Goal: Task Accomplishment & Management: Use online tool/utility

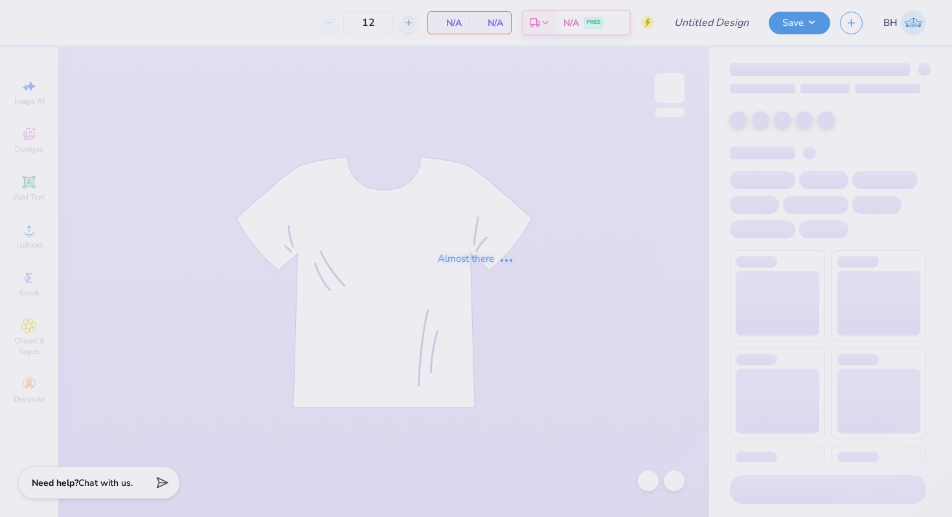
type input "BOTD Hoodie"
type input "50"
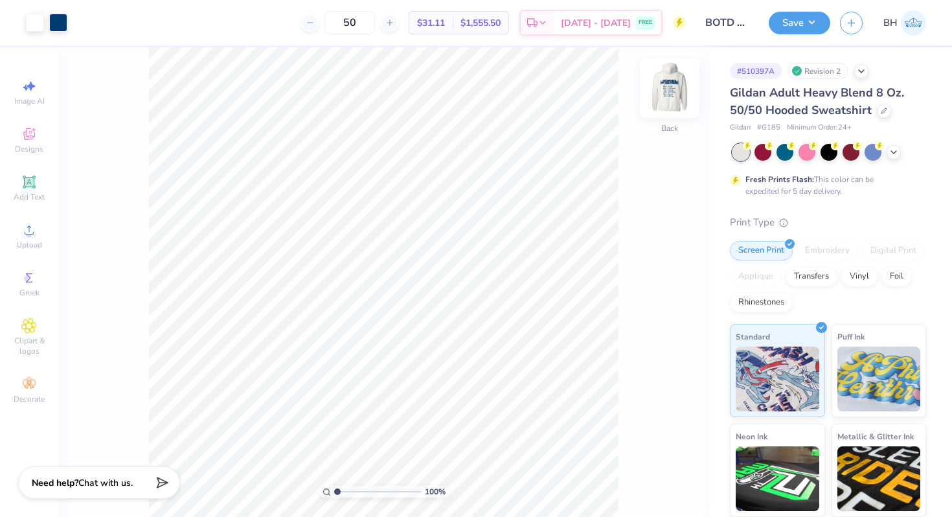
click at [661, 97] on img at bounding box center [670, 88] width 52 height 52
click at [661, 97] on img at bounding box center [670, 88] width 26 height 26
click at [30, 154] on span "Designs" at bounding box center [29, 149] width 29 height 10
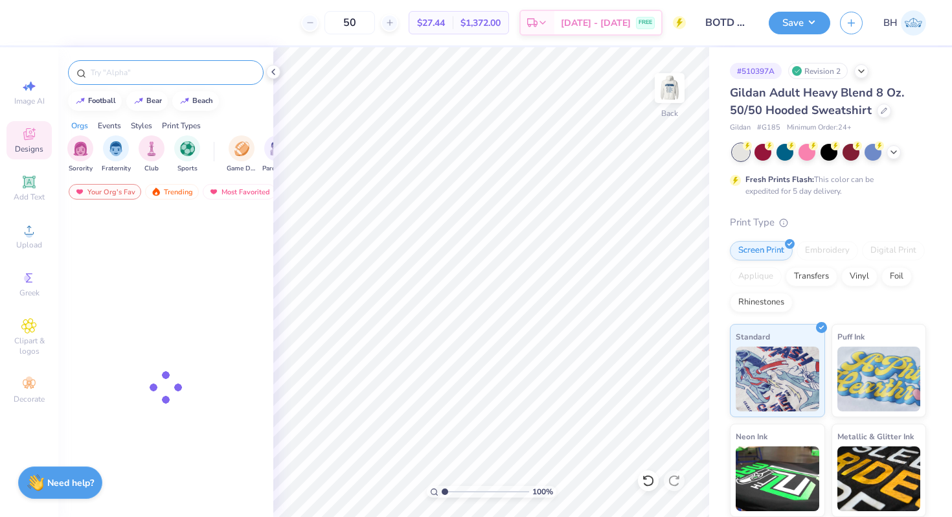
click at [142, 73] on input "text" at bounding box center [172, 72] width 166 height 13
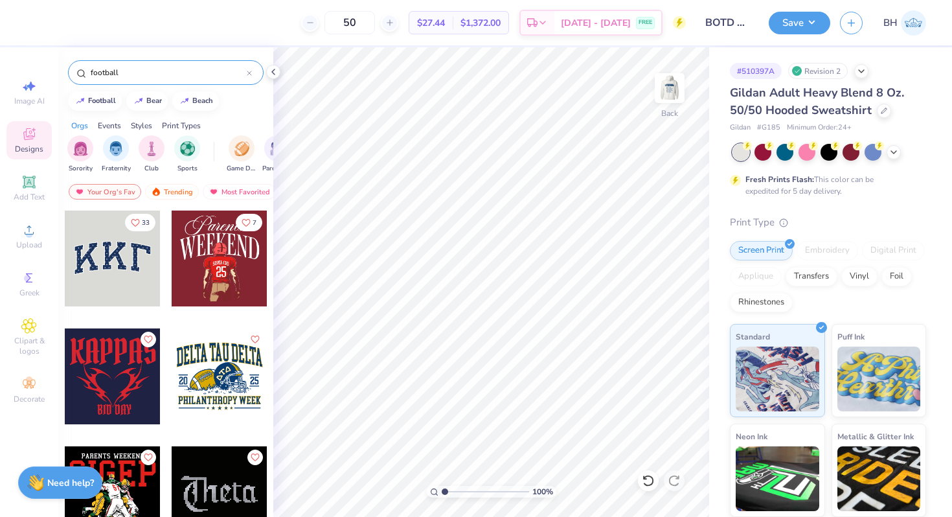
type input "football"
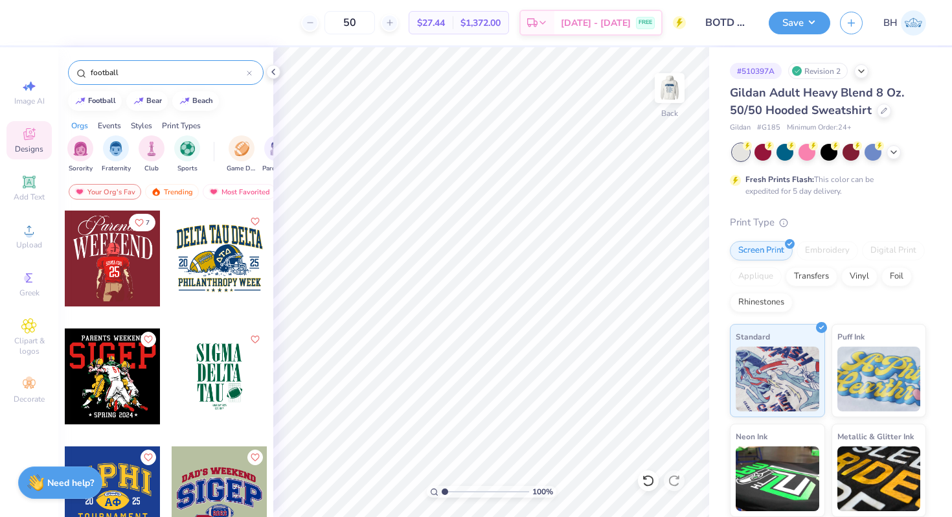
click at [205, 275] on div at bounding box center [220, 259] width 96 height 96
type input "13.07"
type input "10.30"
type input "3.70"
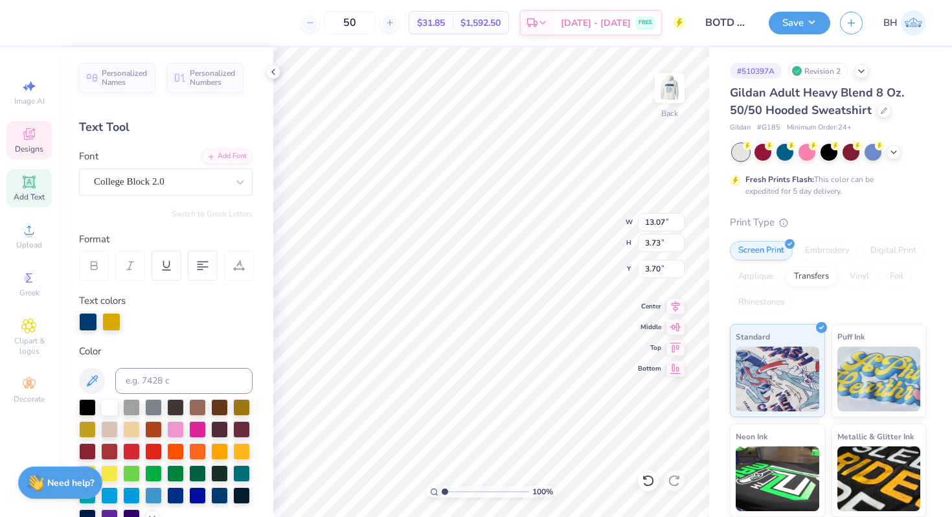
type textarea "D"
type textarea "Pioneer High School"
type textarea "p"
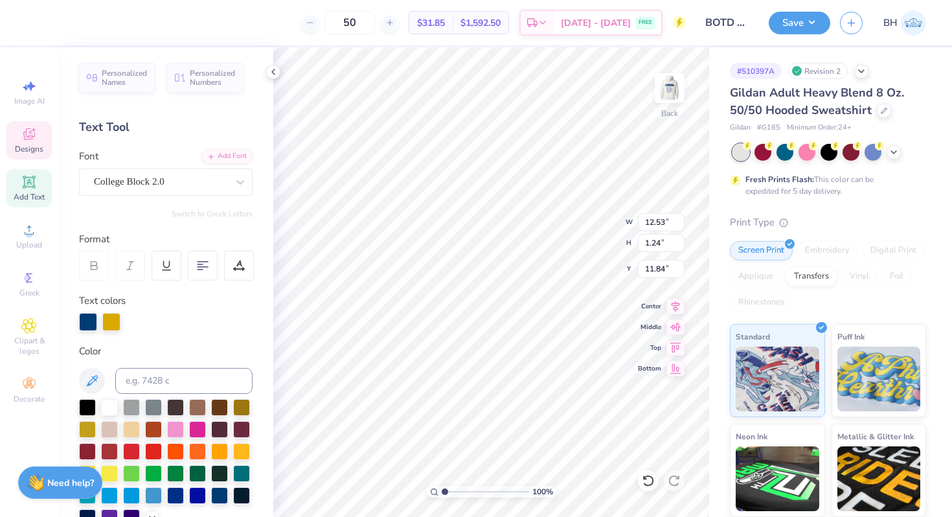
type textarea "Footballf"
type textarea "Football"
type textarea "Mustang Football"
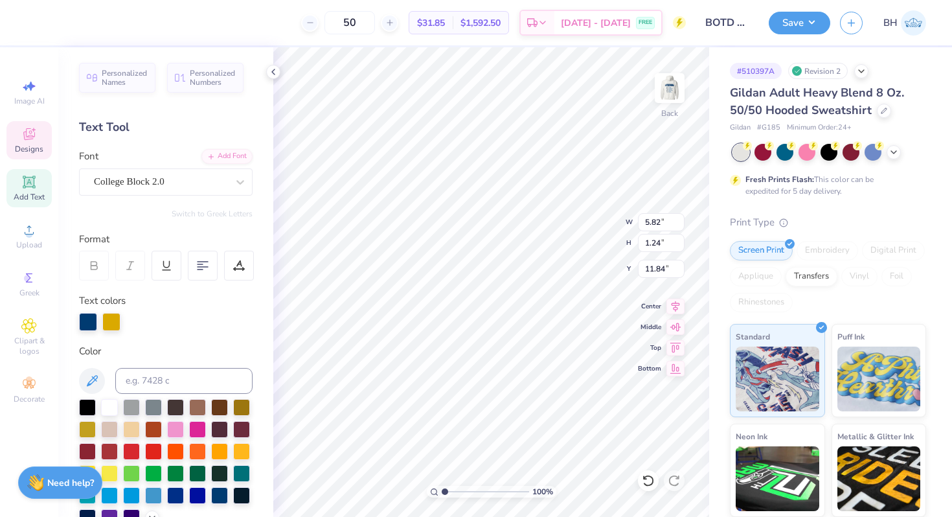
scroll to position [0, 2]
click at [117, 321] on div at bounding box center [111, 321] width 18 height 18
click at [106, 413] on div at bounding box center [109, 406] width 17 height 17
type input "11.49"
type input "1.24"
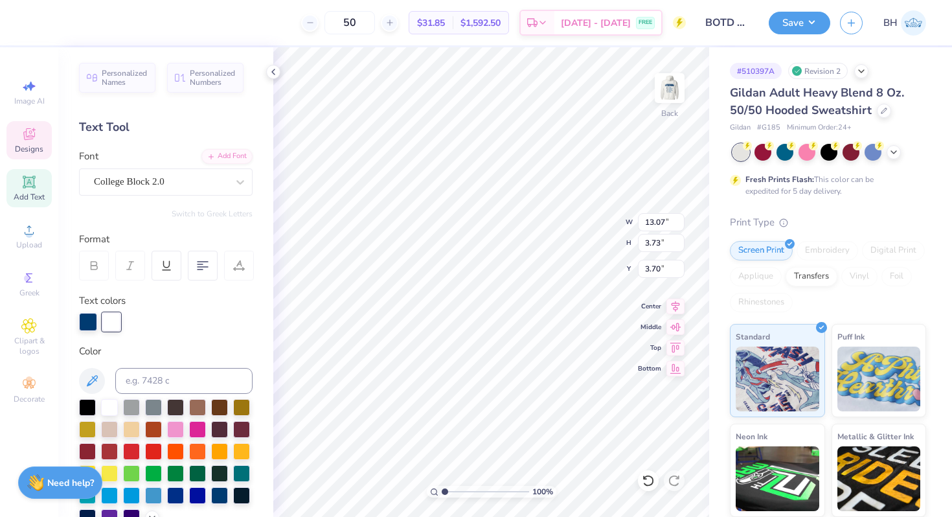
type input "12.03"
click at [106, 318] on div at bounding box center [111, 321] width 18 height 18
click at [103, 404] on div at bounding box center [109, 406] width 17 height 17
click at [40, 24] on div at bounding box center [35, 21] width 18 height 18
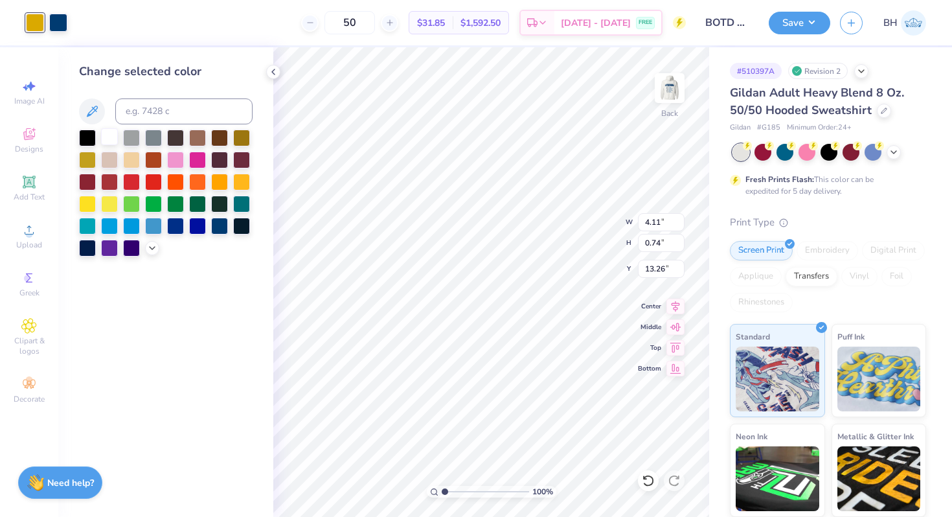
click at [113, 137] on div at bounding box center [109, 136] width 17 height 17
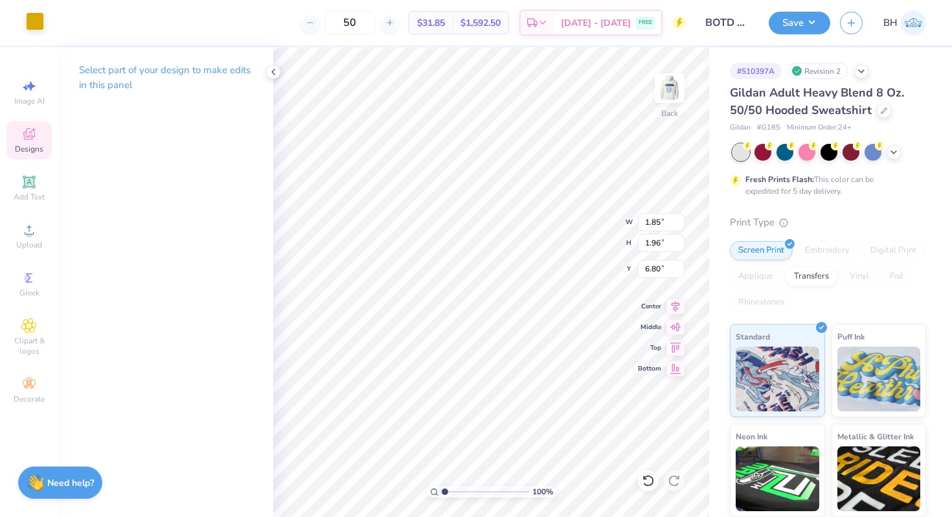
click at [29, 21] on div at bounding box center [35, 21] width 18 height 18
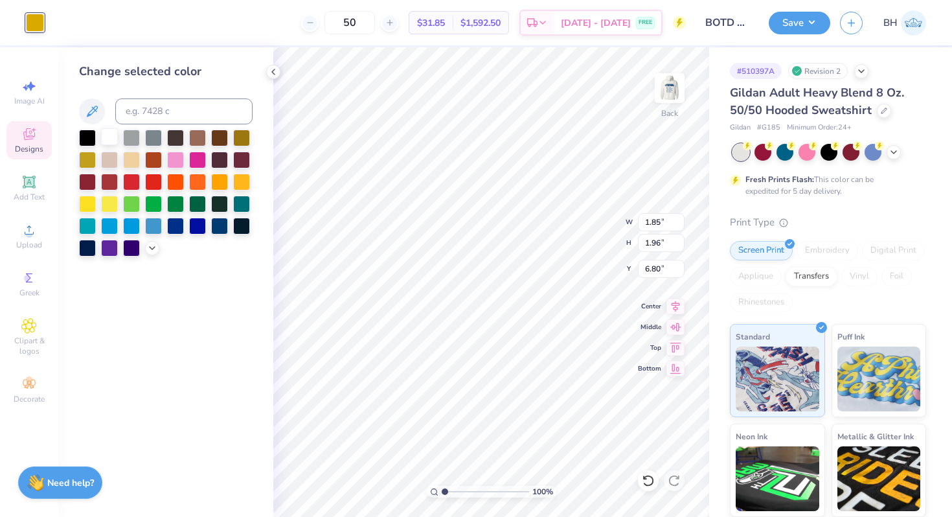
click at [112, 134] on div at bounding box center [109, 136] width 17 height 17
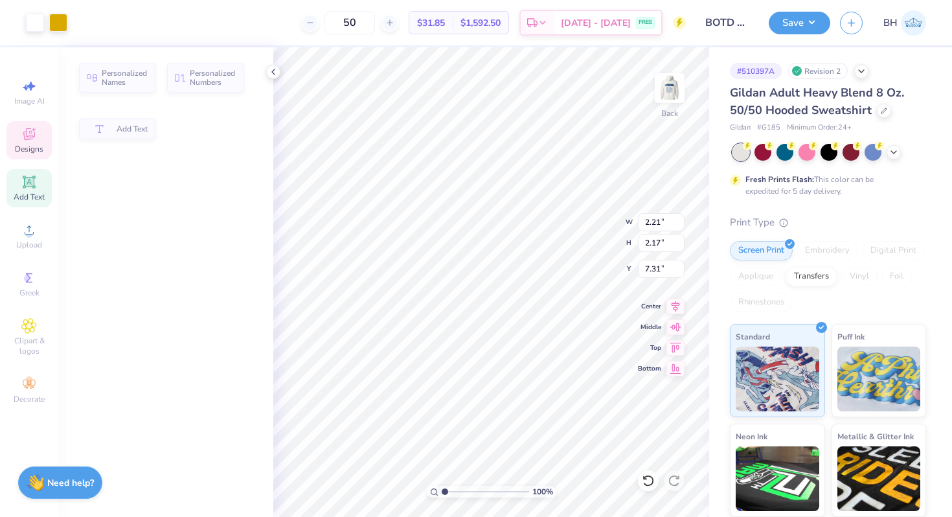
type input "2.21"
type input "2.17"
type input "7.31"
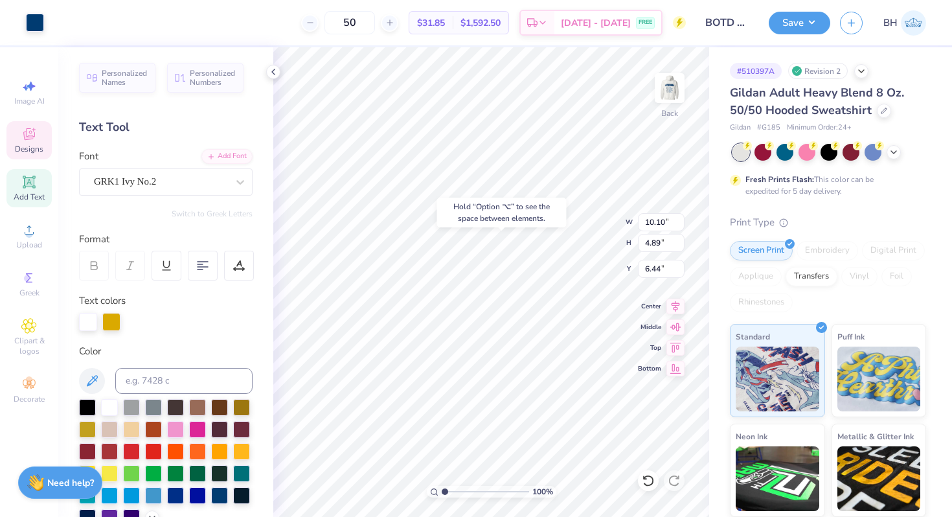
type input "6.68"
click at [33, 19] on div at bounding box center [35, 21] width 18 height 18
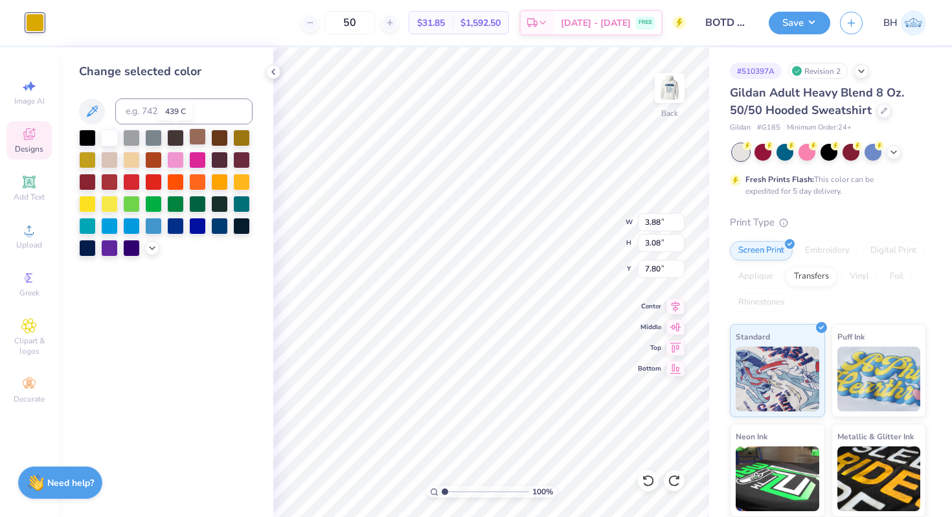
click at [189, 135] on div at bounding box center [197, 136] width 17 height 17
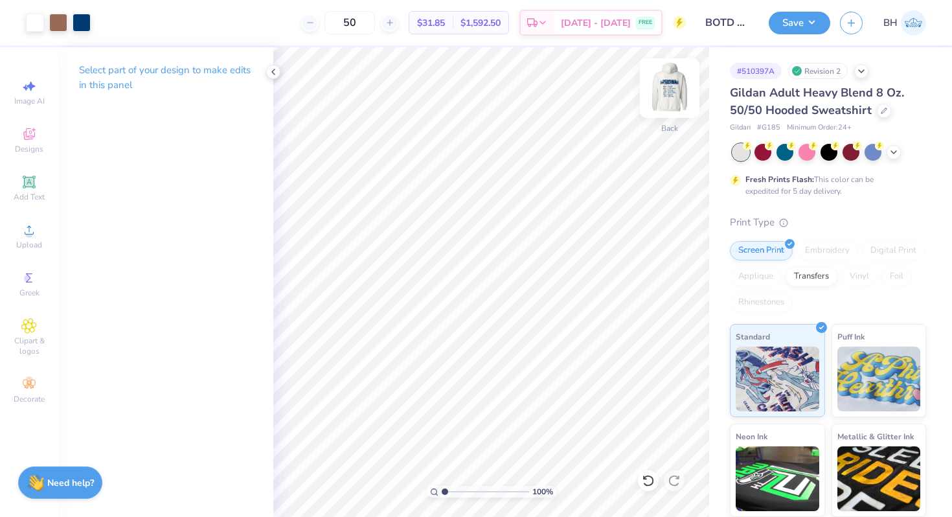
click at [669, 87] on img at bounding box center [670, 88] width 52 height 52
click at [664, 83] on img at bounding box center [670, 88] width 52 height 52
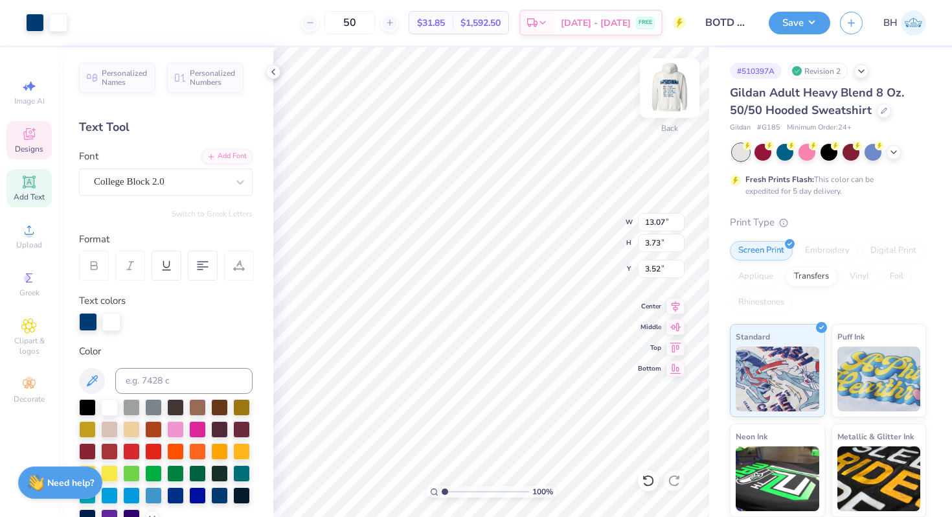
type input "3.52"
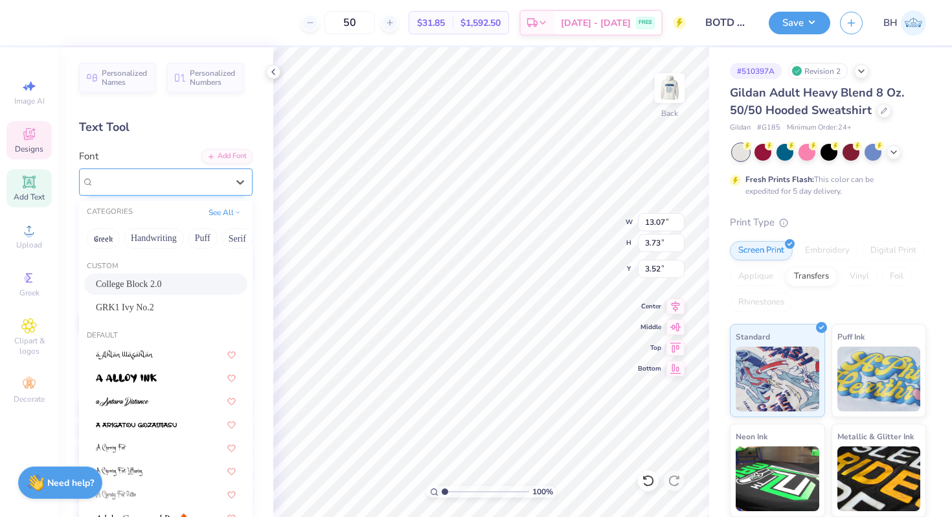
click at [138, 184] on div "College Block 2.0" at bounding box center [161, 182] width 136 height 20
click at [669, 96] on img at bounding box center [670, 88] width 52 height 52
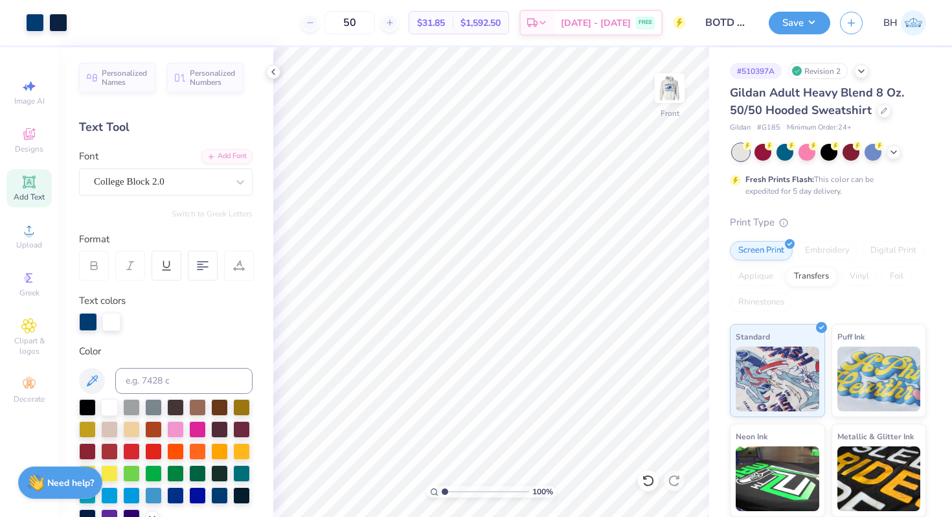
click at [35, 188] on icon at bounding box center [29, 182] width 16 height 16
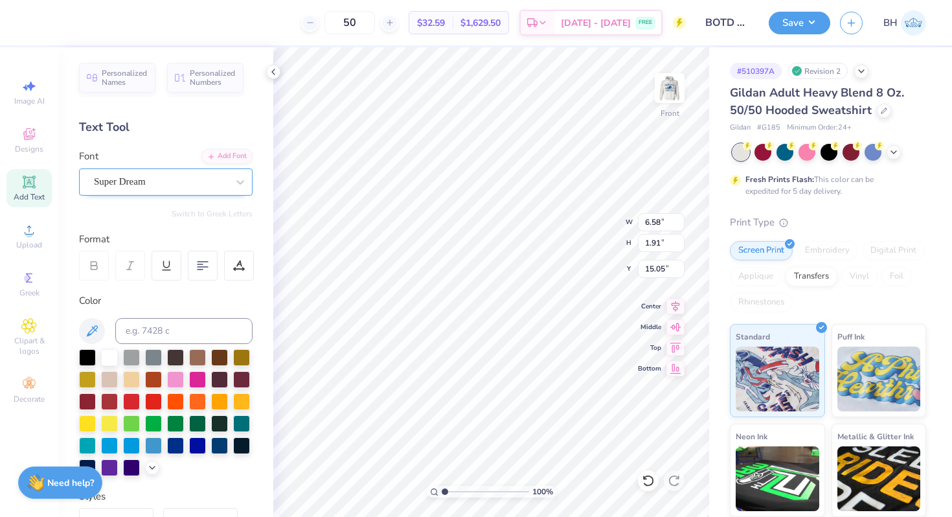
click at [169, 190] on div "Super Dream" at bounding box center [161, 182] width 136 height 20
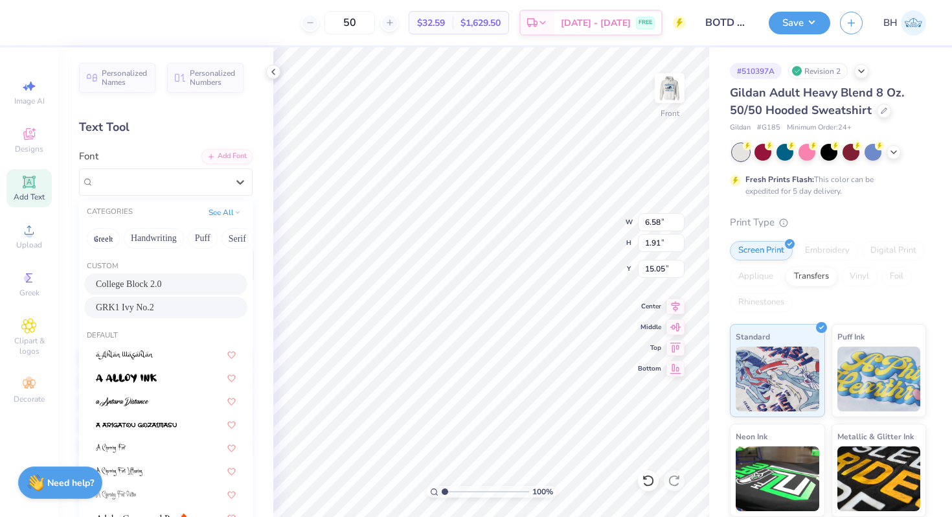
click at [157, 288] on span "College Block 2.0" at bounding box center [129, 284] width 66 height 14
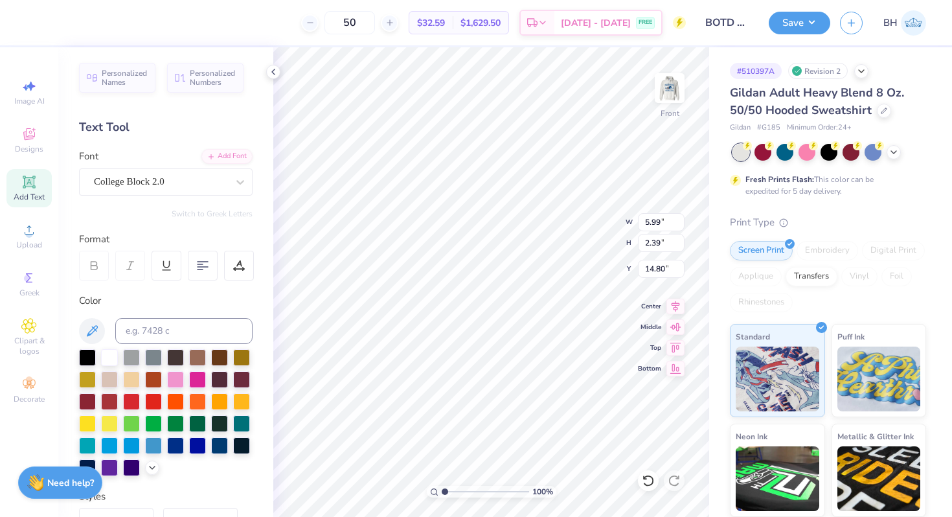
type input "5.99"
type input "2.39"
type input "19.99"
type textarea "Pioneer high school"
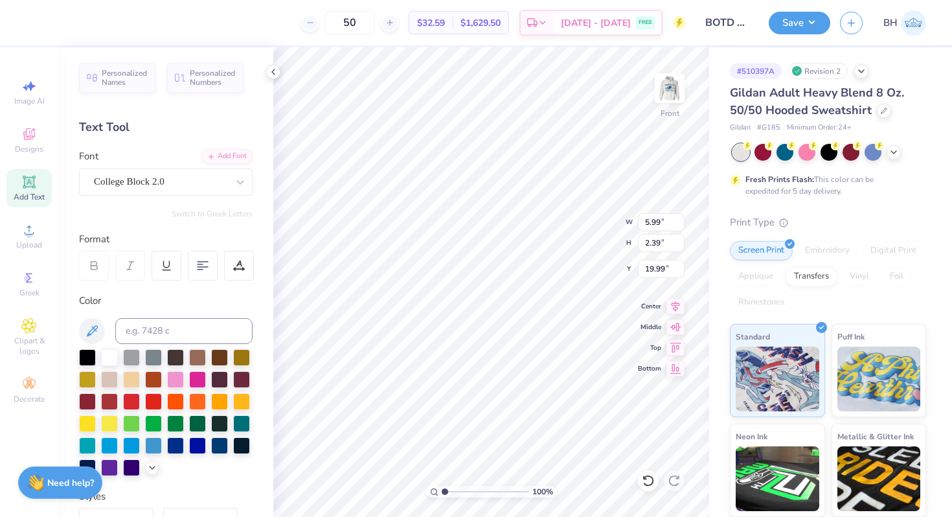
scroll to position [0, 5]
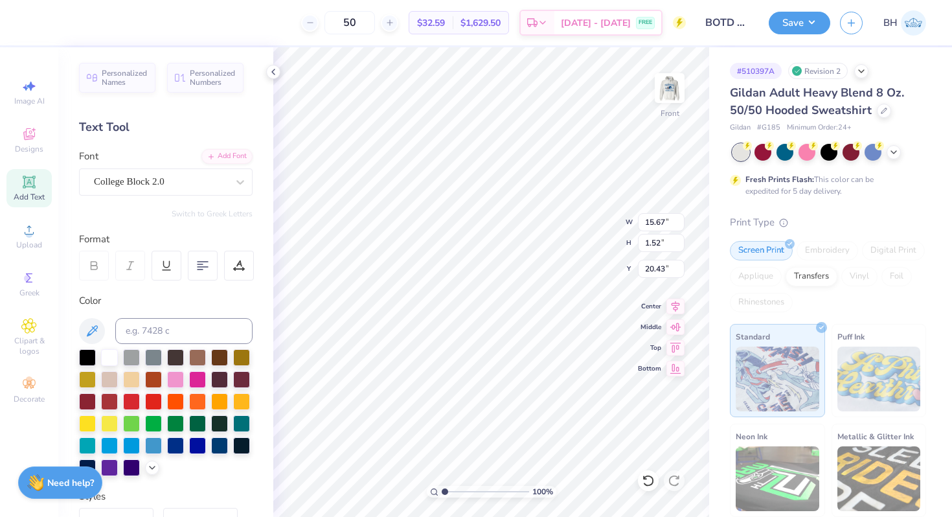
type input "8.97"
type input "0.87"
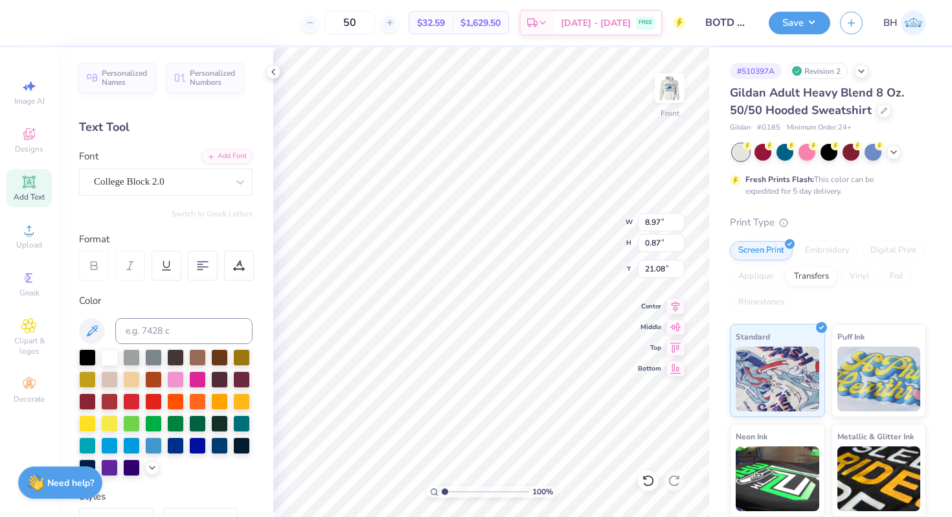
type input "20.00"
type input "6.00"
click at [894, 152] on polyline at bounding box center [893, 151] width 5 height 3
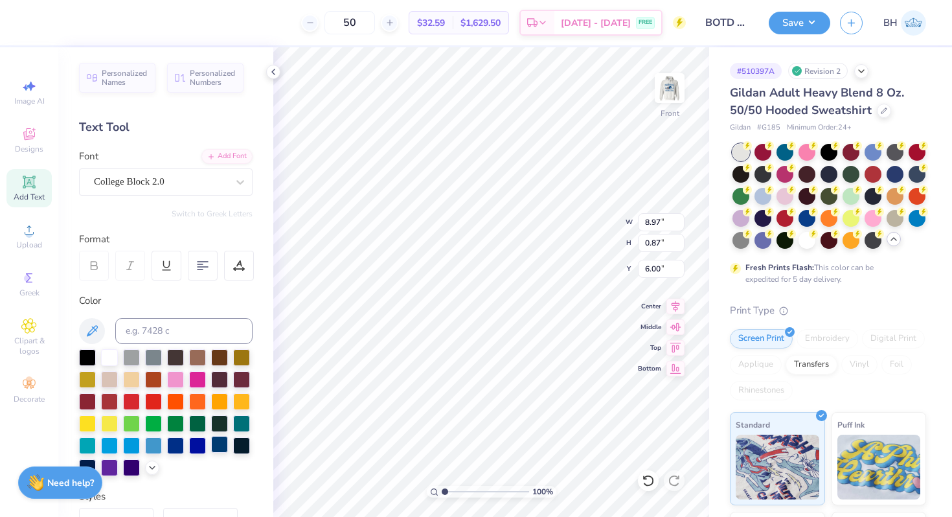
click at [214, 446] on div at bounding box center [219, 444] width 17 height 17
type input "8.97"
type input "0.87"
type input "6.00"
click at [136, 319] on input at bounding box center [183, 331] width 137 height 26
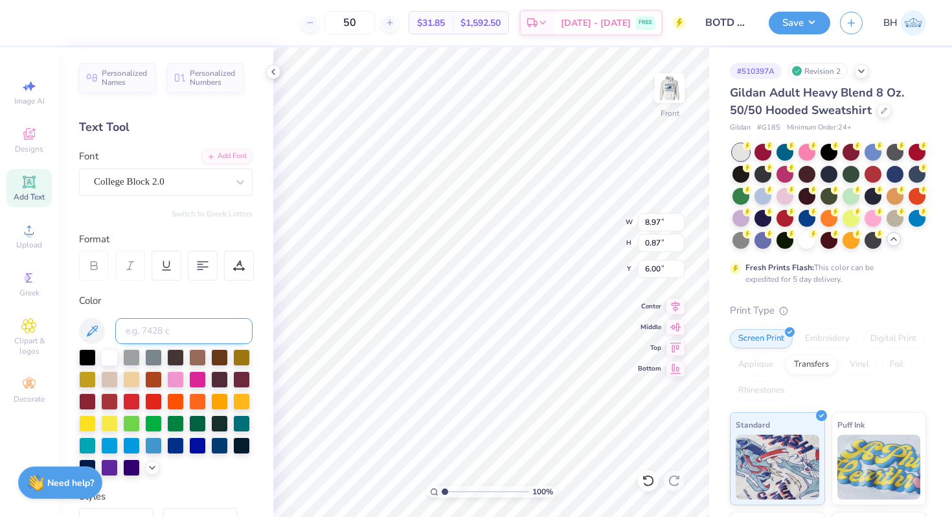
click at [137, 325] on input at bounding box center [183, 331] width 137 height 26
type input "541"
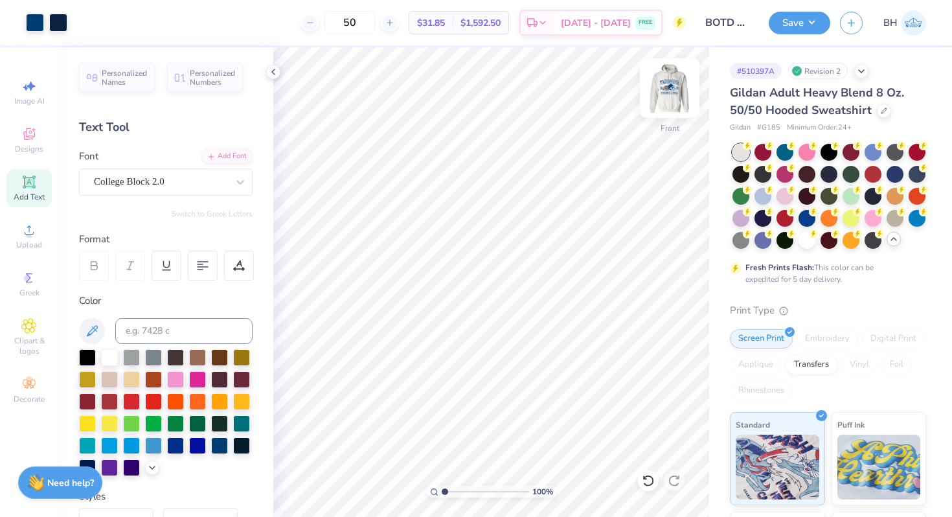
click at [665, 94] on img at bounding box center [670, 88] width 52 height 52
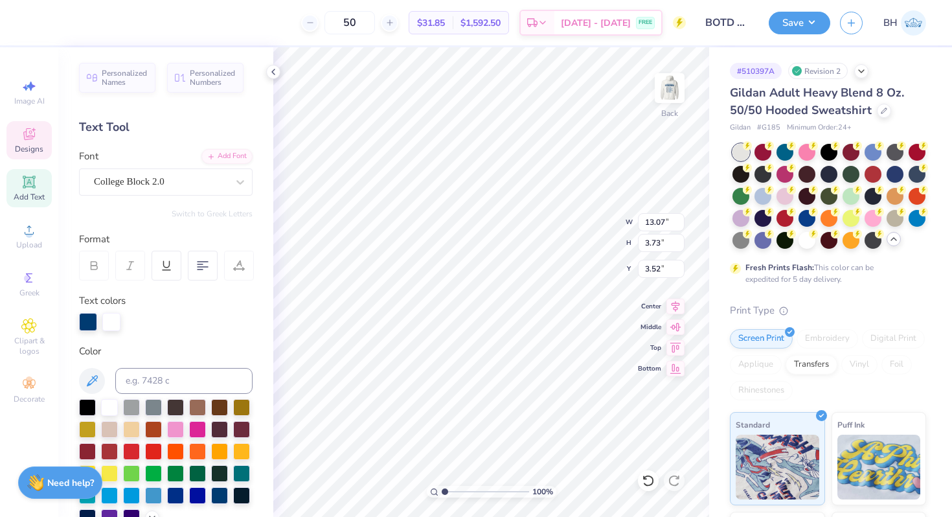
type input "11.49"
type input "1.24"
type input "12.03"
click at [667, 86] on img at bounding box center [670, 88] width 52 height 52
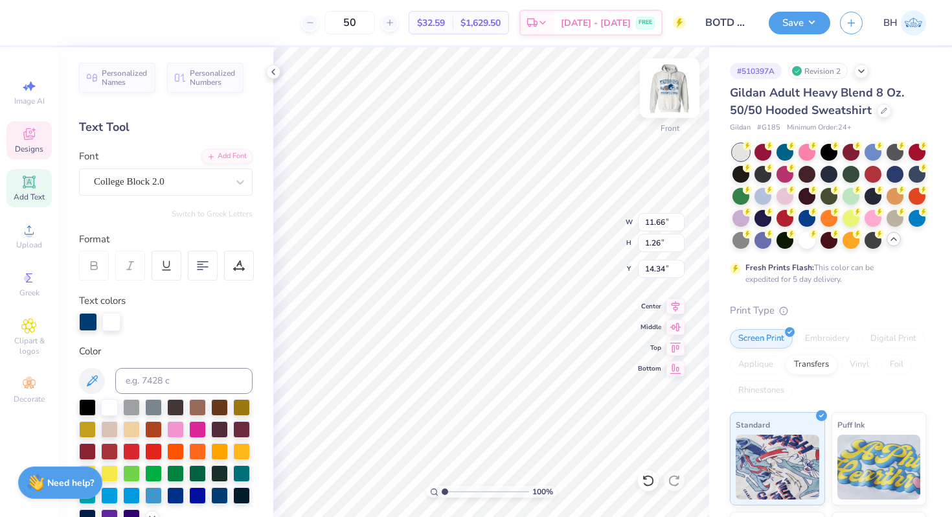
type textarea "pioneer high school"
type input "6.53"
type input "0.65"
type input "14.94"
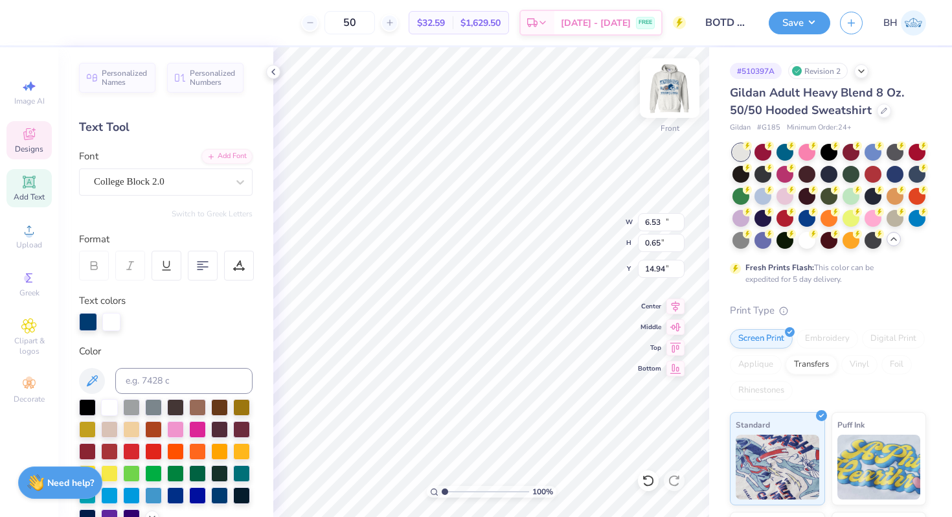
type input "10.12"
type input "1.01"
type input "6.00"
type input "9.05"
type input "0.90"
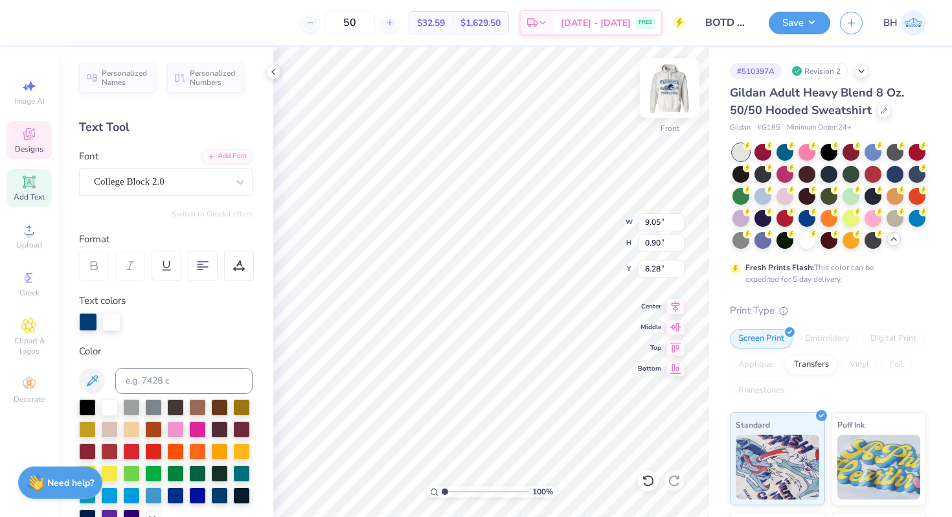
type input "6.28"
type input "7.46"
click at [670, 100] on img at bounding box center [670, 88] width 52 height 52
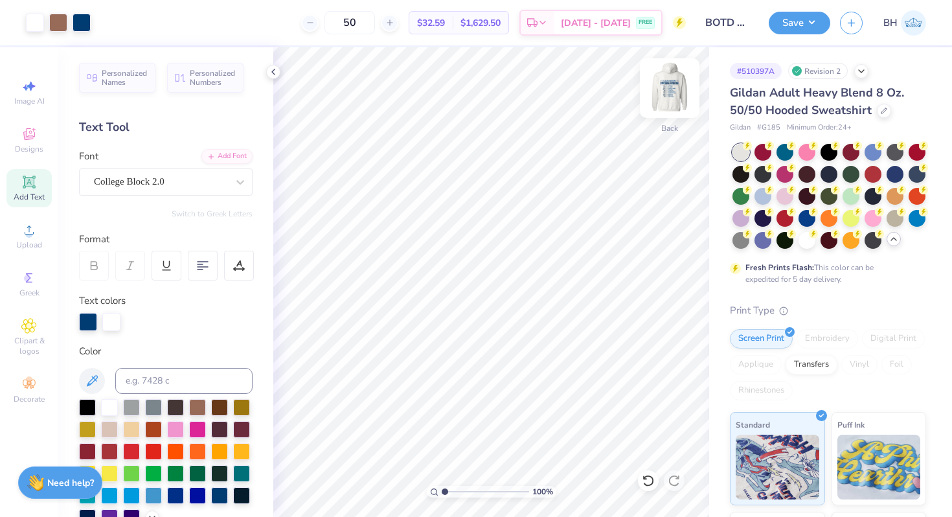
click at [675, 86] on img at bounding box center [670, 88] width 52 height 52
click at [663, 84] on img at bounding box center [670, 88] width 52 height 52
click at [667, 106] on div "Front" at bounding box center [670, 96] width 30 height 46
click at [672, 86] on img at bounding box center [670, 88] width 52 height 52
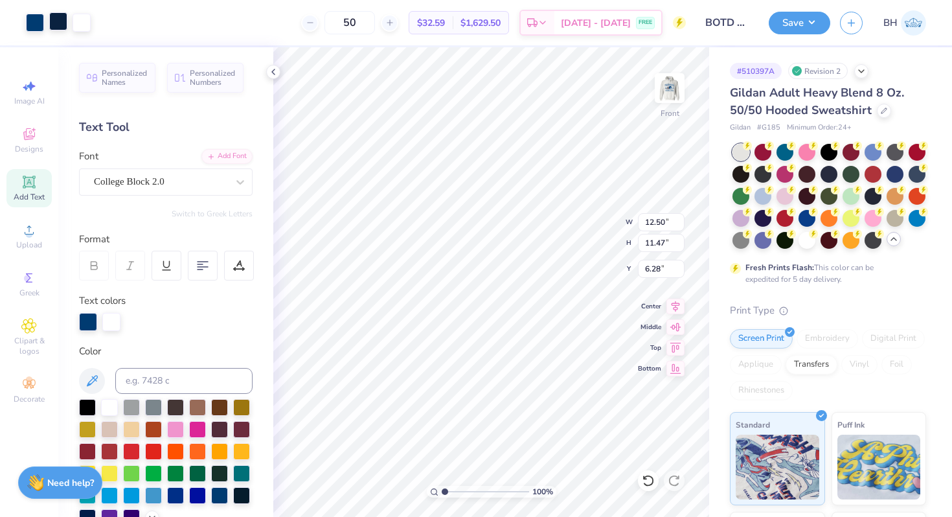
click at [56, 30] on div at bounding box center [58, 21] width 18 height 18
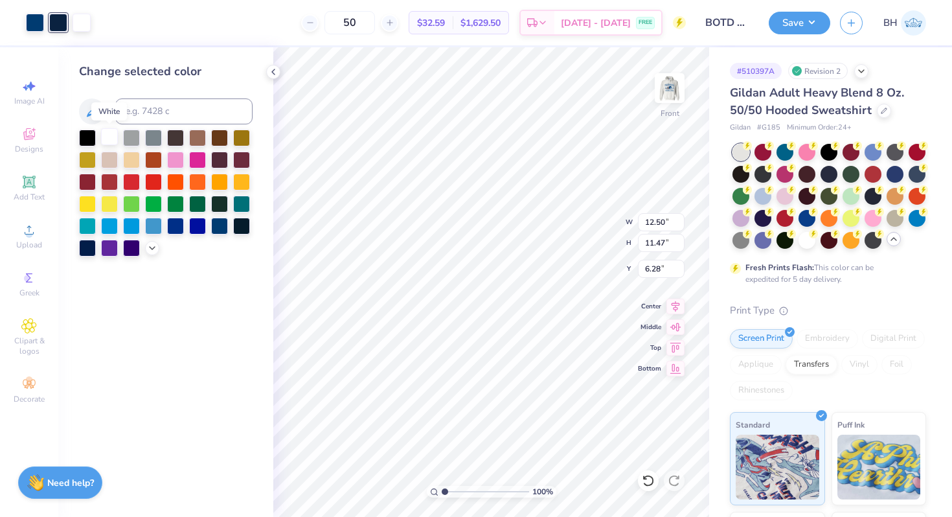
click at [109, 135] on div at bounding box center [109, 136] width 17 height 17
click at [67, 19] on div at bounding box center [58, 21] width 18 height 18
click at [178, 108] on input at bounding box center [183, 111] width 137 height 26
type input "541"
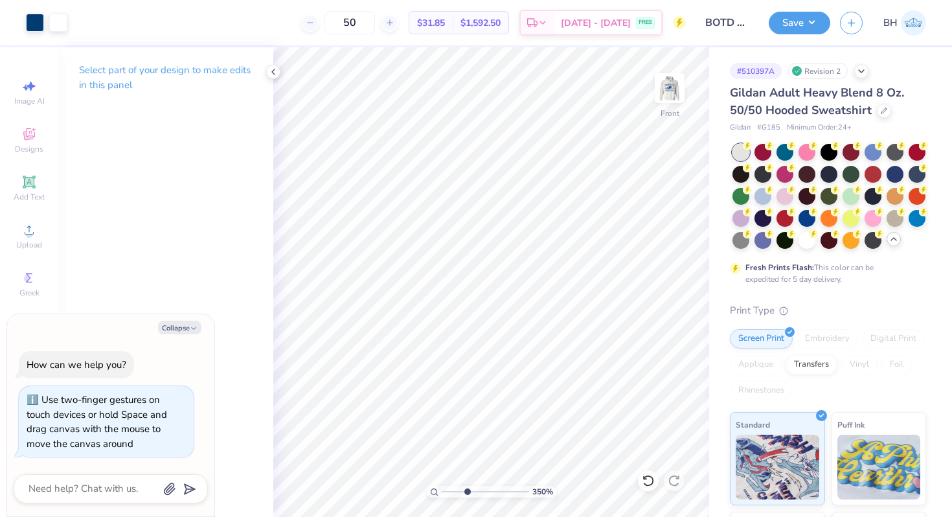
drag, startPoint x: 443, startPoint y: 492, endPoint x: 466, endPoint y: 490, distance: 23.4
type input "3.54"
click at [466, 490] on input "range" at bounding box center [485, 492] width 87 height 12
type textarea "x"
type input "0.65"
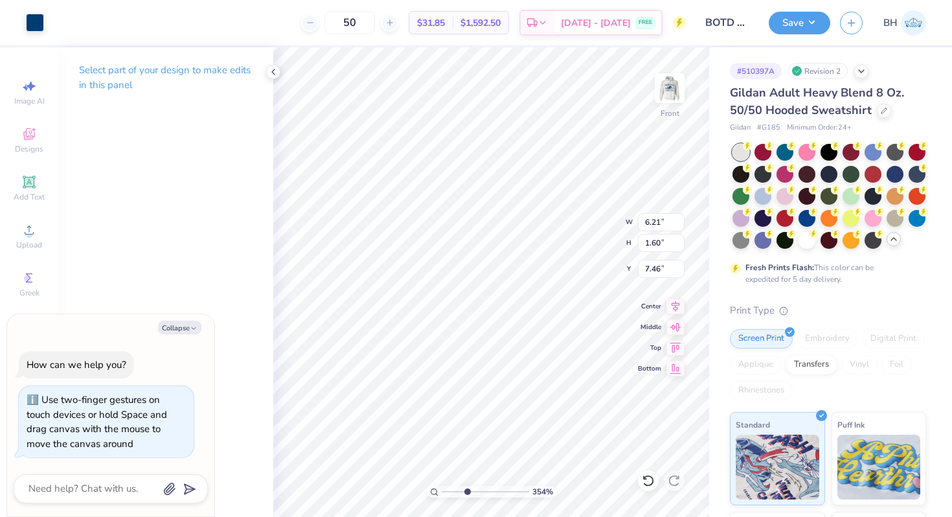
type input "1.43"
type input "7.54"
type textarea "x"
type input "7.63"
type textarea "x"
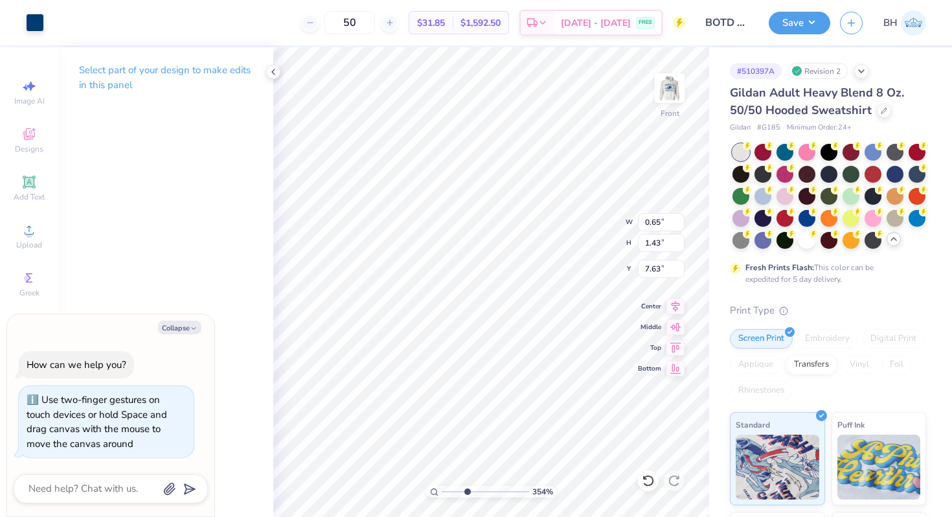
type input "0.18"
type input "0.42"
type input "7.44"
type textarea "x"
type input "0.83"
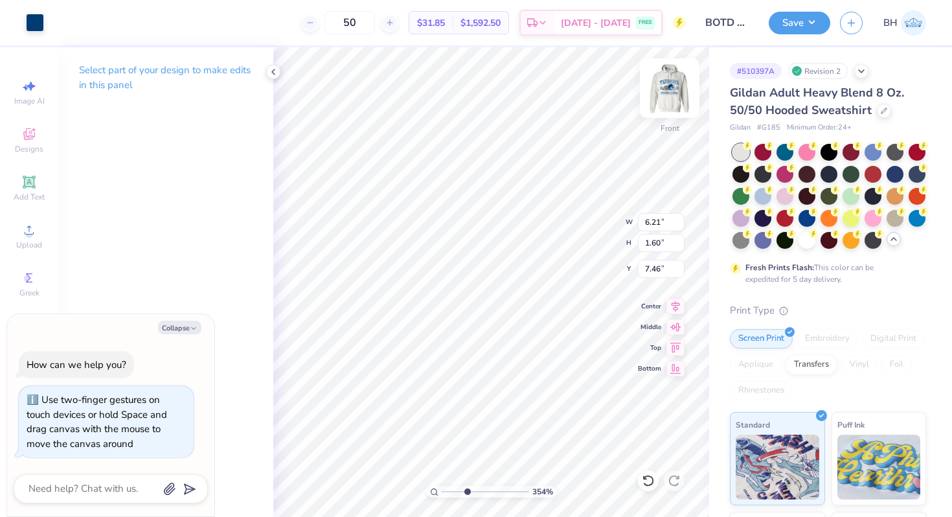
type input "1.40"
type input "7.56"
type textarea "x"
type input "7.74"
type textarea "x"
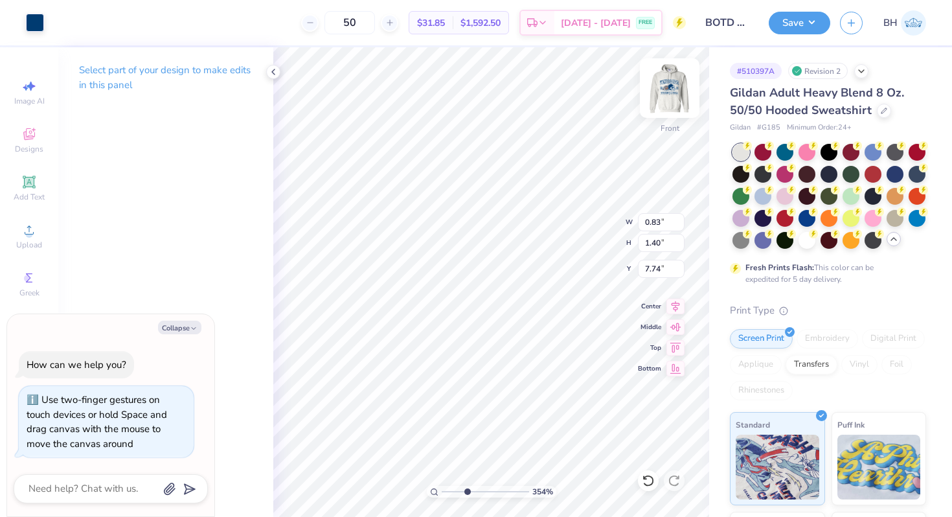
type input "6.21"
type input "1.60"
type input "7.46"
type textarea "x"
type input "3.98"
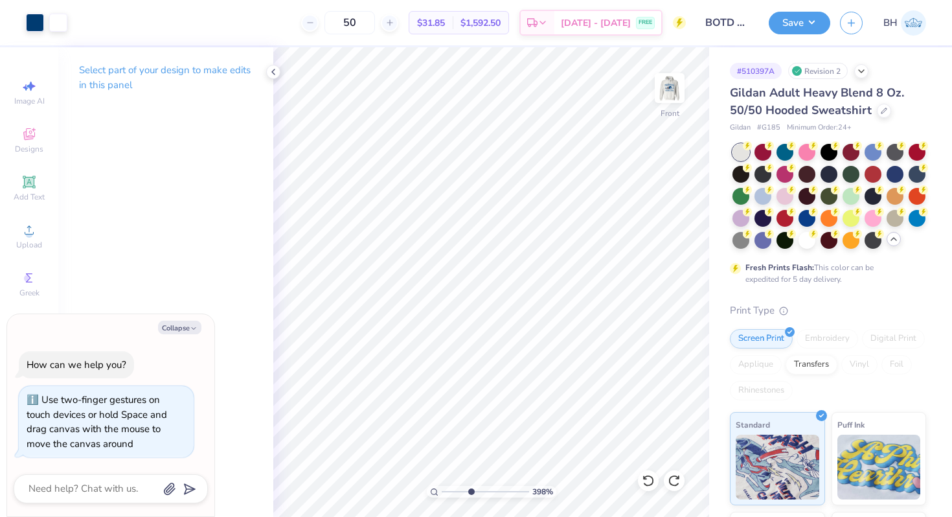
click at [470, 490] on input "range" at bounding box center [485, 492] width 87 height 12
type textarea "x"
drag, startPoint x: 468, startPoint y: 490, endPoint x: 459, endPoint y: 490, distance: 9.7
click at [459, 490] on input "range" at bounding box center [485, 492] width 87 height 12
drag, startPoint x: 459, startPoint y: 490, endPoint x: 498, endPoint y: 488, distance: 38.3
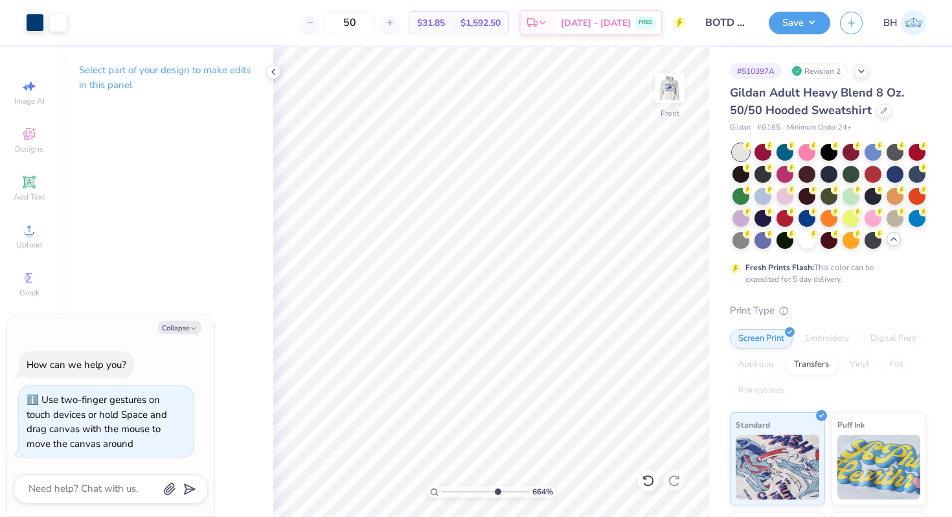
type input "7.08"
click at [498, 488] on input "range" at bounding box center [485, 492] width 87 height 12
type textarea "x"
drag, startPoint x: 496, startPoint y: 487, endPoint x: 456, endPoint y: 483, distance: 39.8
click at [456, 486] on input "range" at bounding box center [485, 492] width 87 height 12
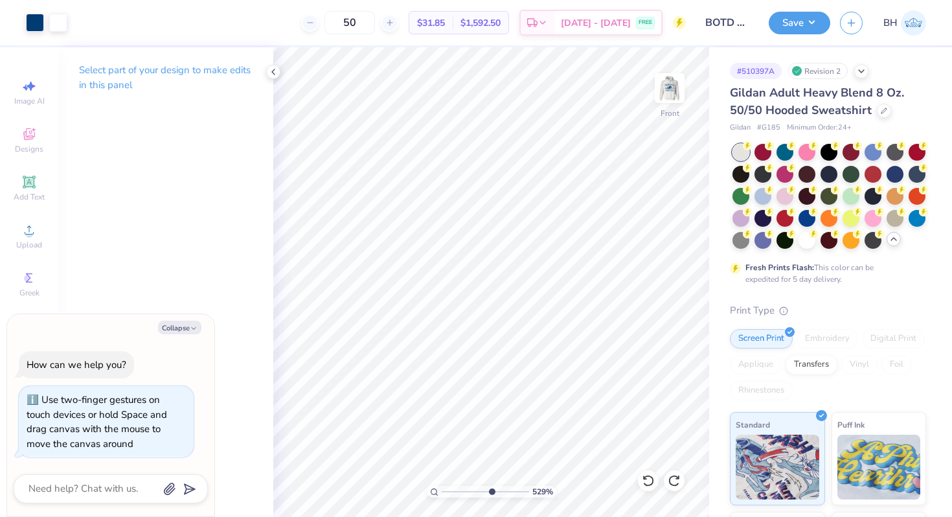
drag, startPoint x: 455, startPoint y: 490, endPoint x: 490, endPoint y: 491, distance: 35.0
type input "6.29"
click at [490, 491] on input "range" at bounding box center [485, 492] width 87 height 12
type textarea "x"
type input "0.16"
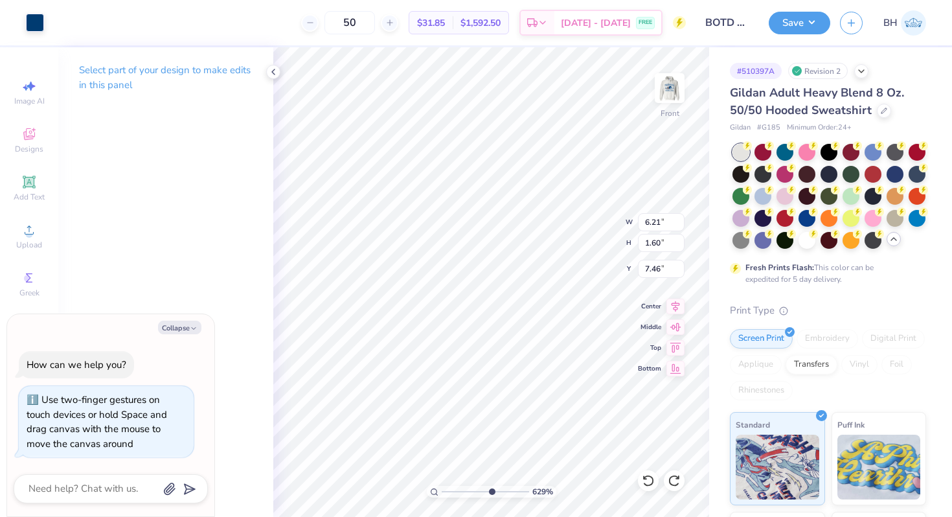
type input "0.21"
type textarea "x"
drag, startPoint x: 490, startPoint y: 490, endPoint x: 500, endPoint y: 490, distance: 9.7
type input "7.4"
click at [500, 490] on input "range" at bounding box center [485, 492] width 87 height 12
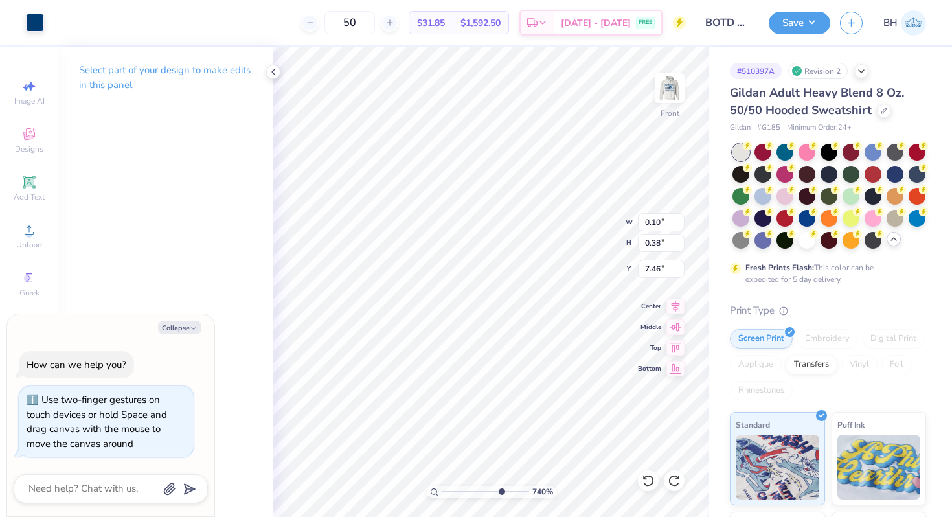
type textarea "x"
type input "6.21"
type input "1.60"
type textarea "x"
drag, startPoint x: 499, startPoint y: 491, endPoint x: 514, endPoint y: 488, distance: 15.2
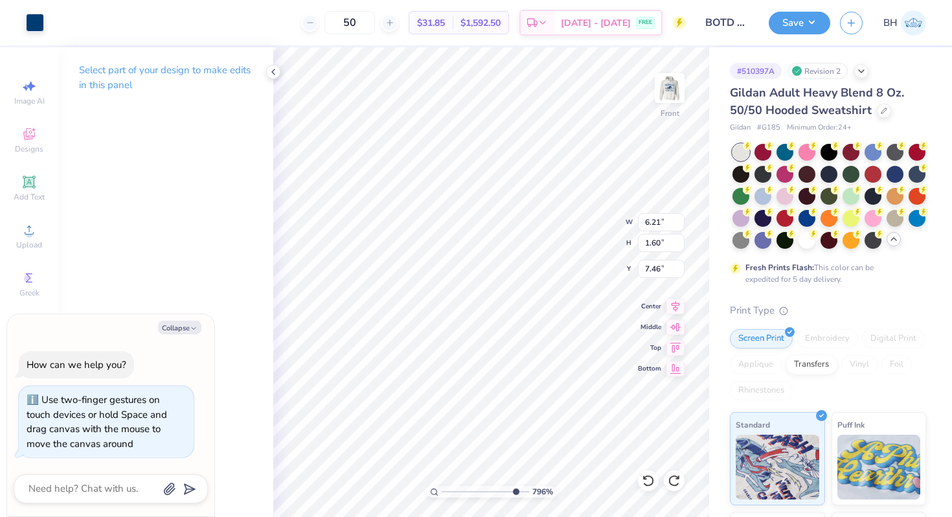
type input "8.97"
click at [514, 488] on input "range" at bounding box center [485, 492] width 87 height 12
type textarea "x"
type input "0.68"
type input "1.40"
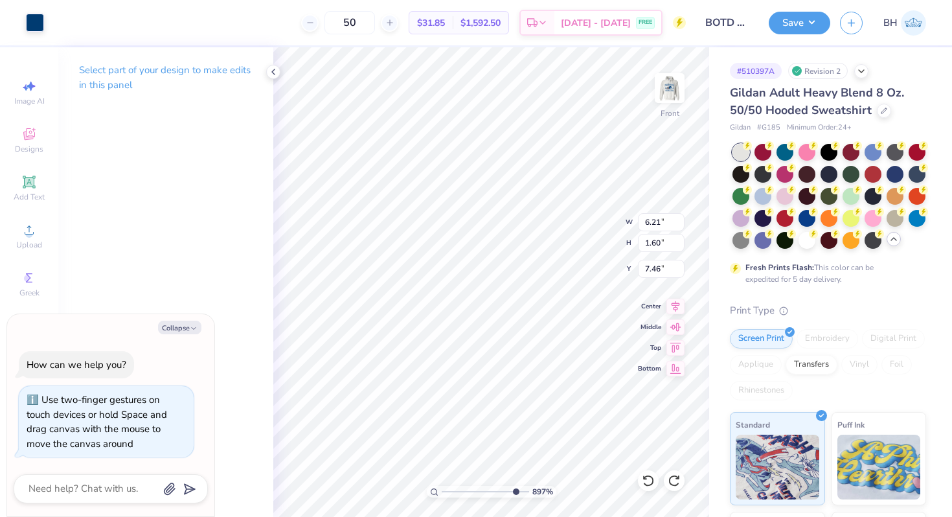
type input "7.56"
type textarea "x"
type input "7.70"
type textarea "x"
type input "7.56"
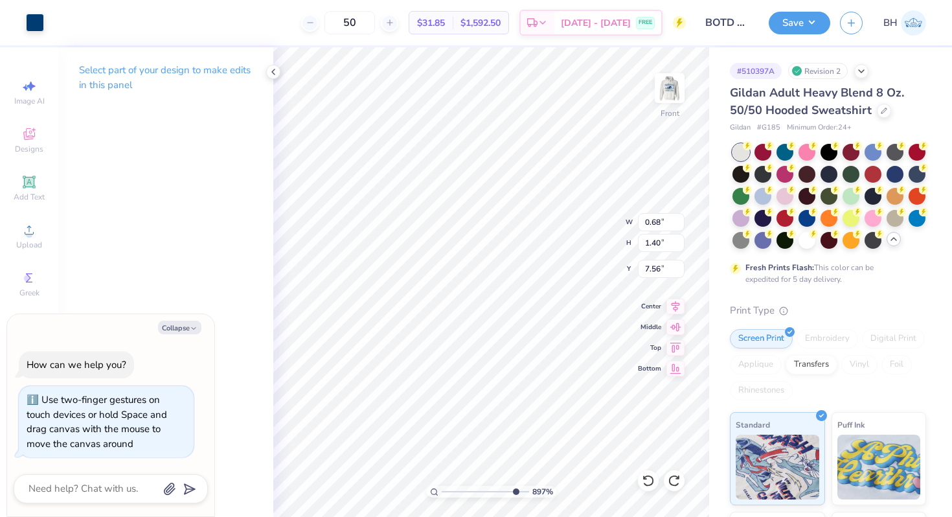
type textarea "x"
type input "0.16"
type input "0.21"
type input "7.46"
type textarea "x"
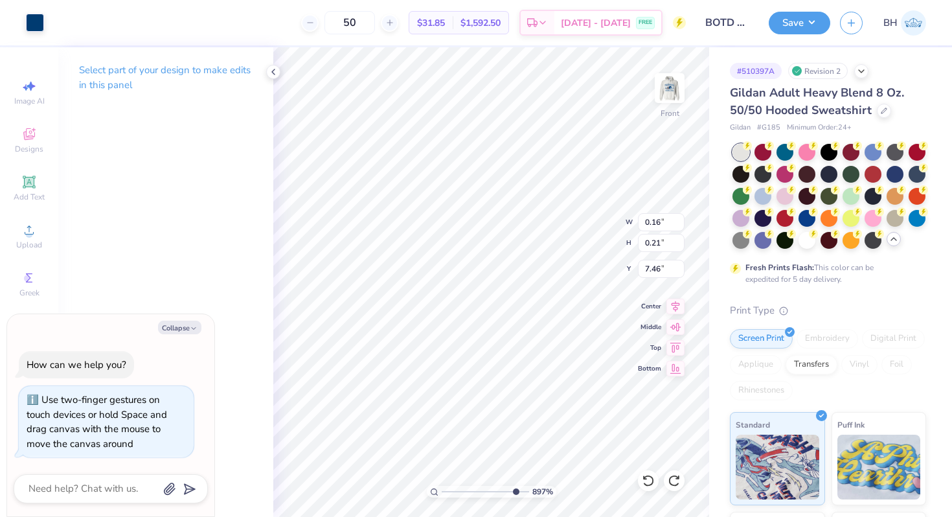
type input "7.73"
type textarea "x"
type input "0.47"
type input "0.45"
type input "9.13"
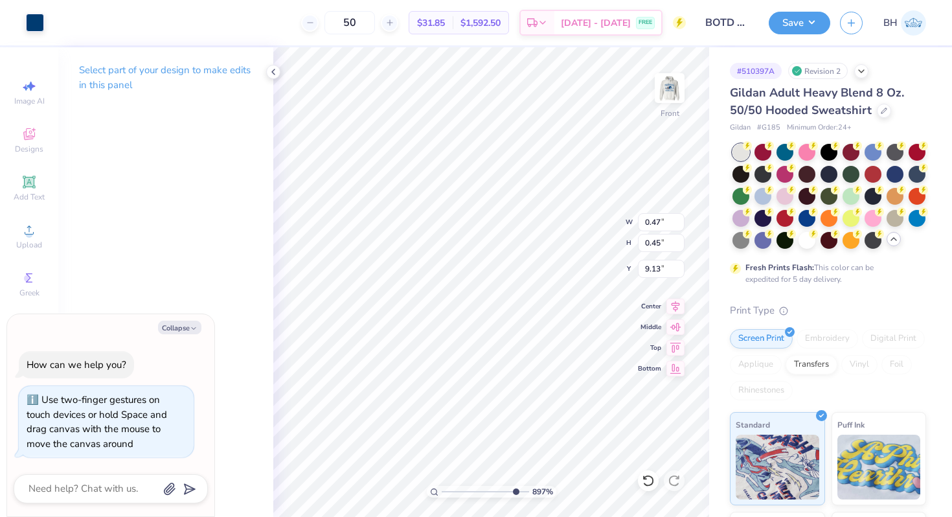
type textarea "x"
type input "8.38"
click at [509, 492] on input "range" at bounding box center [485, 492] width 87 height 12
type textarea "x"
type input "0.10"
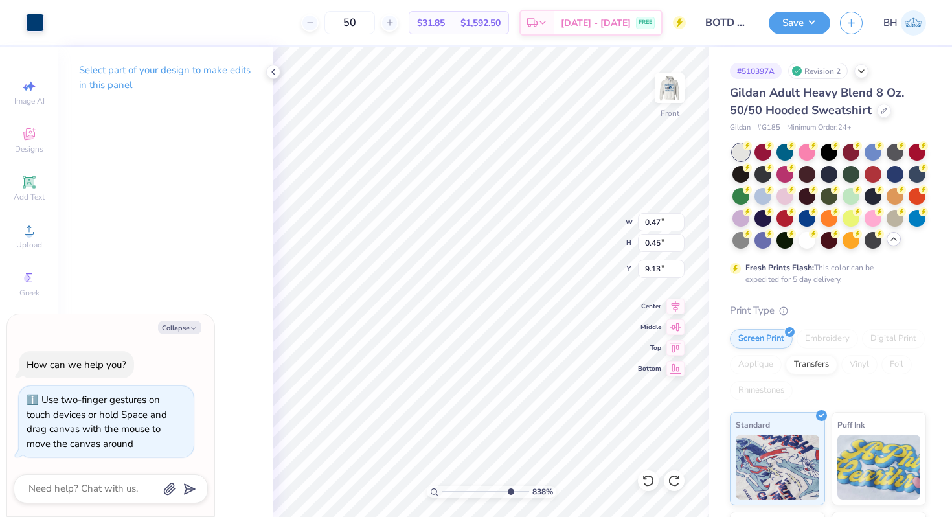
type input "0.38"
type input "7.46"
type textarea "x"
type input "7.73"
type textarea "x"
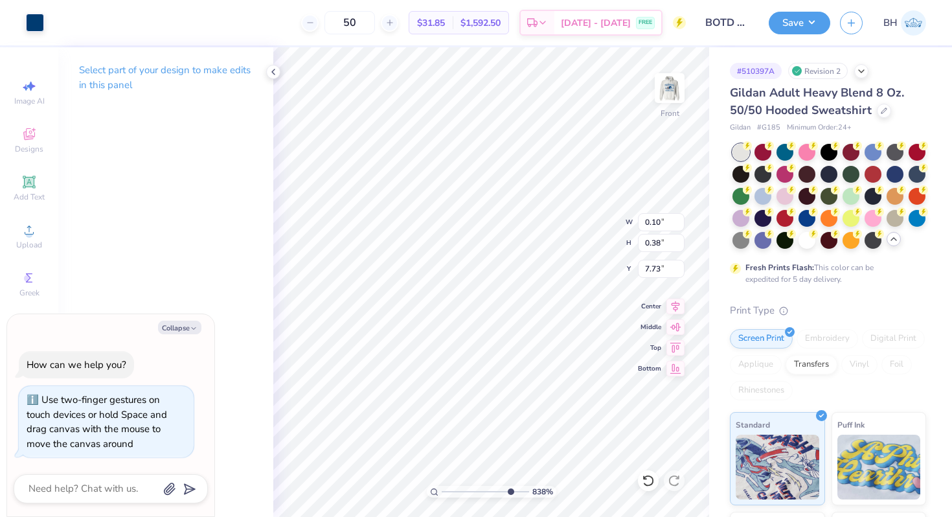
type input "0.18"
type input "0.42"
type input "7.44"
type textarea "x"
type input "7.71"
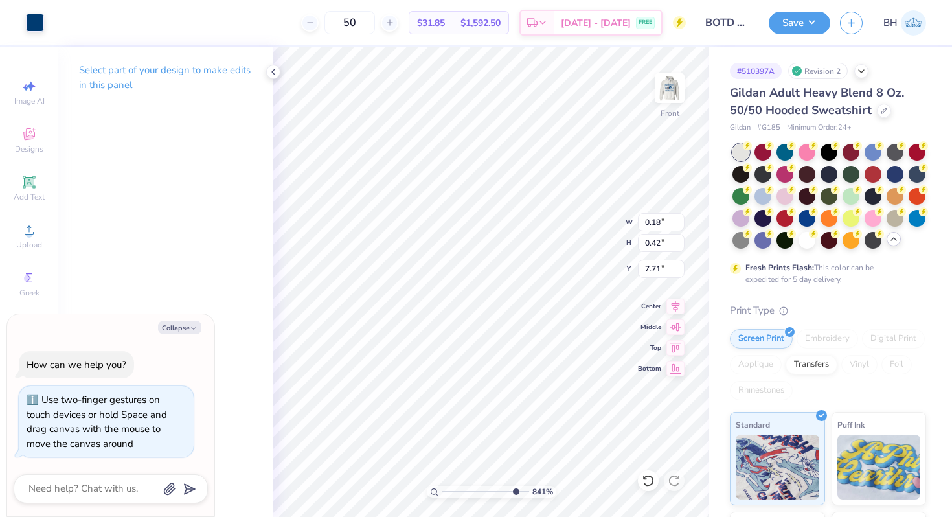
type input "9.06"
click at [514, 491] on input "range" at bounding box center [485, 492] width 87 height 12
type textarea "x"
type input "7.52"
type textarea "x"
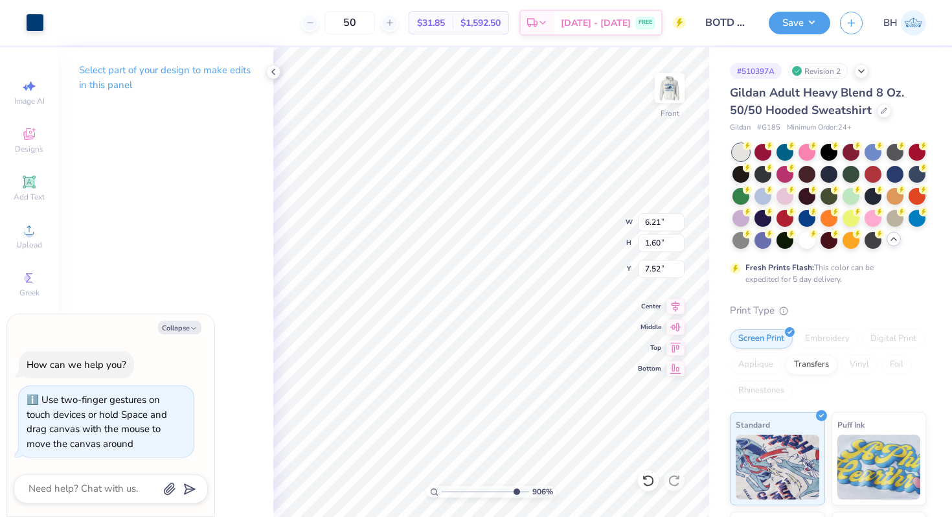
type input "7.46"
type textarea "x"
type input "7.74"
type textarea "x"
type input "0.16"
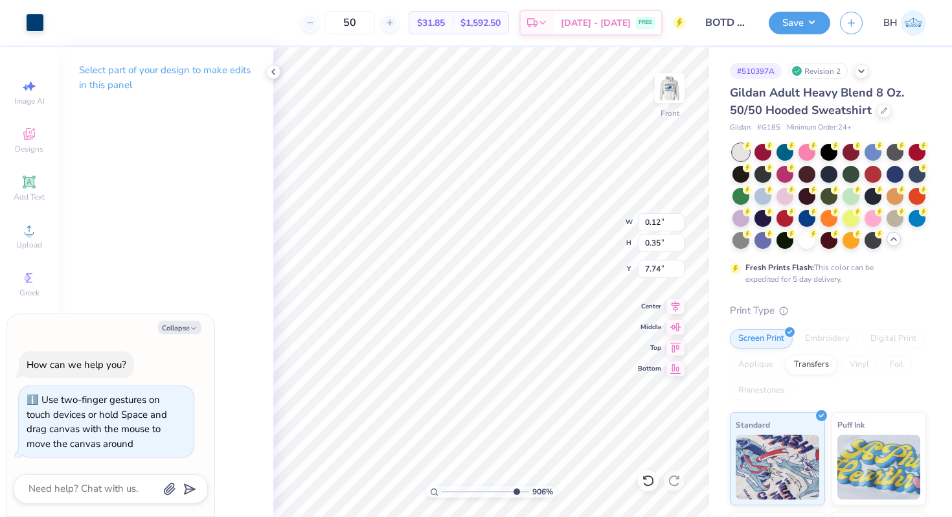
type input "0.20"
type input "7.46"
type textarea "x"
type input "7.74"
type textarea "x"
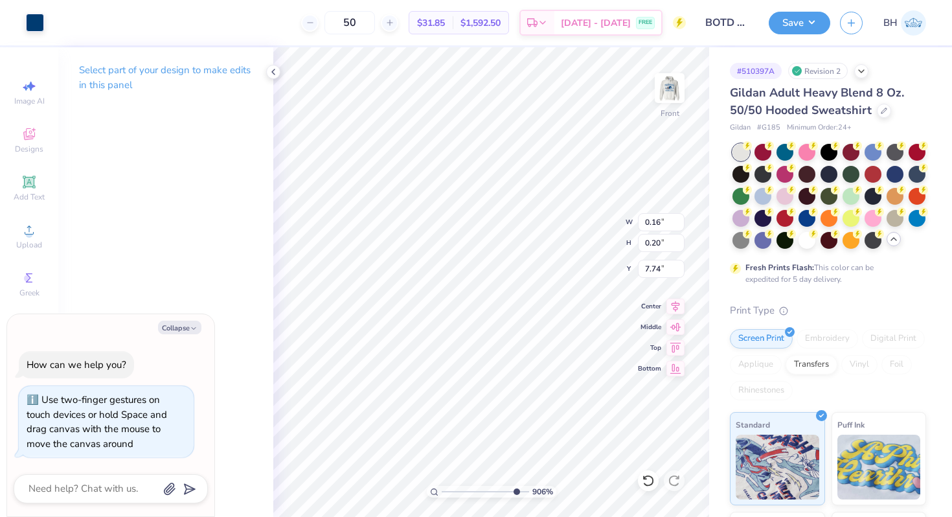
type input "7.46"
type textarea "x"
type input "7.74"
type textarea "x"
drag, startPoint x: 504, startPoint y: 491, endPoint x: 476, endPoint y: 487, distance: 28.2
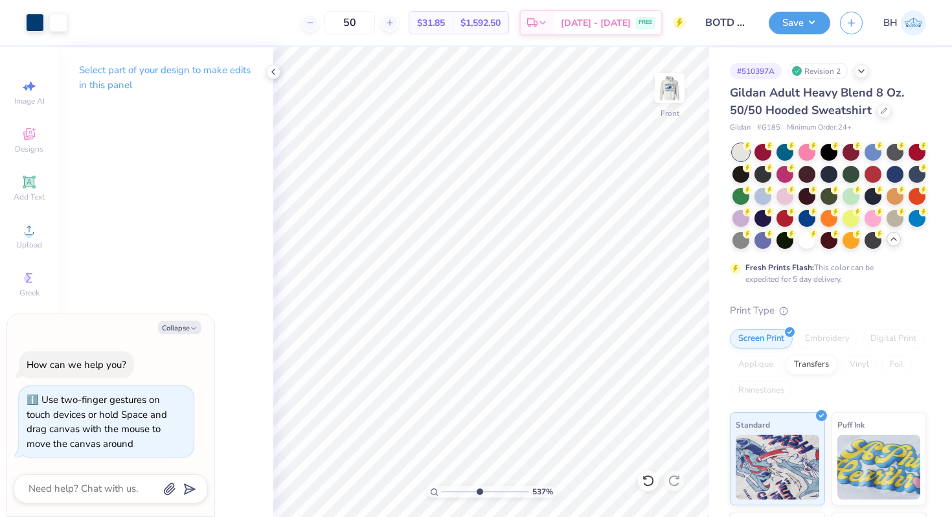
click at [476, 487] on input "range" at bounding box center [485, 492] width 87 height 12
drag, startPoint x: 475, startPoint y: 492, endPoint x: 510, endPoint y: 496, distance: 35.1
type input "8.59"
click at [510, 496] on input "range" at bounding box center [485, 492] width 87 height 12
type textarea "x"
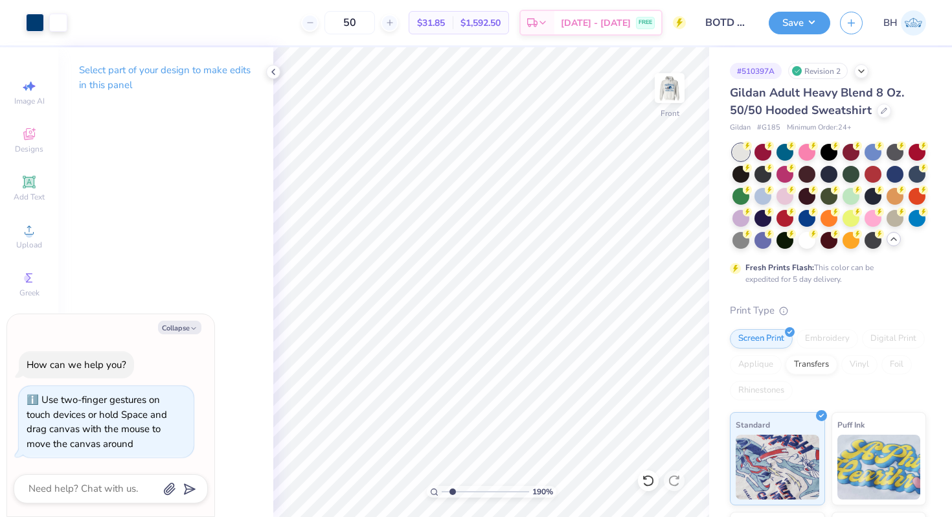
drag, startPoint x: 438, startPoint y: 493, endPoint x: 452, endPoint y: 494, distance: 14.3
type input "1.9"
click at [452, 494] on input "range" at bounding box center [485, 492] width 87 height 12
click at [671, 86] on img at bounding box center [670, 88] width 52 height 52
type textarea "x"
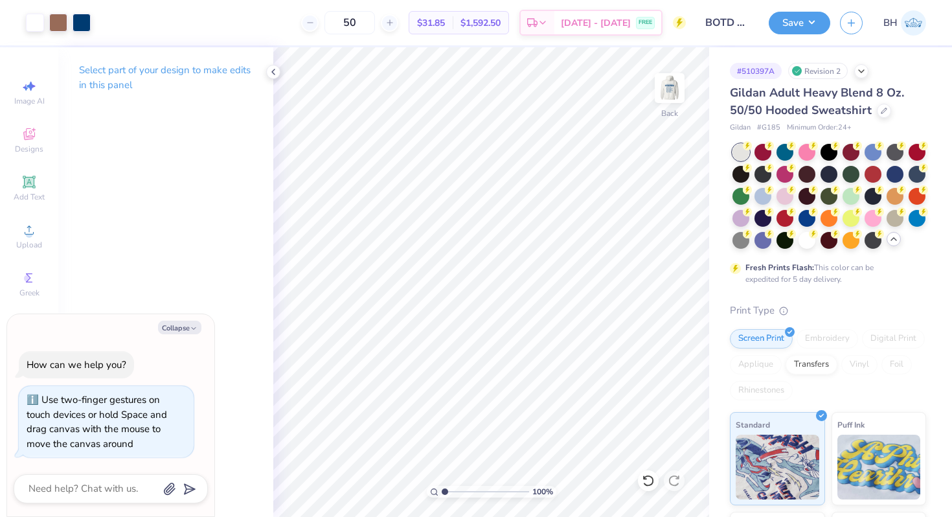
drag, startPoint x: 452, startPoint y: 491, endPoint x: 433, endPoint y: 491, distance: 18.8
type input "1"
click at [442, 491] on input "range" at bounding box center [485, 492] width 87 height 12
click at [799, 23] on button "Save" at bounding box center [800, 21] width 62 height 23
type textarea "x"
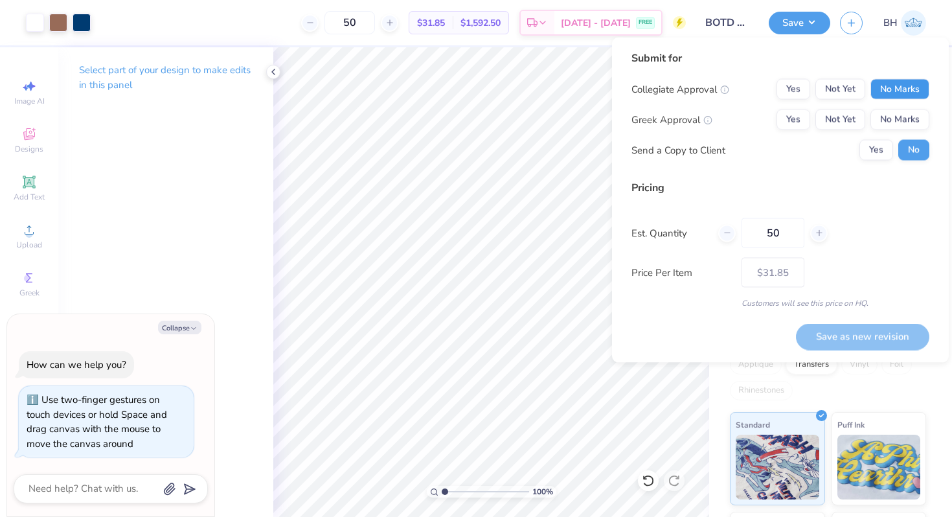
click at [904, 98] on button "No Marks" at bounding box center [900, 89] width 59 height 21
click at [904, 116] on button "No Marks" at bounding box center [900, 119] width 59 height 21
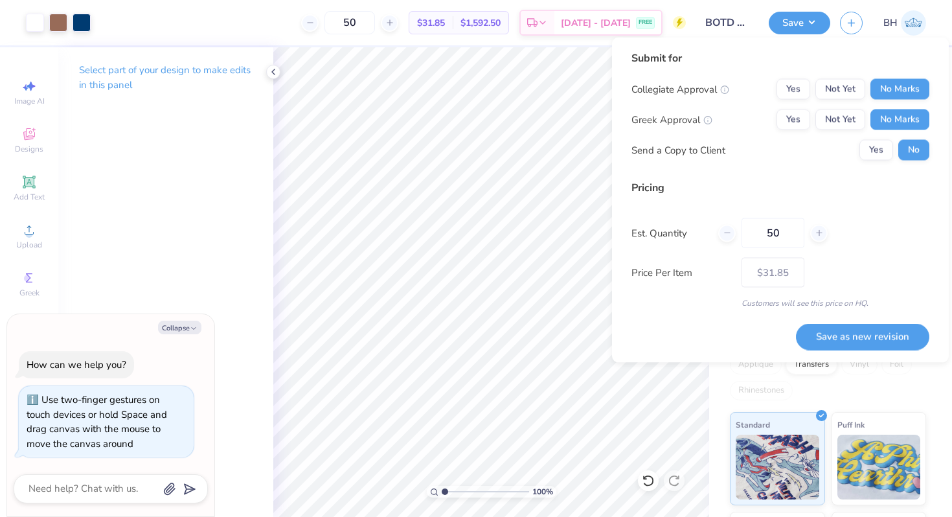
click at [904, 116] on button "No Marks" at bounding box center [900, 119] width 59 height 21
click at [878, 332] on button "Save as new revision" at bounding box center [862, 336] width 133 height 27
type input "$31.85"
type textarea "x"
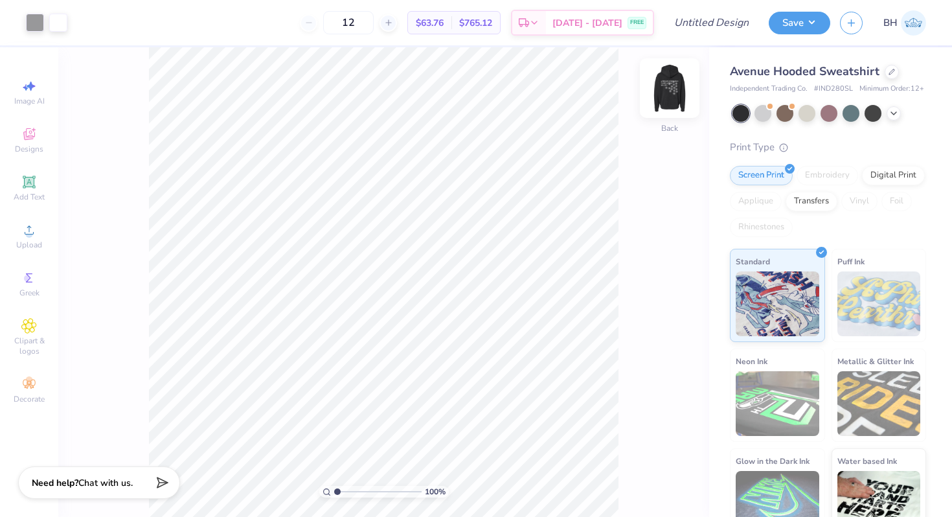
click at [667, 93] on img at bounding box center [670, 88] width 52 height 52
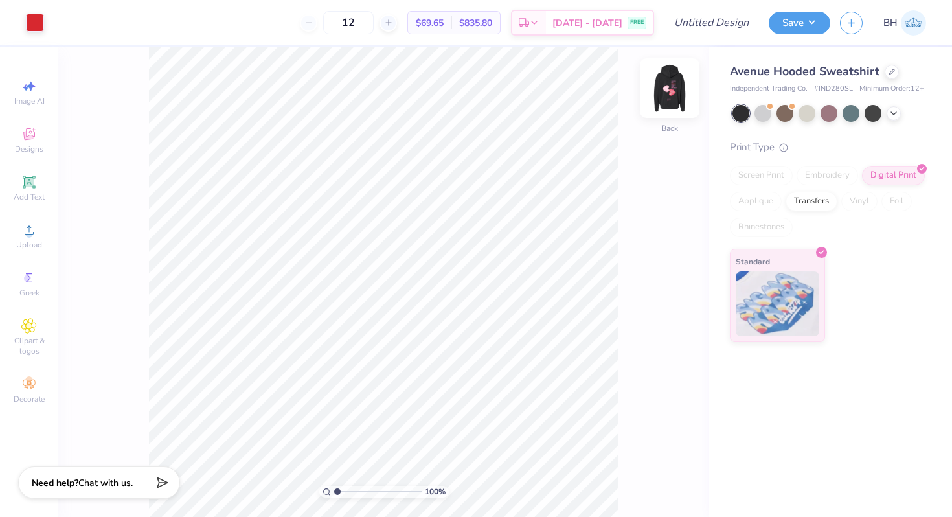
click at [672, 108] on img at bounding box center [670, 88] width 52 height 52
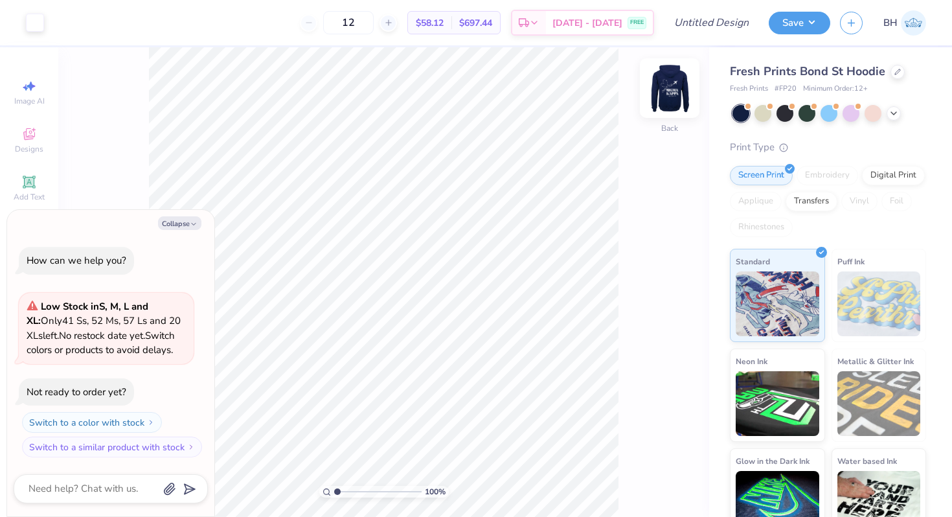
click at [685, 99] on img at bounding box center [670, 88] width 52 height 52
click at [685, 108] on div "100 % Front" at bounding box center [383, 282] width 651 height 470
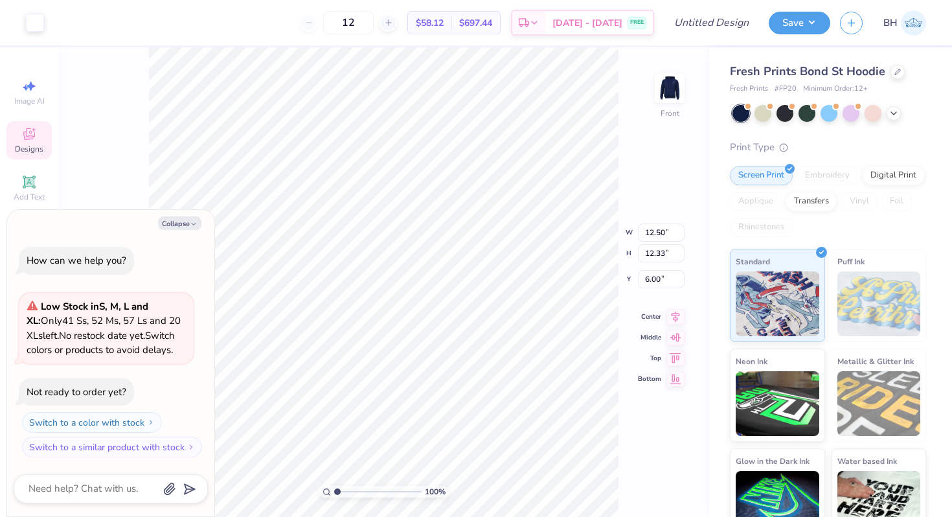
type textarea "x"
type input "8.42"
type input "1.93"
type input "12.81"
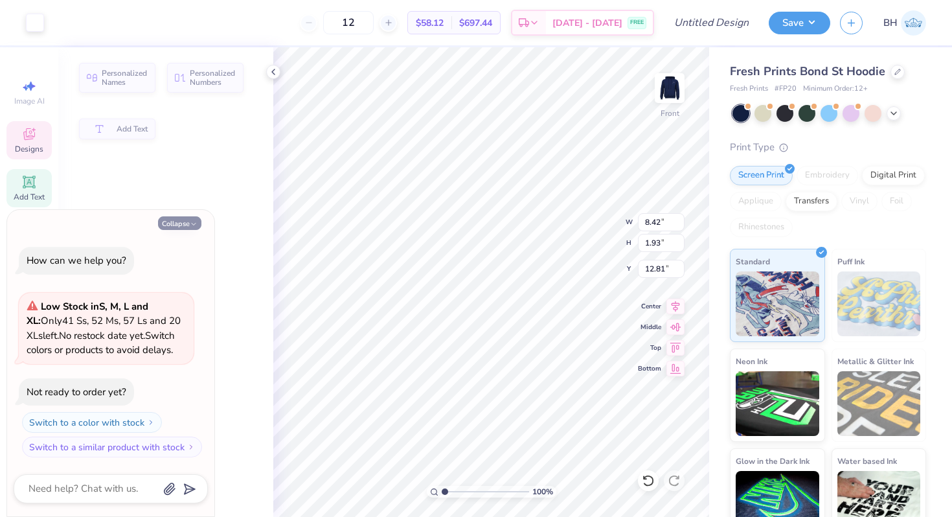
click at [193, 220] on icon "button" at bounding box center [194, 224] width 8 height 8
click at [196, 224] on icon "button" at bounding box center [194, 224] width 8 height 8
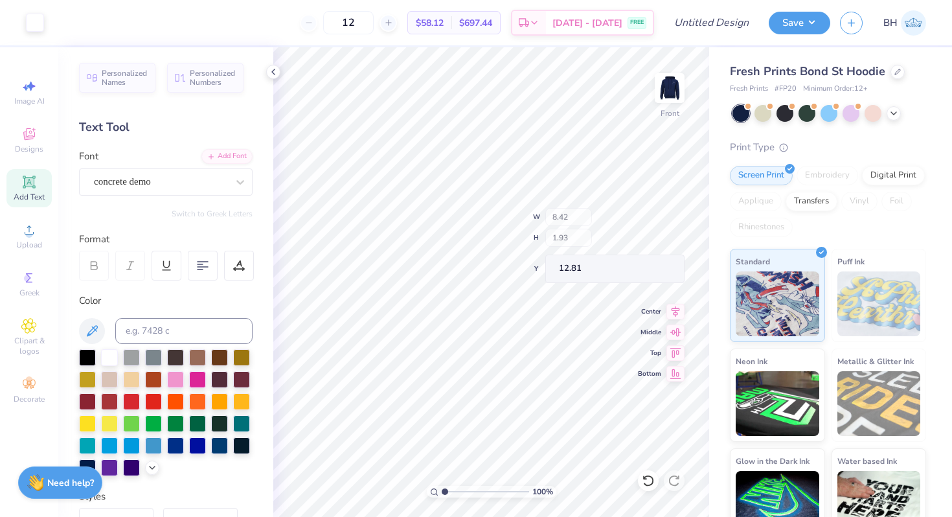
type textarea "x"
type textarea "DELTA"
type input "8.44"
type input "1.92"
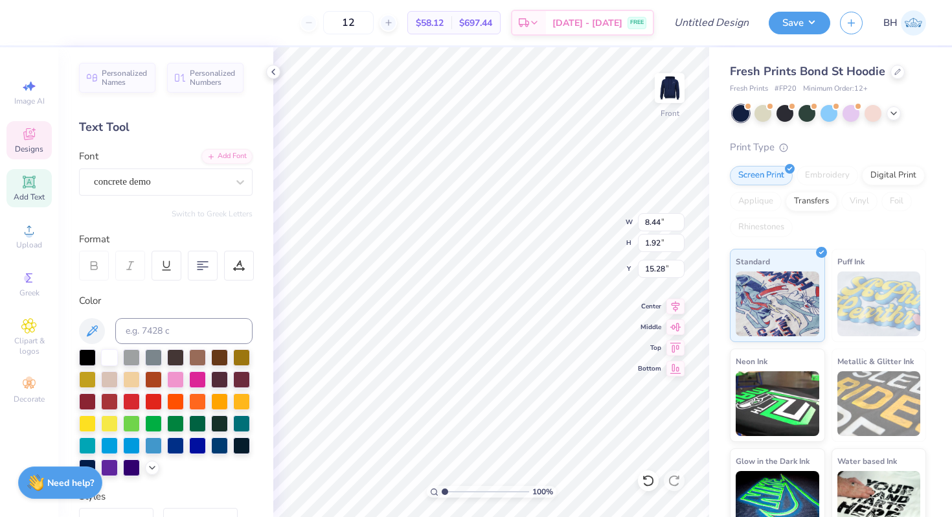
type input "15.28"
type textarea "GAMMA"
type textarea "F"
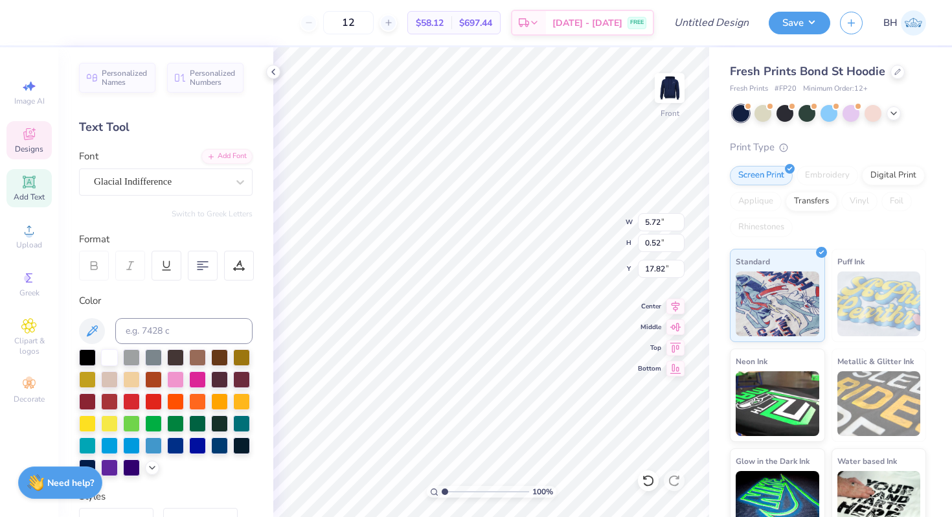
type textarea "UNIVERSITY OF CALIFORNIA DAVIS"
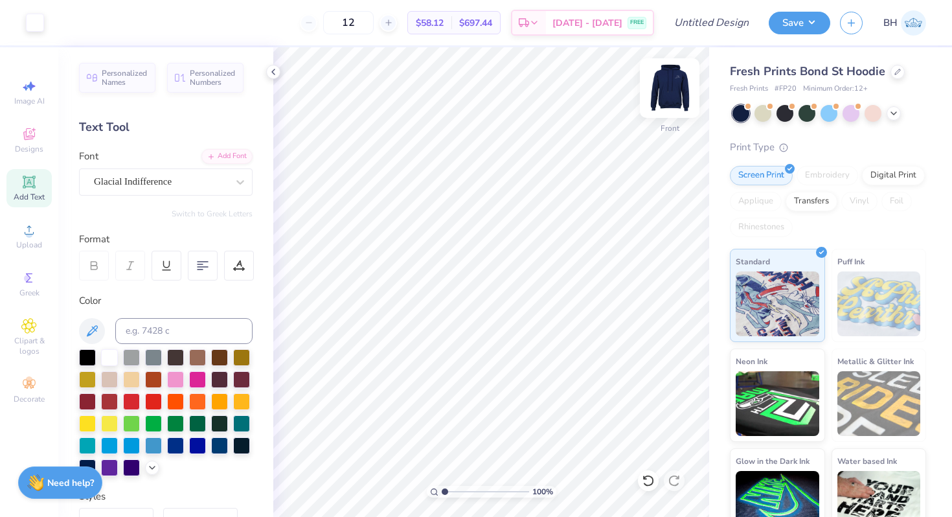
click at [675, 86] on img at bounding box center [670, 88] width 52 height 52
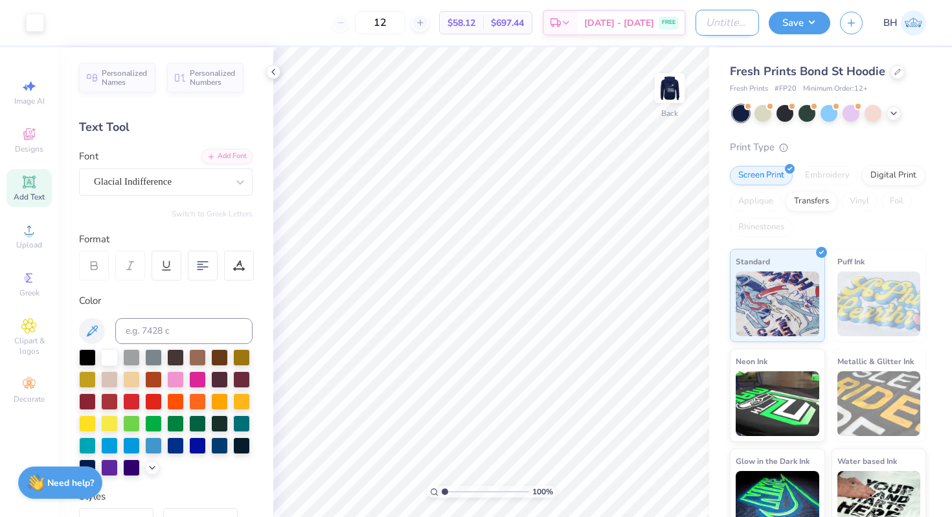
click at [736, 23] on input "Design Title" at bounding box center [727, 23] width 63 height 26
type input "Plane hoodie"
drag, startPoint x: 444, startPoint y: 492, endPoint x: 482, endPoint y: 485, distance: 38.9
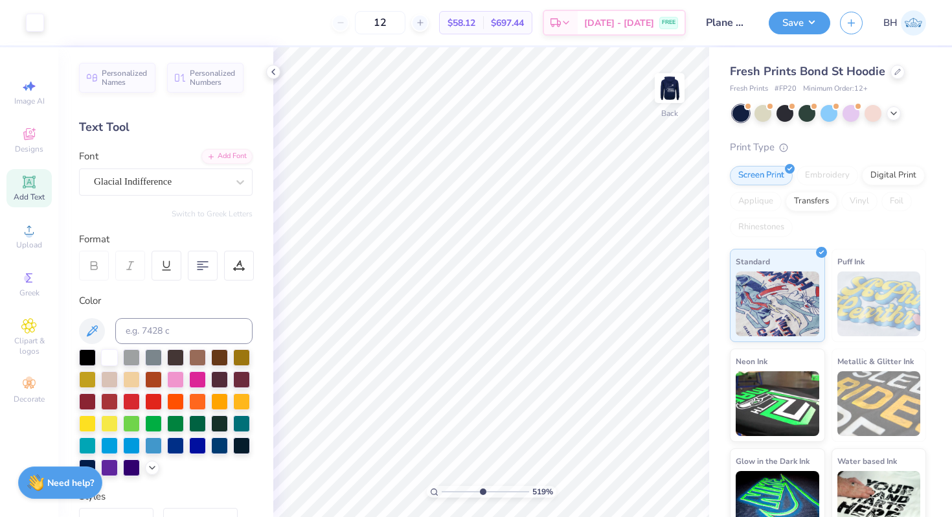
click at [481, 486] on input "range" at bounding box center [485, 492] width 87 height 12
drag, startPoint x: 485, startPoint y: 490, endPoint x: 444, endPoint y: 479, distance: 42.3
type input "1"
click at [444, 486] on input "range" at bounding box center [485, 492] width 87 height 12
click at [27, 148] on span "Designs" at bounding box center [29, 149] width 29 height 10
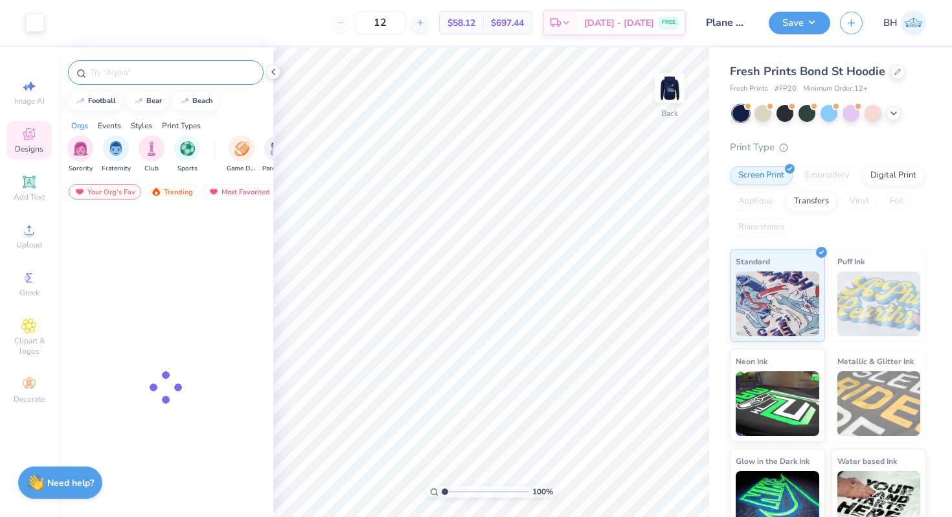
click at [141, 80] on div at bounding box center [166, 72] width 196 height 25
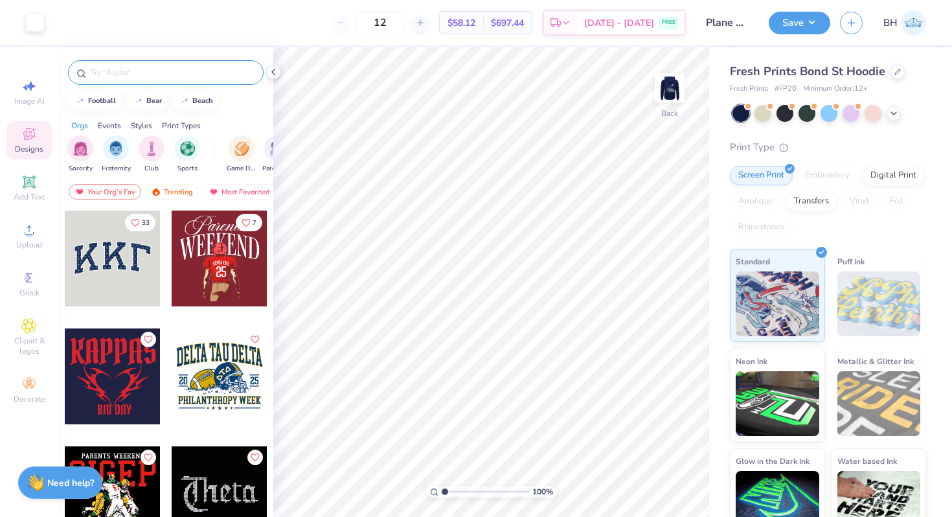
click at [134, 74] on input "text" at bounding box center [172, 72] width 166 height 13
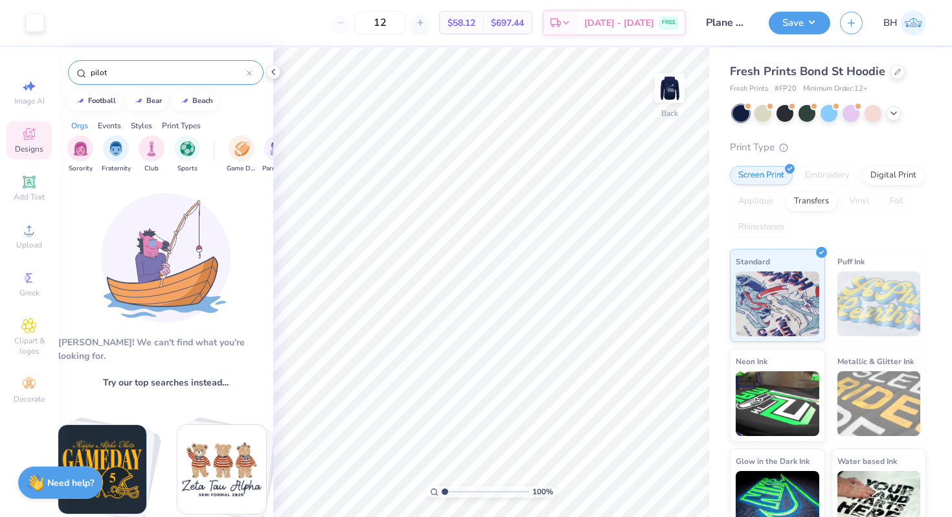
click at [128, 74] on input "pilot" at bounding box center [167, 72] width 157 height 13
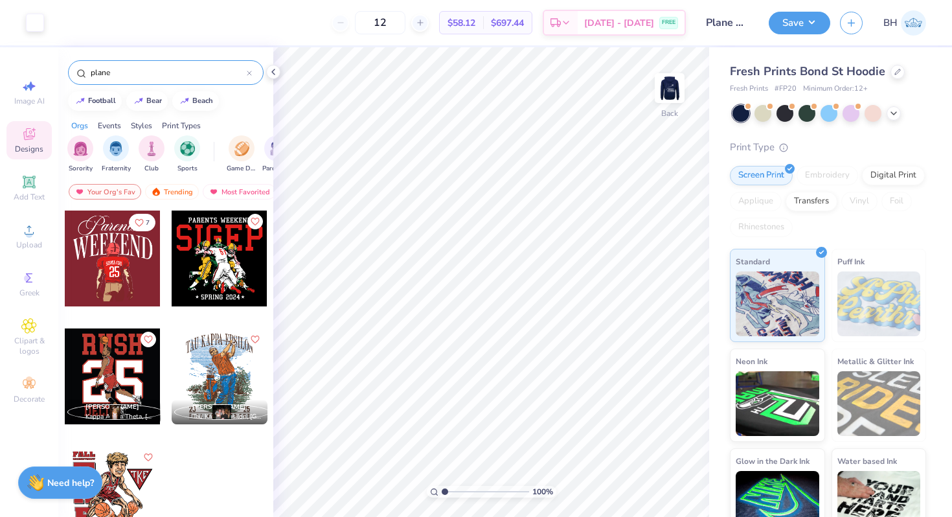
click at [137, 63] on div "plane" at bounding box center [166, 72] width 196 height 25
click at [100, 76] on input "plane" at bounding box center [167, 72] width 157 height 13
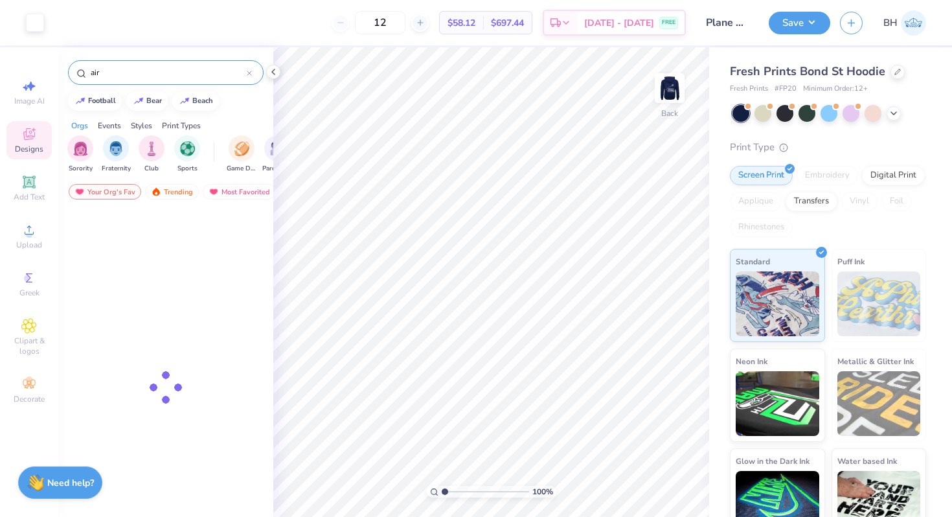
click at [100, 76] on input "air" at bounding box center [167, 72] width 157 height 13
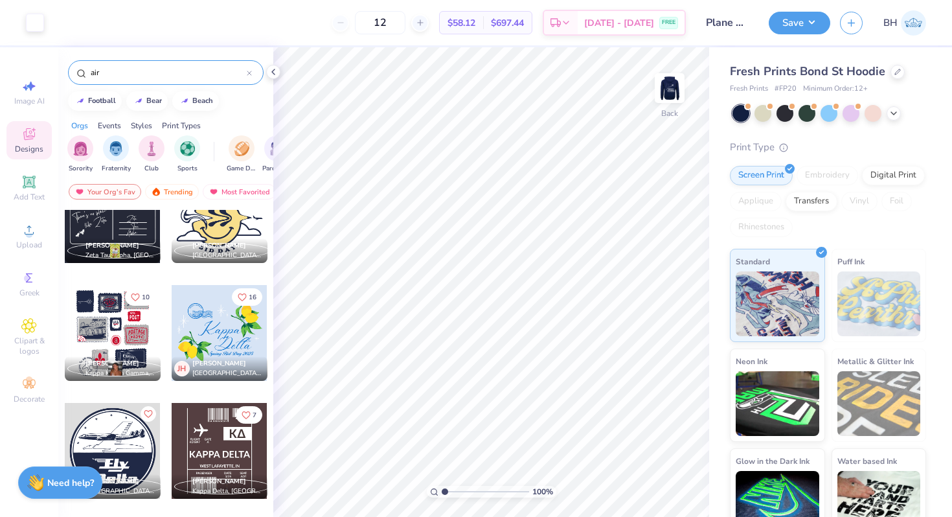
scroll to position [1013, 0]
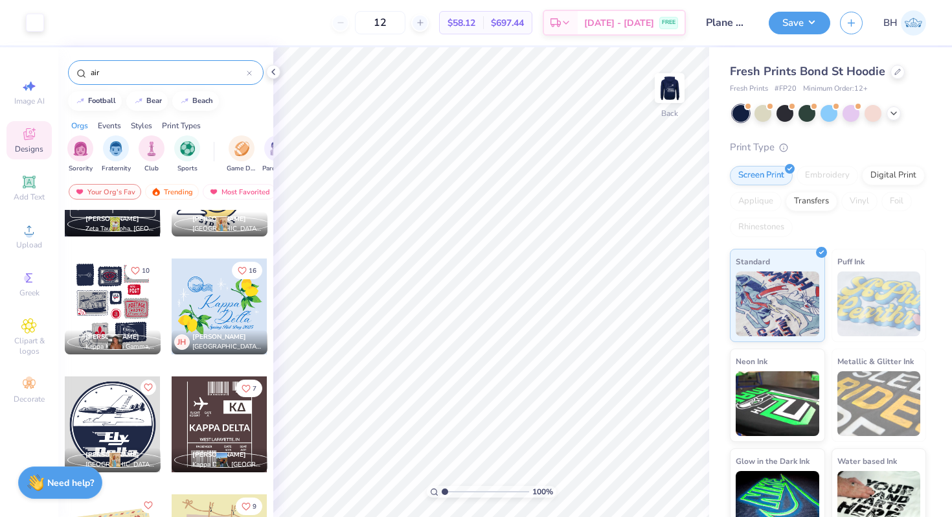
click at [124, 79] on div "air" at bounding box center [166, 72] width 196 height 25
click at [122, 78] on input "air" at bounding box center [167, 72] width 157 height 13
type input "delta gamma"
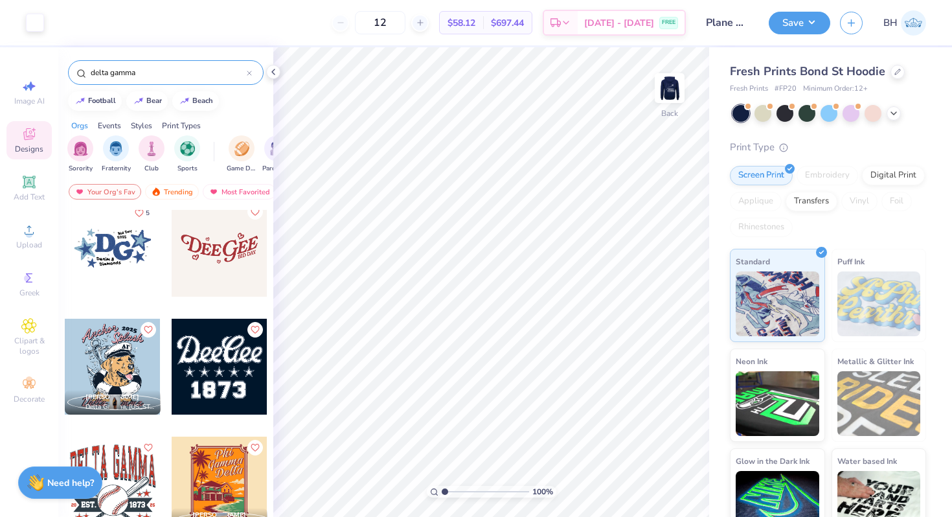
scroll to position [367, 0]
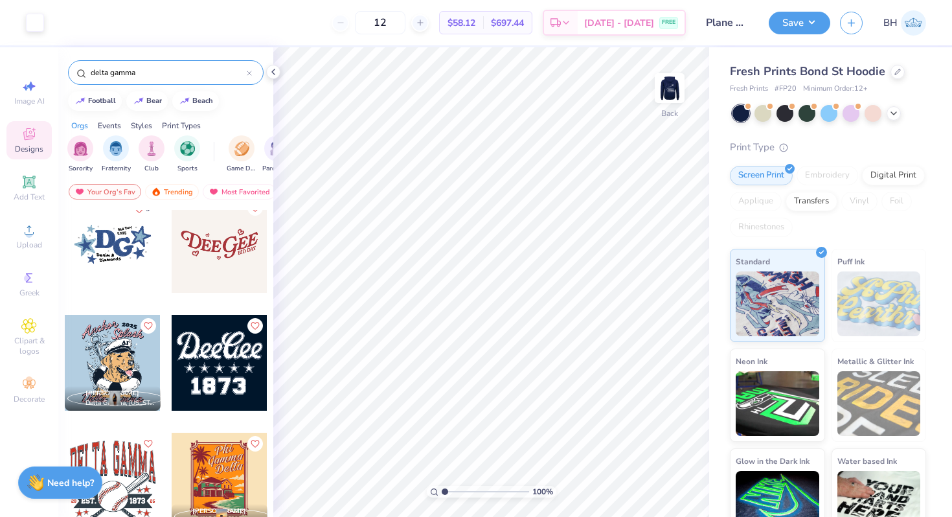
click at [248, 385] on div at bounding box center [220, 363] width 96 height 96
type input "4.40"
type input "3.23"
type input "3.61"
drag, startPoint x: 445, startPoint y: 490, endPoint x: 490, endPoint y: 487, distance: 44.8
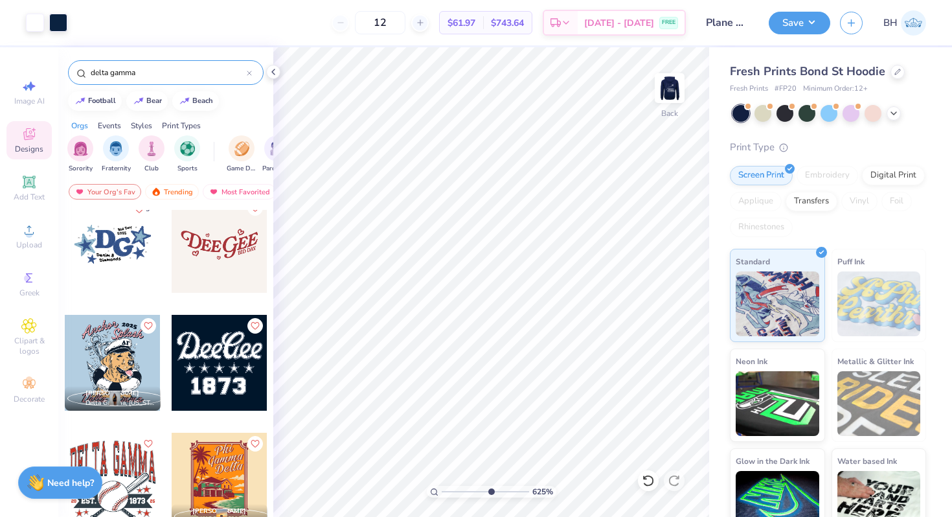
click at [490, 487] on input "range" at bounding box center [485, 492] width 87 height 12
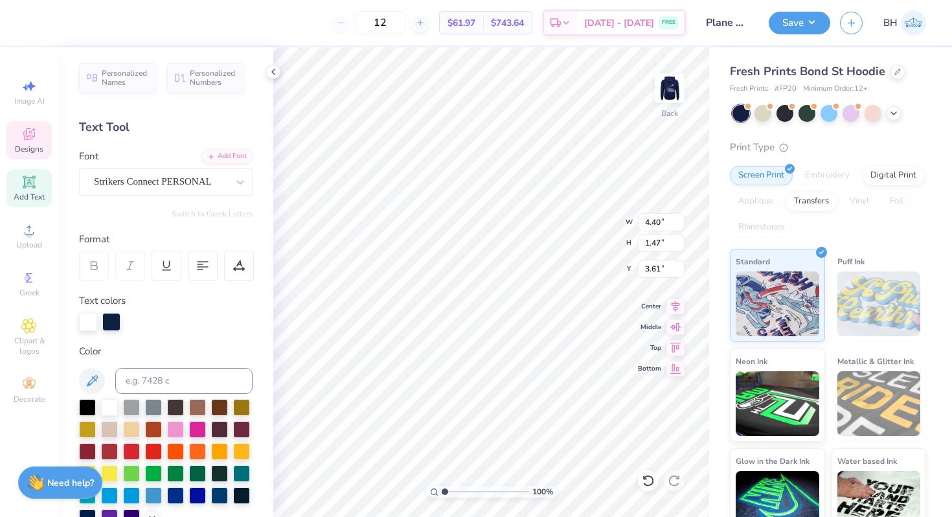
drag, startPoint x: 492, startPoint y: 492, endPoint x: 424, endPoint y: 486, distance: 69.0
type input "1"
click at [442, 486] on input "range" at bounding box center [485, 492] width 87 height 12
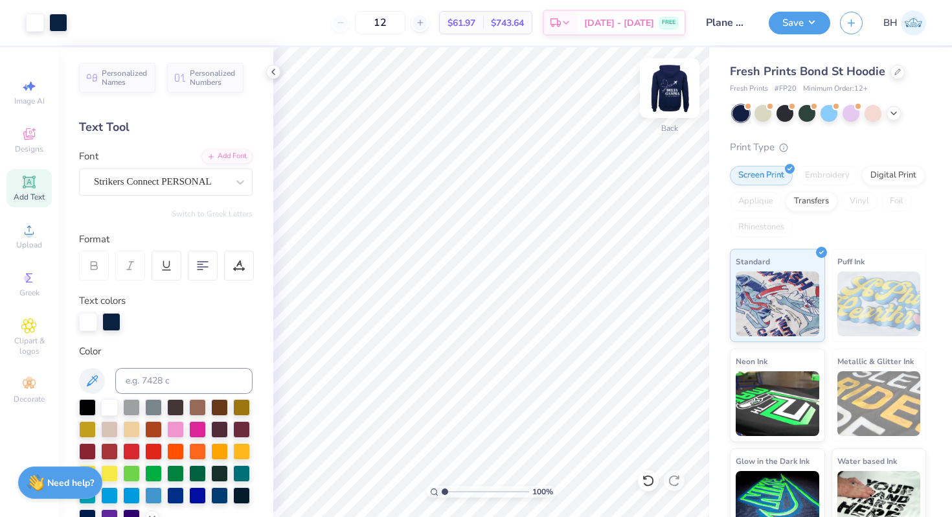
click at [672, 98] on img at bounding box center [670, 88] width 52 height 52
click at [804, 27] on button "Save" at bounding box center [800, 21] width 62 height 23
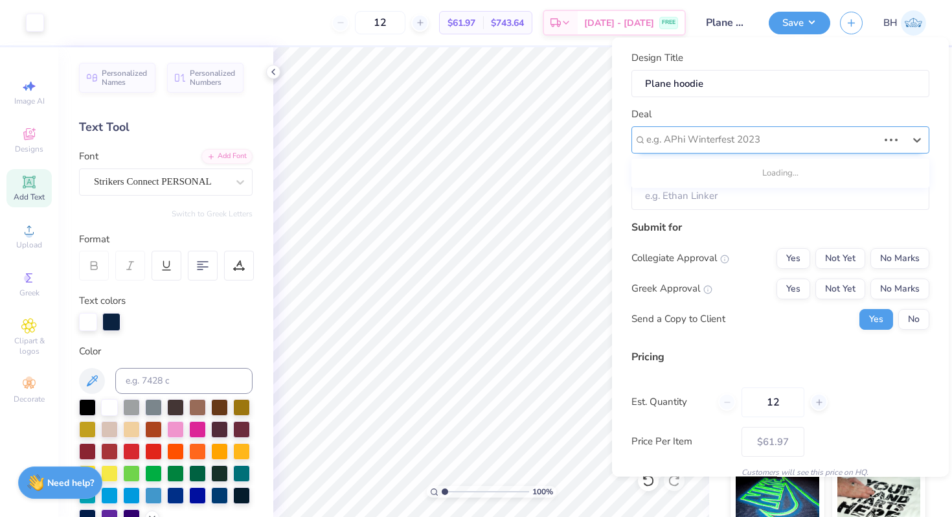
click at [770, 135] on div at bounding box center [763, 139] width 232 height 17
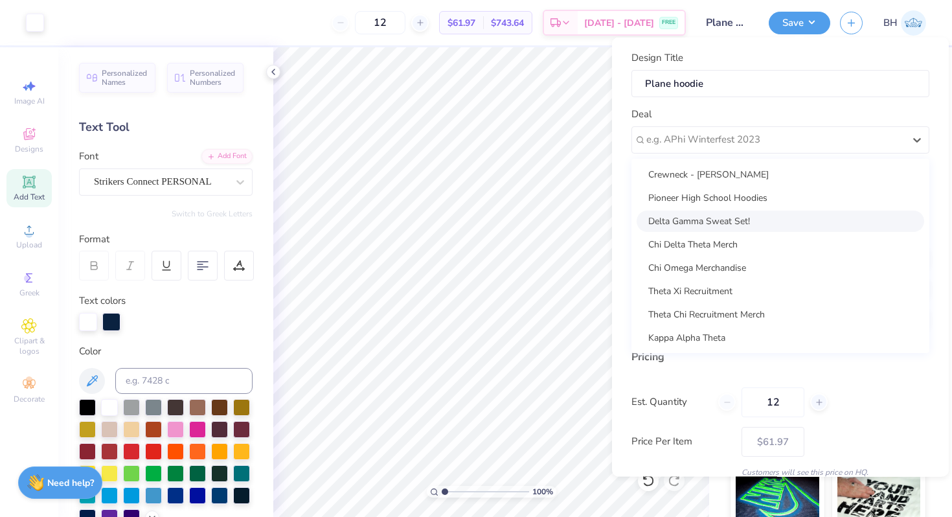
click at [719, 220] on div "Delta Gamma Sweat Set!" at bounding box center [781, 220] width 288 height 21
type input "[PERSON_NAME]"
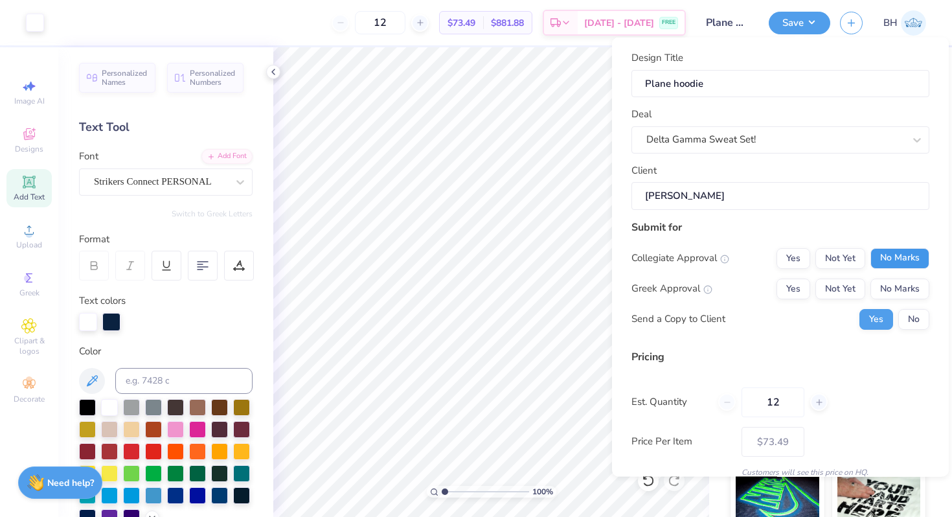
click at [903, 260] on button "No Marks" at bounding box center [900, 257] width 59 height 21
click at [804, 285] on button "Yes" at bounding box center [794, 288] width 34 height 21
click at [913, 319] on button "No" at bounding box center [914, 318] width 31 height 21
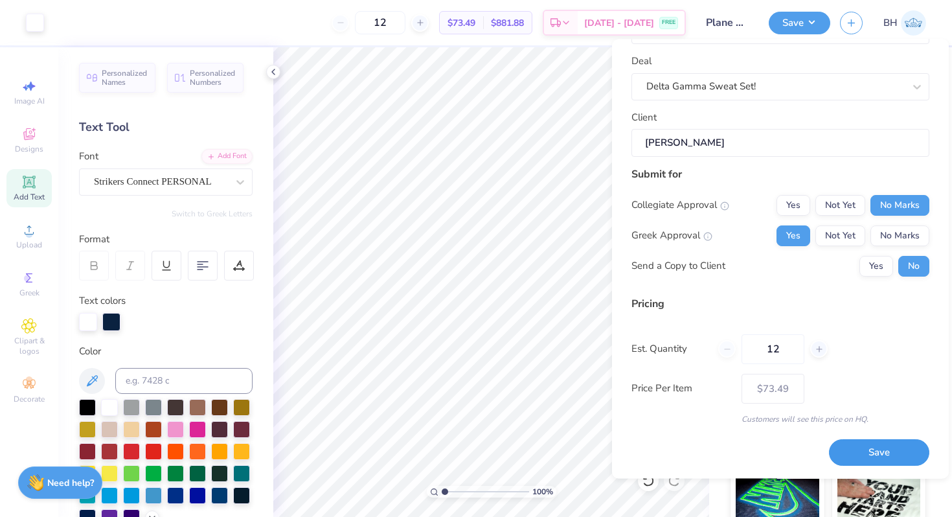
click at [878, 444] on button "Save" at bounding box center [879, 453] width 100 height 27
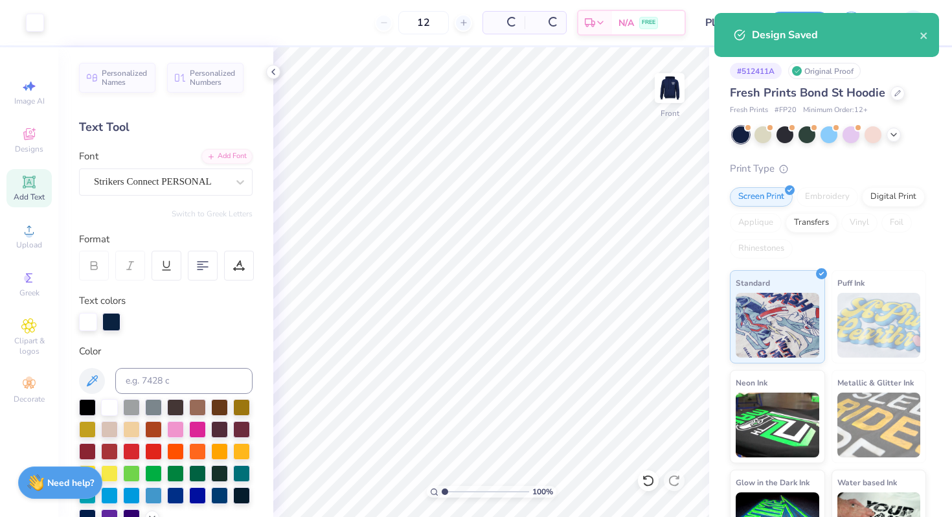
type input "$61.97"
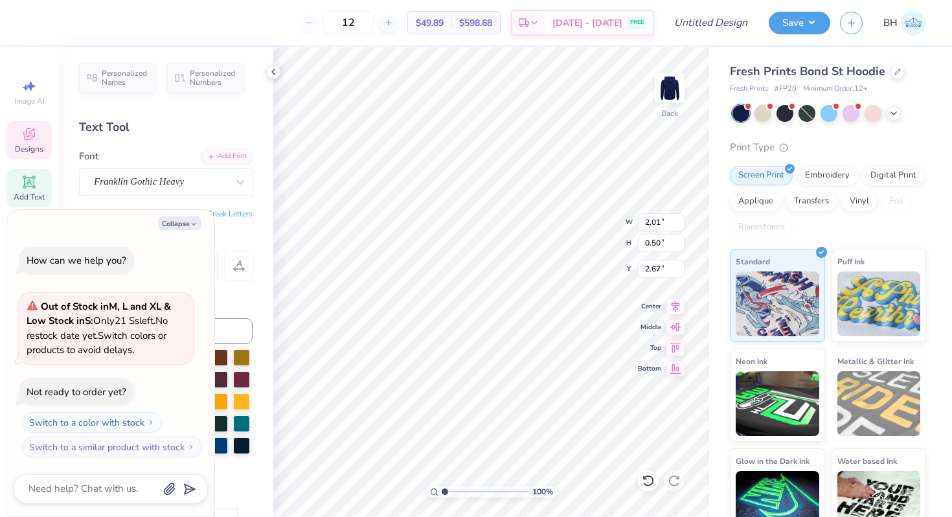
type textarea "x"
type textarea "PI D"
type textarea "x"
type textarea "PI"
type textarea "x"
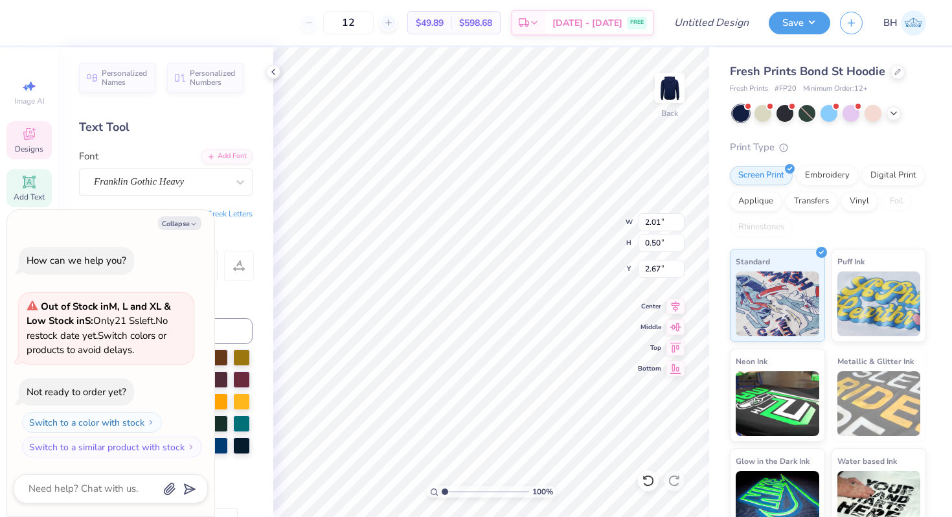
type textarea "PI"
type textarea "x"
type textarea "P"
type textarea "x"
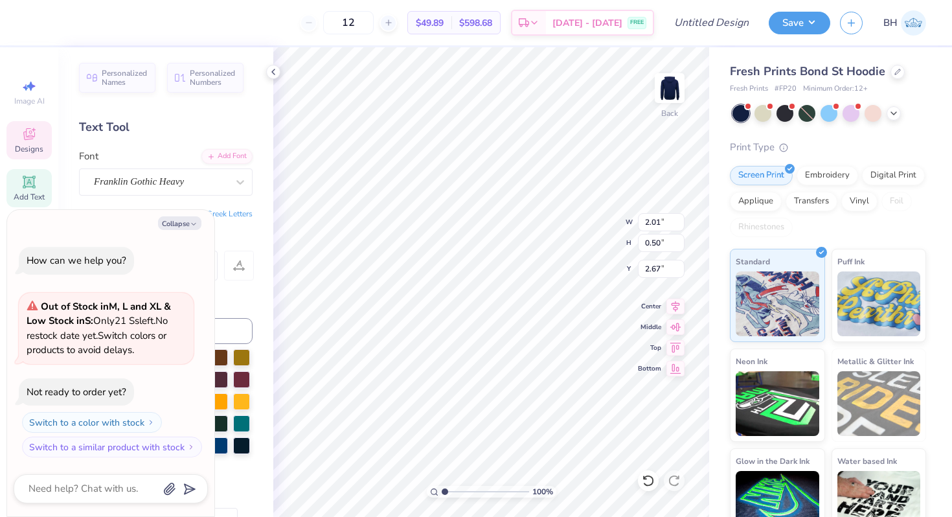
type textarea "d"
type textarea "x"
type textarea "de"
type textarea "x"
type textarea "del"
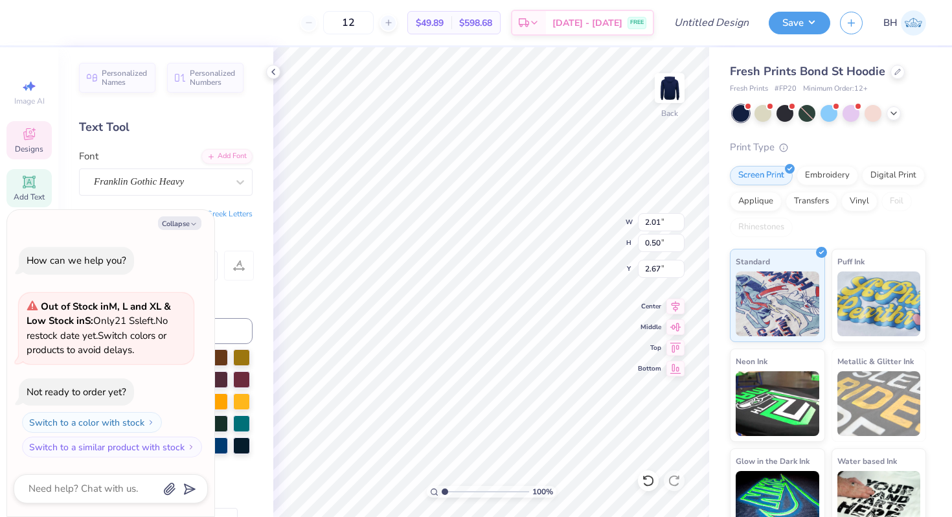
type textarea "x"
type textarea "delt"
type textarea "x"
type textarea "delta"
type textarea "x"
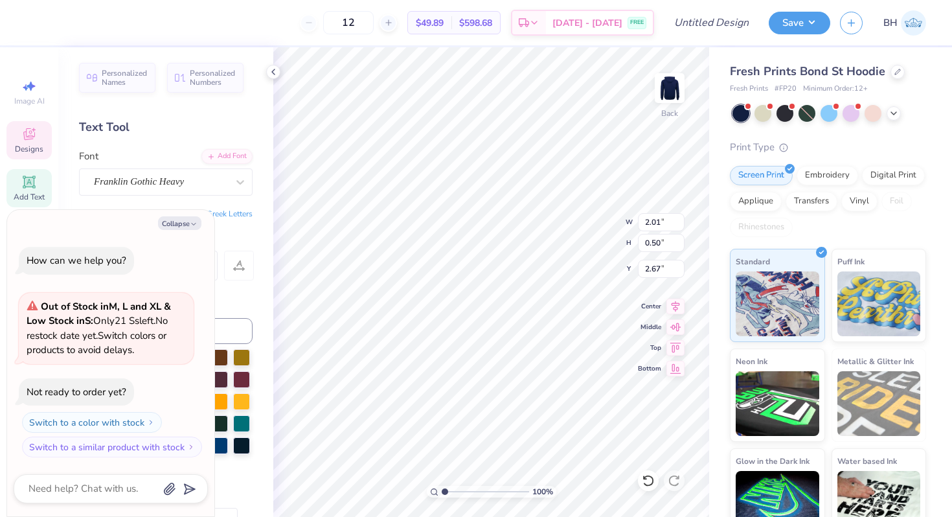
type textarea "delt"
type textarea "x"
type textarea "del"
type textarea "x"
type textarea "de"
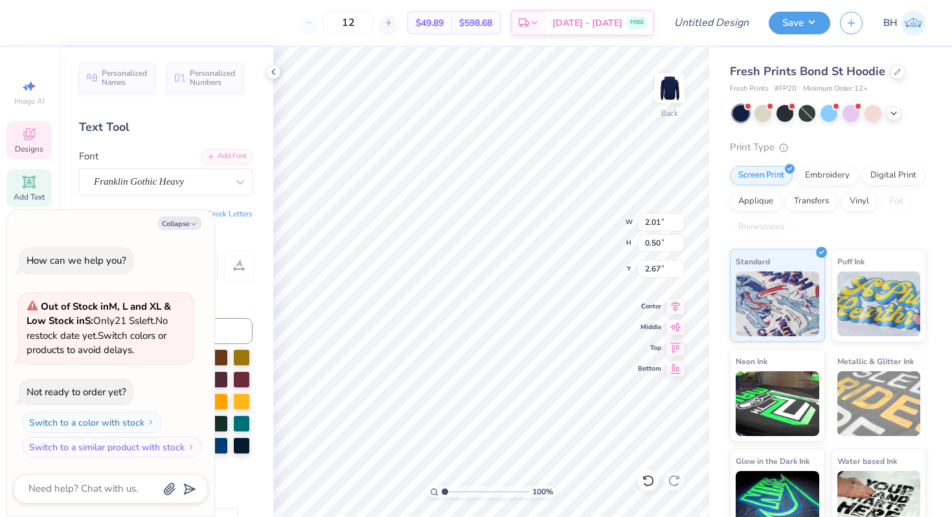
type textarea "x"
type textarea "d"
type textarea "x"
type textarea "D"
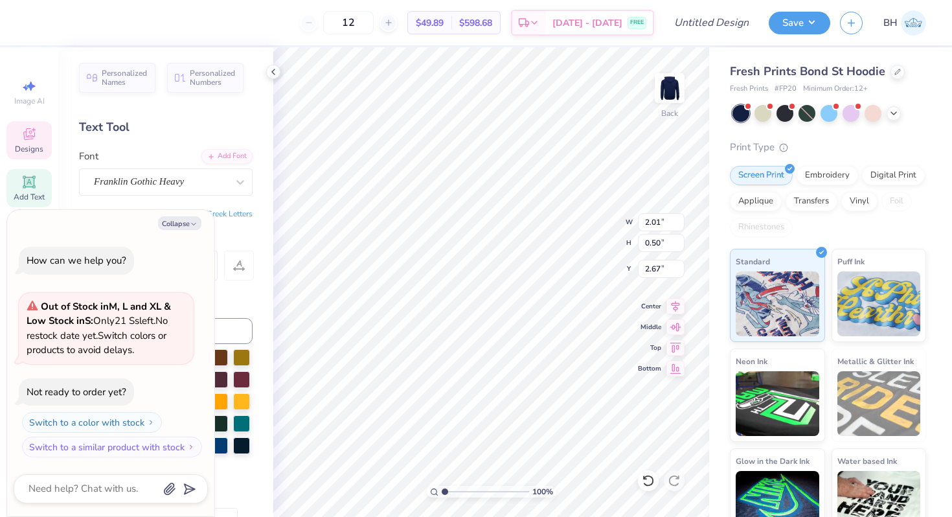
type textarea "x"
type textarea "DE"
type textarea "x"
type textarea "DEL"
type textarea "x"
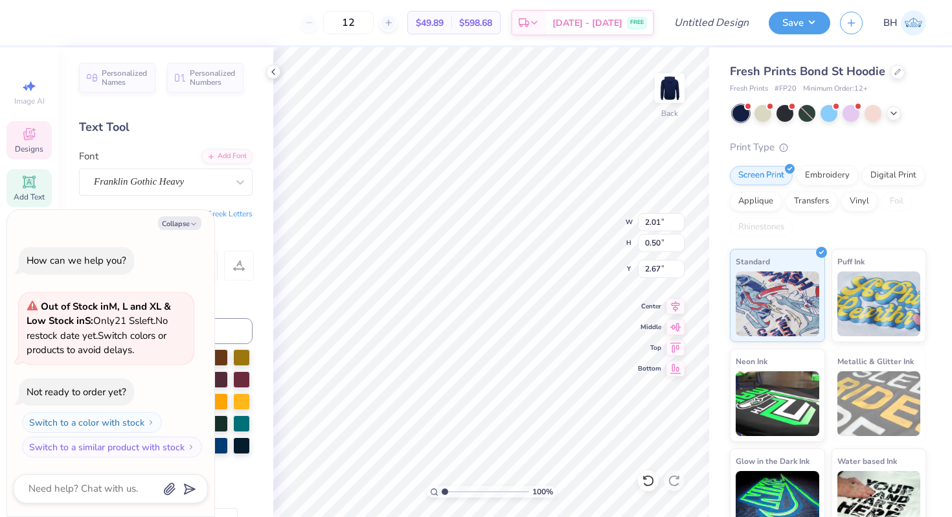
type textarea "DELT"
type textarea "x"
type textarea "DELTA"
type textarea "x"
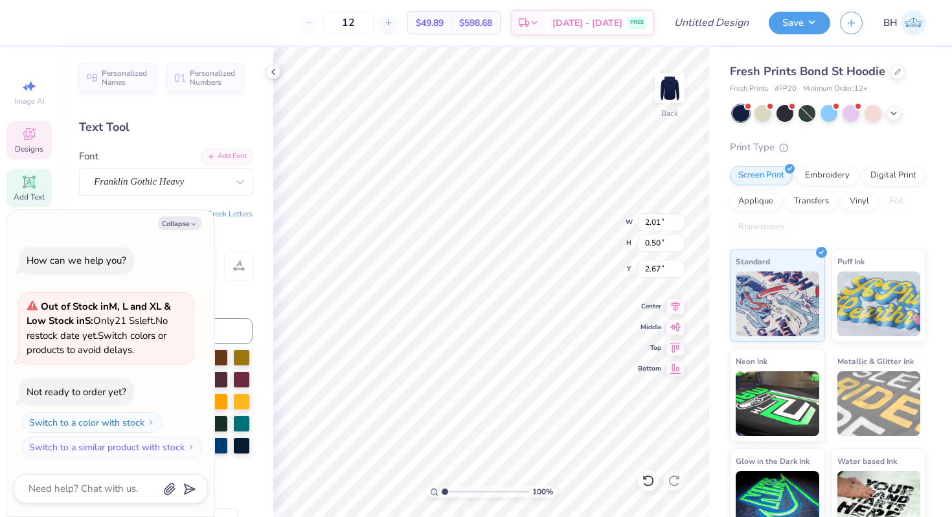
type input "0.96"
type input "0.49"
type input "3.23"
type textarea "x"
type textarea "G"
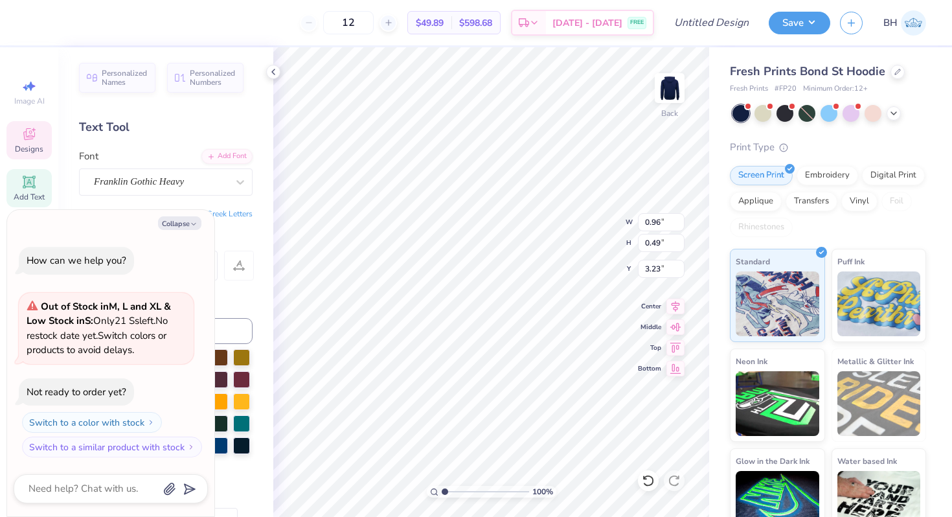
type textarea "x"
type textarea "GA"
type textarea "x"
type textarea "GAM"
type textarea "x"
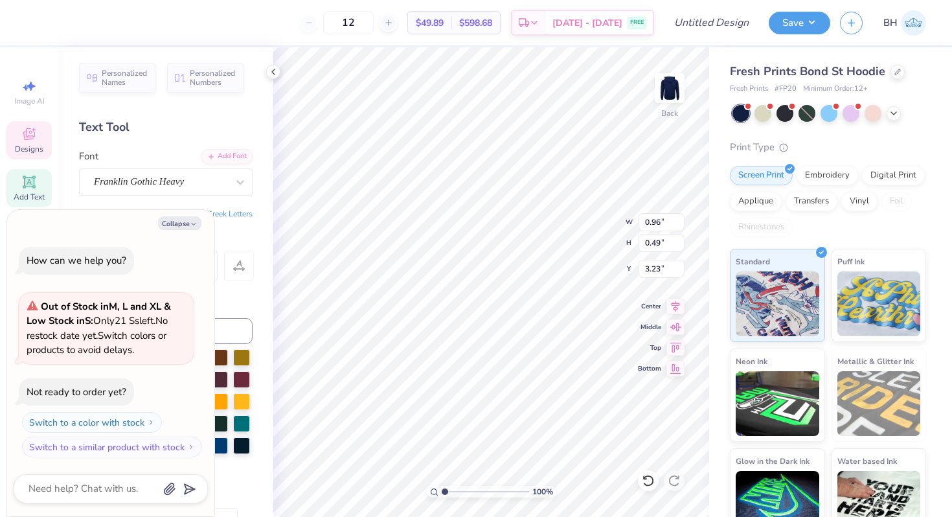
type textarea "GAMMA"
type textarea "x"
drag, startPoint x: 446, startPoint y: 489, endPoint x: 470, endPoint y: 487, distance: 24.7
type input "3.96"
click at [470, 487] on input "range" at bounding box center [485, 492] width 87 height 12
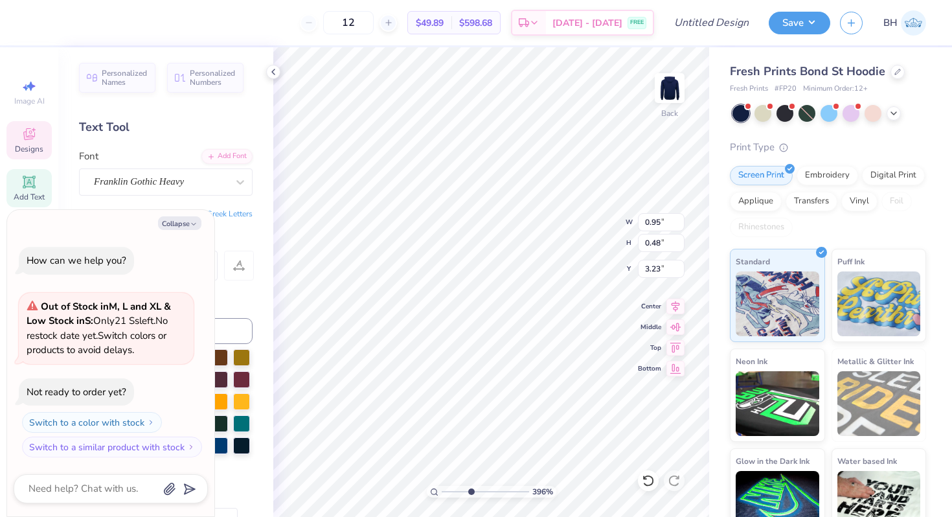
type textarea "x"
type input "1.39"
type input "0.71"
type textarea "x"
type input "3.28"
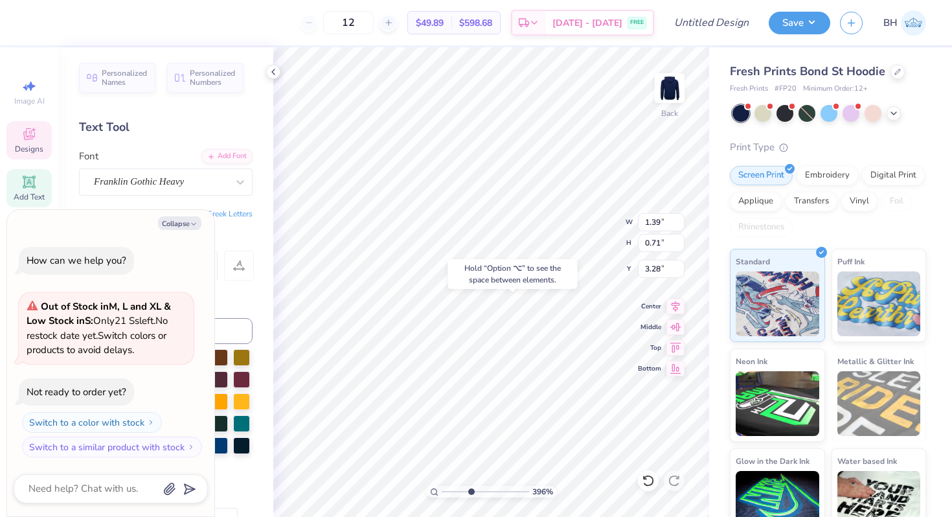
click at [514, 289] on div at bounding box center [513, 291] width 8 height 4
type textarea "x"
type input "2.02"
type input "0.75"
type input "2.43"
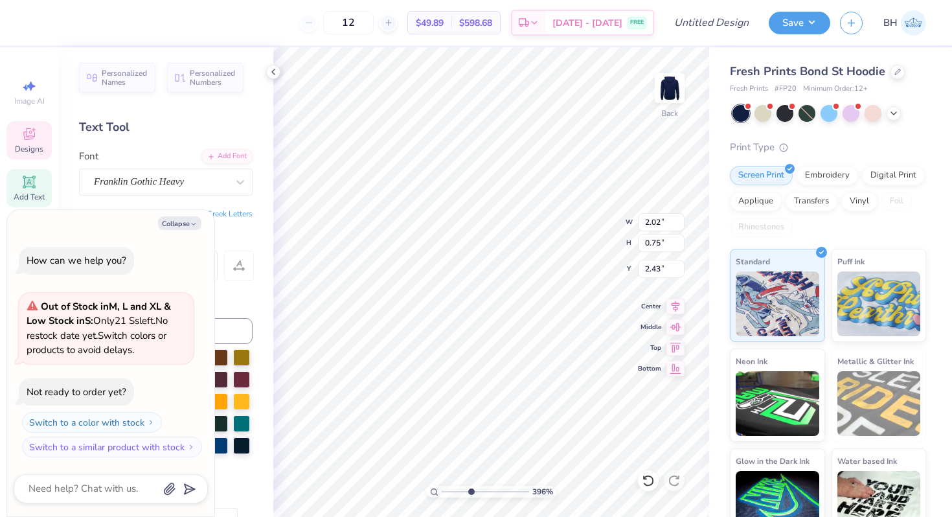
type textarea "x"
type input "1.48"
type input "0.55"
type textarea "x"
type input "2.45"
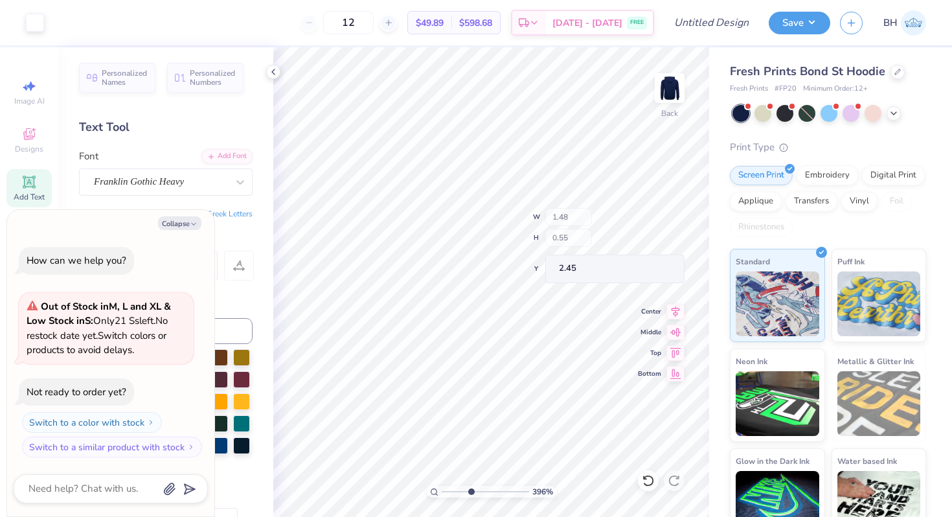
type textarea "x"
type input "4.50"
type input "2.35"
type input "2.00"
type textarea "x"
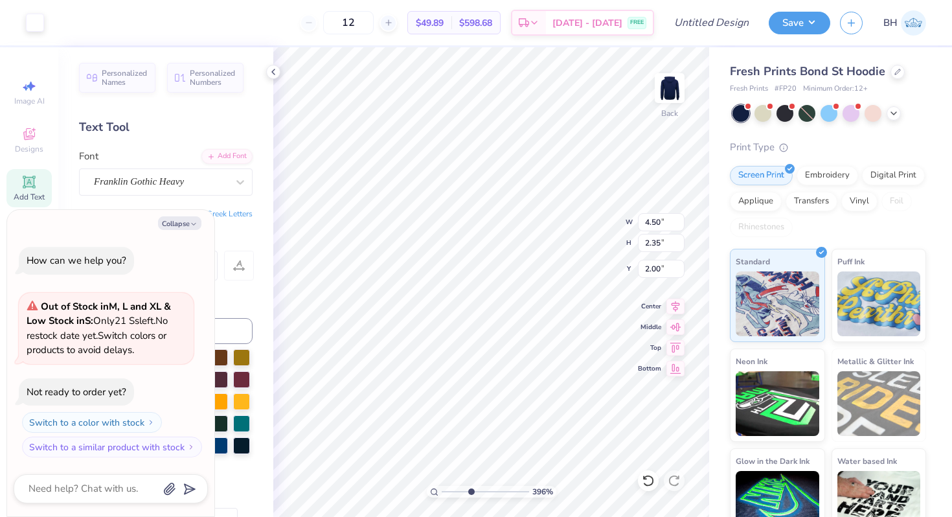
type input "2.01"
type textarea "x"
type input "1.77"
type input "0.90"
type input "3.09"
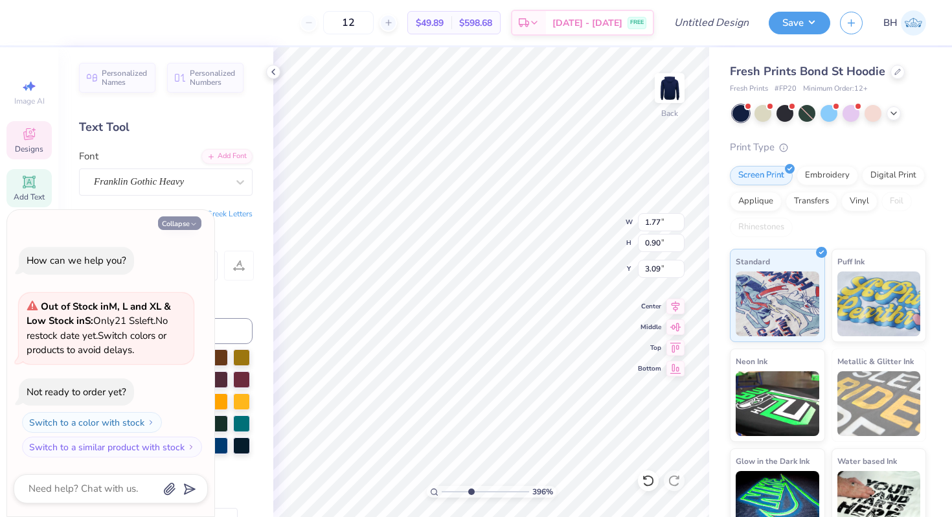
click at [190, 225] on icon "button" at bounding box center [194, 224] width 8 height 8
type textarea "x"
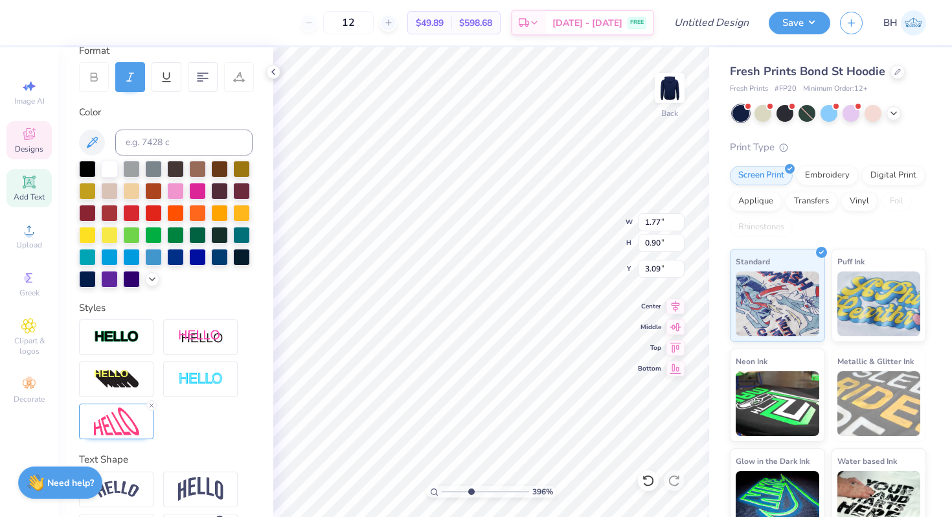
scroll to position [236, 0]
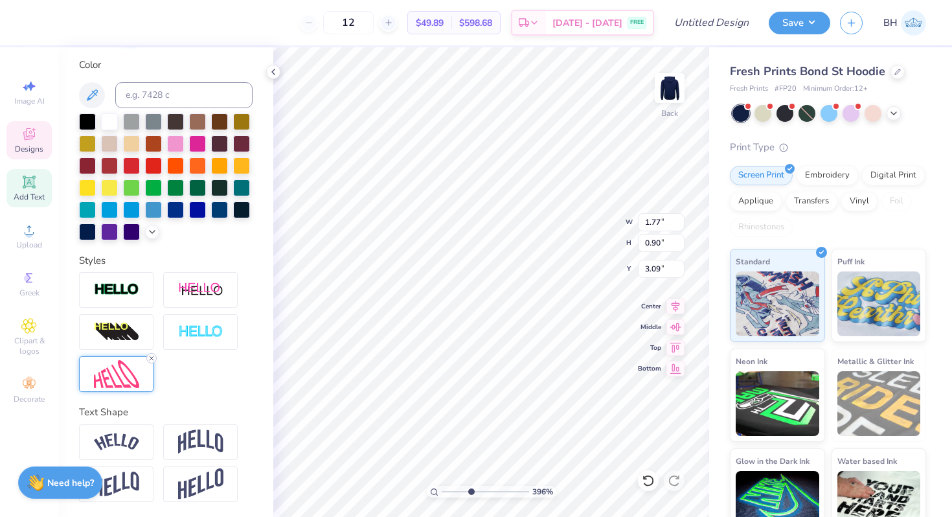
click at [155, 358] on icon at bounding box center [152, 358] width 8 height 8
type input "4.78"
type input "0.93"
type input "3.07"
type input "2.66"
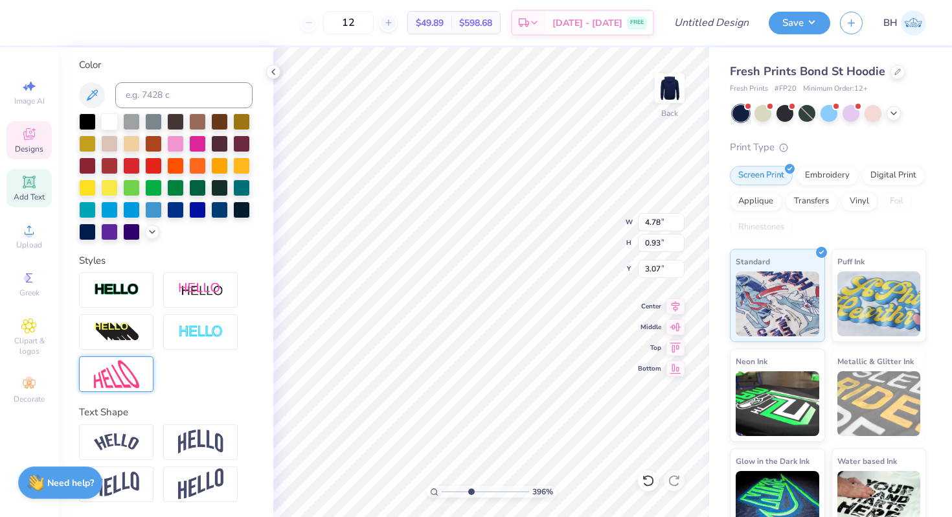
type input "0.52"
type input "3.36"
type input "3.18"
type input "1.83"
drag, startPoint x: 473, startPoint y: 493, endPoint x: 433, endPoint y: 488, distance: 39.9
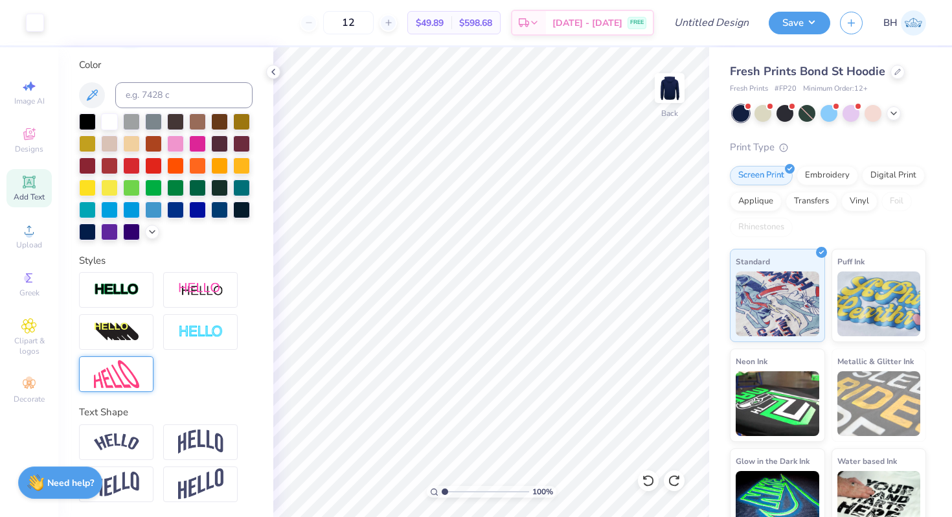
type input "1"
click at [442, 488] on input "range" at bounding box center [485, 492] width 87 height 12
click at [670, 73] on img at bounding box center [670, 88] width 52 height 52
click at [670, 75] on img at bounding box center [670, 88] width 26 height 26
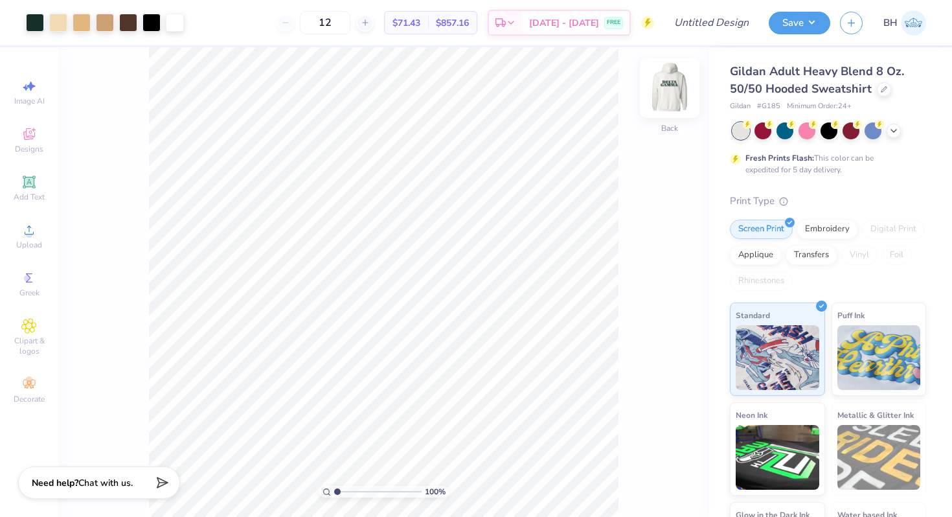
click at [675, 94] on img at bounding box center [670, 88] width 52 height 52
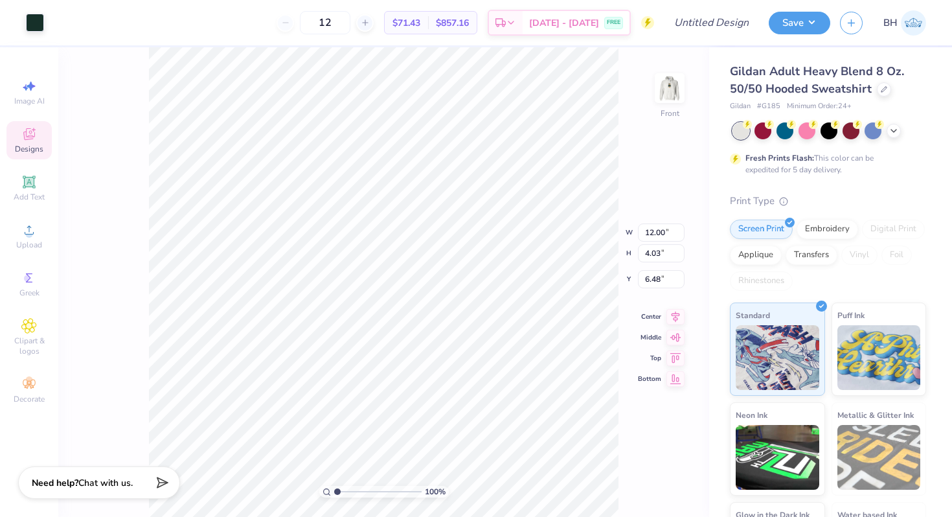
type input "6.42"
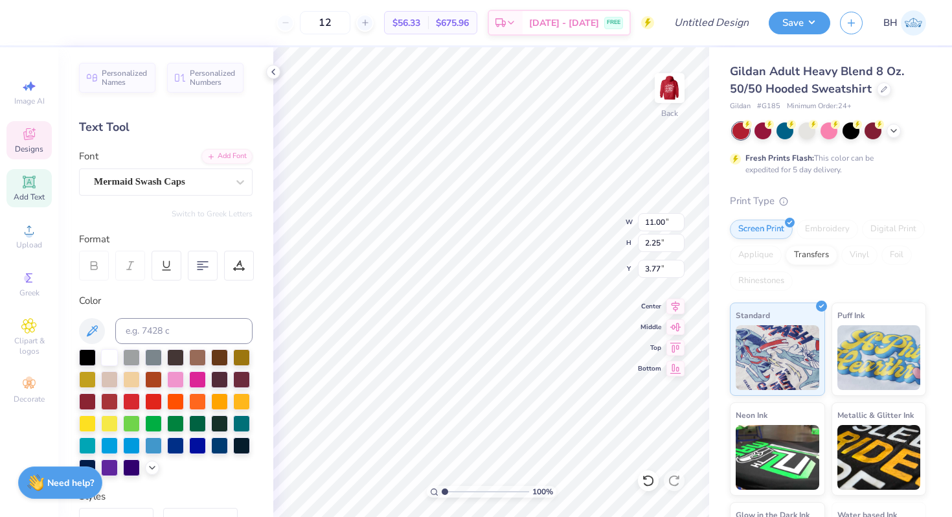
type textarea "Delta Gamma"
type input "3.79"
type input "3.05"
click at [271, 73] on icon at bounding box center [273, 72] width 10 height 10
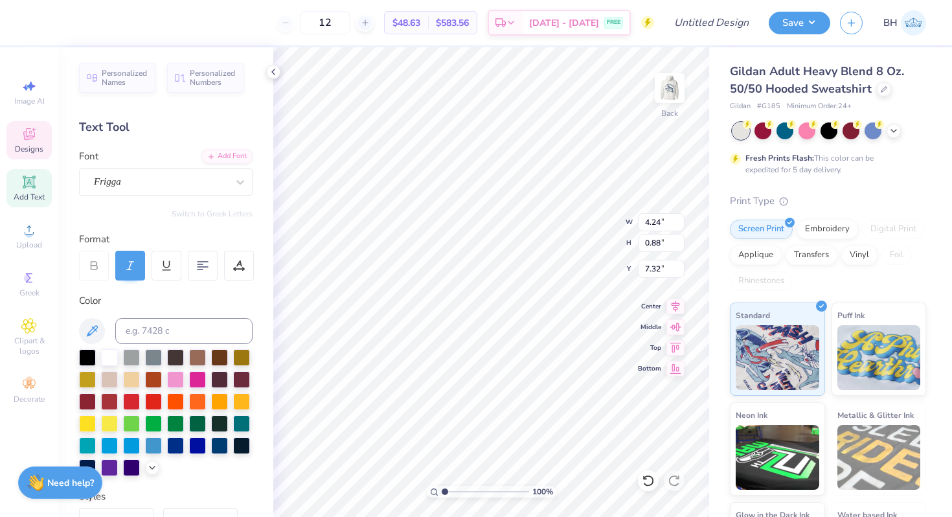
type textarea "est. 1873"
type input "6.83"
type input "1.53"
type input "3.43"
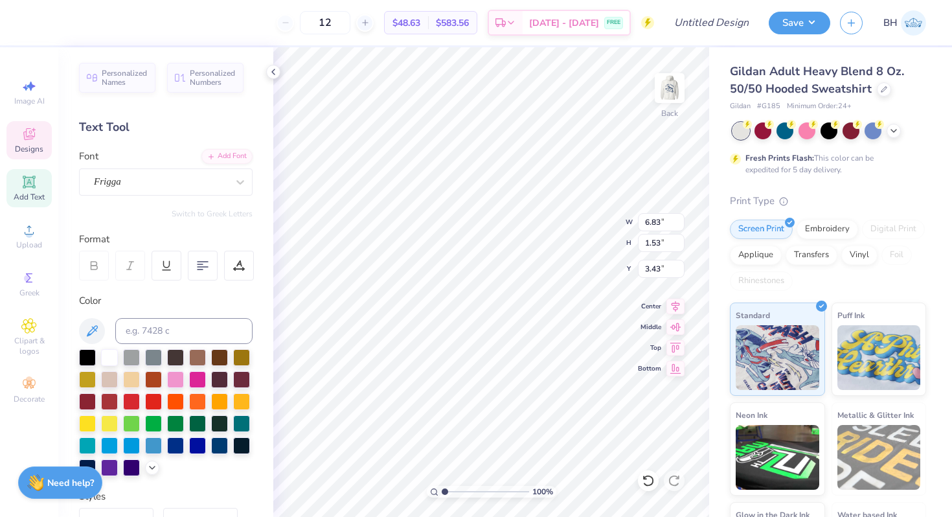
scroll to position [0, 1]
type textarea "Delta"
type input "3.31"
type input "5.25"
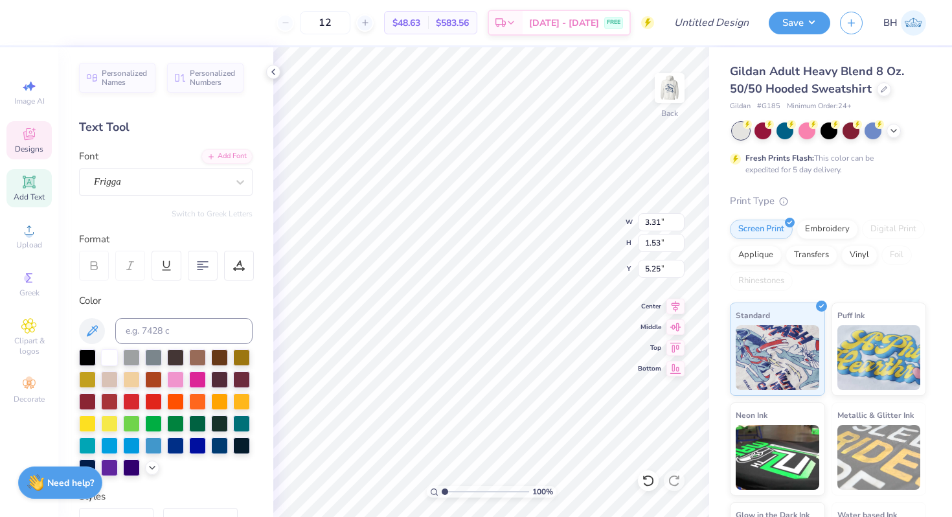
type textarea "Gamma"
type input "3.73"
type input "4.78"
type input "7.30"
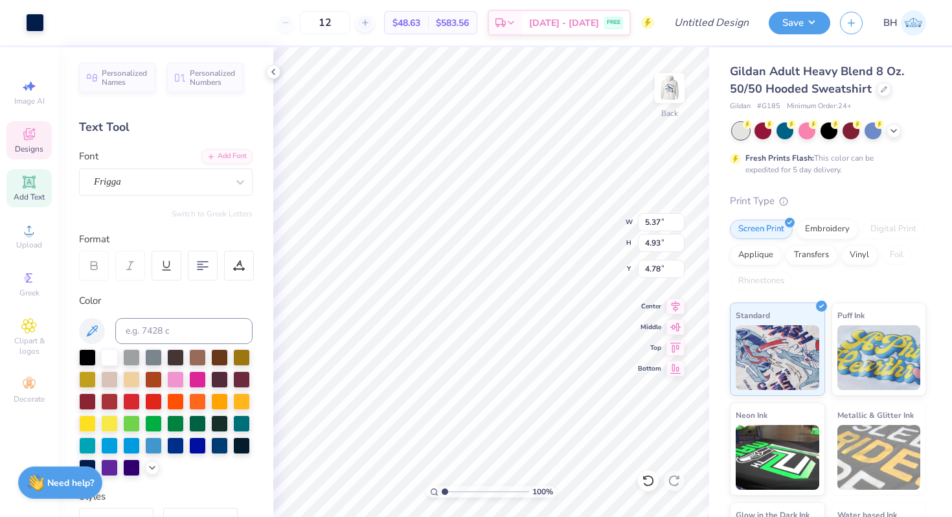
type input "1.51"
type input "5.26"
type input "3.00"
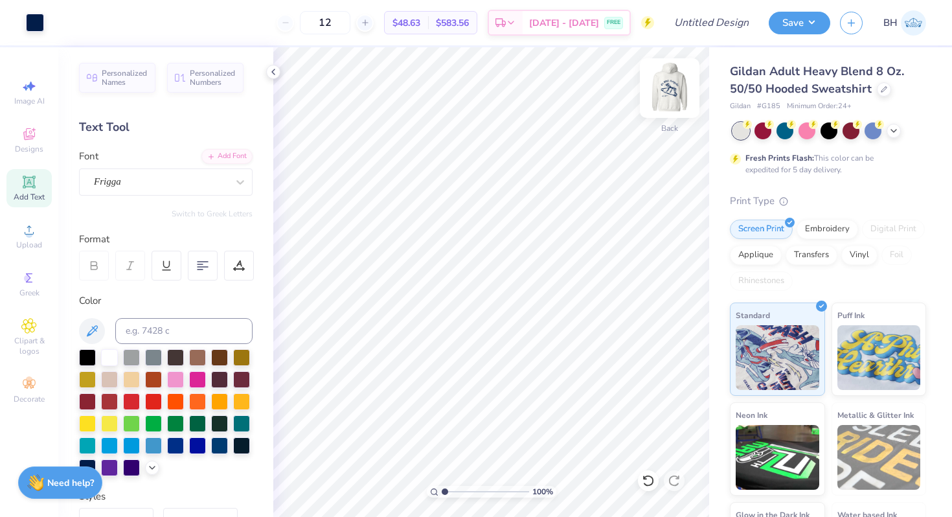
click at [668, 91] on img at bounding box center [670, 88] width 52 height 52
click at [683, 108] on img at bounding box center [670, 88] width 52 height 52
click at [36, 149] on span "Designs" at bounding box center [29, 149] width 29 height 10
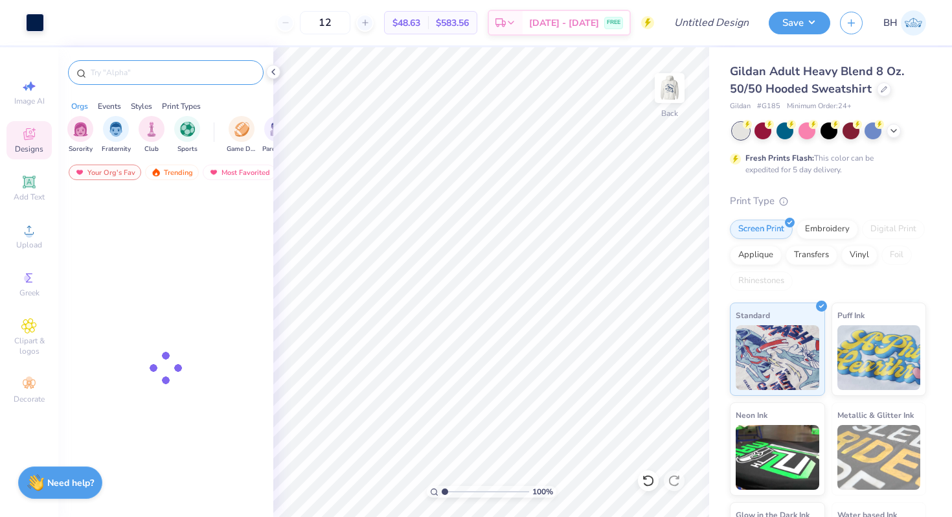
click at [152, 67] on input "text" at bounding box center [172, 72] width 166 height 13
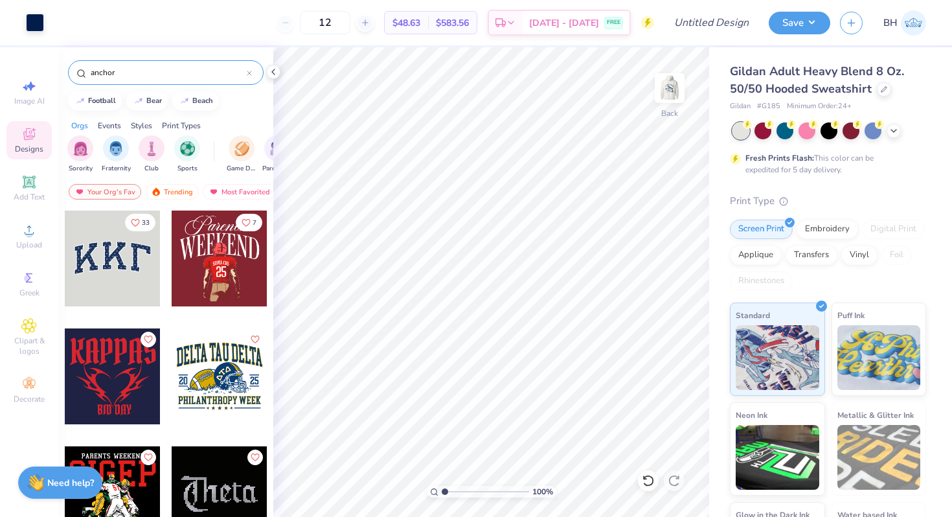
type input "anchor"
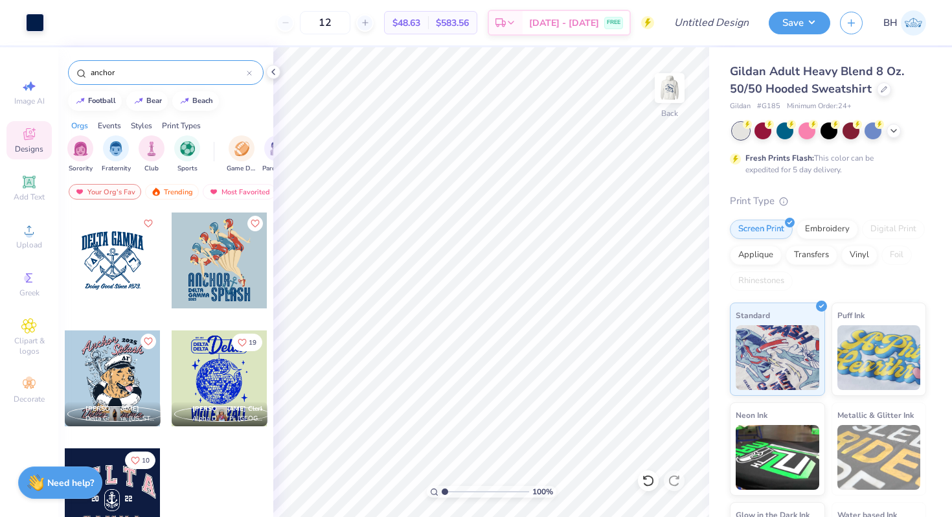
scroll to position [0, 0]
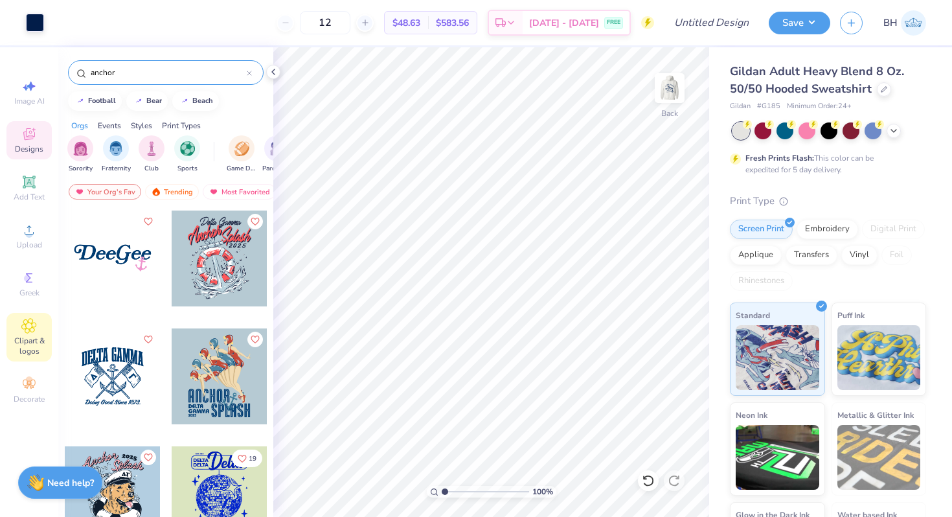
click at [33, 344] on span "Clipart & logos" at bounding box center [28, 346] width 45 height 21
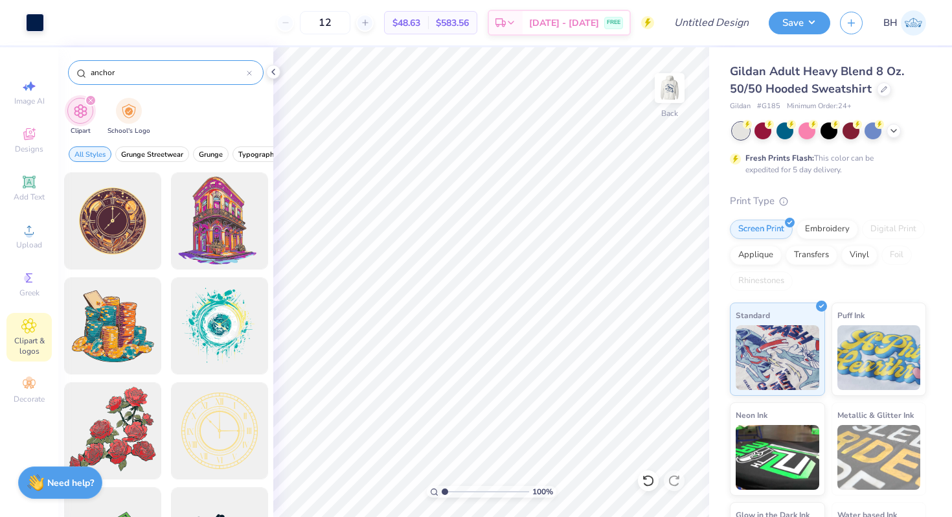
type input "anchor"
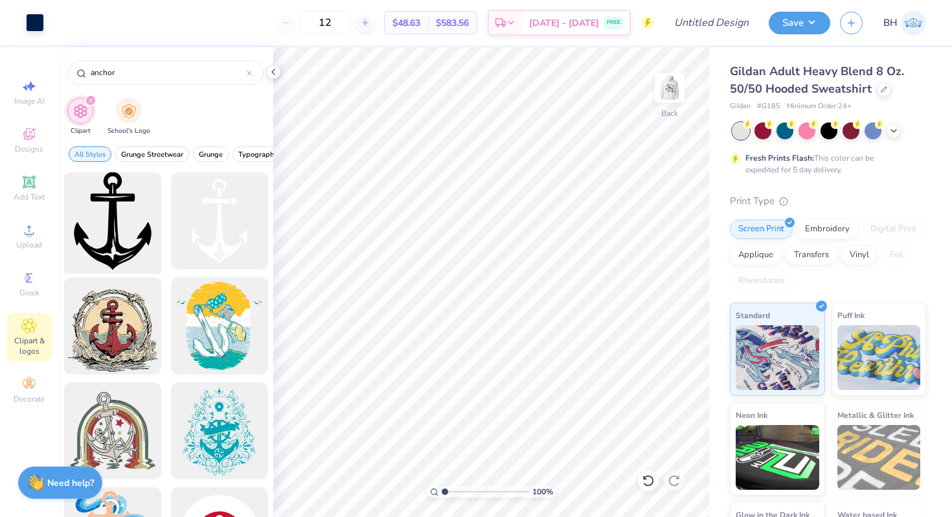
click at [141, 220] on div at bounding box center [112, 221] width 107 height 107
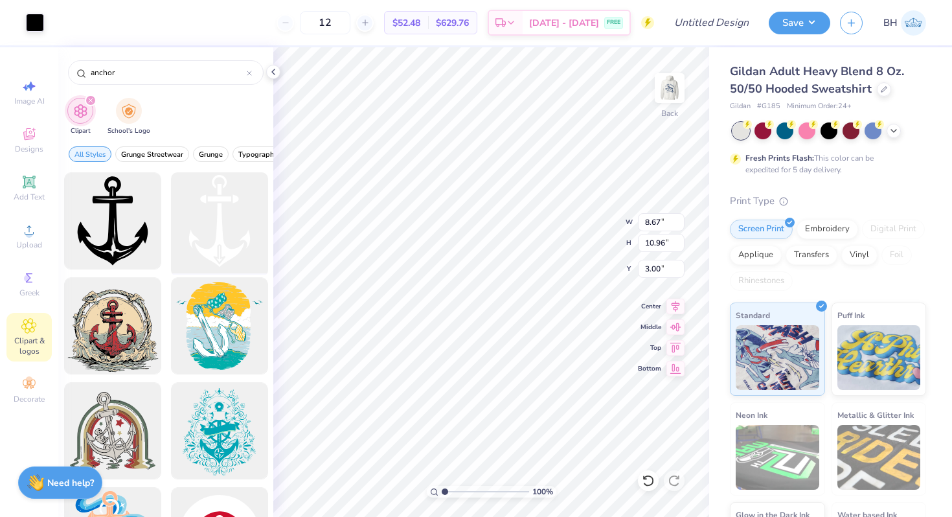
type input "5.37"
type input "4.93"
type input "8.67"
type input "10.96"
click at [39, 23] on div at bounding box center [35, 21] width 18 height 18
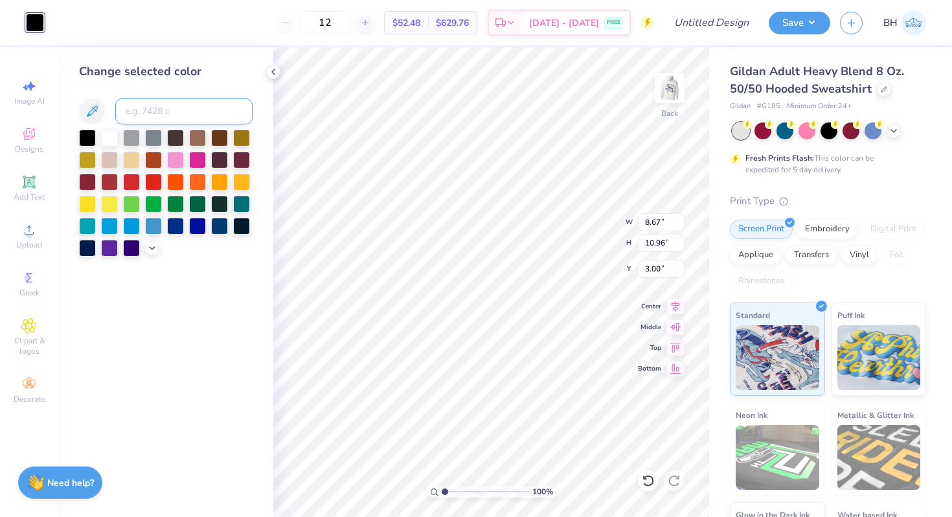
click at [134, 108] on input at bounding box center [183, 111] width 137 height 26
type input "2768"
type input "3.69"
type input "4.67"
type input "9.30"
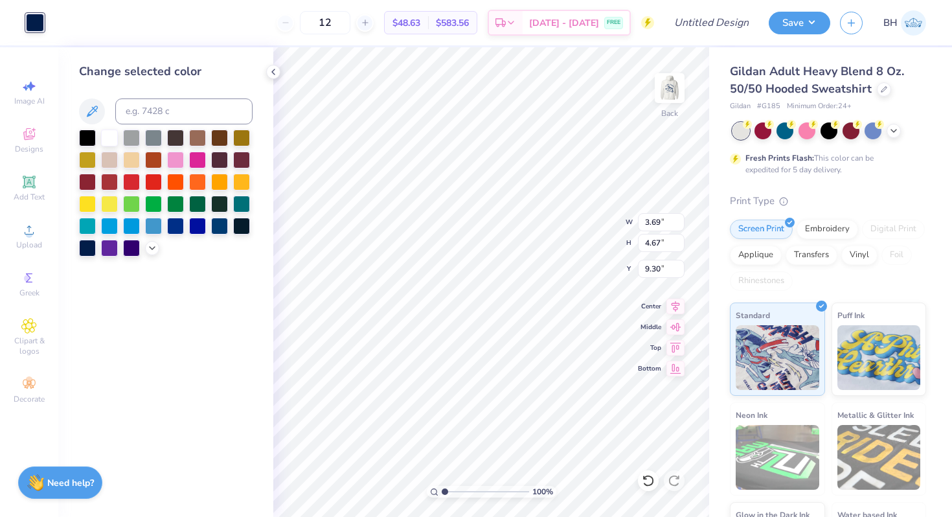
type input "5.37"
type input "4.93"
type input "3.00"
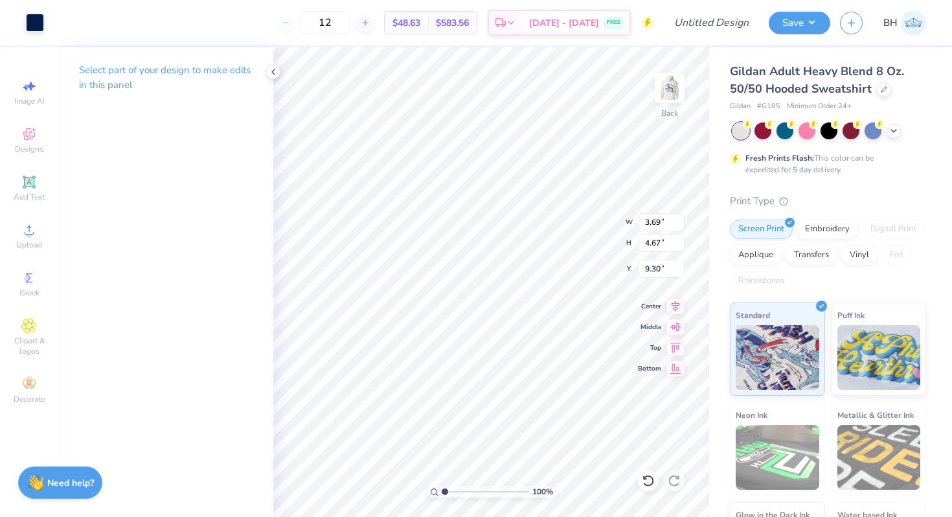
type input "3.00"
type input "3.59"
type input "4.34"
type input "3.85"
click at [672, 90] on img at bounding box center [670, 88] width 52 height 52
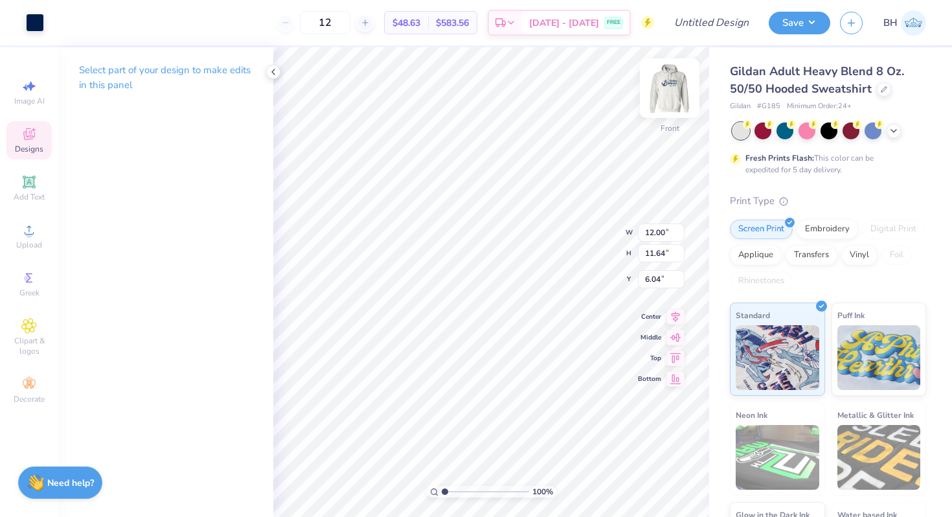
type input "4.39"
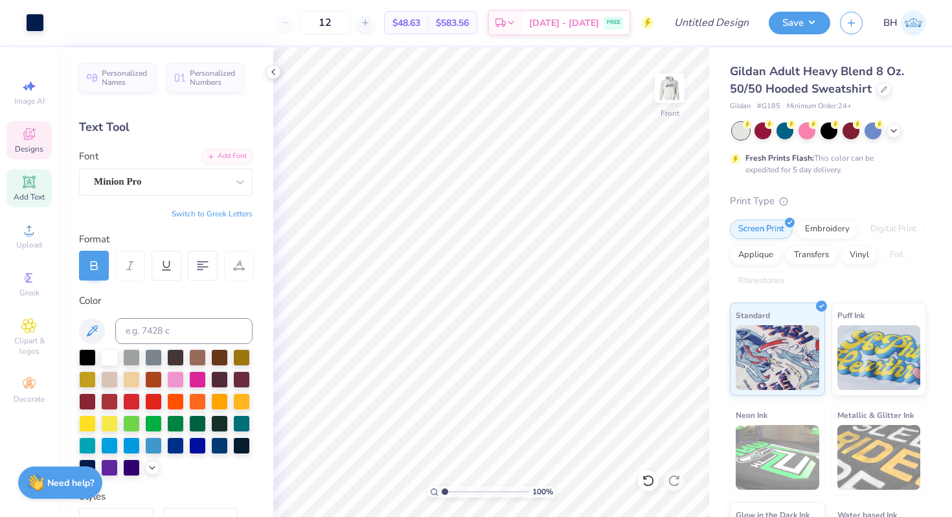
click at [43, 135] on div "Designs" at bounding box center [28, 140] width 45 height 38
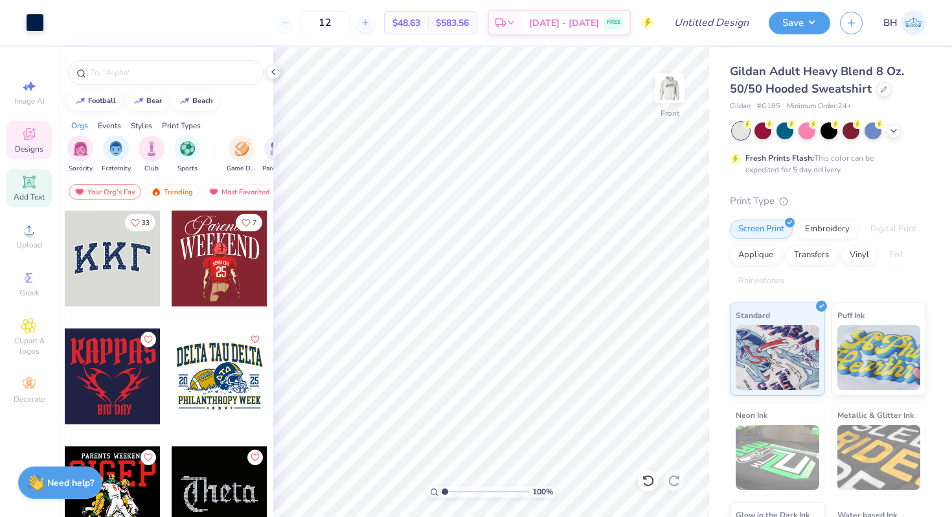
click at [36, 192] on span "Add Text" at bounding box center [29, 197] width 31 height 10
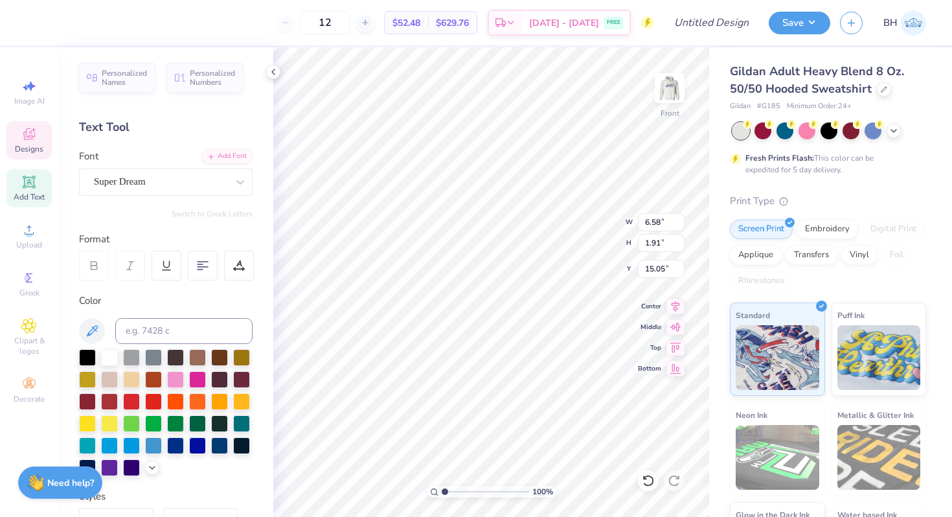
click at [40, 145] on span "Designs" at bounding box center [29, 149] width 29 height 10
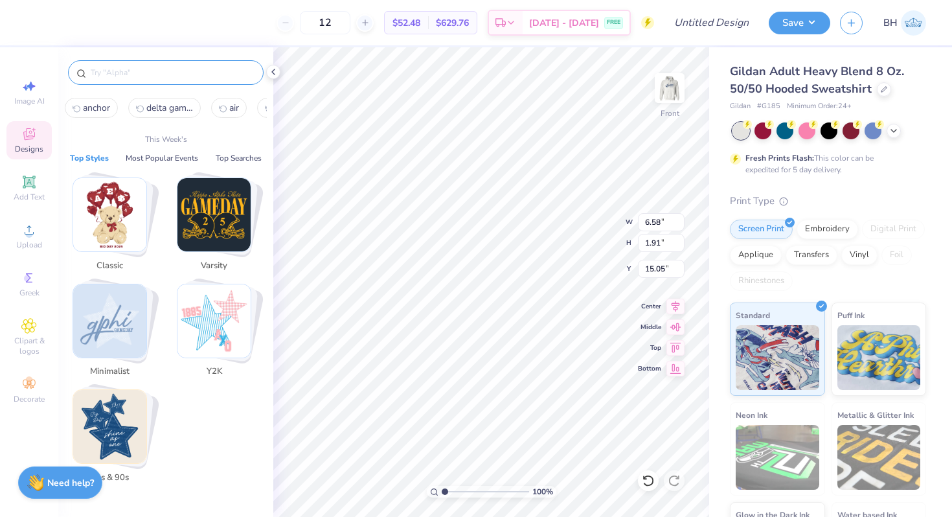
click at [138, 75] on input "text" at bounding box center [172, 72] width 166 height 13
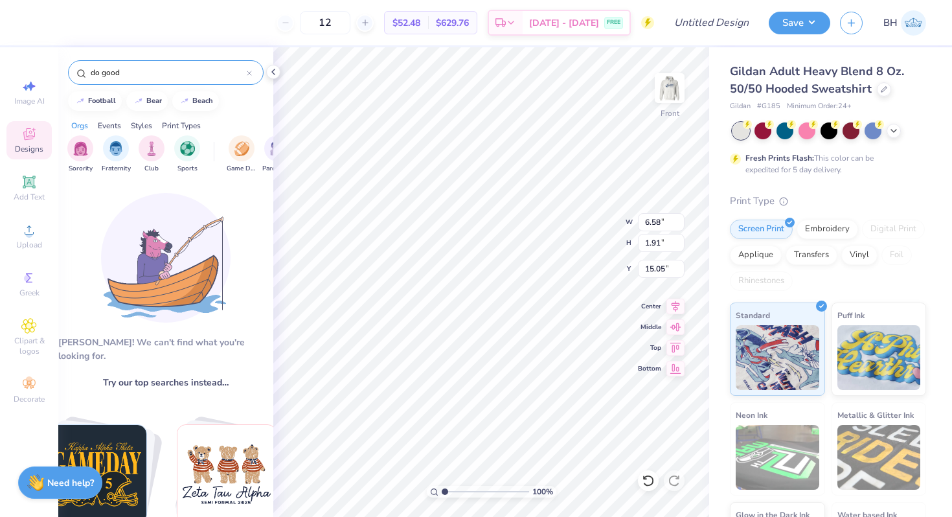
click at [117, 74] on input "do good" at bounding box center [167, 72] width 157 height 13
type input "delta gamma"
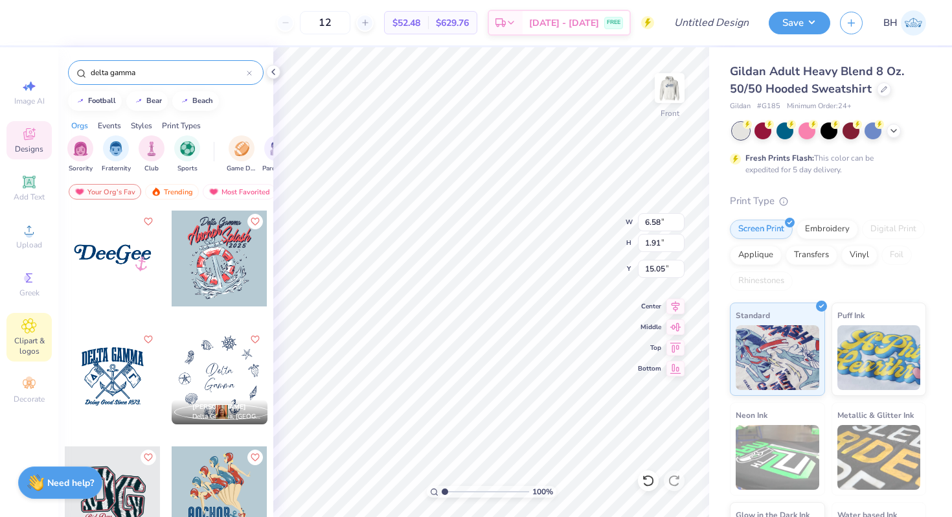
click at [34, 325] on icon at bounding box center [28, 326] width 15 height 16
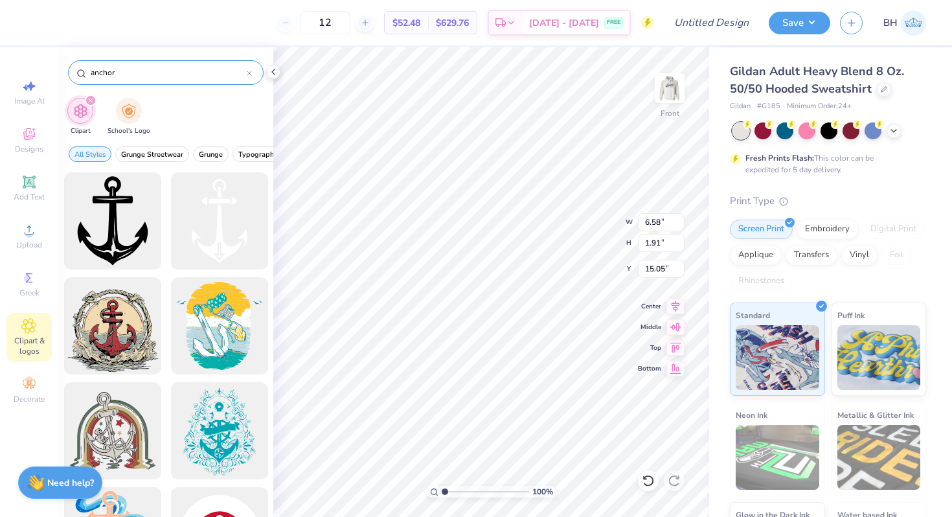
click at [165, 73] on input "anchor" at bounding box center [167, 72] width 157 height 13
type input "delta gamma"
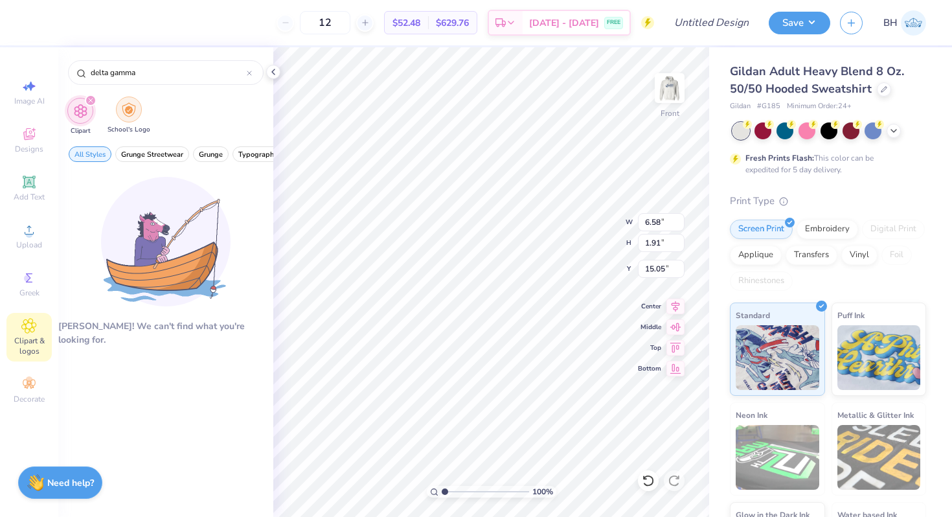
click at [122, 117] on div "filter for School's Logo" at bounding box center [129, 110] width 26 height 26
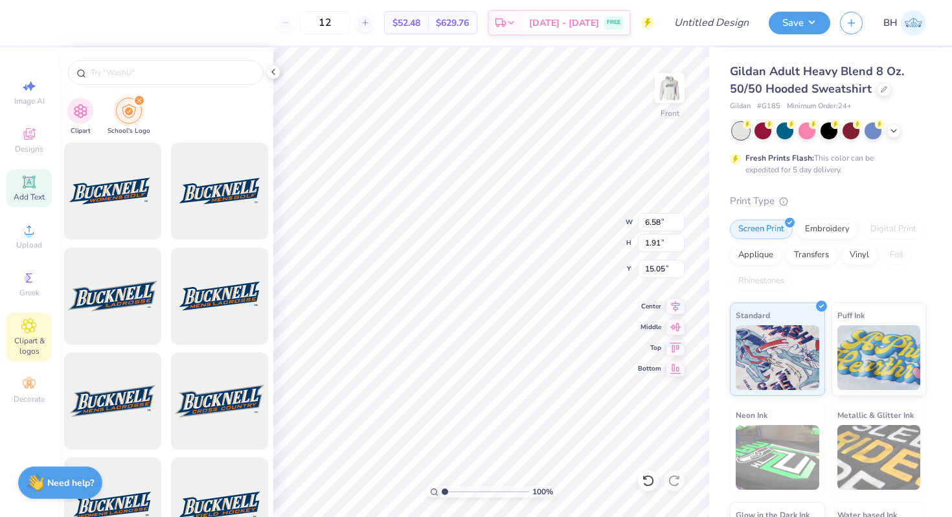
click at [32, 196] on span "Add Text" at bounding box center [29, 197] width 31 height 10
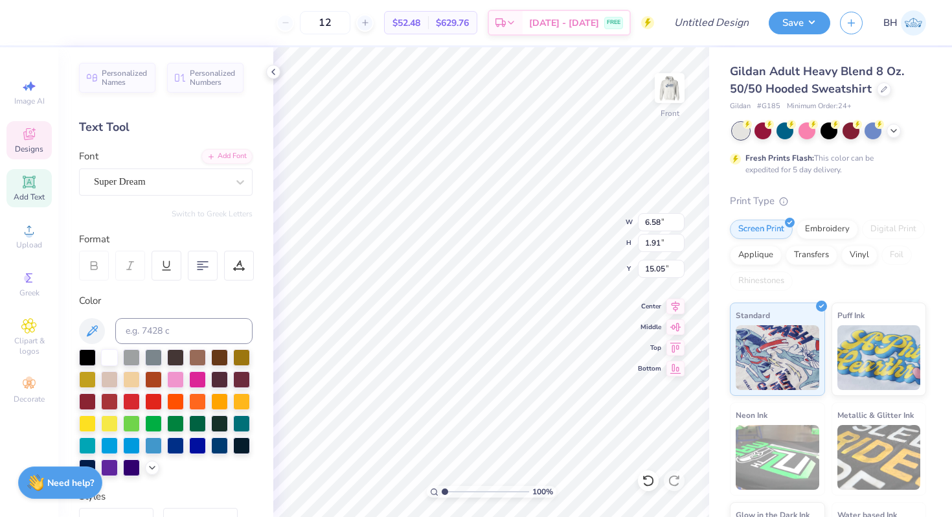
click at [47, 149] on div "Designs" at bounding box center [28, 140] width 45 height 38
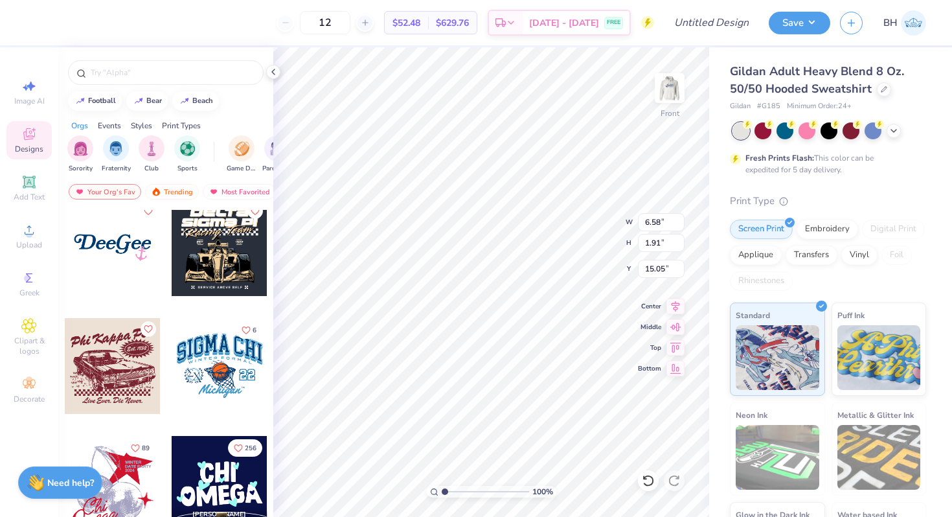
scroll to position [603, 0]
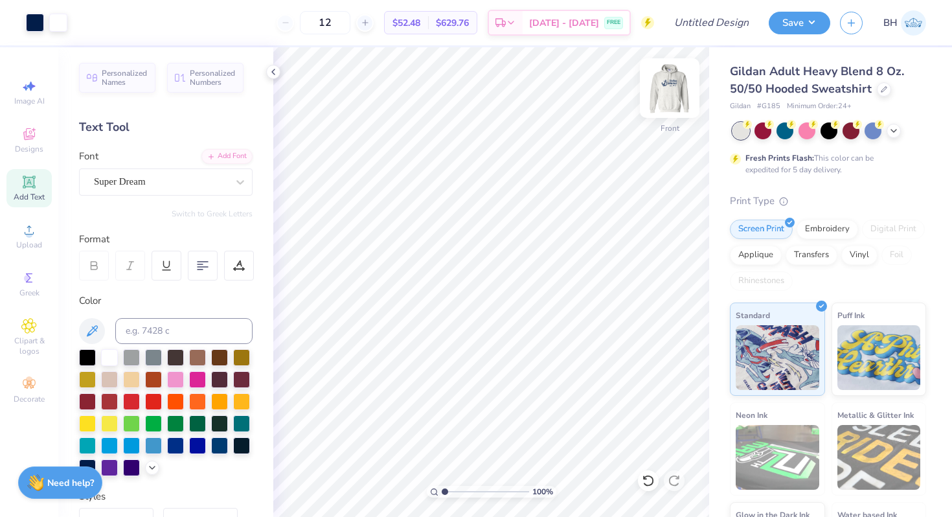
click at [674, 99] on img at bounding box center [670, 88] width 52 height 52
click at [275, 71] on icon at bounding box center [273, 72] width 10 height 10
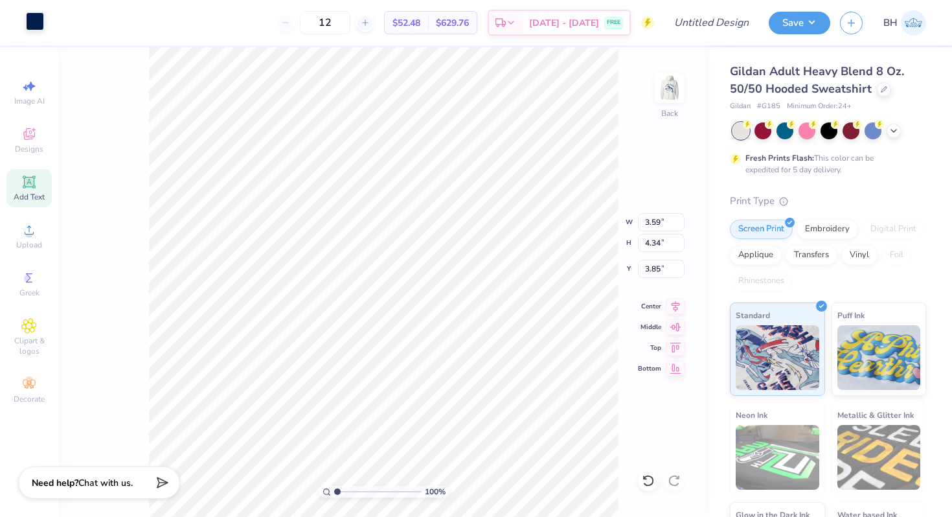
click at [32, 27] on div at bounding box center [35, 21] width 18 height 18
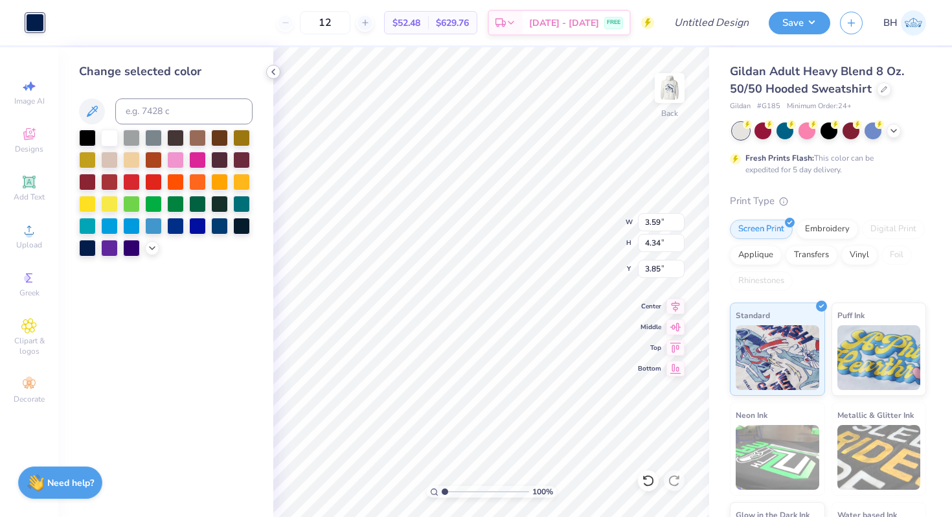
click at [273, 72] on icon at bounding box center [273, 72] width 10 height 10
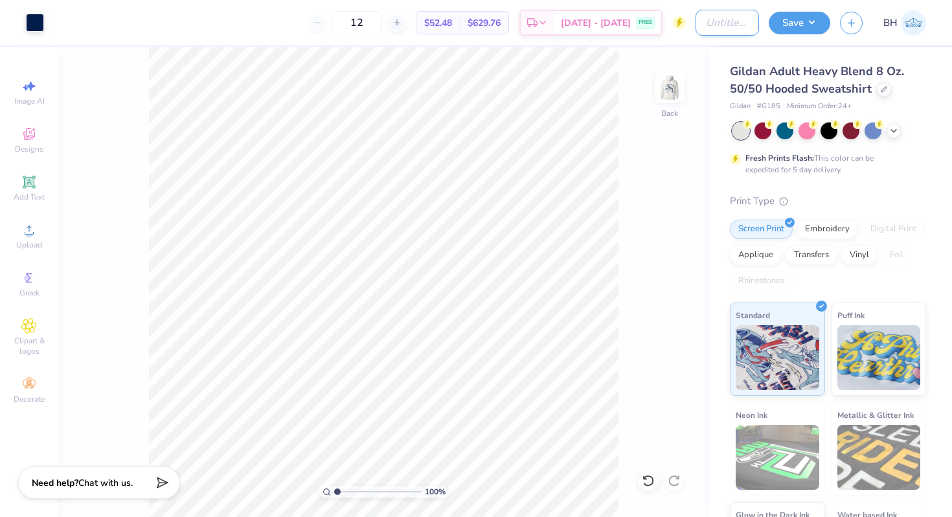
click at [702, 21] on input "Design Title" at bounding box center [727, 23] width 63 height 26
type input "anchor hoodie"
click at [678, 87] on img at bounding box center [670, 88] width 52 height 52
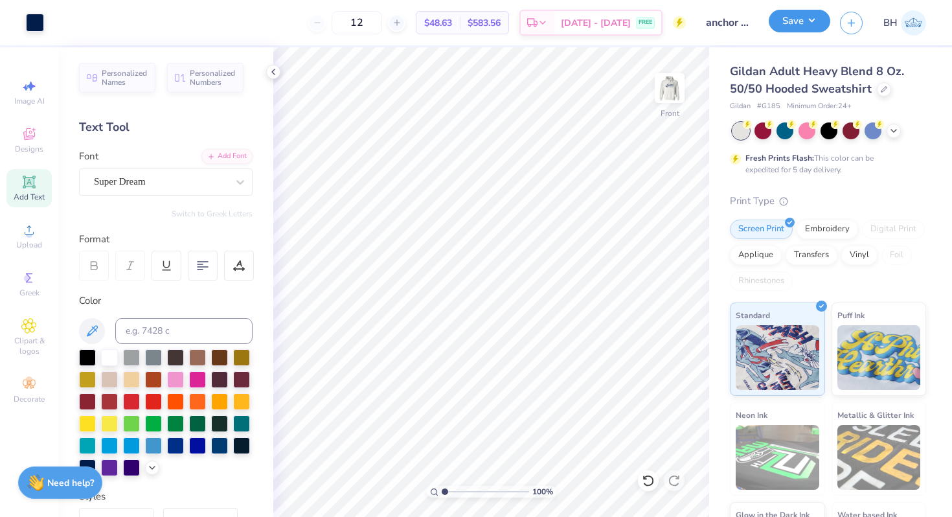
click at [789, 19] on button "Save" at bounding box center [800, 21] width 62 height 23
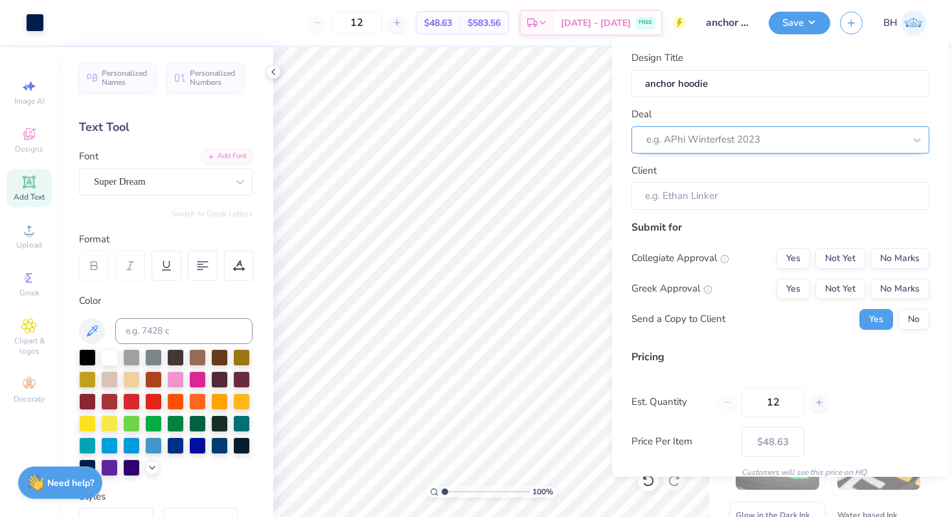
click at [686, 146] on div at bounding box center [776, 139] width 258 height 17
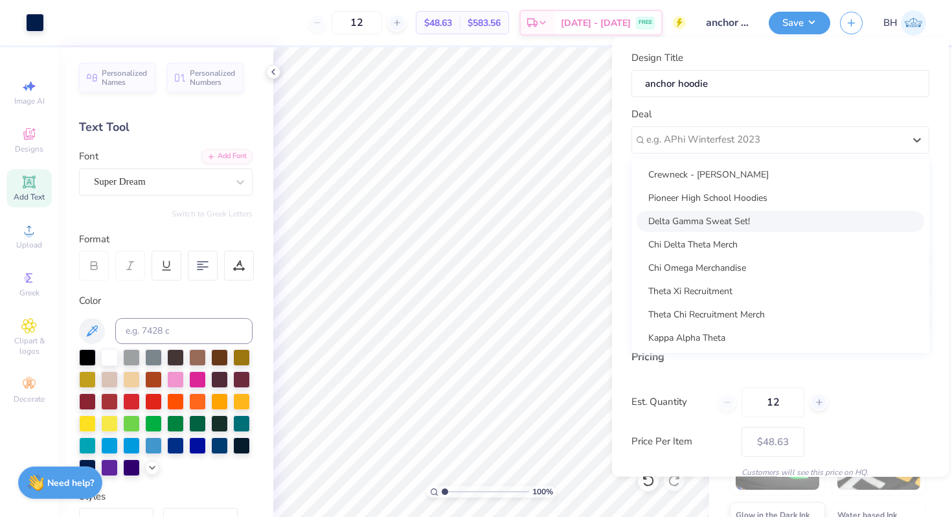
click at [734, 216] on div "Delta Gamma Sweat Set!" at bounding box center [781, 220] width 288 height 21
type input "[PERSON_NAME]"
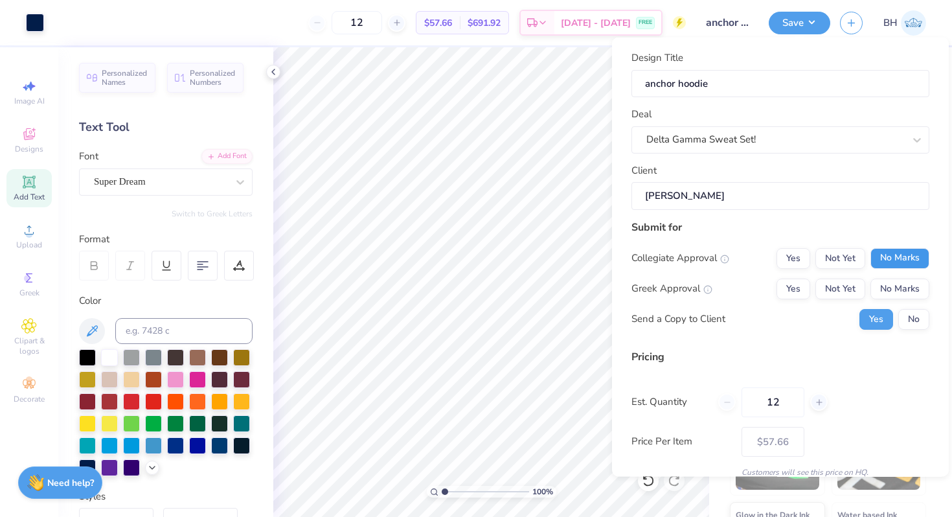
click at [888, 249] on button "No Marks" at bounding box center [900, 257] width 59 height 21
click at [787, 281] on button "Yes" at bounding box center [794, 288] width 34 height 21
click at [896, 310] on div "Yes No" at bounding box center [895, 318] width 70 height 21
click at [910, 321] on button "No" at bounding box center [914, 318] width 31 height 21
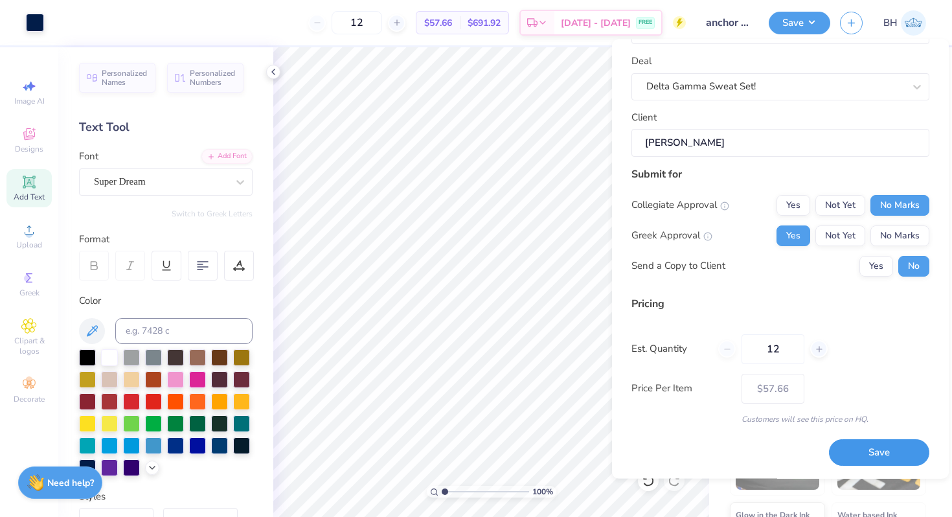
click at [853, 446] on button "Save" at bounding box center [879, 453] width 100 height 27
type input "– –"
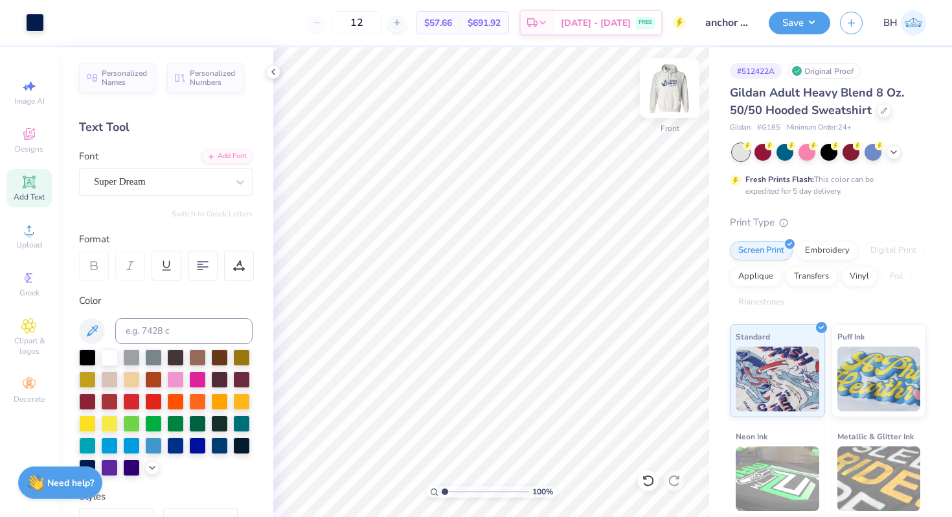
click at [671, 99] on img at bounding box center [670, 88] width 52 height 52
type input "3.85"
click at [218, 447] on div at bounding box center [219, 444] width 17 height 17
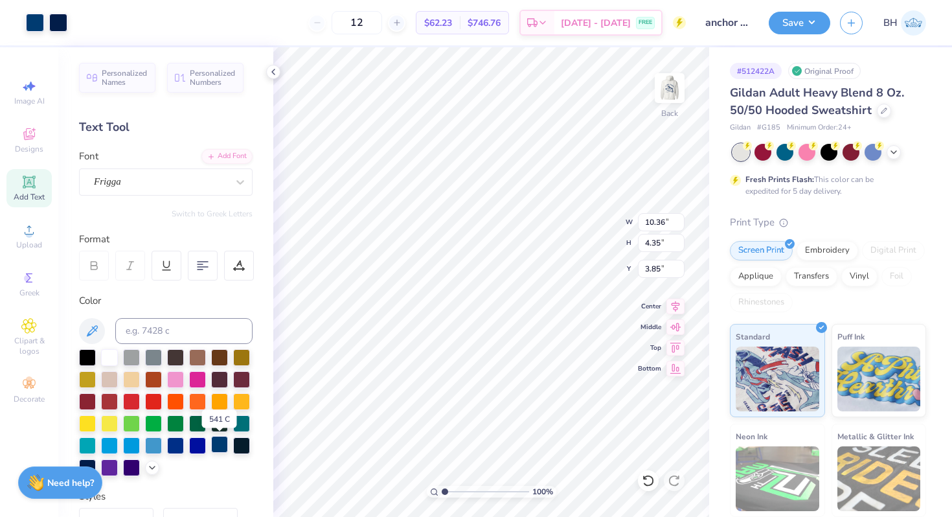
click at [216, 445] on div at bounding box center [219, 444] width 17 height 17
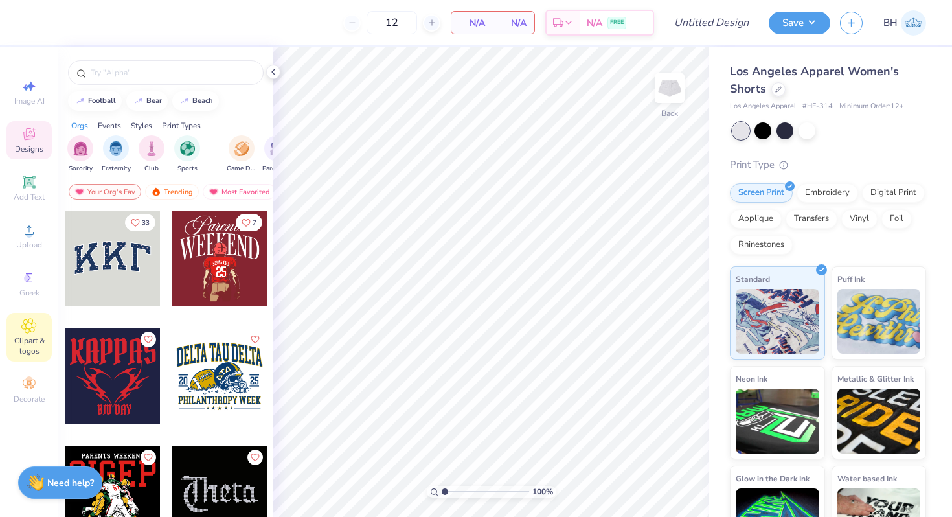
click at [38, 315] on div "Clipart & logos" at bounding box center [28, 337] width 45 height 49
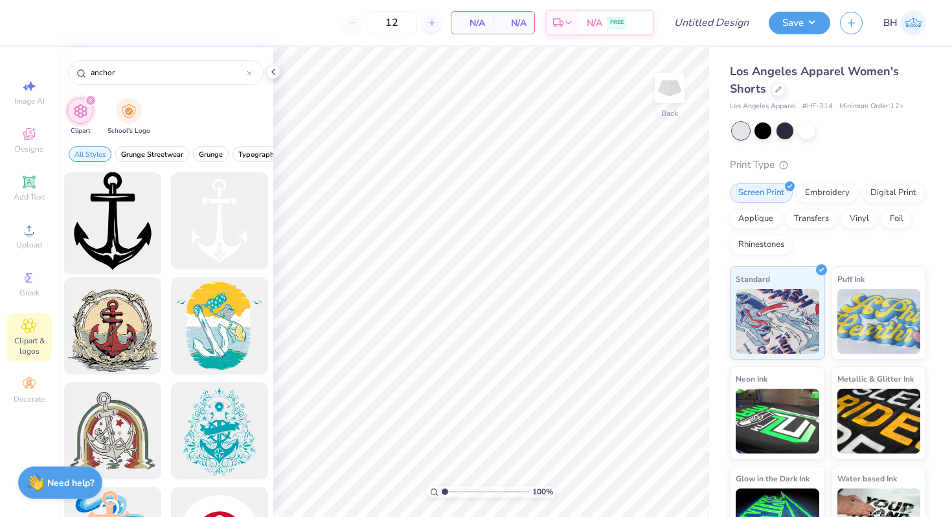
type input "anchor"
click at [125, 230] on div at bounding box center [112, 221] width 107 height 107
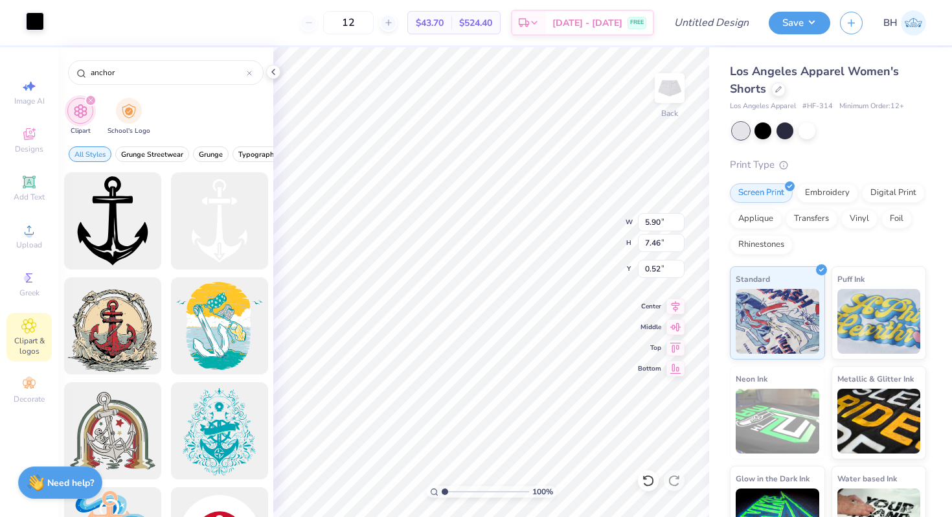
click at [40, 19] on div at bounding box center [35, 21] width 18 height 18
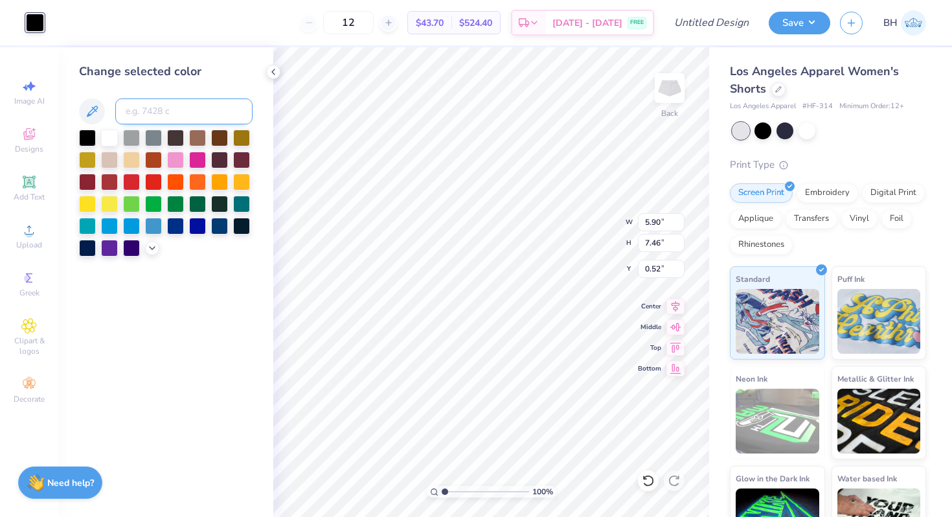
click at [146, 113] on input at bounding box center [183, 111] width 137 height 26
type input "2768"
type input "2.37"
type input "3.00"
type input "4.98"
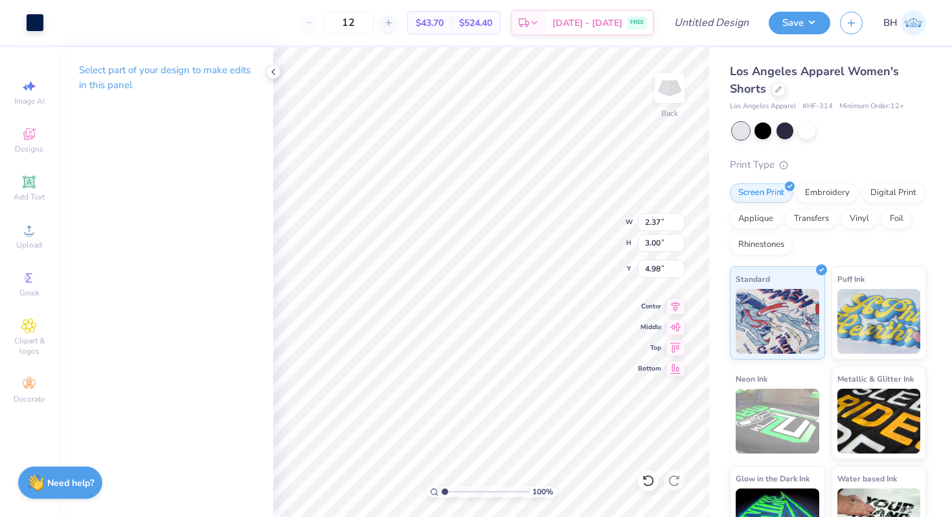
type input "3.17"
type input "2.09"
type input "2.64"
type input "3.52"
type input "2.06"
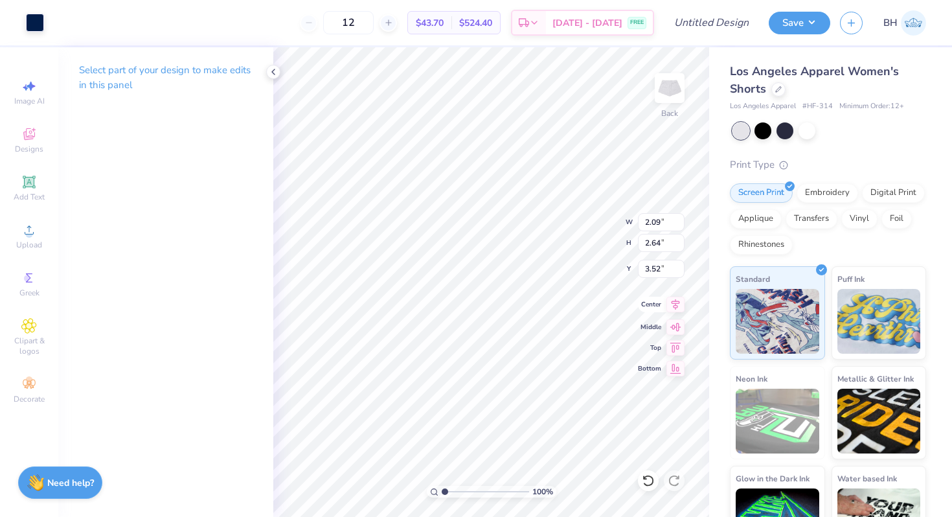
type input "2.57"
type input "3.56"
type input "1.92"
type input "2.42"
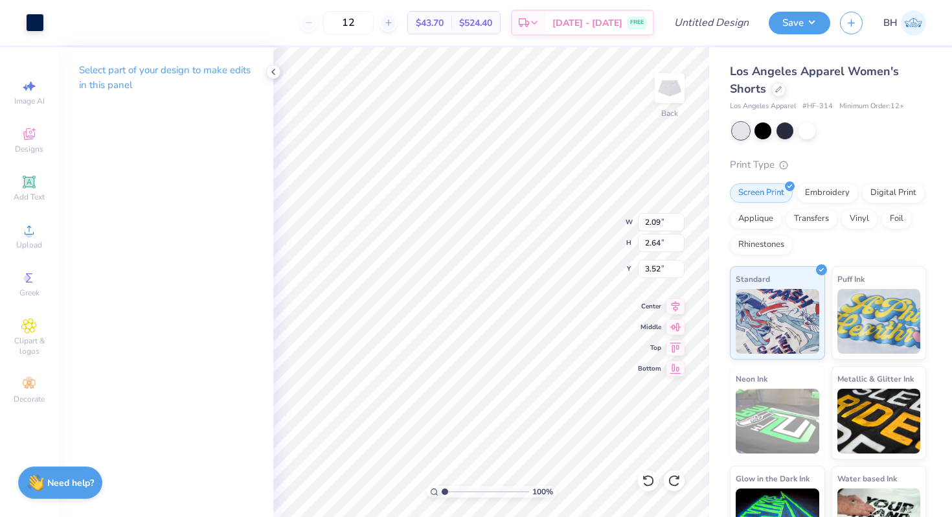
type input "3.74"
click at [30, 148] on span "Designs" at bounding box center [29, 149] width 29 height 10
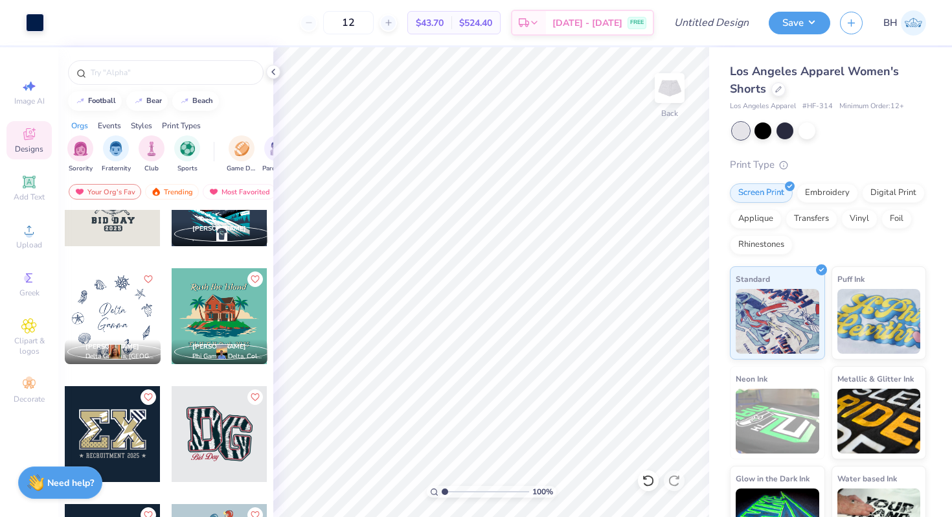
scroll to position [2550, 0]
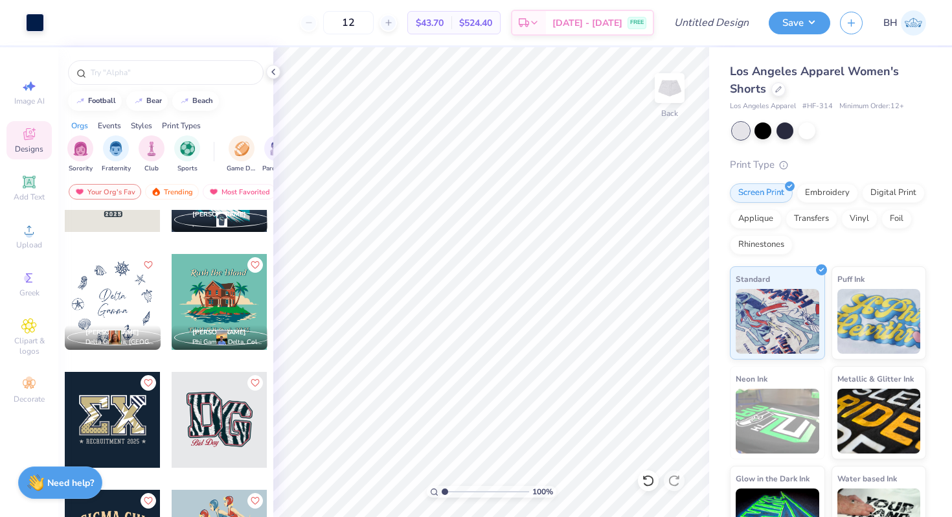
click at [113, 303] on div at bounding box center [113, 302] width 96 height 96
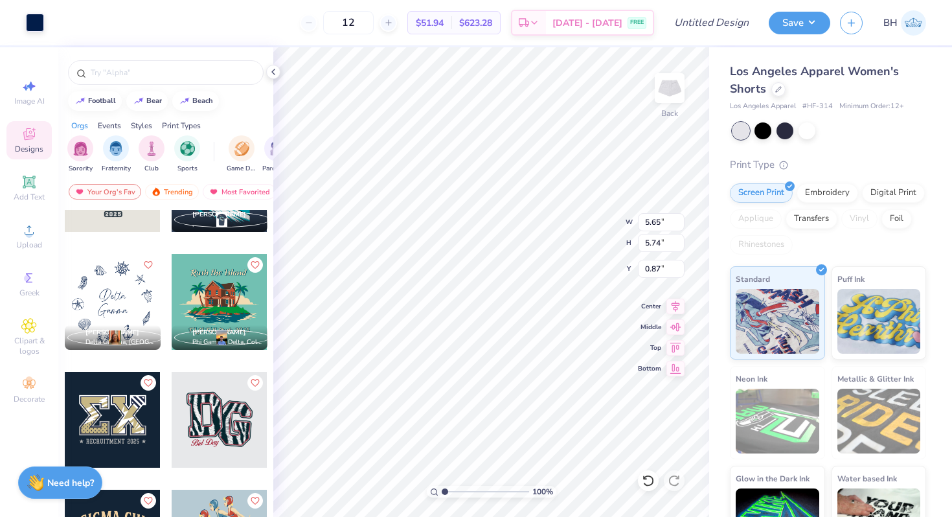
type input "0.87"
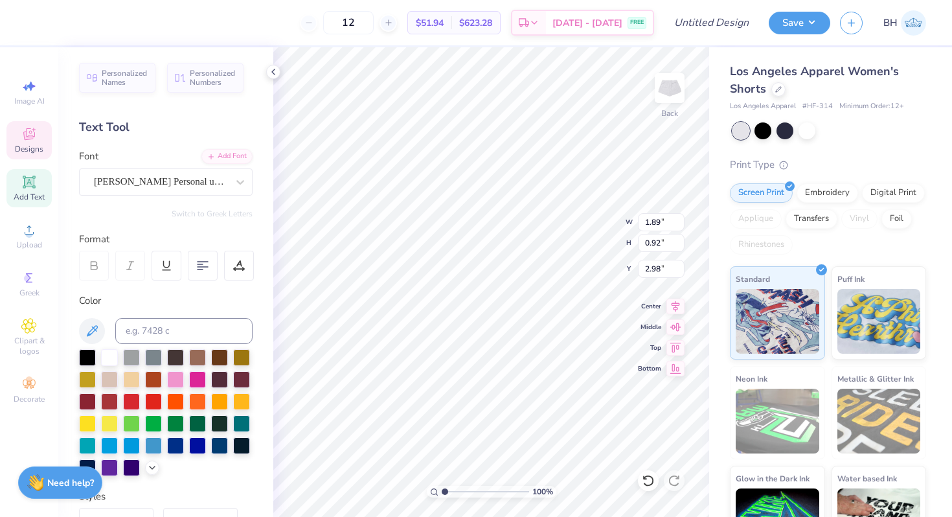
type input "2.98"
type textarea "I love"
type input "2.06"
type input "3.01"
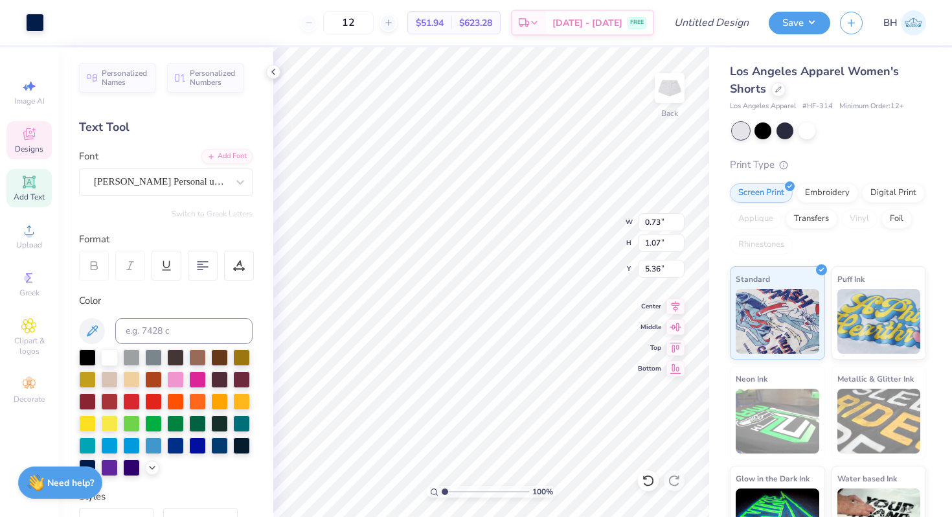
type input "3.42"
type input "1.55"
type input "2.55"
type input "2.52"
type input "1.80"
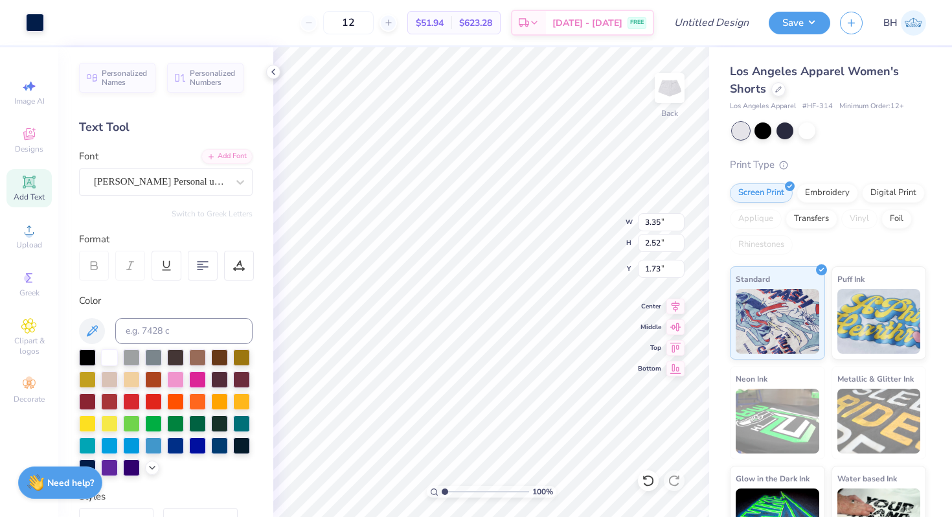
type input "1.73"
type input "4.60"
type input "1.83"
type input "1.80"
type input "5.32"
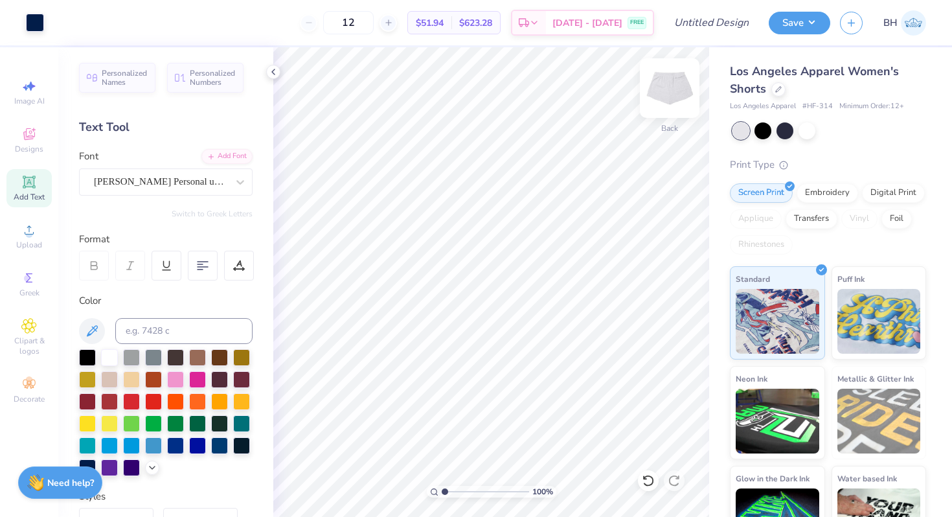
click at [683, 83] on div at bounding box center [670, 88] width 60 height 60
click at [681, 94] on img at bounding box center [670, 88] width 52 height 52
type input "4.68"
type input "1.25"
type input "1.24"
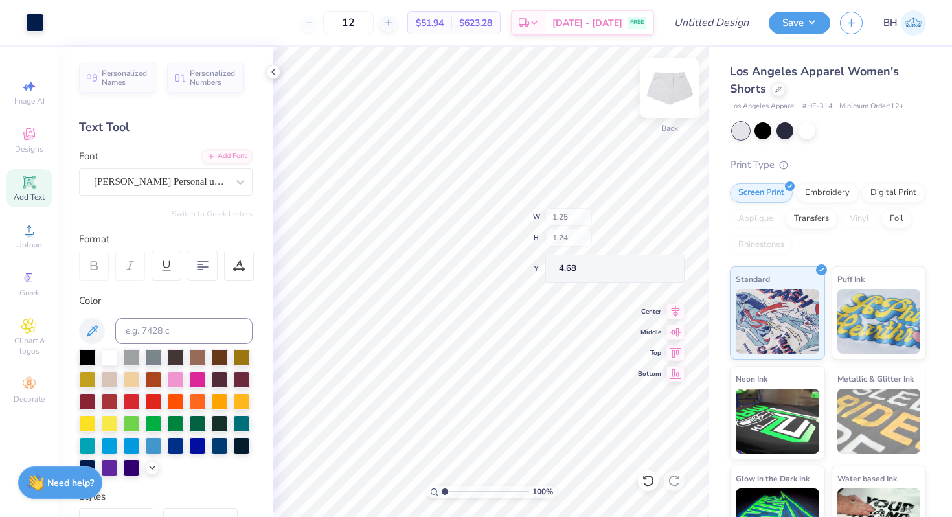
type input "4.17"
click at [665, 89] on img at bounding box center [670, 88] width 52 height 52
click at [661, 76] on img at bounding box center [670, 88] width 52 height 52
type input "3.93"
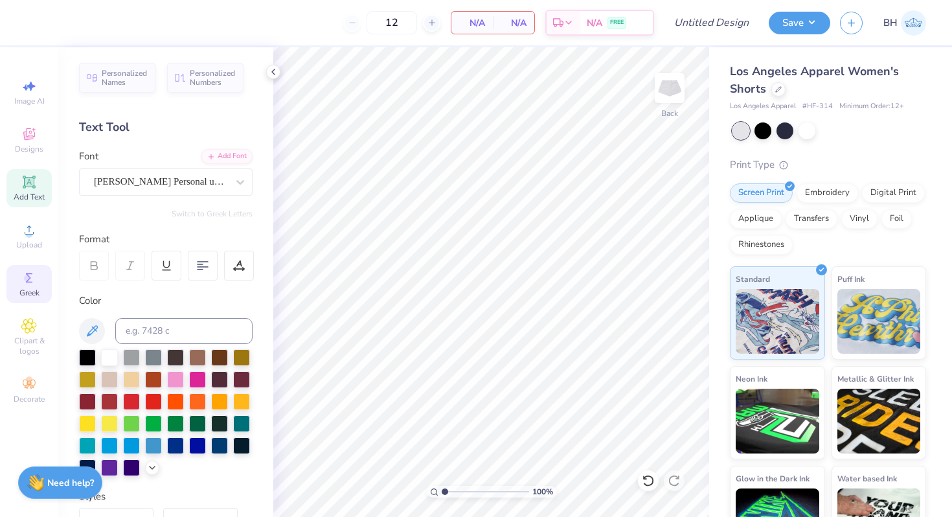
click at [28, 297] on span "Greek" at bounding box center [29, 293] width 20 height 10
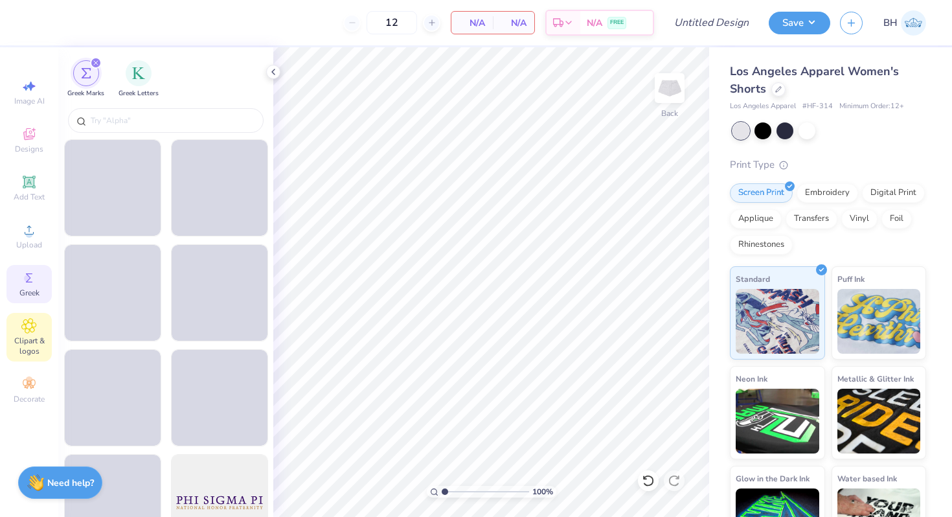
click at [28, 321] on icon at bounding box center [29, 326] width 14 height 14
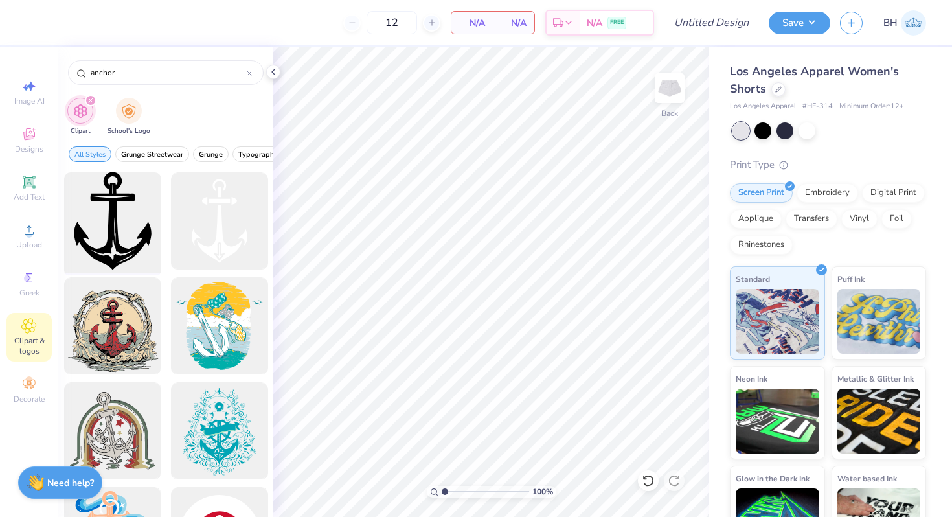
click at [115, 223] on div at bounding box center [112, 221] width 107 height 107
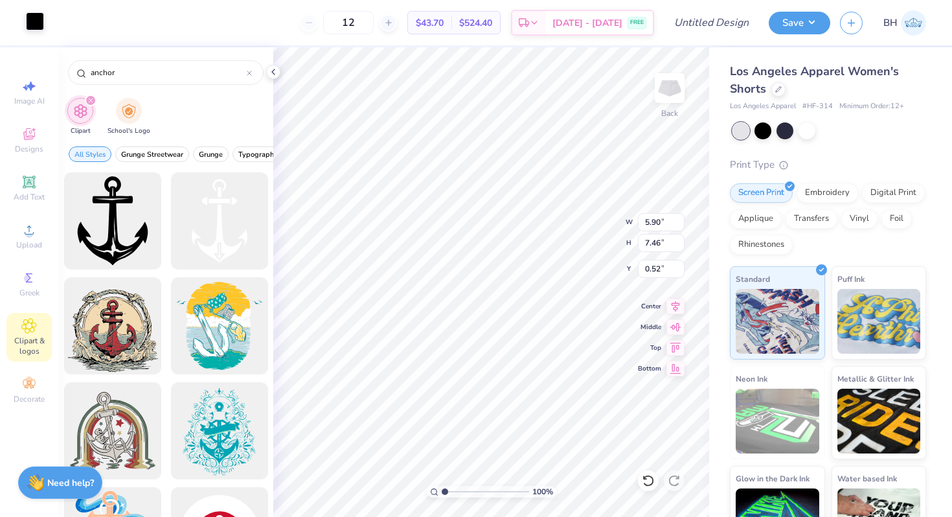
click at [41, 26] on div at bounding box center [35, 21] width 18 height 18
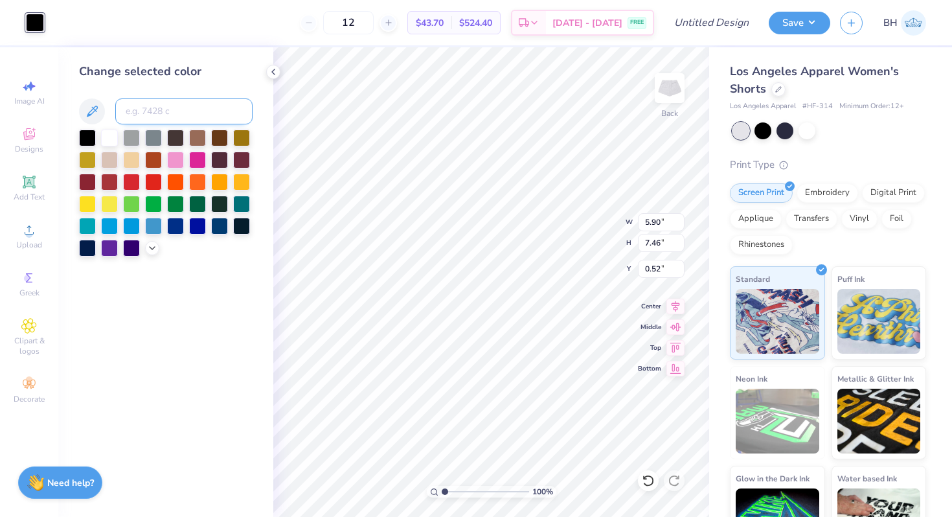
click at [150, 118] on input at bounding box center [183, 111] width 137 height 26
type input "278"
type input "2768"
type input "2.45"
type input "3.10"
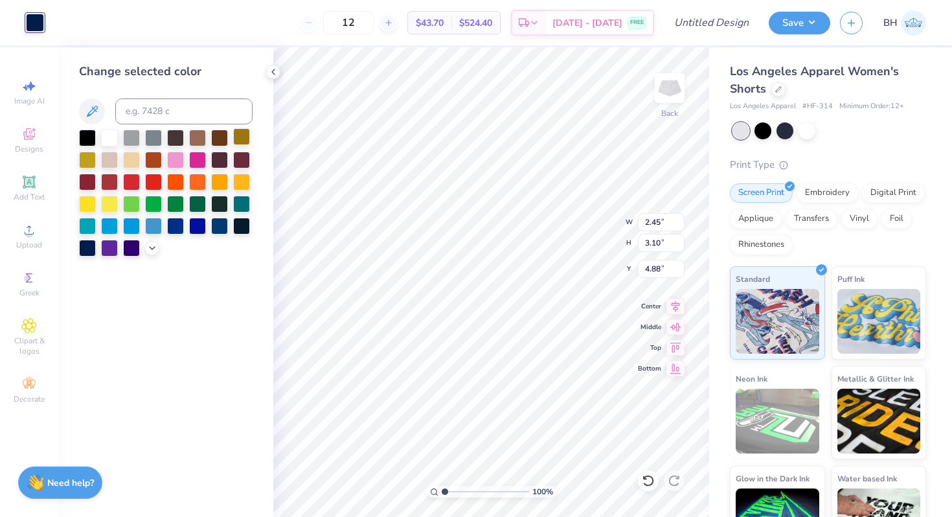
type input "4.88"
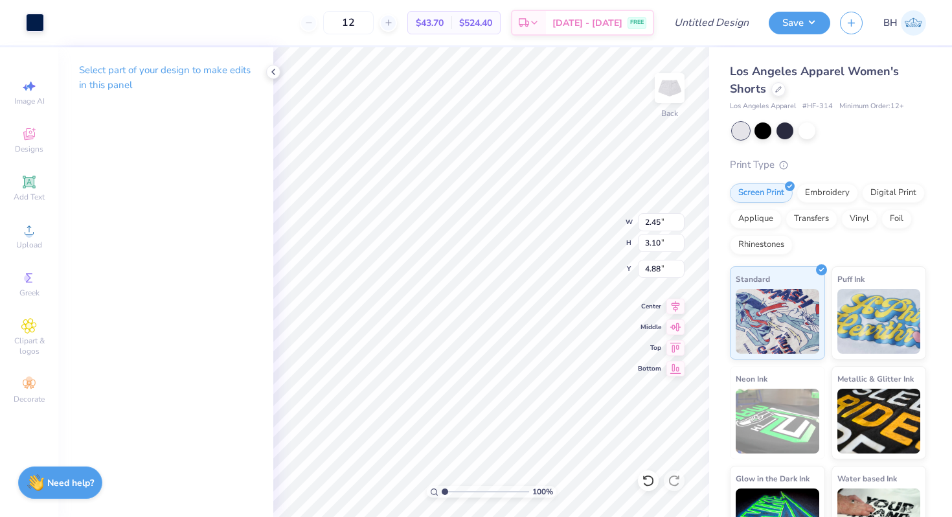
type input "3.10"
type input "2.08"
type input "2.63"
type input "3.57"
click at [31, 152] on span "Designs" at bounding box center [29, 149] width 29 height 10
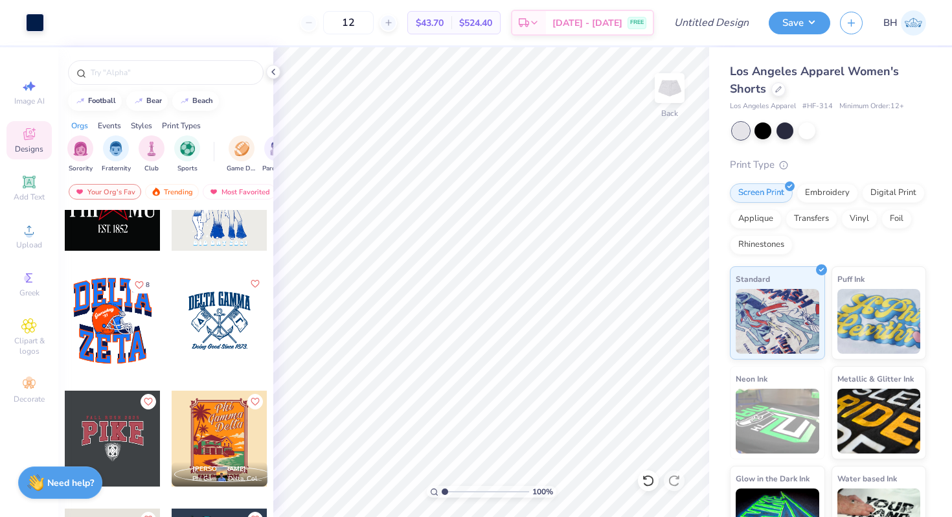
scroll to position [2188, 0]
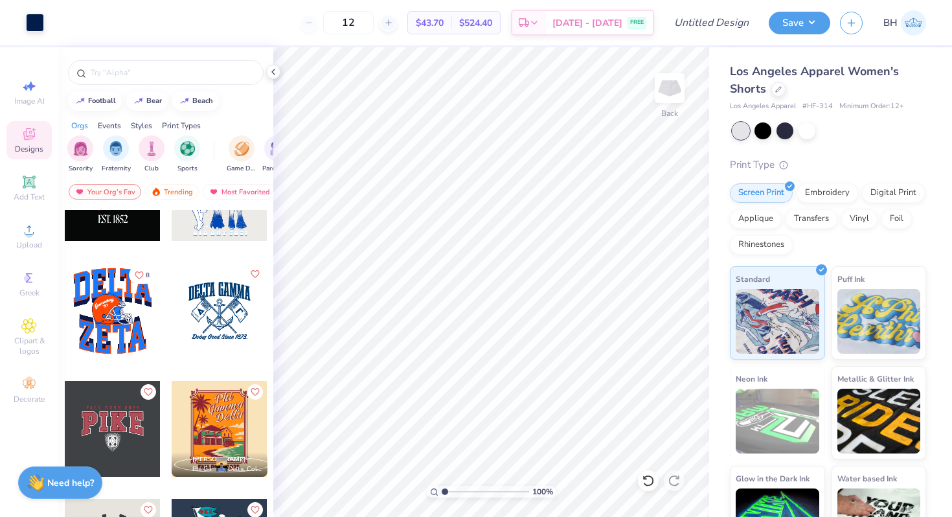
click at [218, 328] on div at bounding box center [220, 311] width 96 height 96
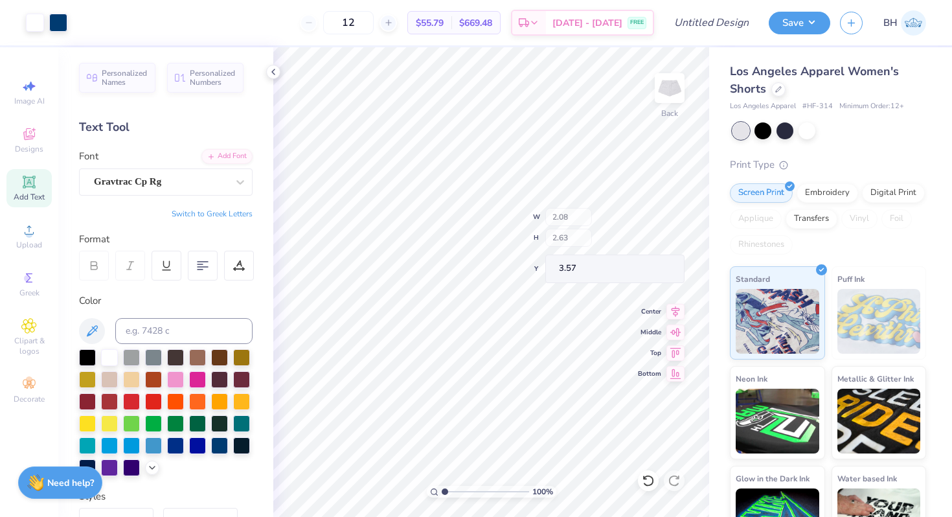
type input "3.45"
type input "2.91"
type input "2.53"
type input "1.88"
type input "4.43"
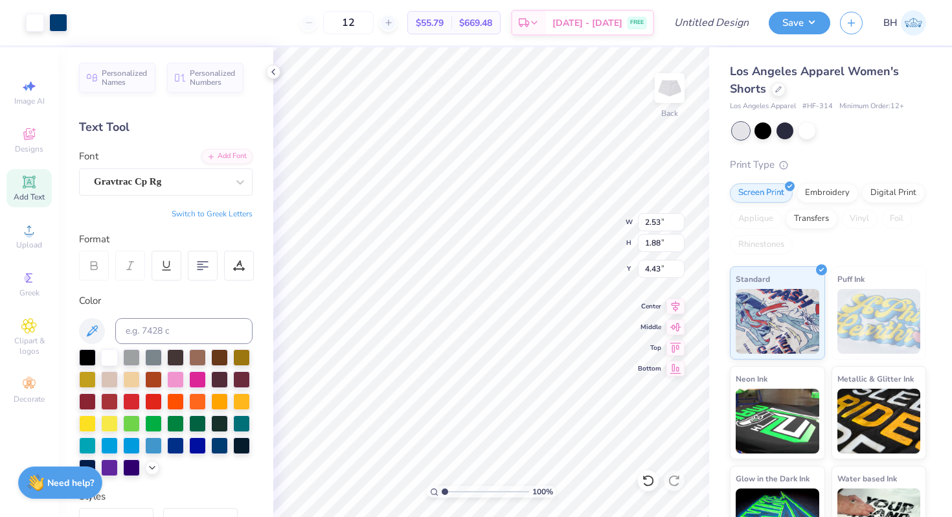
type input "4.58"
type input "3.39"
type input "2.69"
click at [268, 216] on div "Art colors 12 $47.56 Per Item $570.72 Total Est. Delivery [DATE] - [DATE] FREE …" at bounding box center [476, 258] width 952 height 517
type input "3.20"
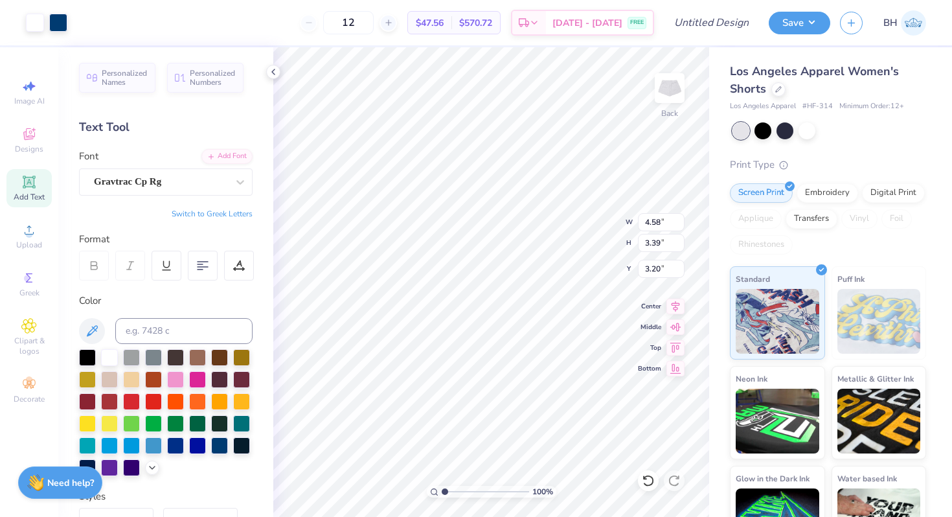
type input "3.02"
type input "2.24"
type input "3.84"
type input "0.37"
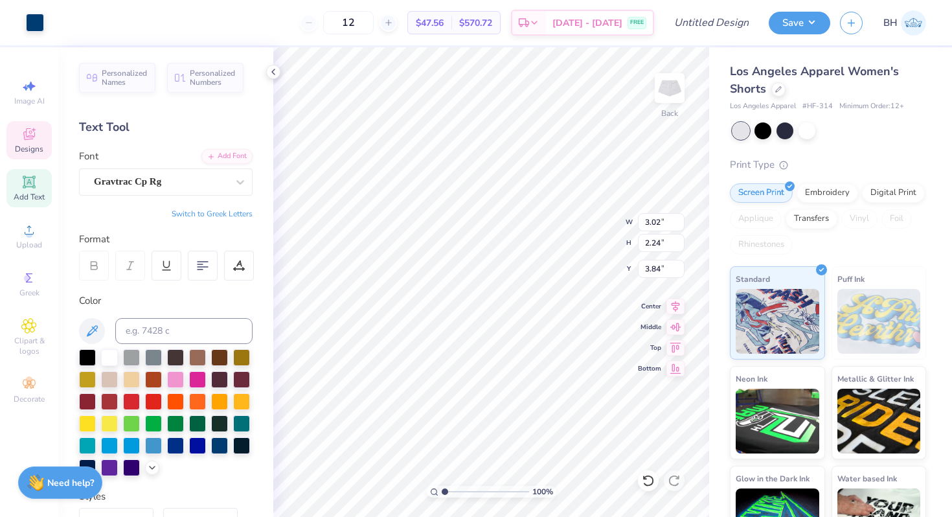
type input "4.74"
type input "3.02"
type input "2.24"
type input "3.84"
type input "1.45"
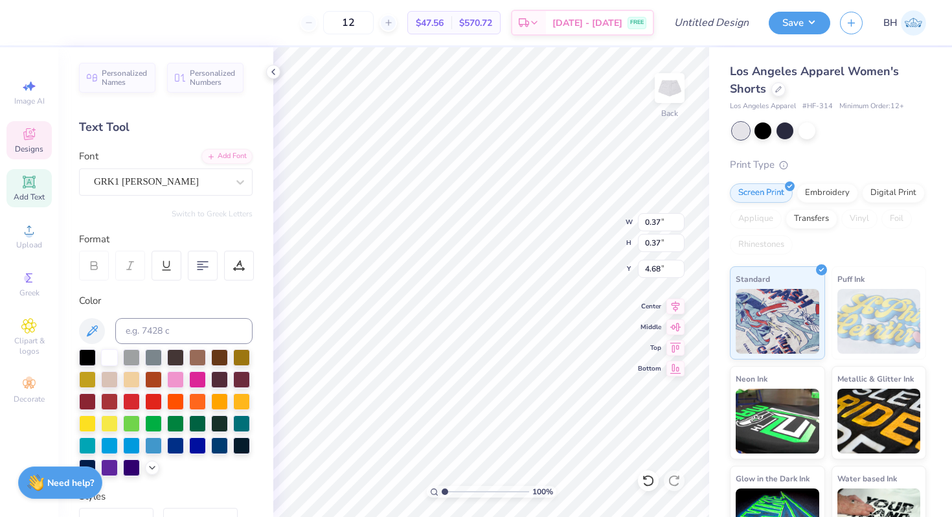
type input "1.53"
type input "1.50"
type input "5.33"
type input "1.38"
type input "1.49"
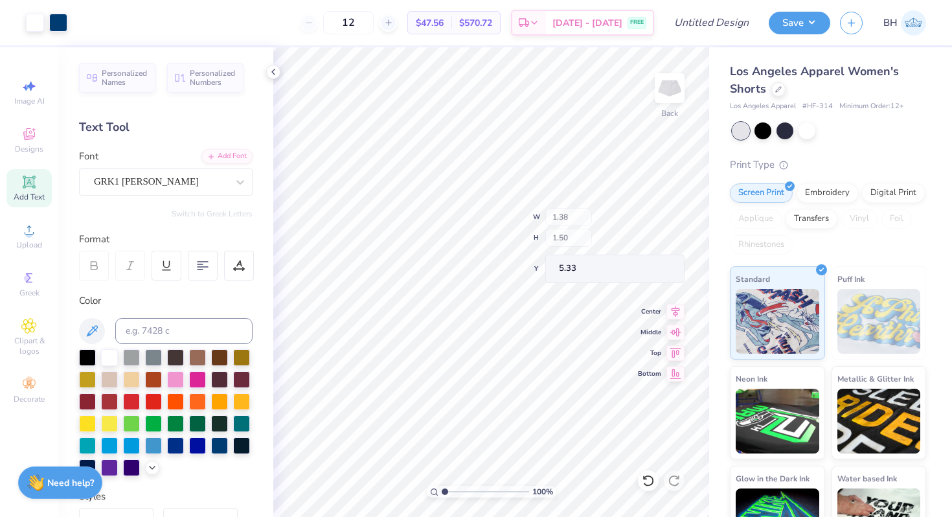
type input "5.10"
click at [646, 271] on div "100 % Back W 0.43 0.43 " H 0.33 0.33 " Y 4.68 4.68 " Center Middle Top Bottom" at bounding box center [491, 282] width 436 height 470
type input "0.28"
type input "0.36"
type input "4.72"
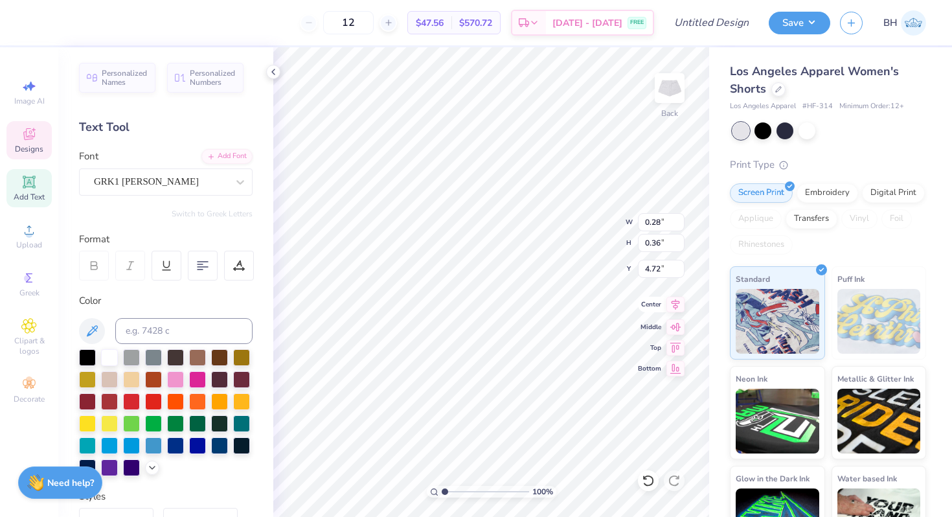
click at [643, 310] on div "Center" at bounding box center [661, 305] width 47 height 16
click at [597, 314] on div "100 % Back W 0.28 0.28 " H 0.36 0.36 " Y 4.72 4.72 " Center Middle Top Bottom" at bounding box center [491, 282] width 436 height 470
type input "1.38"
type input "1.76"
type input "3.29"
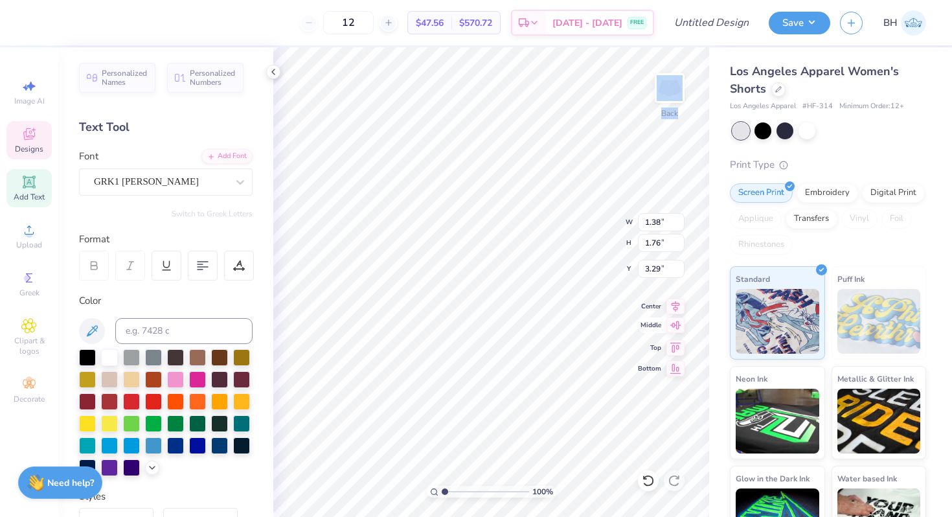
type input "1.49"
type input "4.25"
type input "1.76"
type input "4.12"
type input "1.49"
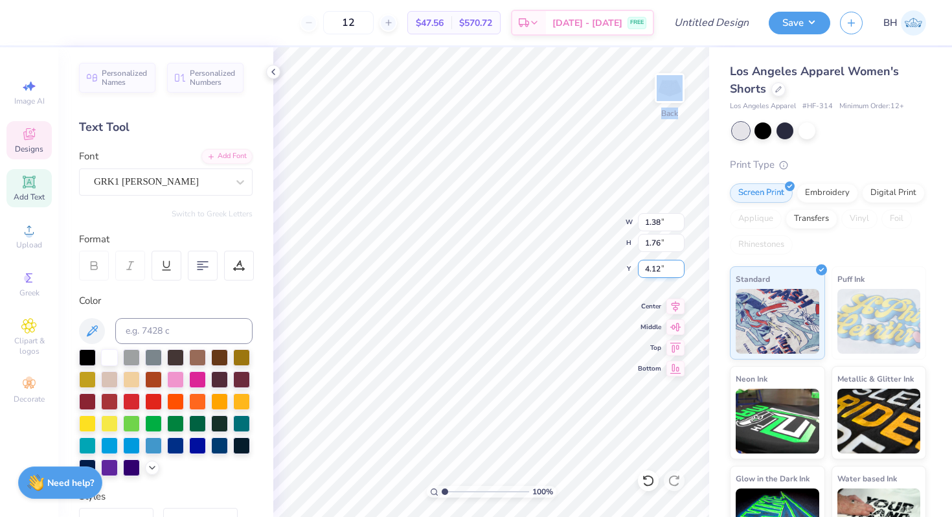
type input "4.25"
click at [656, 244] on input "1.49" at bounding box center [661, 243] width 47 height 18
type input "1.76"
type input "1.64"
type input "4.11"
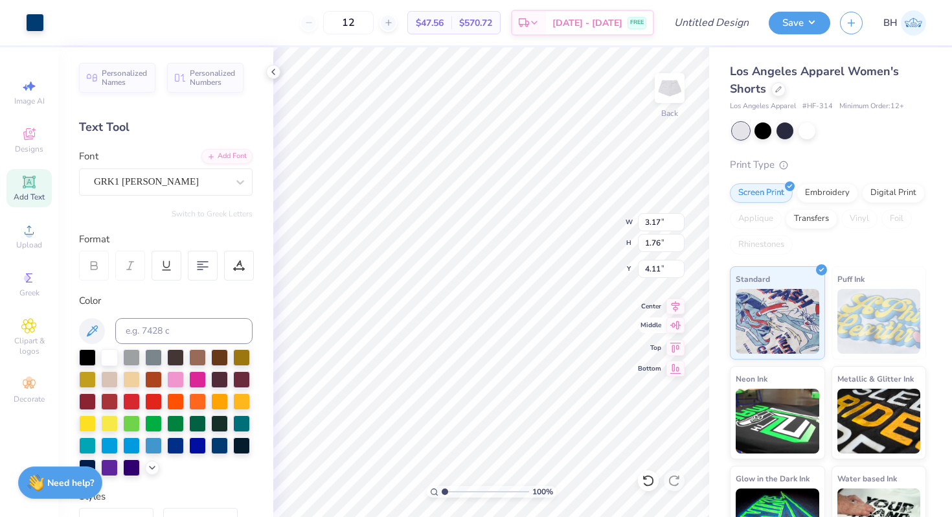
type input "2.60"
type input "1.44"
type input "4.43"
type input "2.59"
click at [39, 143] on div "Designs" at bounding box center [28, 140] width 45 height 38
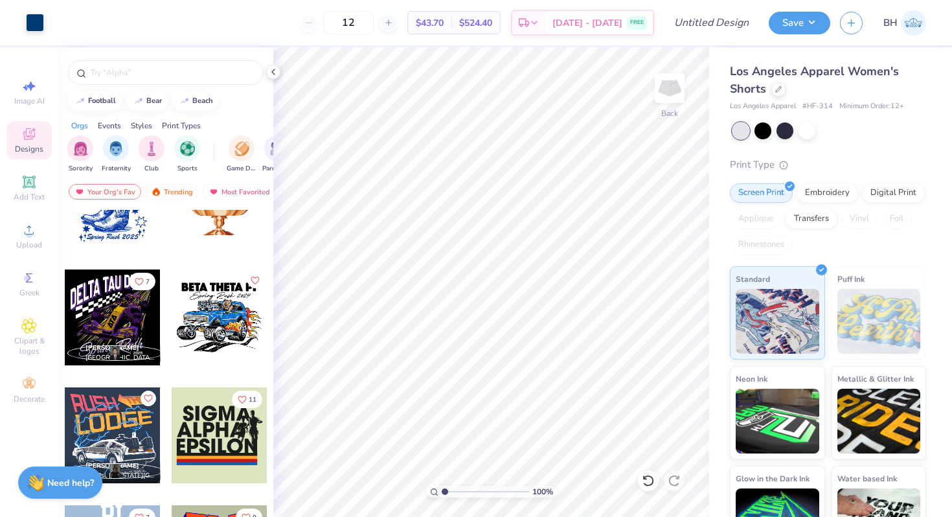
scroll to position [1710, 0]
drag, startPoint x: 36, startPoint y: 275, endPoint x: 32, endPoint y: 283, distance: 8.7
click at [32, 283] on icon at bounding box center [29, 278] width 16 height 16
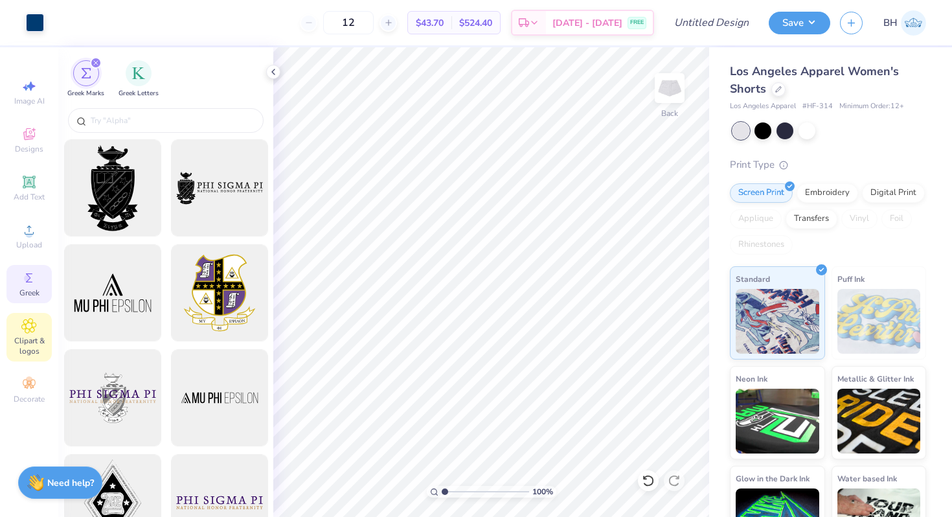
click at [25, 330] on icon at bounding box center [28, 326] width 15 height 16
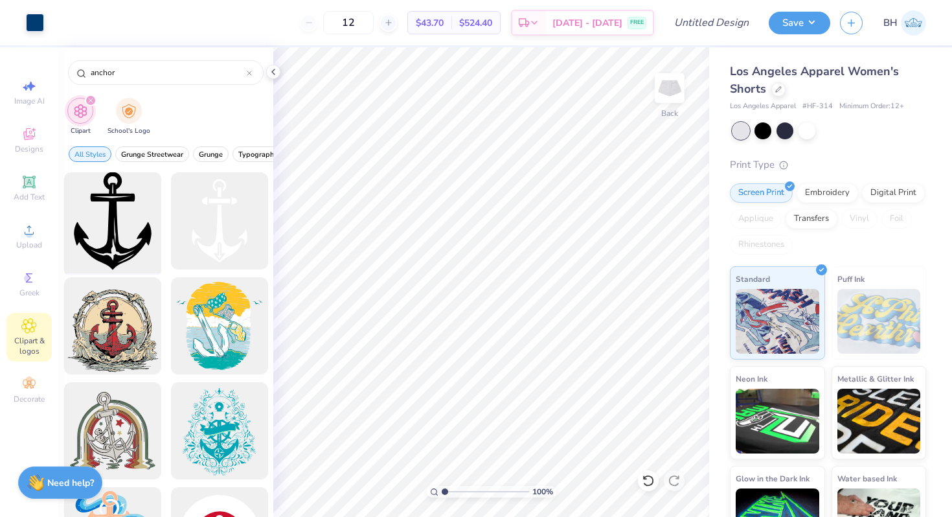
click at [125, 200] on div at bounding box center [112, 221] width 107 height 107
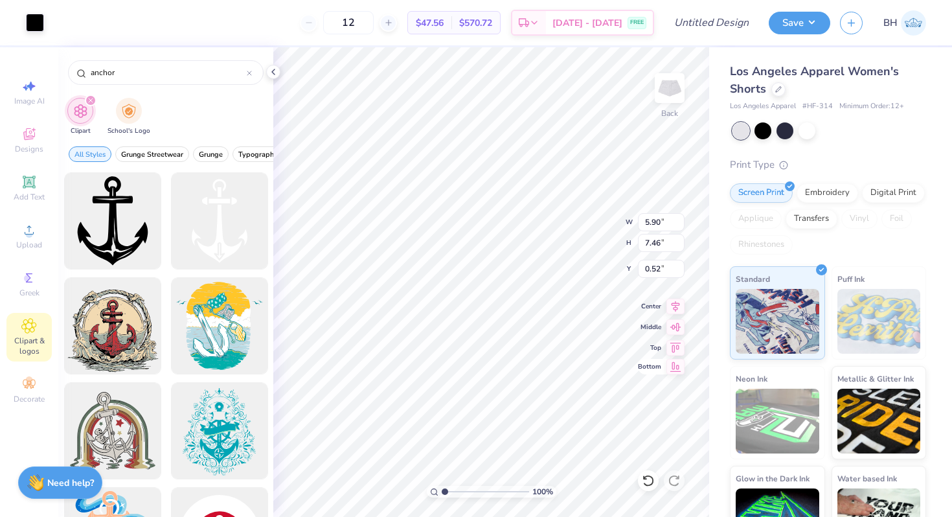
type input "4.12"
type input "5.20"
type input "1.13"
type input "1.34"
type input "1.44"
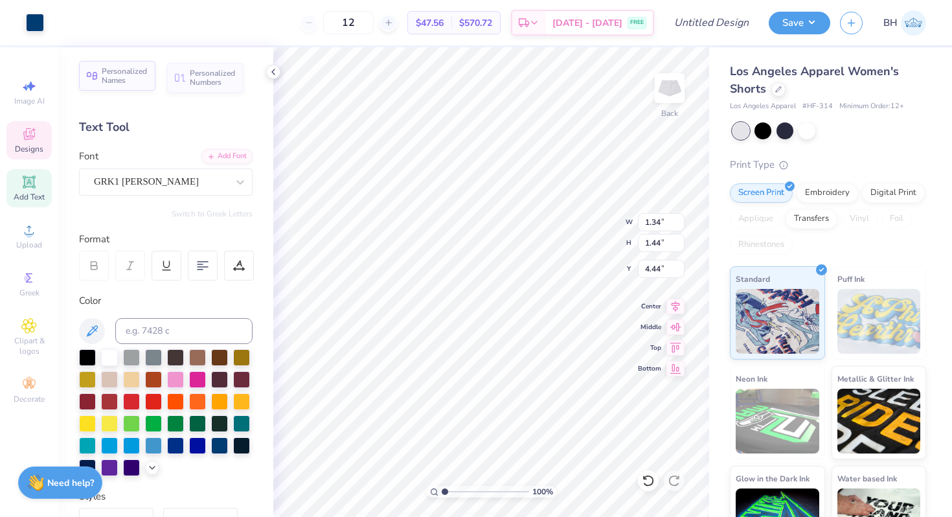
type input "4.43"
click at [43, 29] on div at bounding box center [35, 21] width 18 height 18
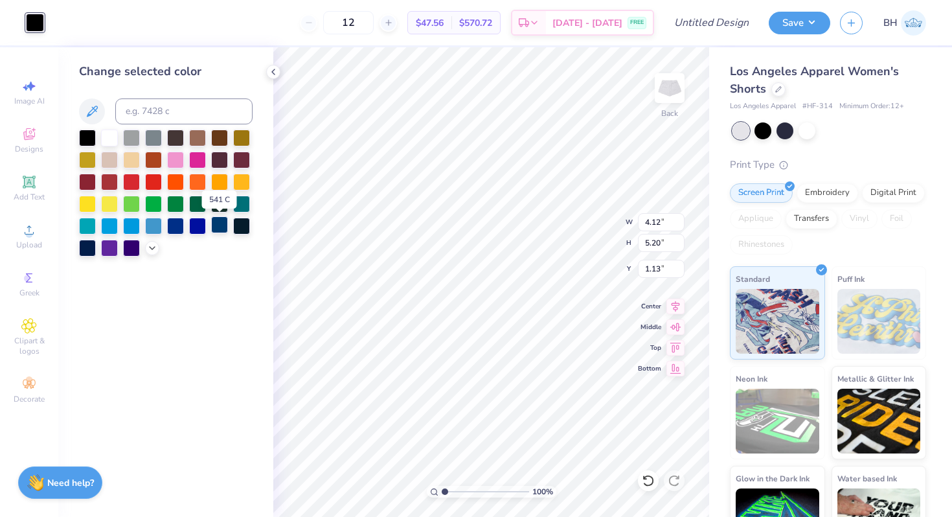
click at [216, 225] on div at bounding box center [219, 224] width 17 height 17
type input "1.62"
type input "2.04"
type input "4.30"
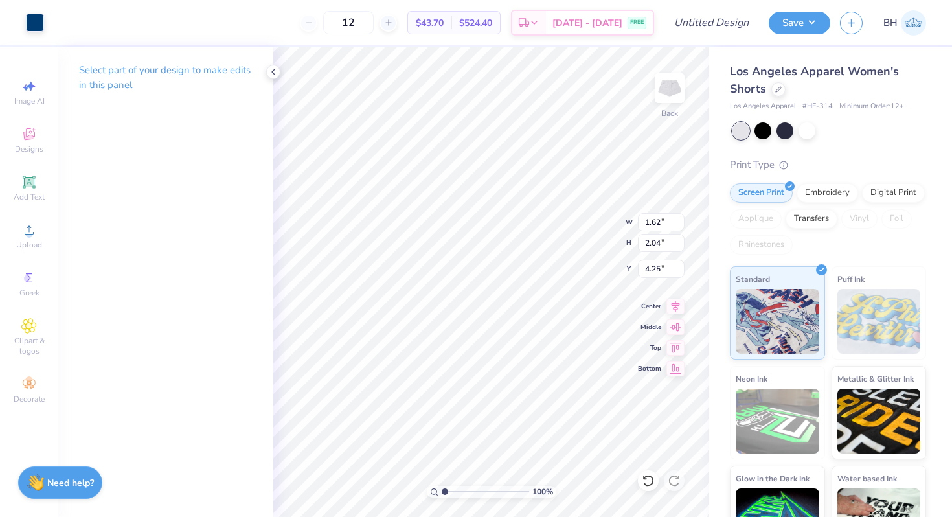
type input "4.25"
type input "1.61"
type input "2.02"
type input "4.26"
type input "1.59"
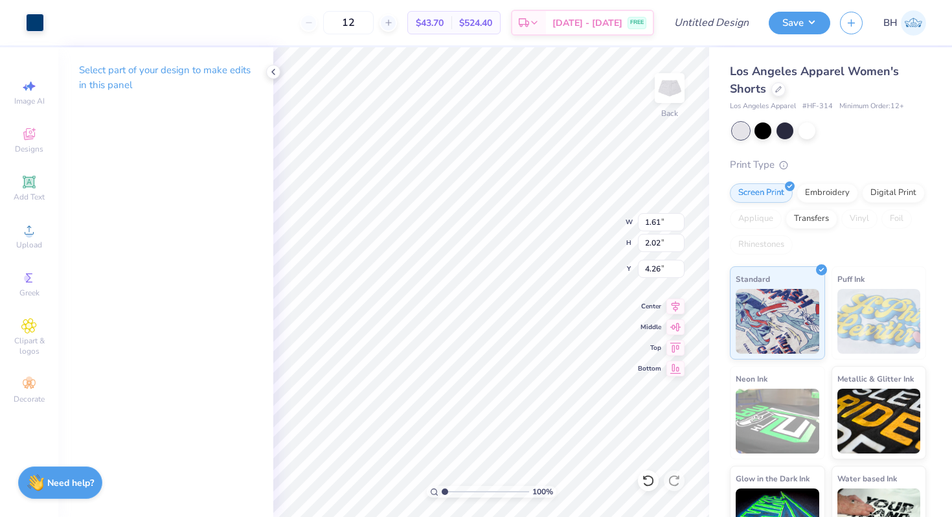
type input "1.98"
type input "4.60"
type input "4.43"
type input "4.25"
type input "3.20"
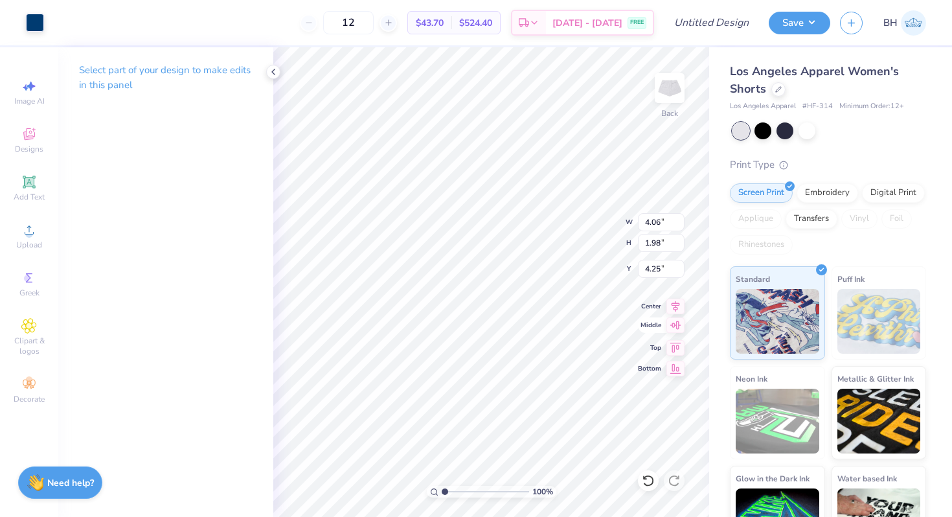
type input "1.56"
type input "4.71"
type input "3.06"
type input "1.27"
type input "1.61"
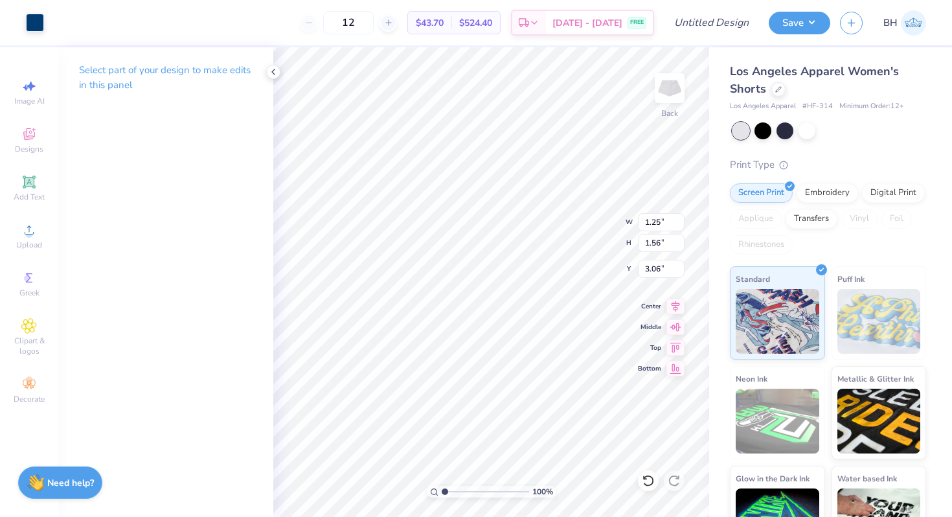
type input "3.04"
click at [621, 339] on div "100 % Back W 1.95 1.95 " H 1.13 1.13 " Y 4.86 4.86 " Center Middle Top Bottom" at bounding box center [491, 282] width 436 height 470
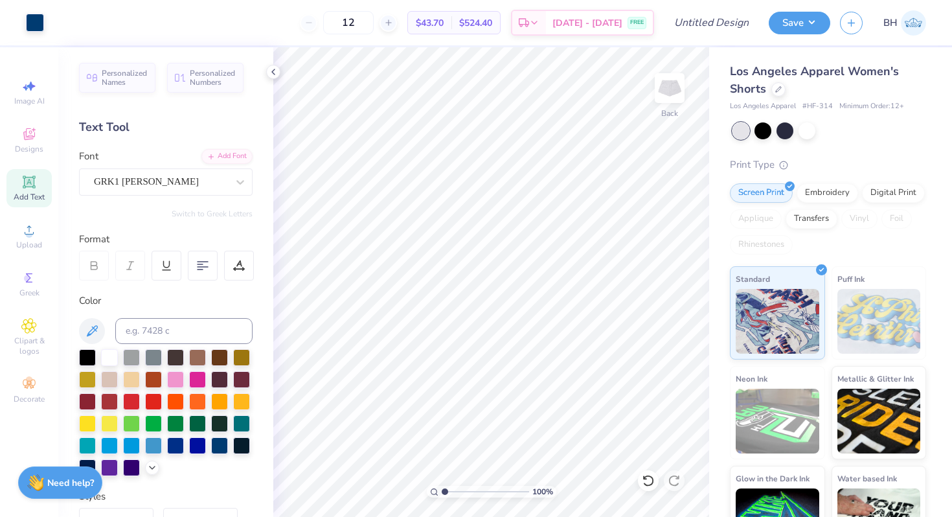
click at [27, 181] on icon at bounding box center [29, 182] width 10 height 10
click at [141, 177] on div "GRK1 Albert" at bounding box center [161, 182] width 136 height 20
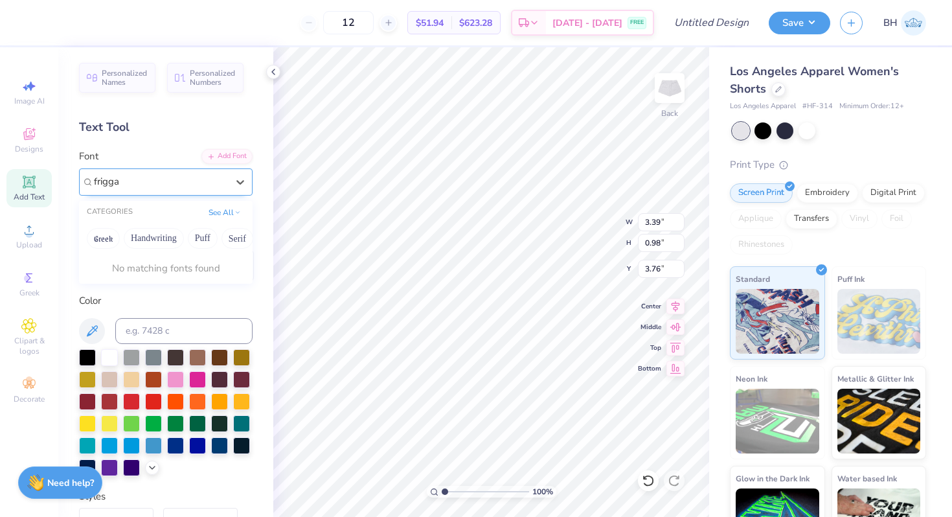
type input "frigga"
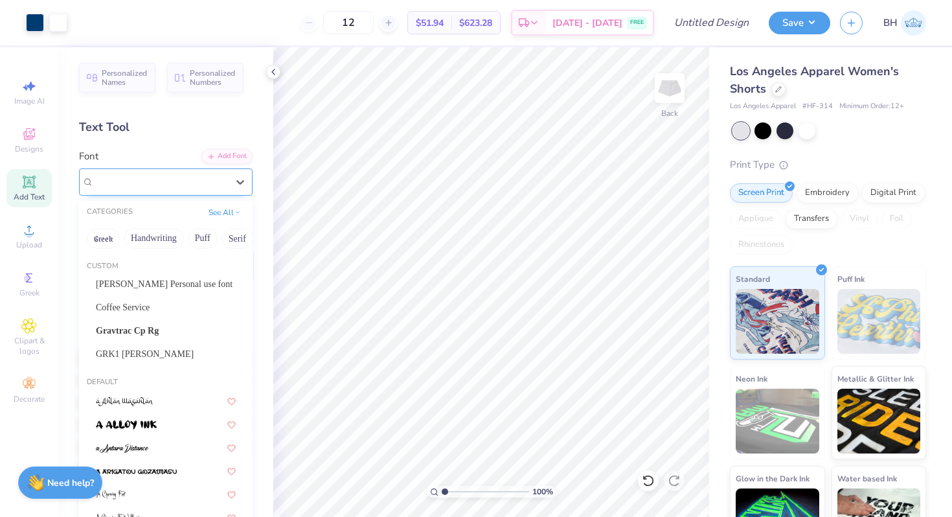
click at [128, 192] on div "Super Dream" at bounding box center [166, 181] width 174 height 27
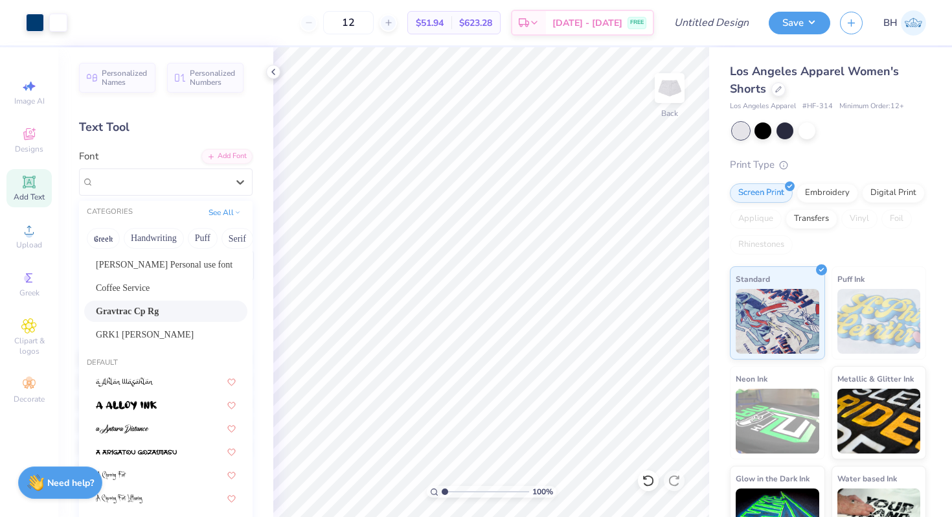
scroll to position [8, 0]
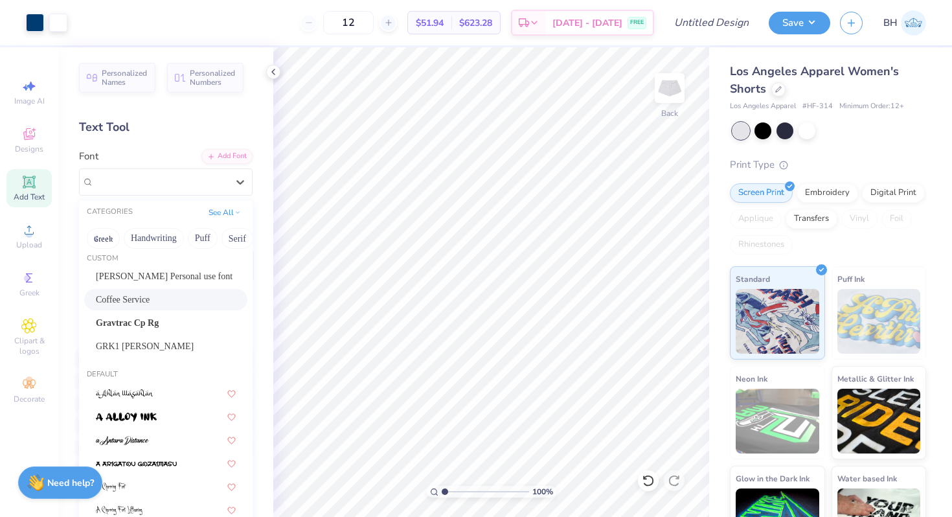
click at [139, 304] on span "Coffee Service" at bounding box center [123, 300] width 54 height 14
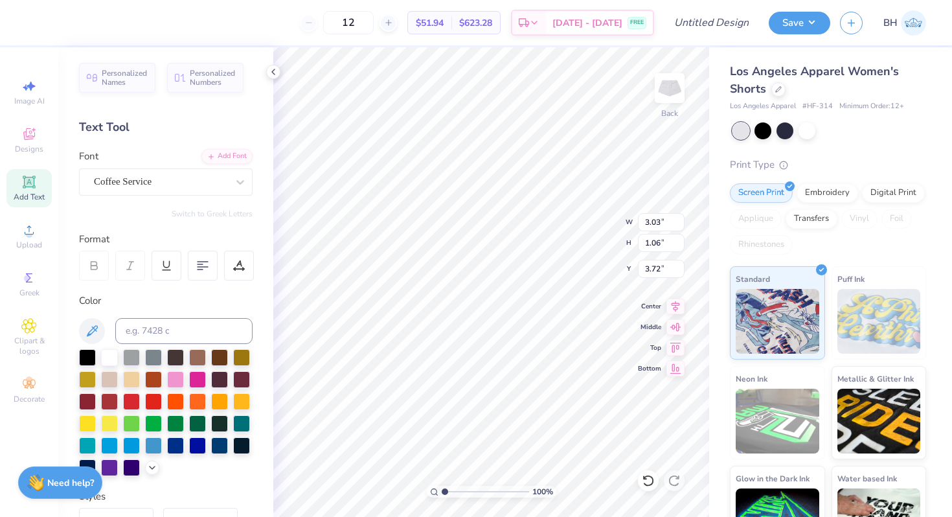
scroll to position [0, 0]
type textarea "Delta Gamma"
type input "5.14"
type input "0.75"
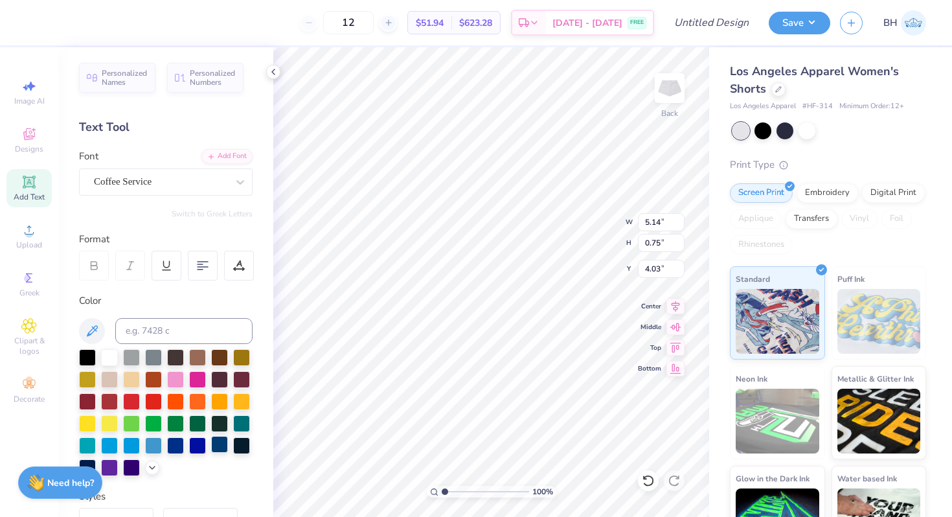
click at [214, 452] on div at bounding box center [219, 444] width 17 height 17
type input "5.99"
click at [126, 183] on div "Coffee Service" at bounding box center [161, 182] width 136 height 20
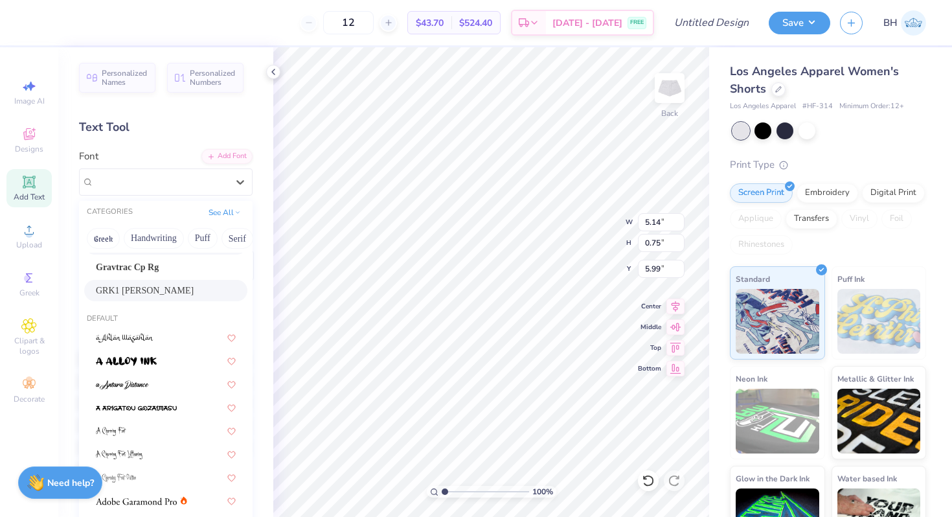
scroll to position [64, 0]
click at [137, 382] on img at bounding box center [122, 384] width 53 height 9
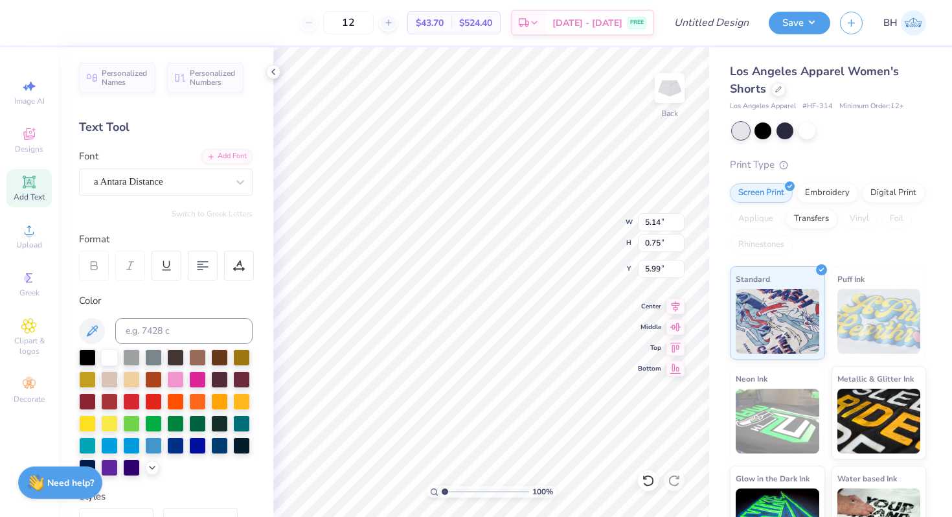
type input "4.03"
type input "1.11"
type input "5.81"
type input "1.06"
type input "1.13"
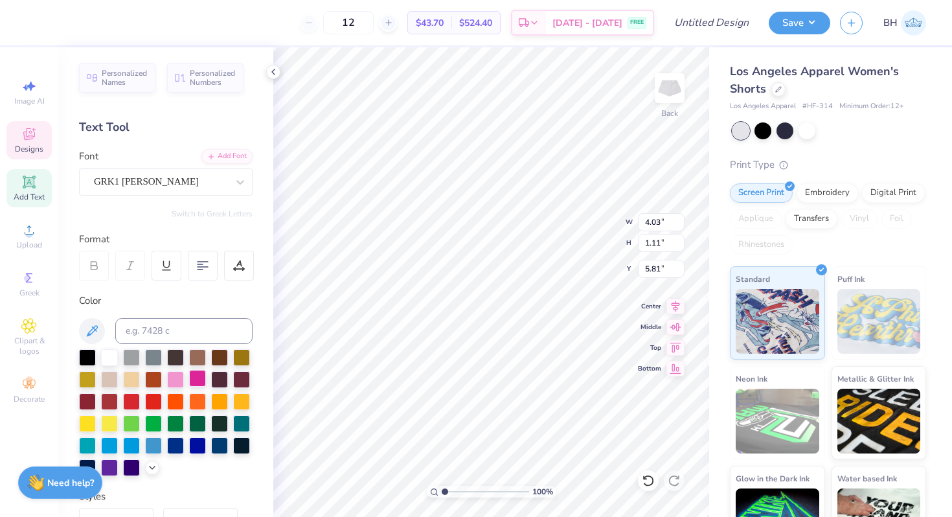
type input "4.86"
type input "1.95"
drag, startPoint x: 446, startPoint y: 492, endPoint x: 467, endPoint y: 492, distance: 20.7
type input "3.58"
click at [467, 492] on input "range" at bounding box center [485, 492] width 87 height 12
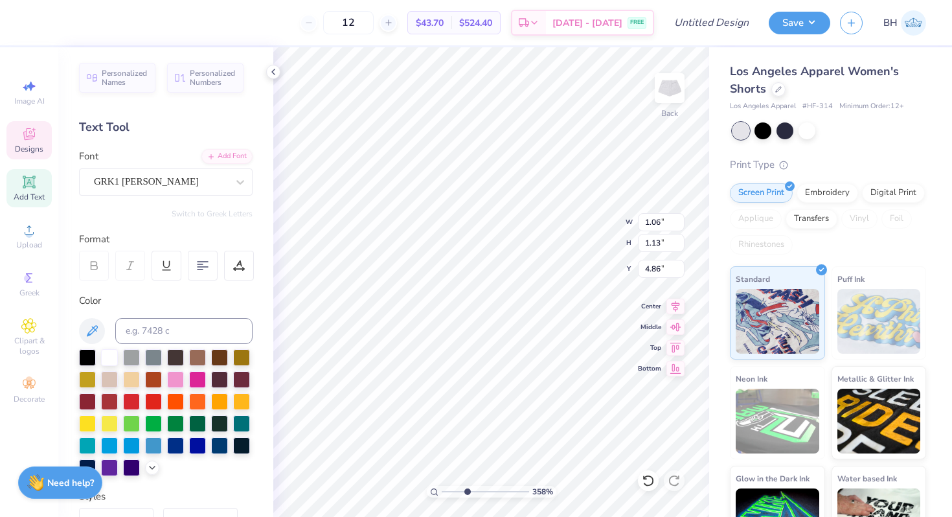
type input "0.50"
type input "0.54"
type input "3.57"
type input "0.40"
type input "0.42"
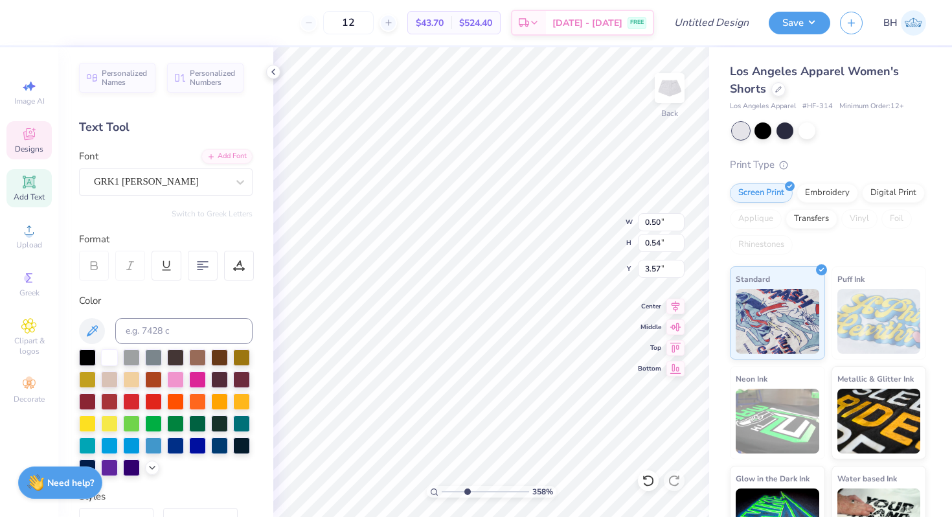
type input "3.58"
type input "1.27"
type input "1.61"
type input "3.11"
click at [565, 230] on div "358 % Back W 0.89 0.89 " H 1.13 1.13 " Y 4.86 4.86 " Center Middle Top Bottom" at bounding box center [491, 282] width 436 height 470
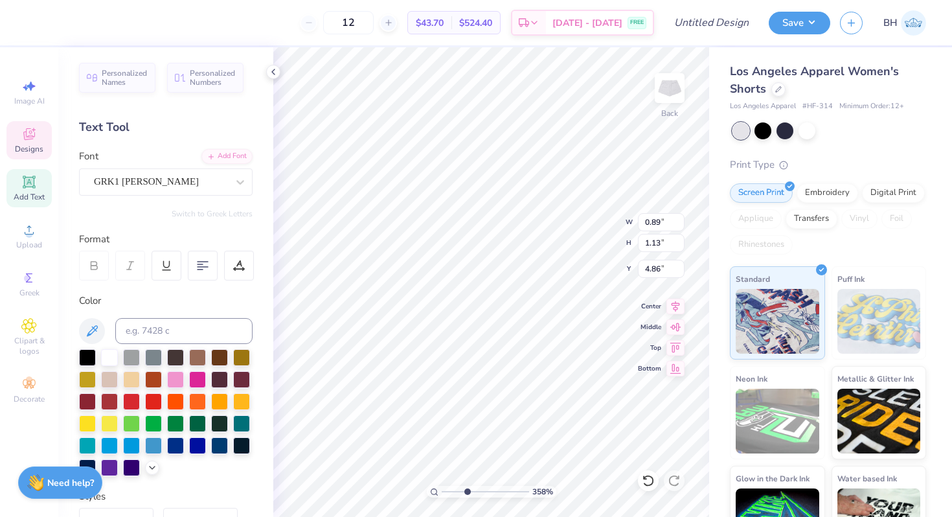
type input "0.41"
type input "0.52"
type input "3.65"
type input "0.35"
type input "0.45"
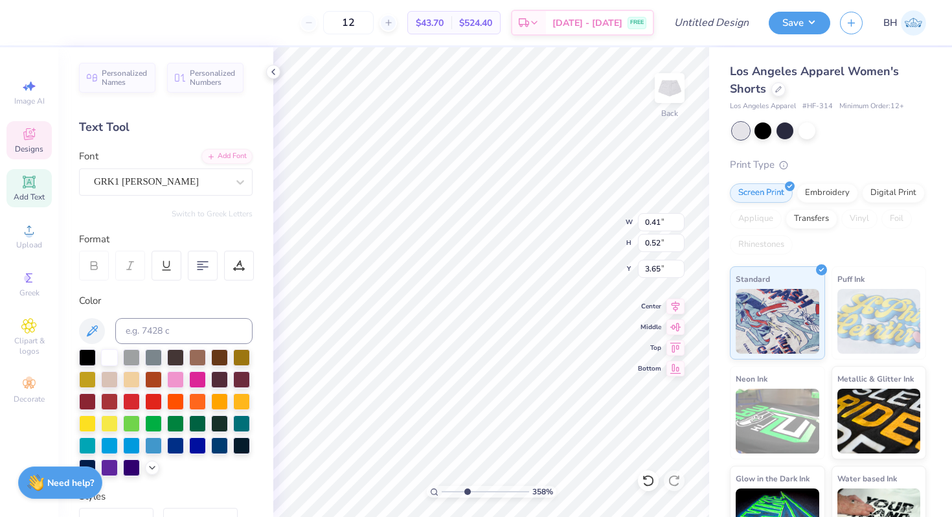
type input "3.72"
type input "0.43"
type input "0.47"
type input "3.69"
type input "1.27"
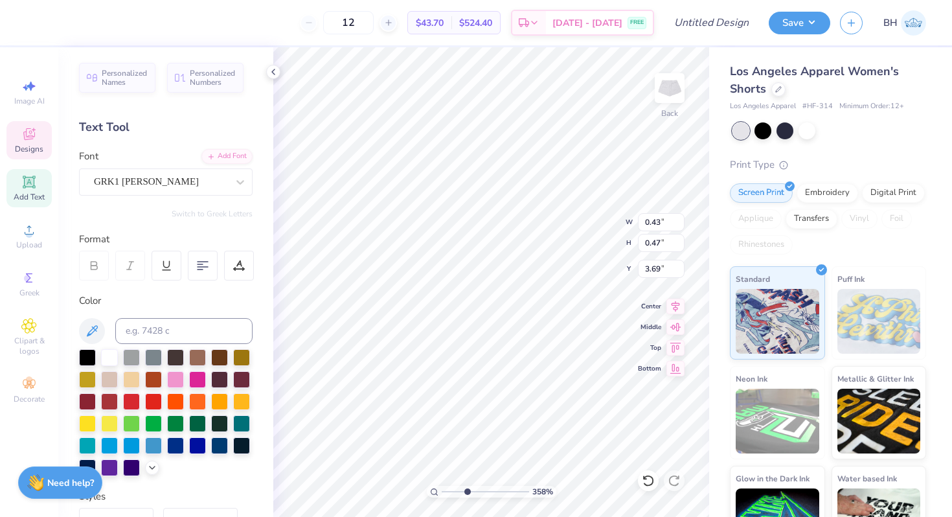
type input "1.61"
type input "3.12"
type input "4.57"
drag, startPoint x: 468, startPoint y: 490, endPoint x: 446, endPoint y: 490, distance: 21.4
type input "1.23"
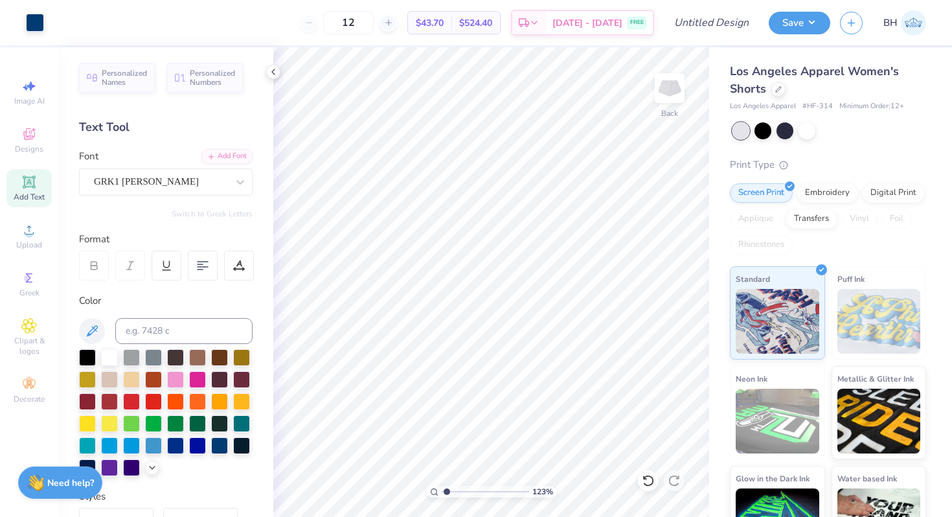
click at [446, 490] on input "range" at bounding box center [485, 492] width 87 height 12
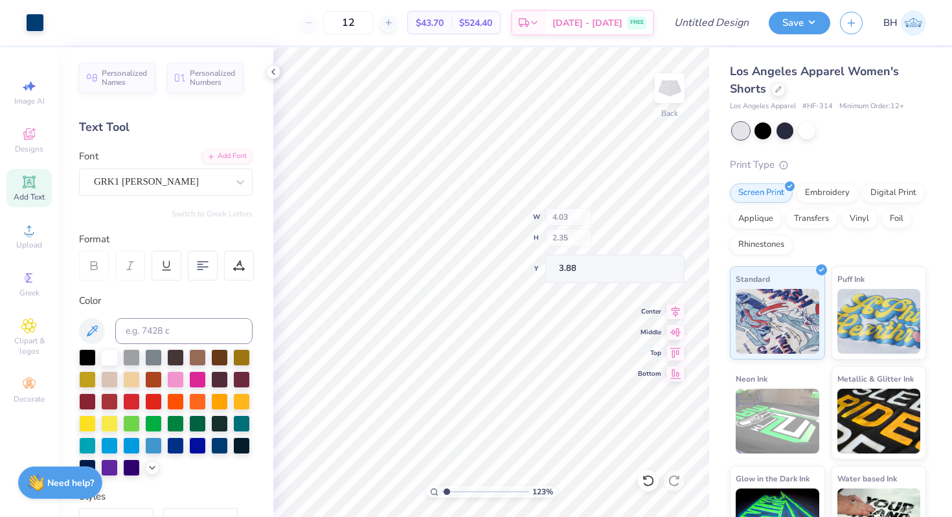
type input "3.88"
drag, startPoint x: 448, startPoint y: 494, endPoint x: 431, endPoint y: 494, distance: 16.8
type input "1"
click at [442, 494] on input "range" at bounding box center [485, 492] width 87 height 12
click at [273, 74] on icon at bounding box center [273, 72] width 10 height 10
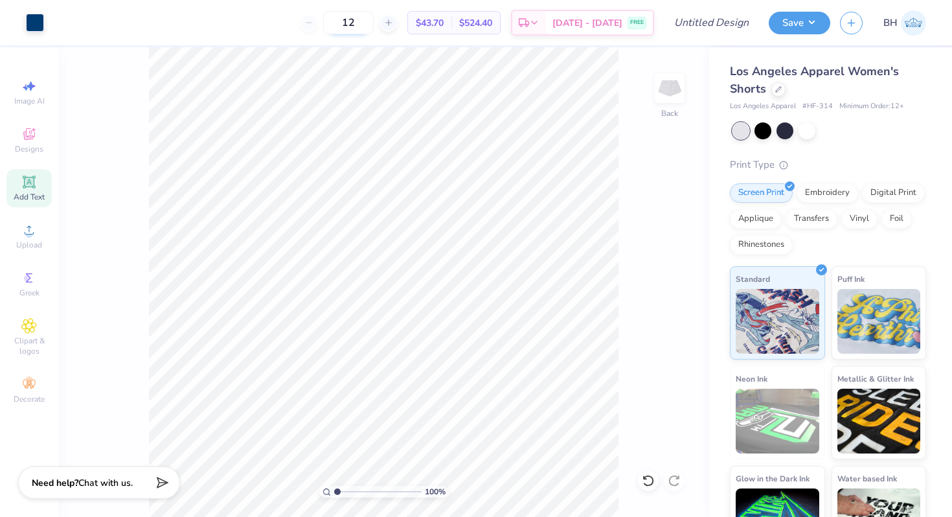
click at [374, 22] on input "12" at bounding box center [348, 22] width 51 height 23
type input "1"
type input "50"
click at [367, 33] on input "50" at bounding box center [341, 22] width 51 height 23
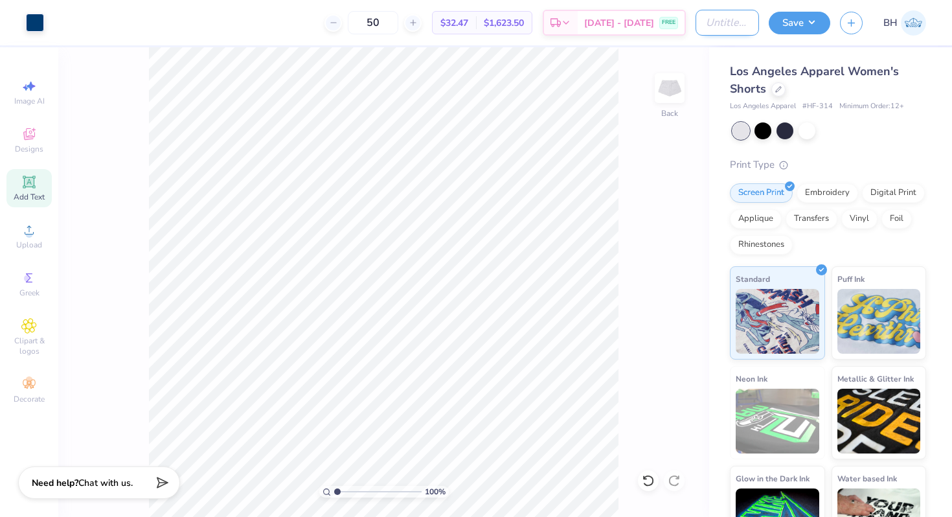
click at [713, 21] on input "Design Title" at bounding box center [727, 23] width 63 height 26
type input "anchor shorts"
click at [812, 29] on button "Save" at bounding box center [800, 21] width 62 height 23
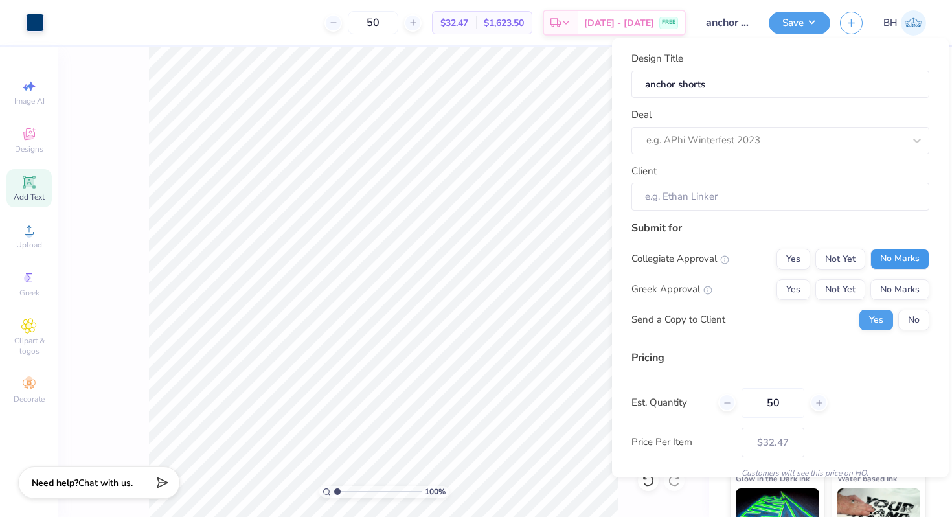
click at [891, 251] on button "No Marks" at bounding box center [900, 258] width 59 height 21
click at [812, 281] on div "Yes Not Yet No Marks" at bounding box center [853, 289] width 153 height 21
click at [805, 282] on button "Yes" at bounding box center [794, 289] width 34 height 21
type input "$32.47"
click at [910, 328] on button "No" at bounding box center [914, 319] width 31 height 21
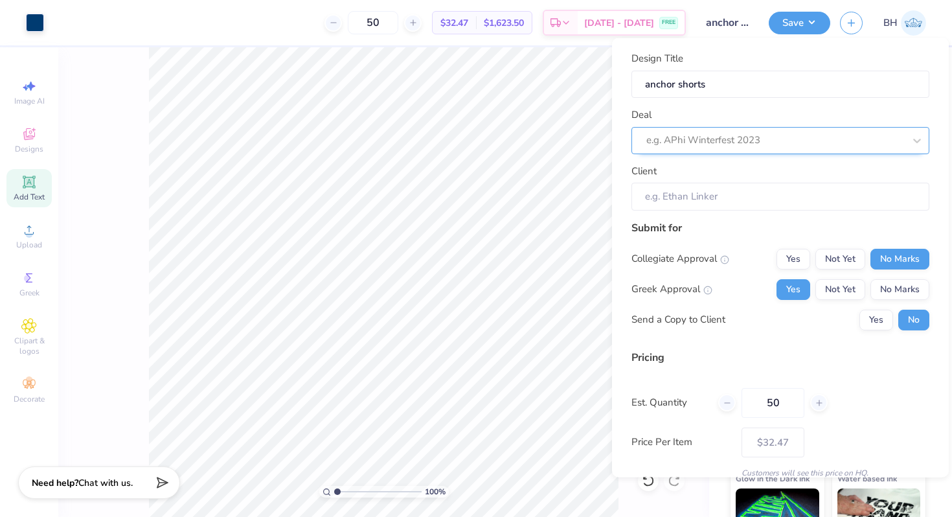
click at [720, 142] on div at bounding box center [776, 140] width 258 height 17
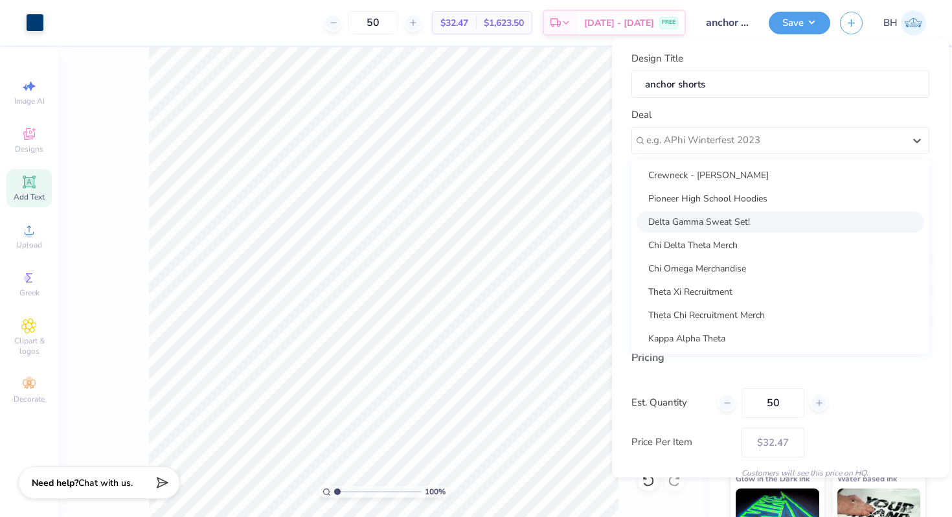
click at [705, 223] on div "Delta Gamma Sweat Set!" at bounding box center [781, 221] width 288 height 21
type input "Sammy Jackovich"
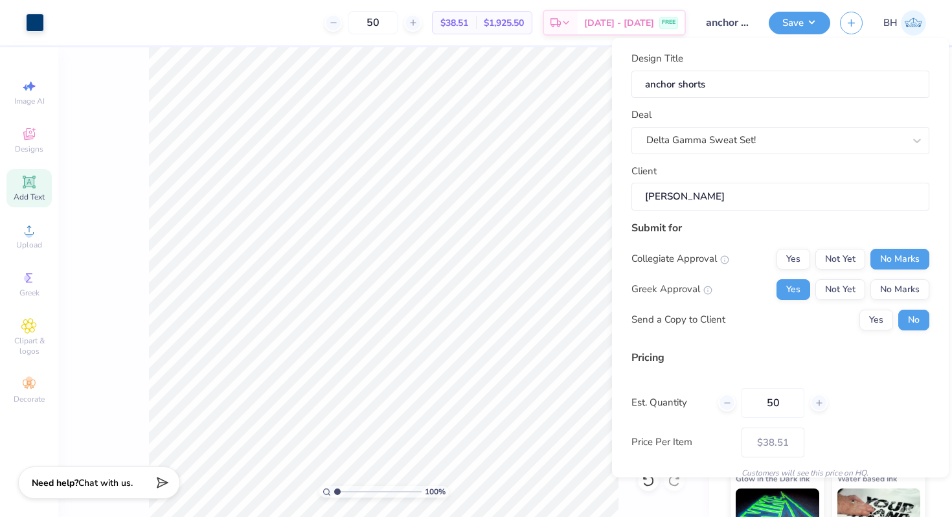
scroll to position [54, 0]
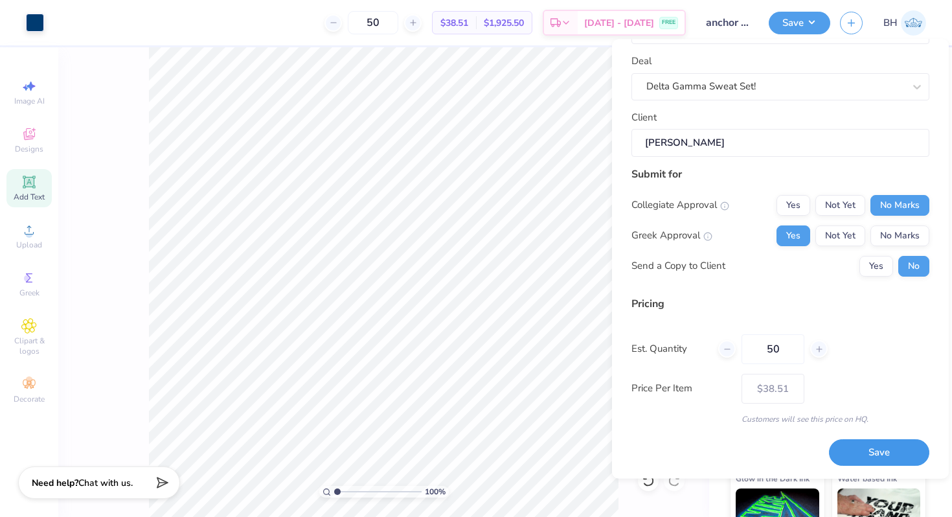
click at [878, 452] on button "Save" at bounding box center [879, 453] width 100 height 27
type input "– –"
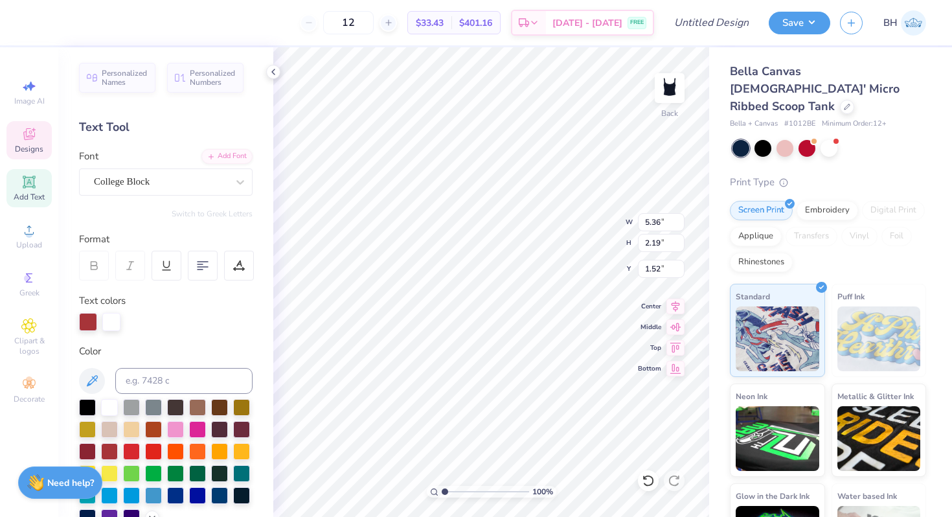
type textarea "Delta Gamma"
type input "1.39"
type input "7.11"
type input "1.82"
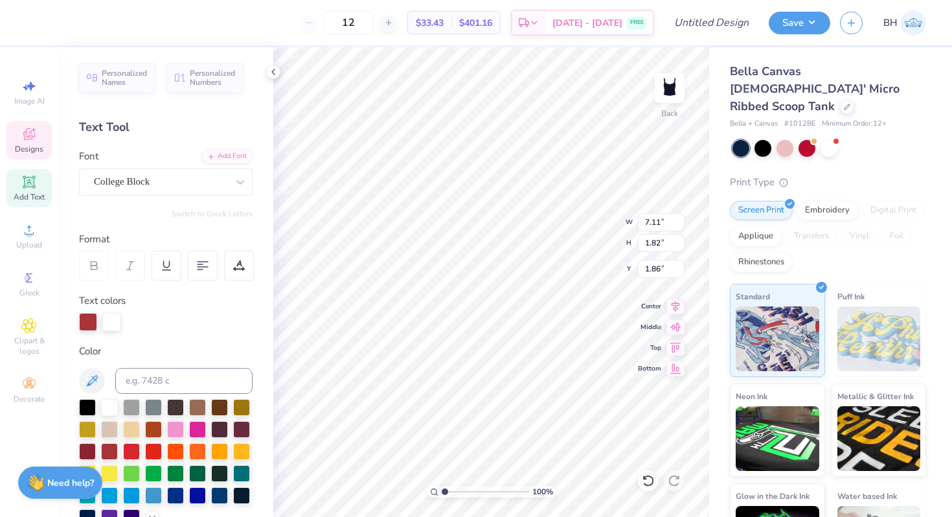
type input "2.00"
type input "6.52"
type input "1.67"
type input "2.00"
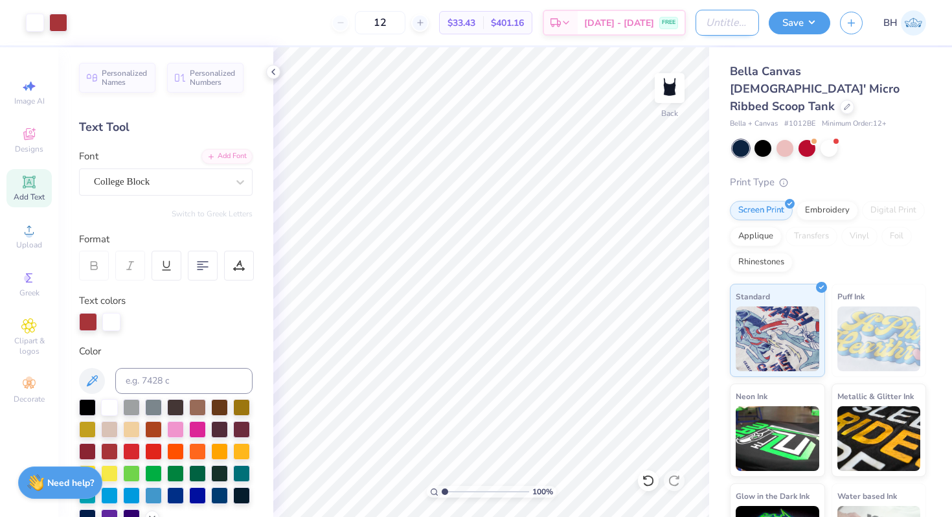
click at [718, 27] on input "Design Title" at bounding box center [727, 23] width 63 height 26
type input "D"
type input "Brandy-inspired tank"
click at [817, 28] on button "Save" at bounding box center [800, 21] width 62 height 23
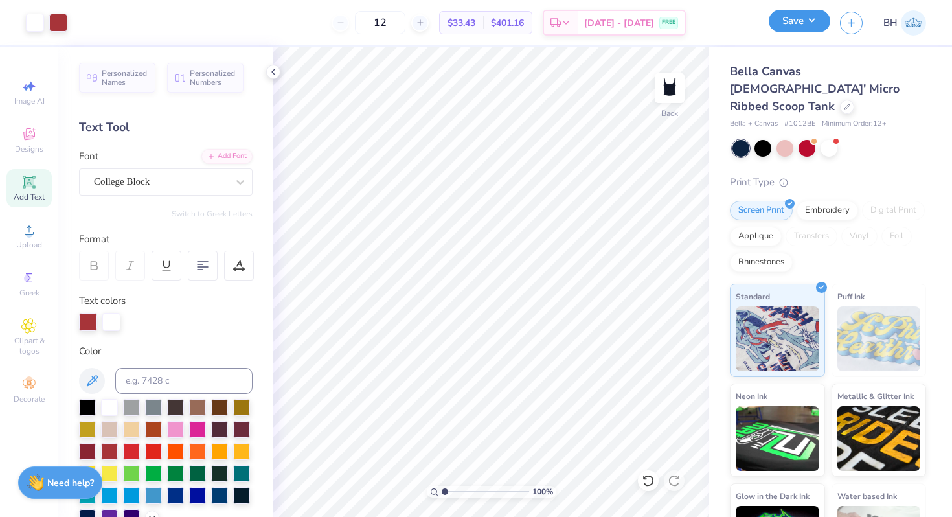
scroll to position [0, 0]
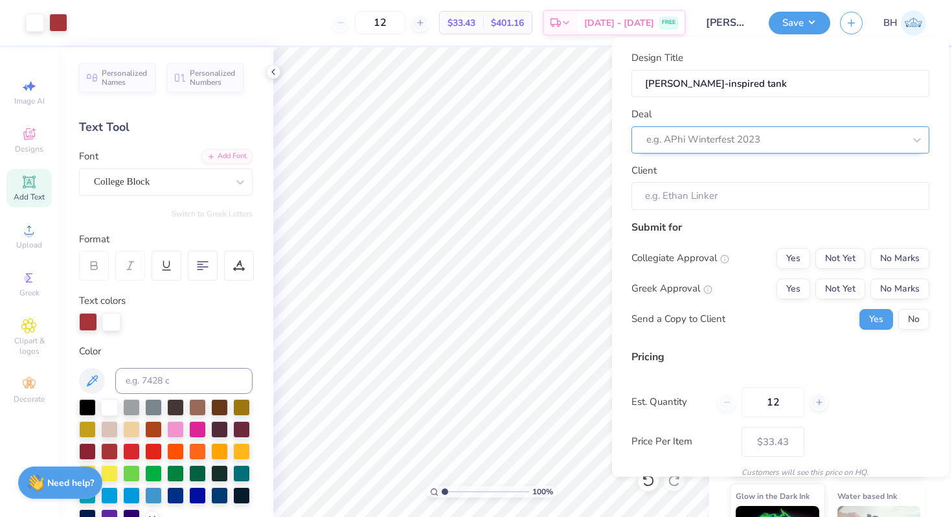
click at [747, 143] on div at bounding box center [776, 139] width 258 height 17
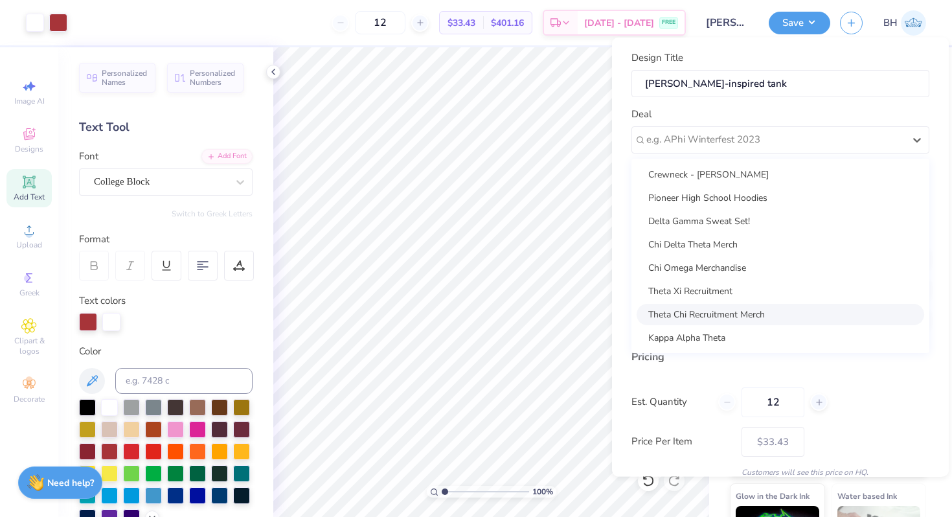
scroll to position [47, 0]
click at [719, 303] on div "Mock Deal" at bounding box center [781, 313] width 288 height 21
type input "Bella Henkels"
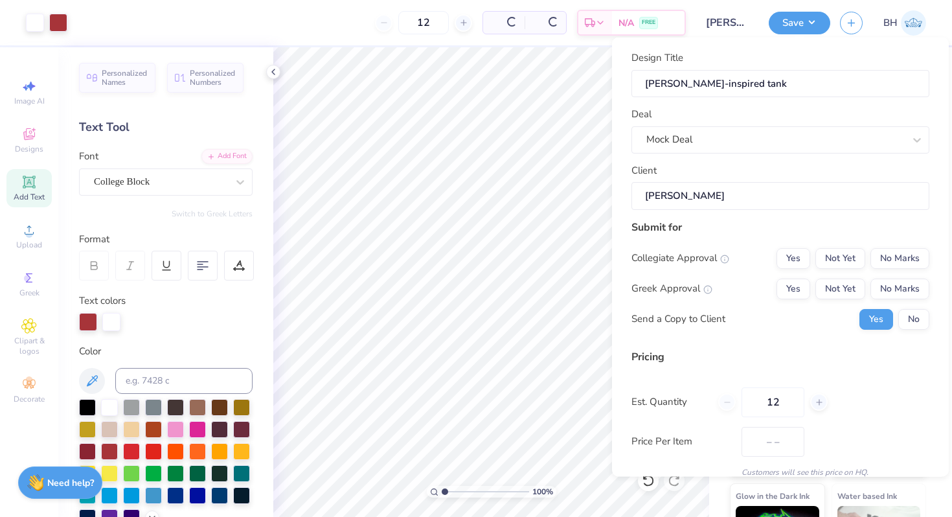
type input "$33.43"
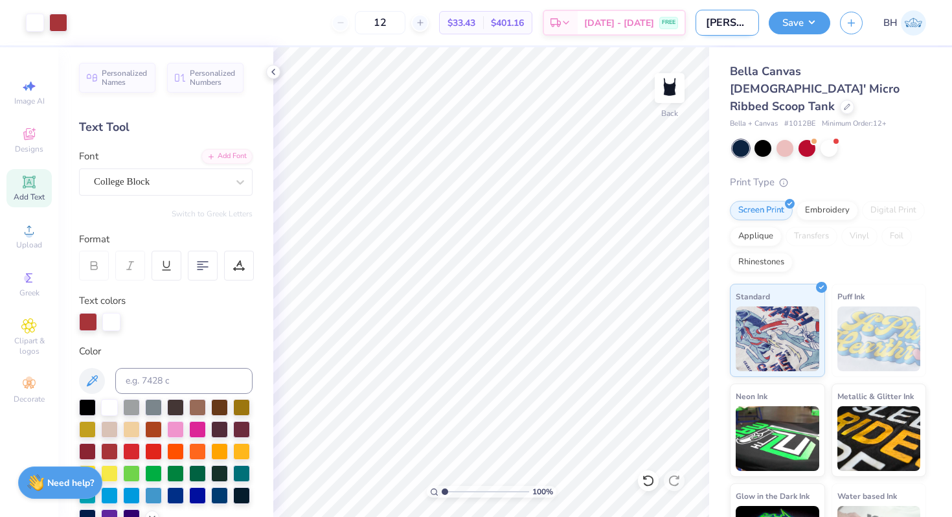
click at [756, 21] on input "Brandy-inspired tank" at bounding box center [727, 23] width 63 height 26
click at [813, 16] on button "Save" at bounding box center [800, 21] width 62 height 23
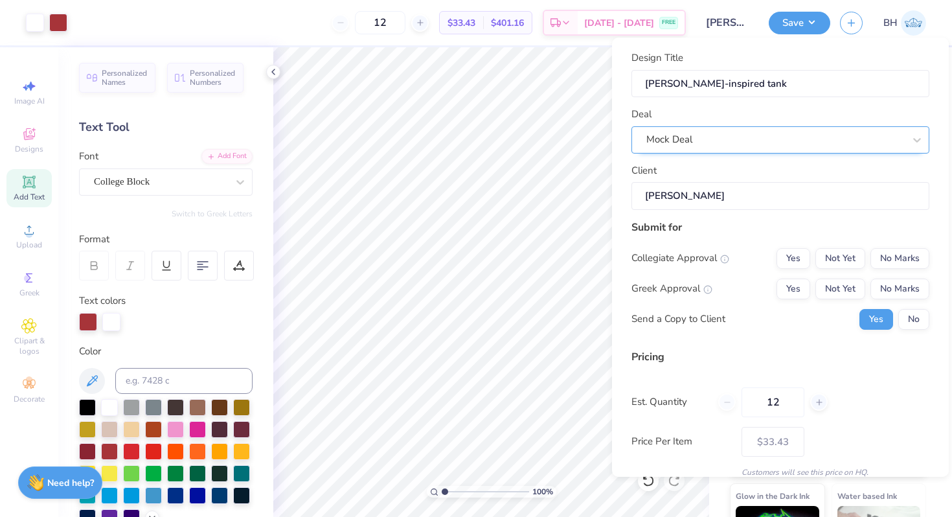
click at [786, 128] on div "Mock Deal" at bounding box center [781, 139] width 298 height 27
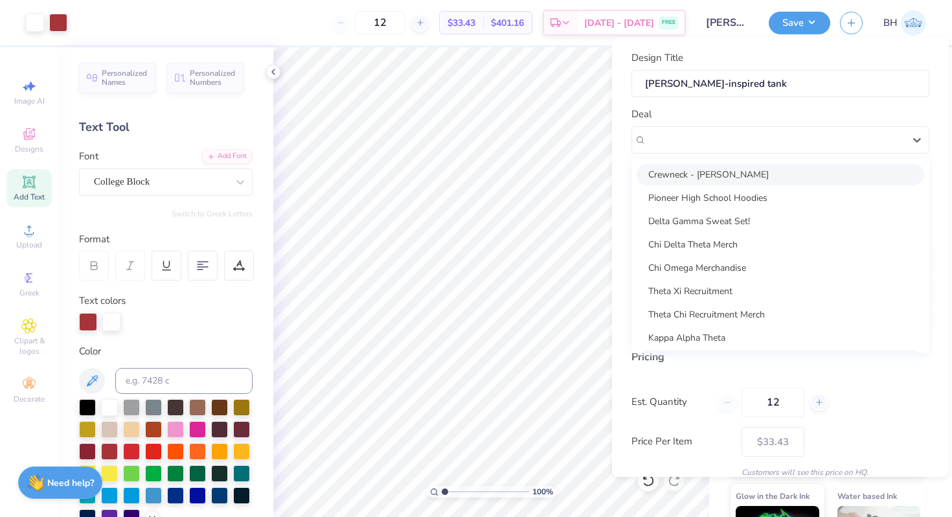
click at [796, 122] on div "Deal option Crewneck - Tanvi Kesavaprasad focused, 1 of 10. 10 results availabl…" at bounding box center [781, 130] width 298 height 47
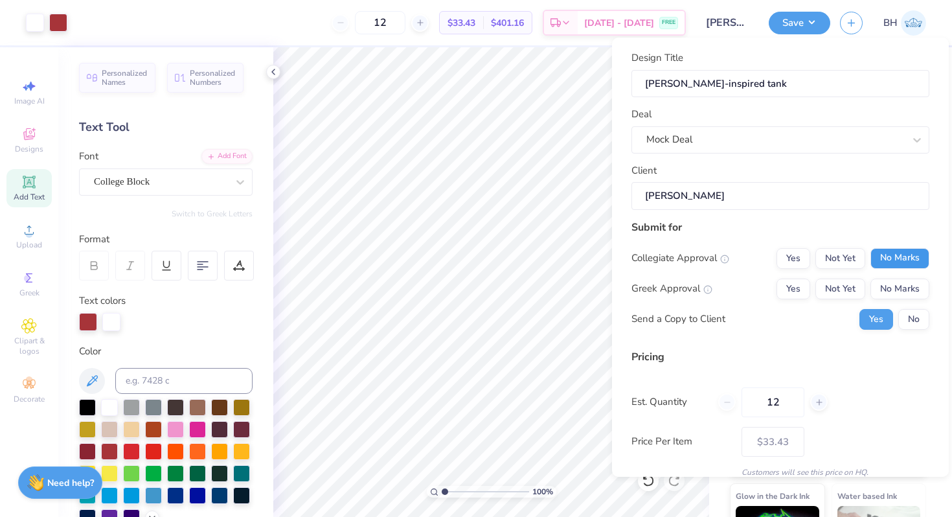
click at [893, 260] on button "No Marks" at bounding box center [900, 258] width 59 height 21
click at [798, 279] on button "Yes" at bounding box center [794, 289] width 34 height 21
click at [923, 317] on button "No" at bounding box center [914, 319] width 31 height 21
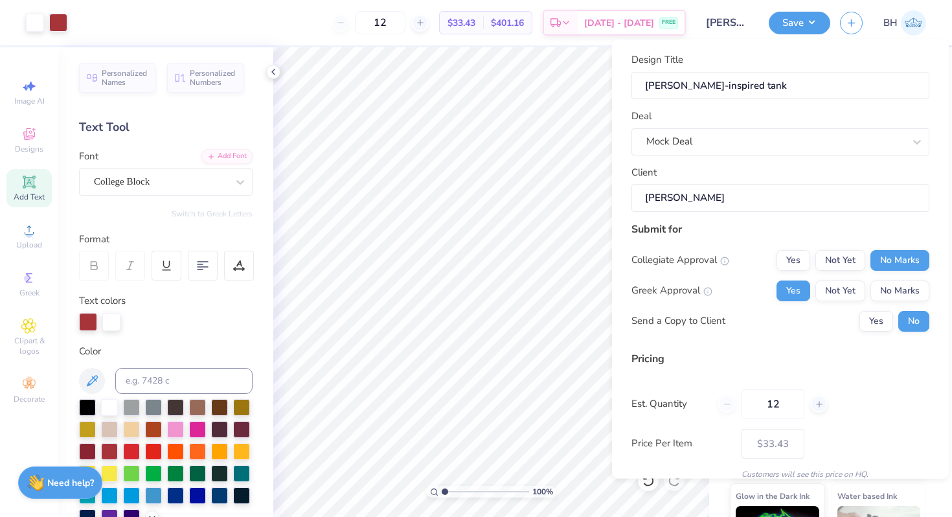
scroll to position [54, 0]
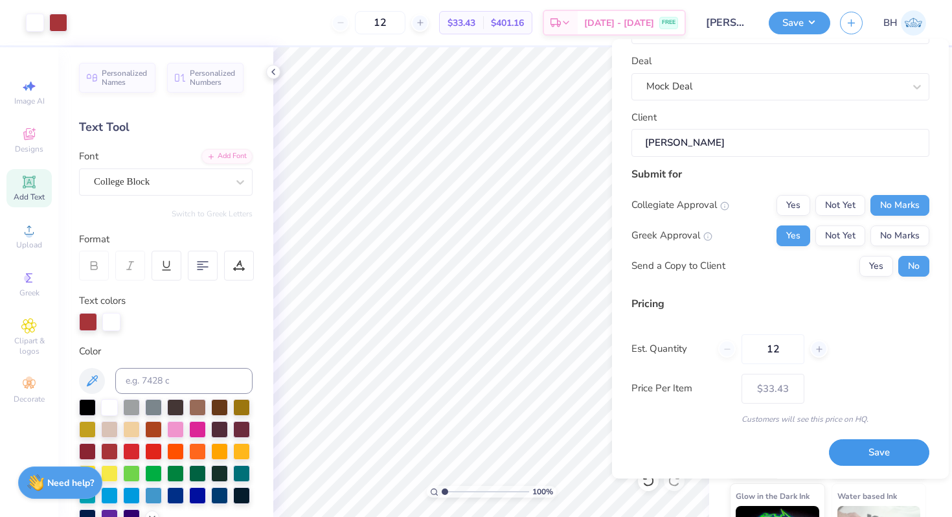
click at [863, 459] on button "Save" at bounding box center [879, 453] width 100 height 27
type input "– –"
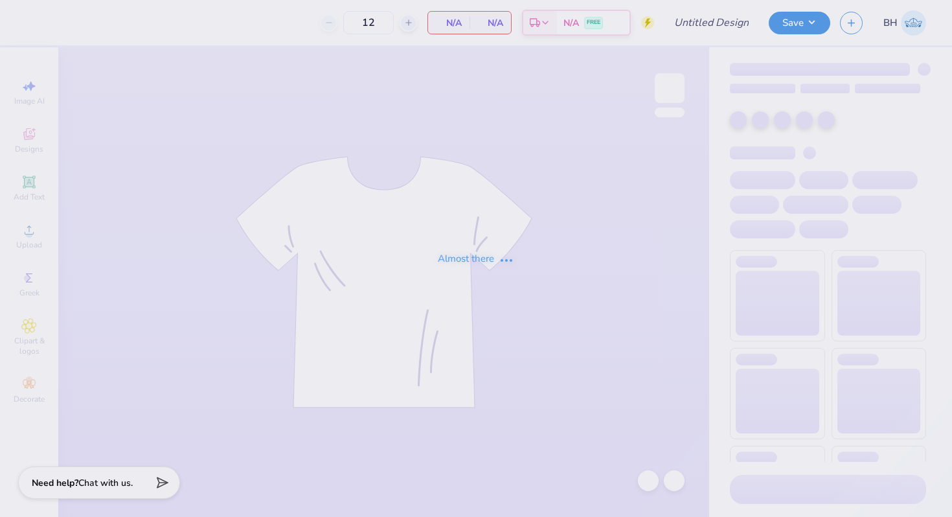
type input "Palm Tree Shirt"
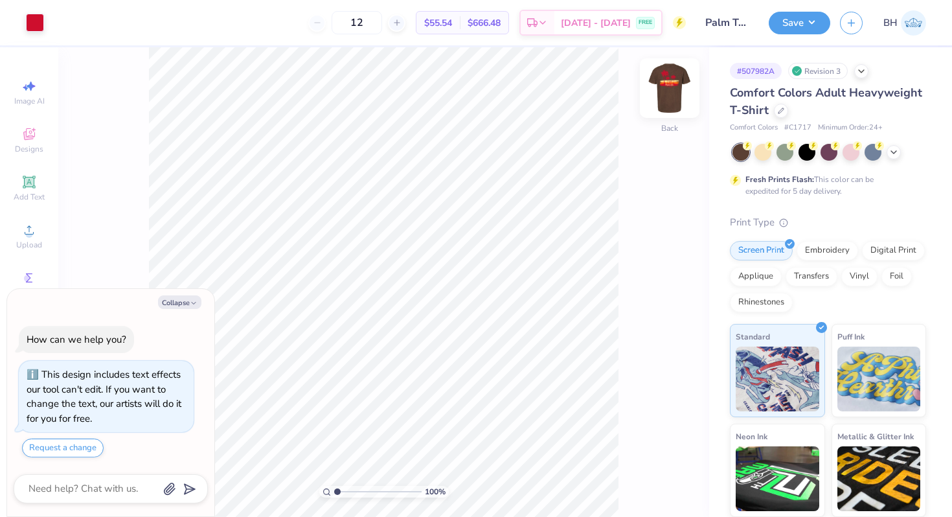
click at [670, 87] on img at bounding box center [670, 88] width 52 height 52
click at [670, 89] on img at bounding box center [670, 88] width 52 height 52
click at [889, 152] on icon at bounding box center [894, 151] width 10 height 10
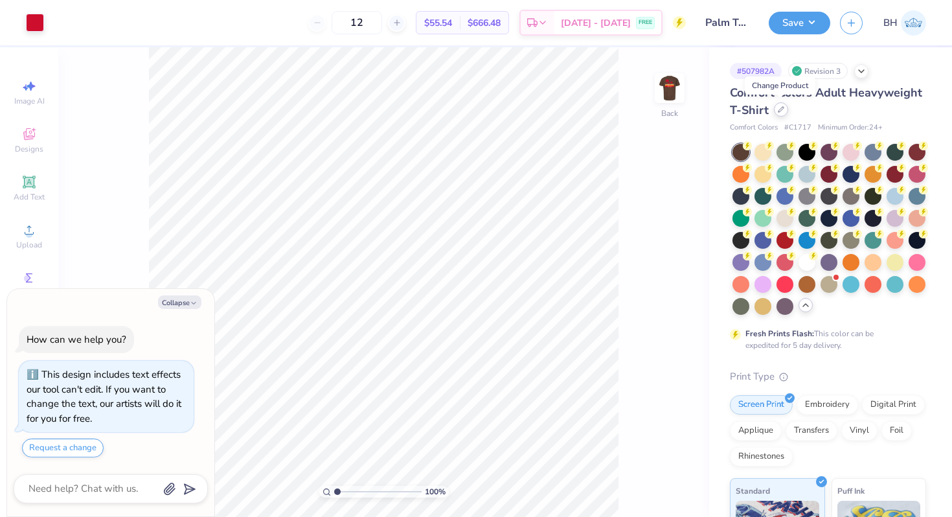
click at [779, 106] on icon at bounding box center [781, 109] width 6 height 6
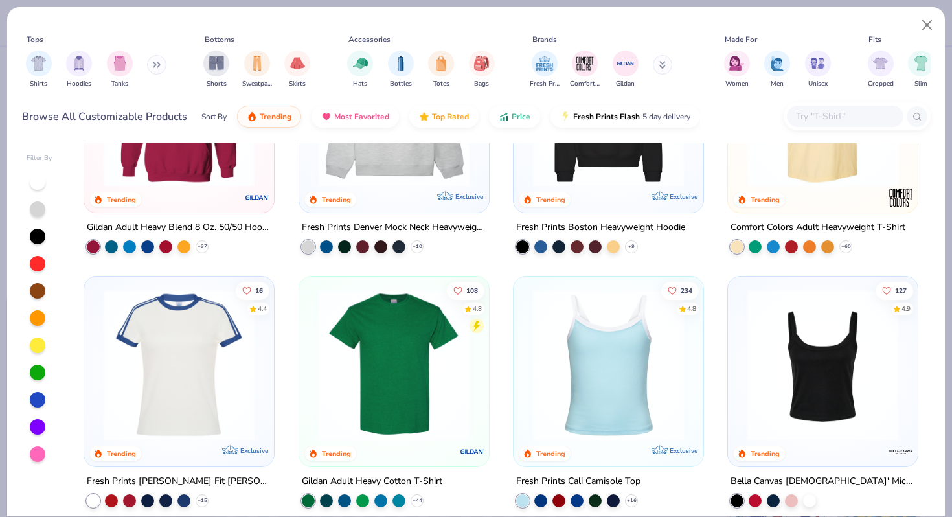
scroll to position [176, 0]
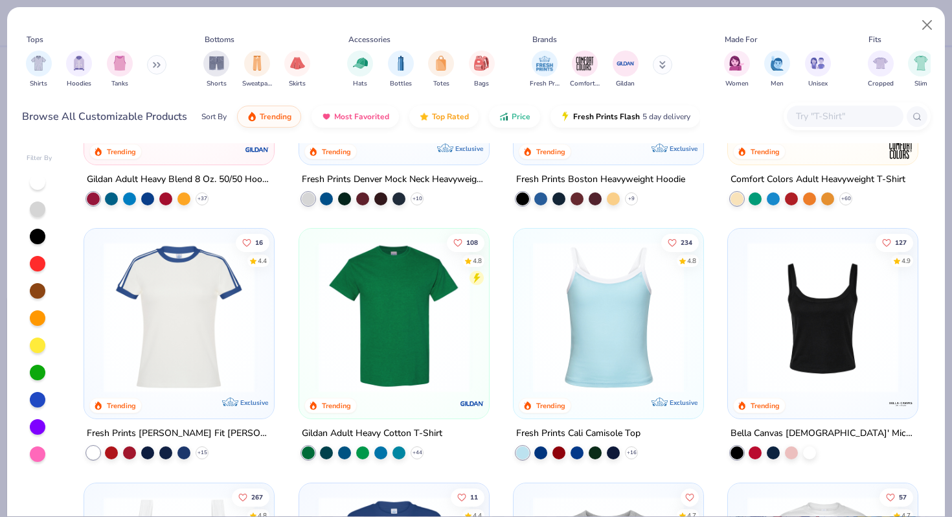
click at [422, 345] on img at bounding box center [394, 317] width 164 height 151
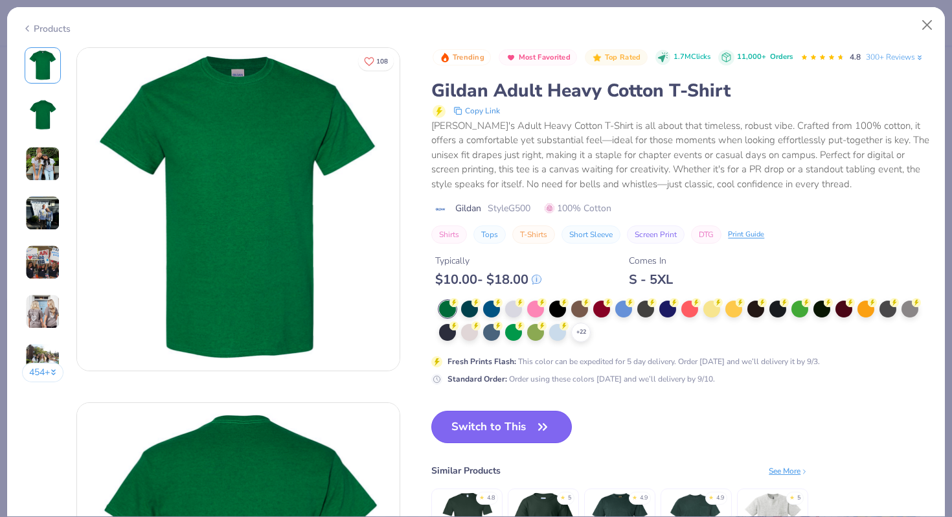
click at [467, 426] on button "Switch to This" at bounding box center [501, 427] width 141 height 32
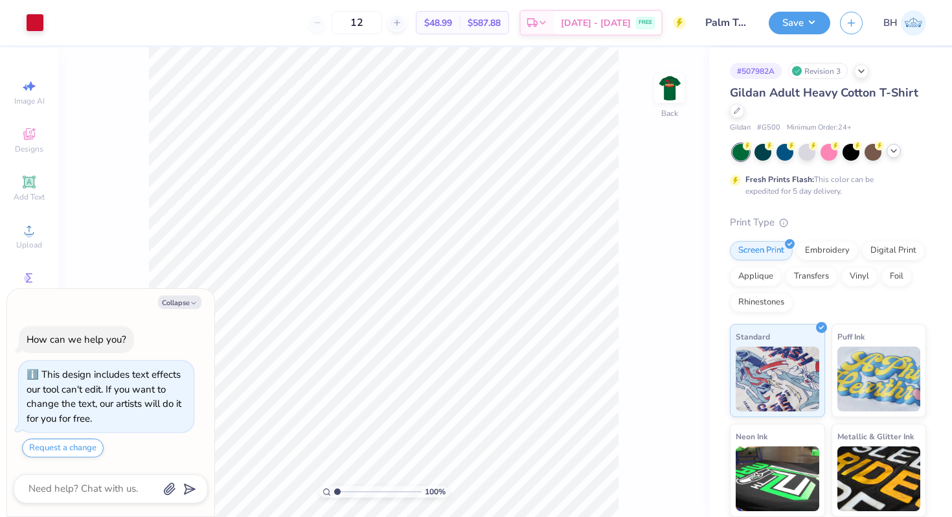
click at [892, 155] on div at bounding box center [894, 151] width 14 height 14
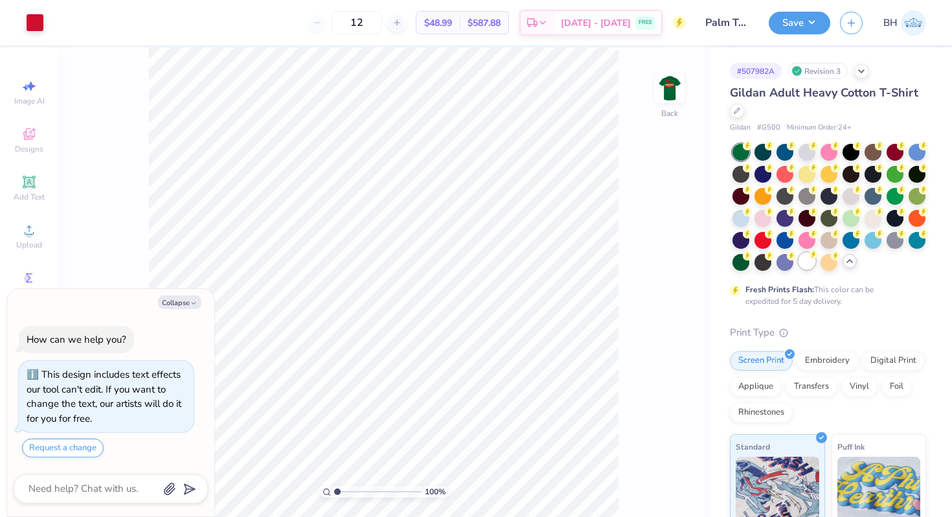
click at [812, 264] on div at bounding box center [807, 261] width 17 height 17
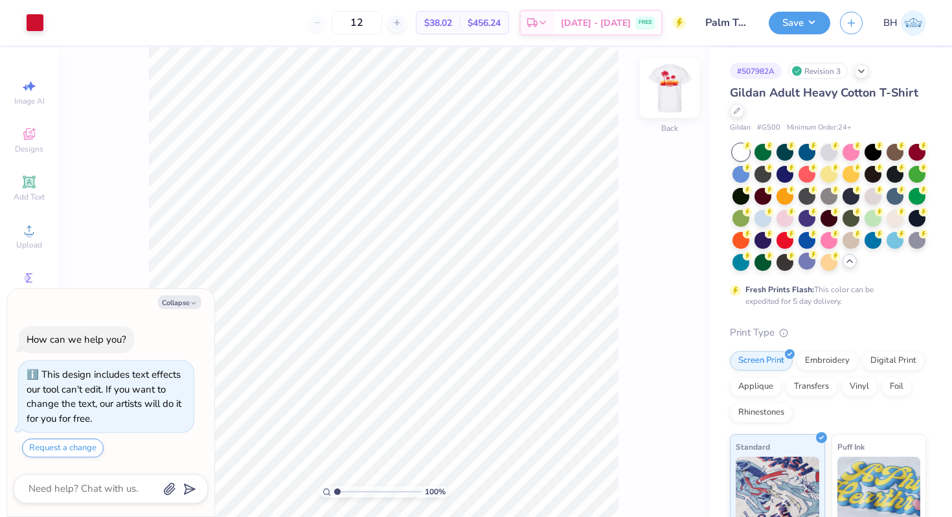
click at [657, 106] on div at bounding box center [670, 88] width 60 height 60
click at [658, 106] on img at bounding box center [670, 88] width 52 height 52
click at [783, 218] on div at bounding box center [785, 217] width 17 height 17
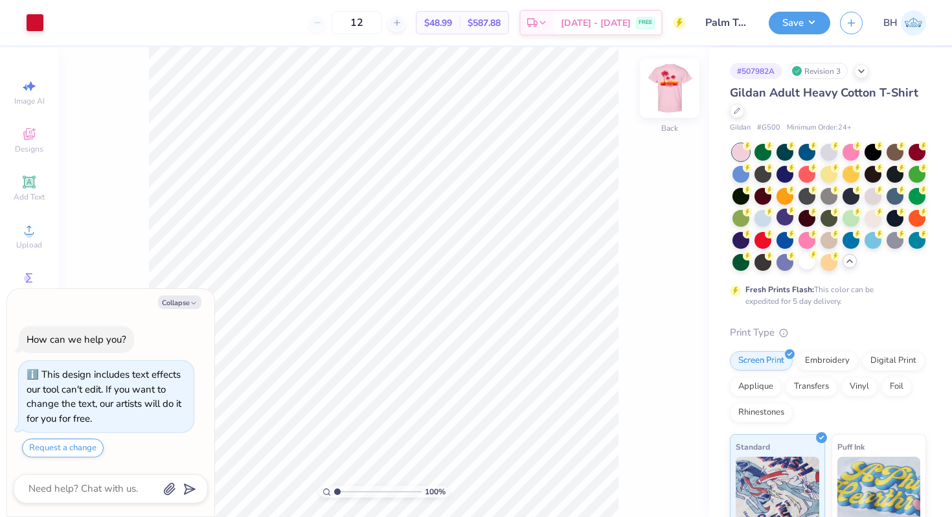
click at [670, 104] on img at bounding box center [670, 88] width 52 height 52
click at [808, 154] on div at bounding box center [807, 151] width 17 height 17
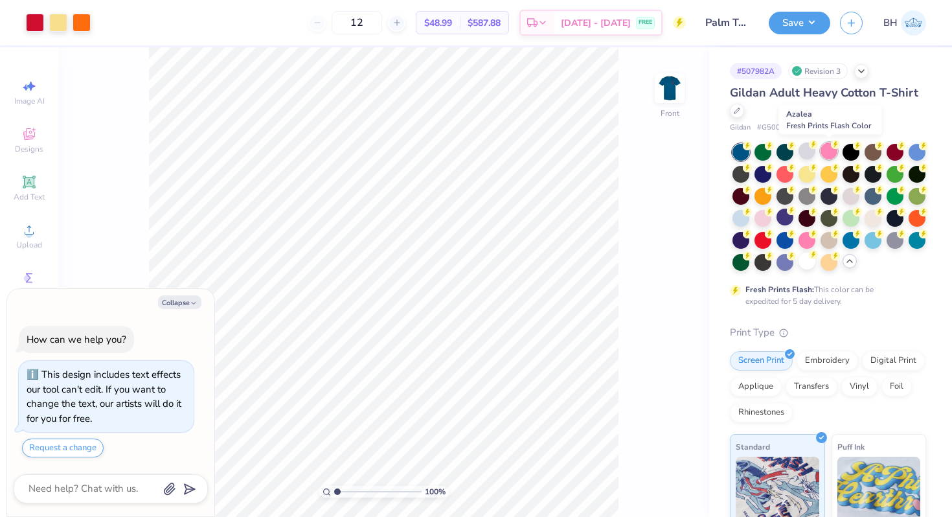
click at [832, 150] on div at bounding box center [829, 151] width 17 height 17
click at [805, 175] on div at bounding box center [807, 173] width 17 height 17
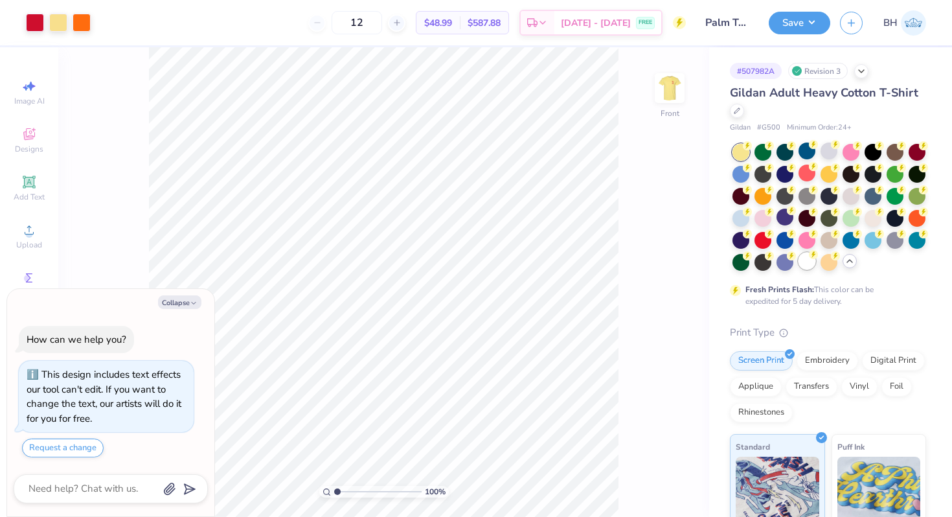
click at [813, 259] on div at bounding box center [807, 261] width 17 height 17
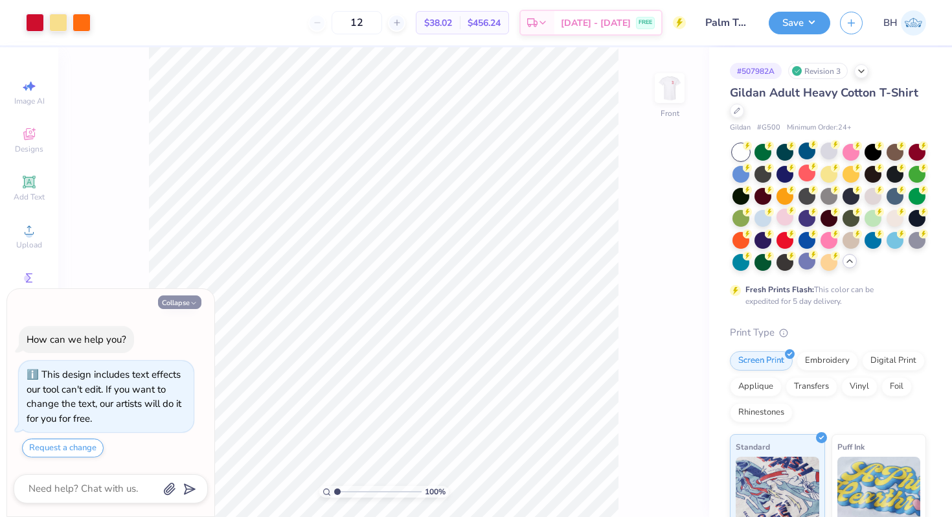
click at [179, 301] on button "Collapse" at bounding box center [179, 302] width 43 height 14
type textarea "x"
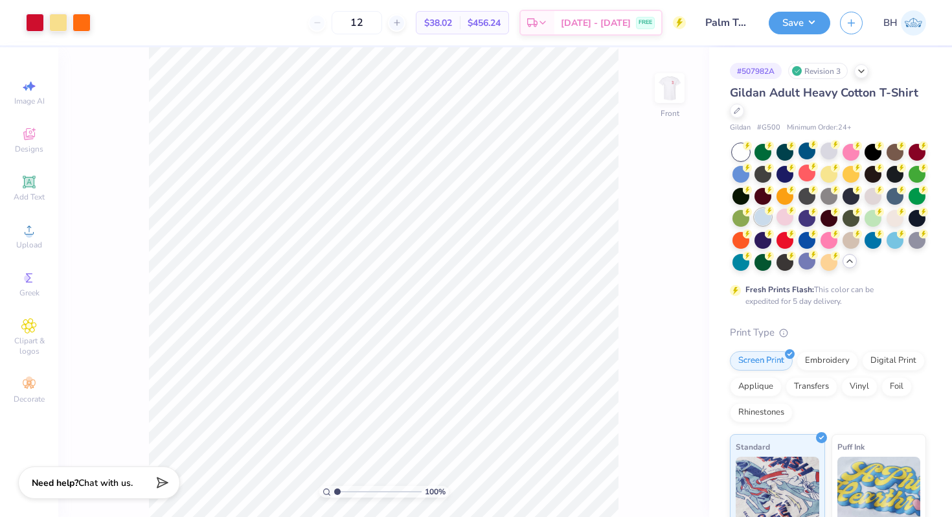
click at [759, 216] on div at bounding box center [763, 217] width 17 height 17
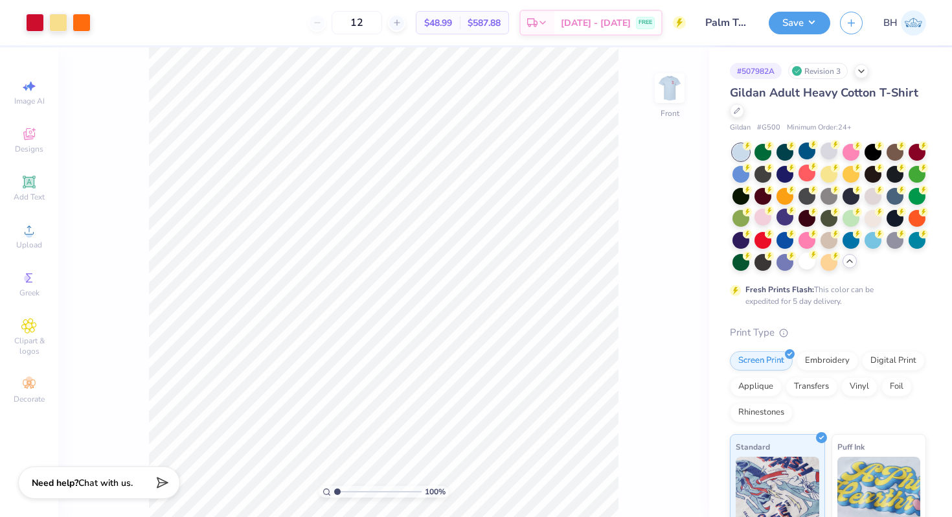
click at [689, 95] on div "100 % Front" at bounding box center [383, 282] width 651 height 470
click at [671, 99] on img at bounding box center [670, 88] width 52 height 52
click at [674, 93] on img at bounding box center [670, 88] width 52 height 52
click at [788, 198] on div at bounding box center [785, 195] width 17 height 17
click at [786, 262] on div at bounding box center [785, 261] width 17 height 17
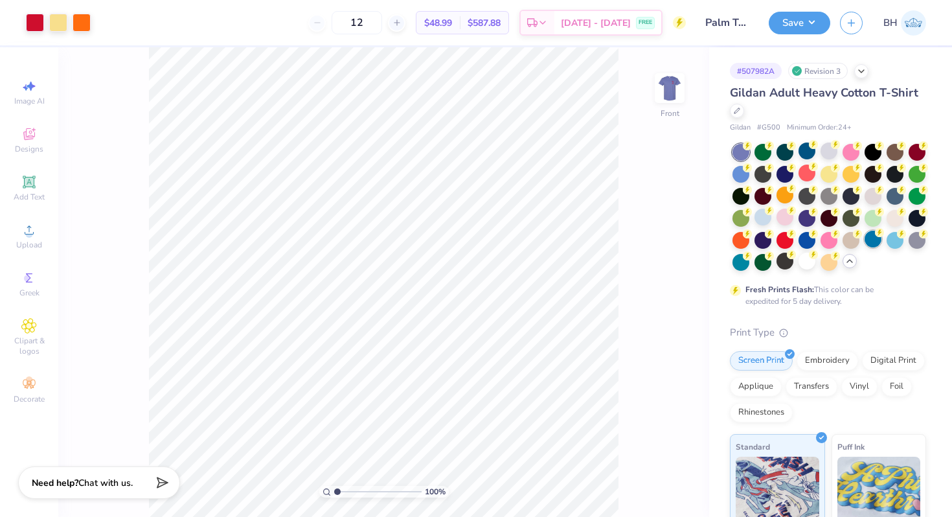
click at [877, 239] on div at bounding box center [873, 239] width 17 height 17
click at [920, 152] on div at bounding box center [917, 151] width 17 height 17
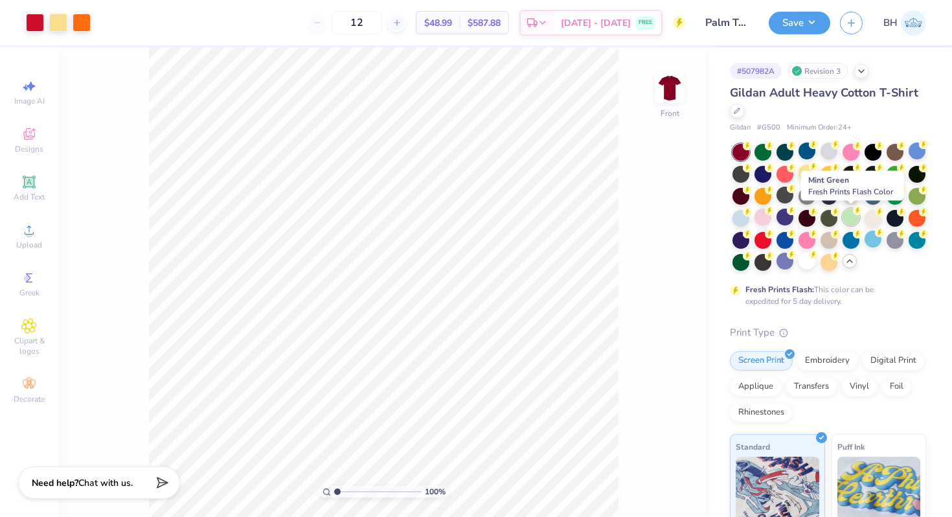
click at [853, 216] on div at bounding box center [851, 217] width 17 height 17
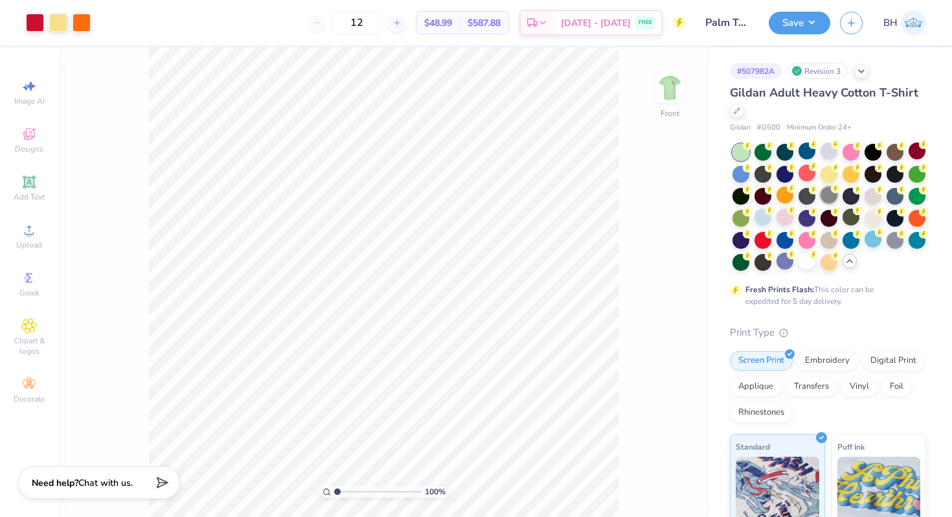
click at [828, 191] on div at bounding box center [829, 195] width 17 height 17
click at [825, 152] on div at bounding box center [829, 151] width 17 height 17
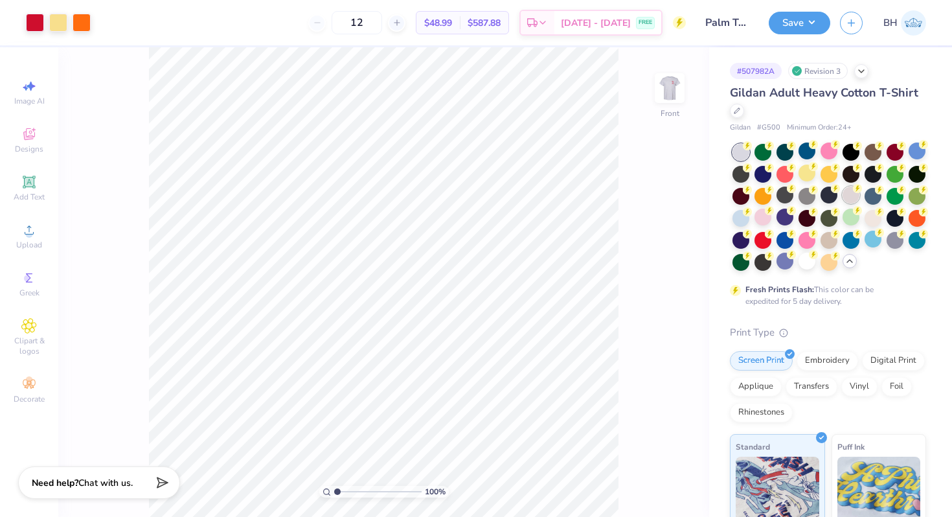
click at [853, 191] on icon at bounding box center [857, 188] width 9 height 9
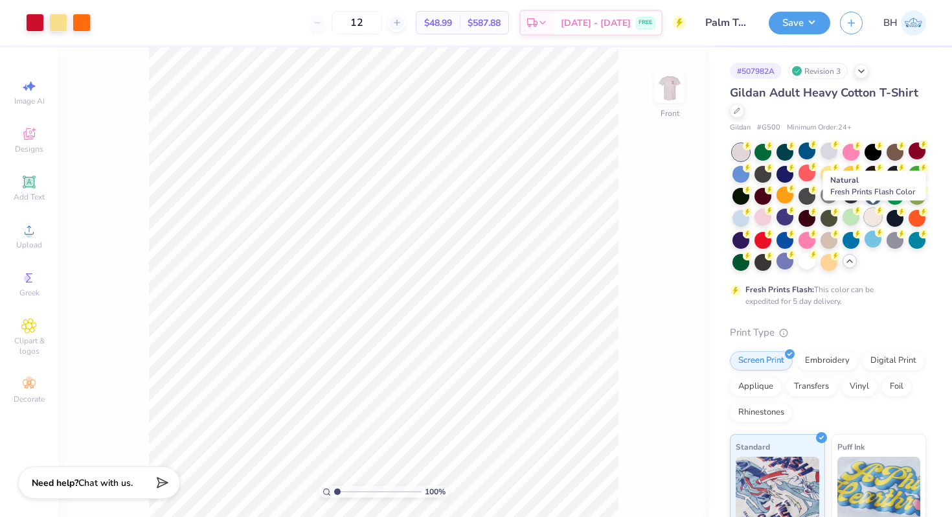
click at [873, 218] on div at bounding box center [873, 217] width 17 height 17
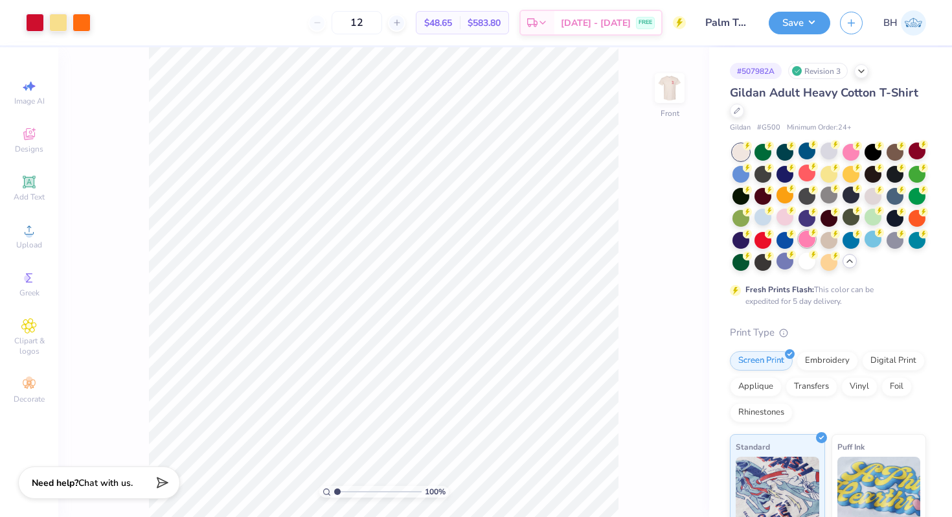
click at [810, 241] on div at bounding box center [807, 239] width 17 height 17
click at [851, 148] on div at bounding box center [851, 151] width 17 height 17
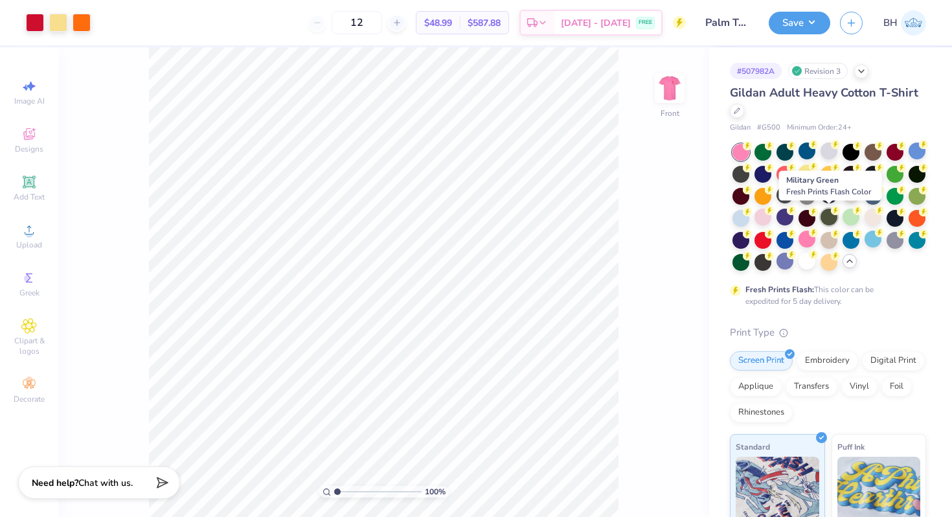
click at [833, 219] on div at bounding box center [829, 217] width 17 height 17
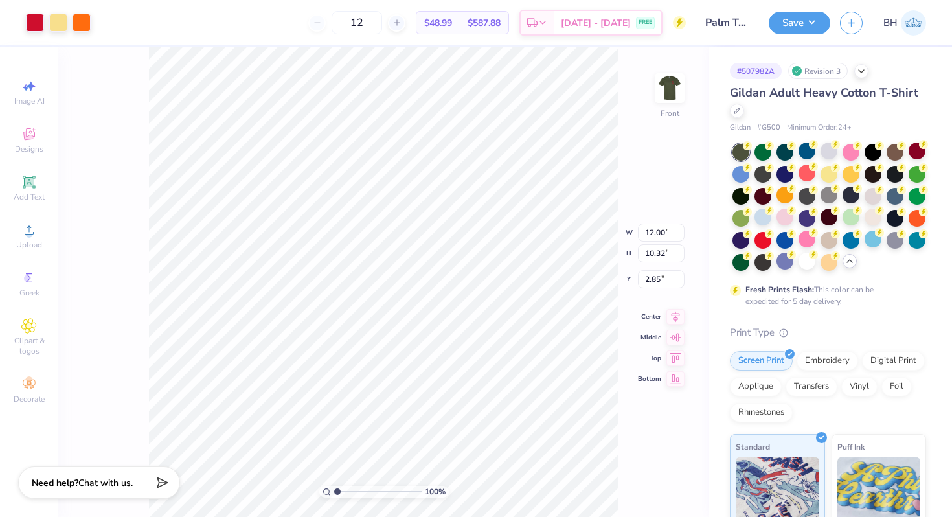
type input "3.00"
click at [808, 175] on div at bounding box center [807, 173] width 17 height 17
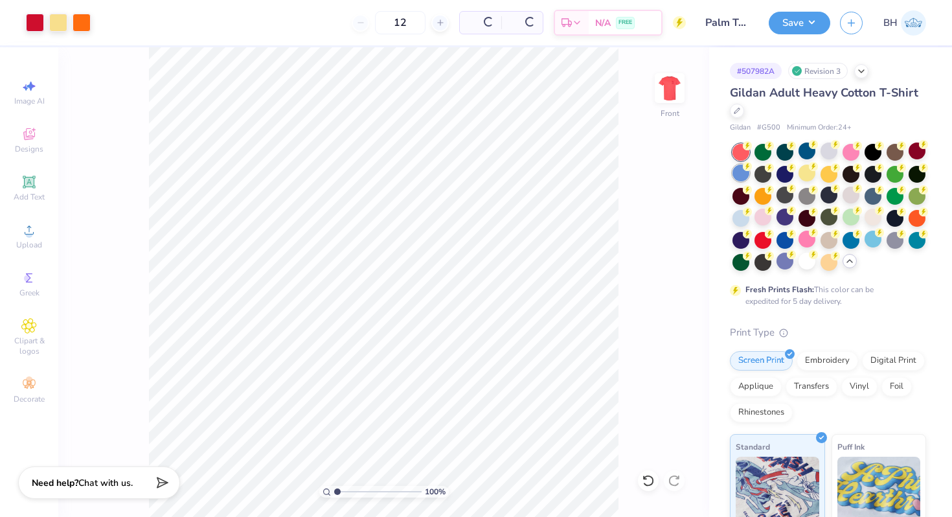
click at [737, 177] on div at bounding box center [741, 173] width 17 height 17
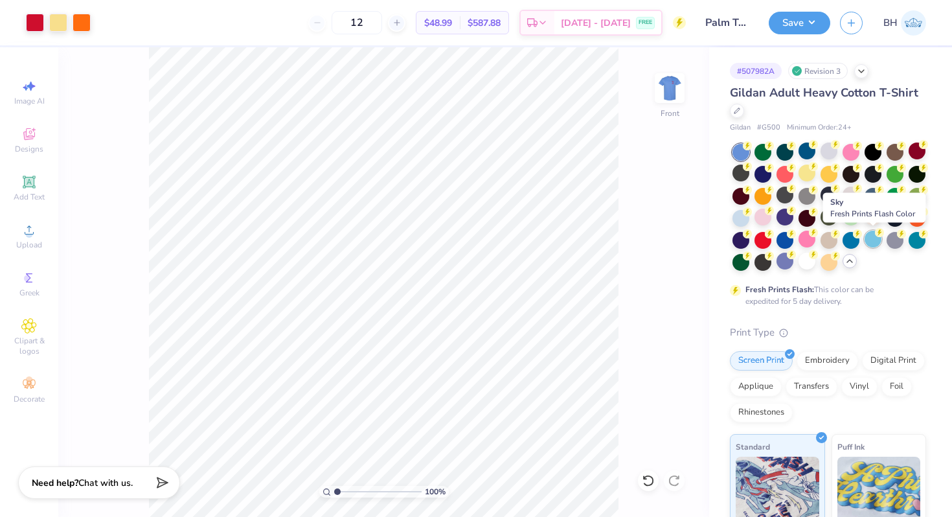
click at [877, 238] on div at bounding box center [873, 239] width 17 height 17
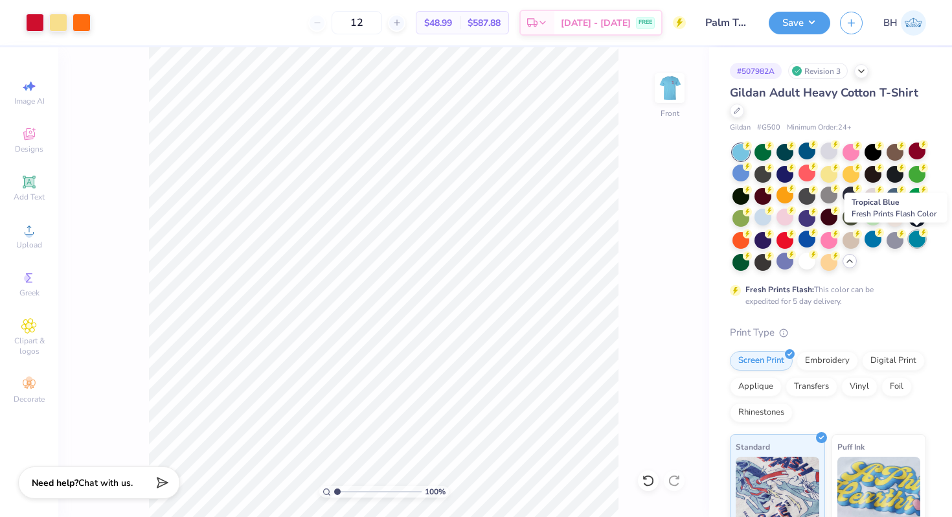
click at [920, 243] on div at bounding box center [917, 239] width 17 height 17
click at [891, 240] on div at bounding box center [895, 239] width 17 height 17
click at [847, 168] on div at bounding box center [851, 173] width 17 height 17
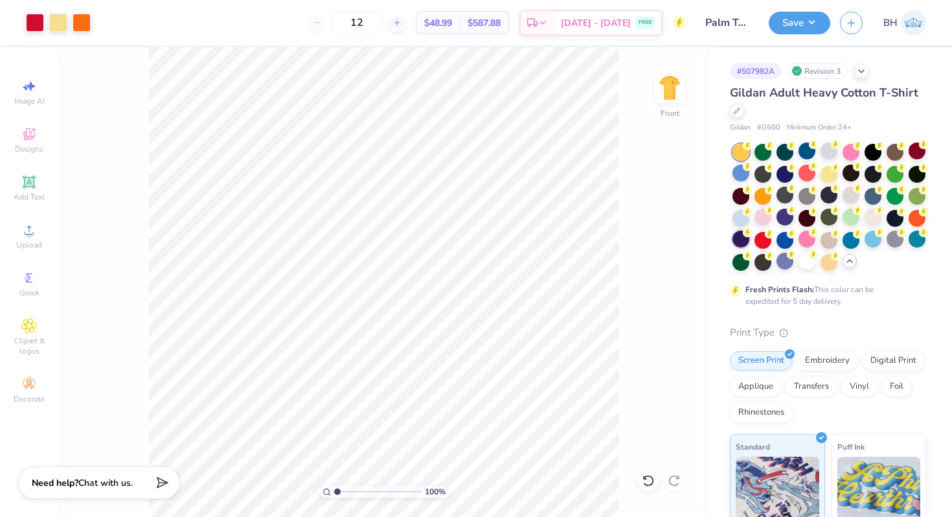
click at [746, 240] on div at bounding box center [741, 239] width 17 height 17
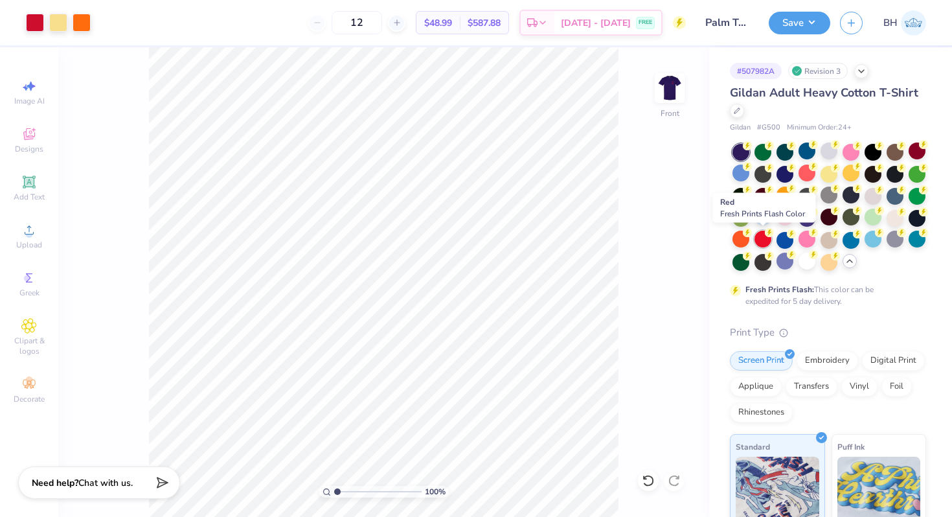
click at [765, 240] on div at bounding box center [763, 239] width 17 height 17
click at [750, 149] on icon at bounding box center [748, 146] width 5 height 6
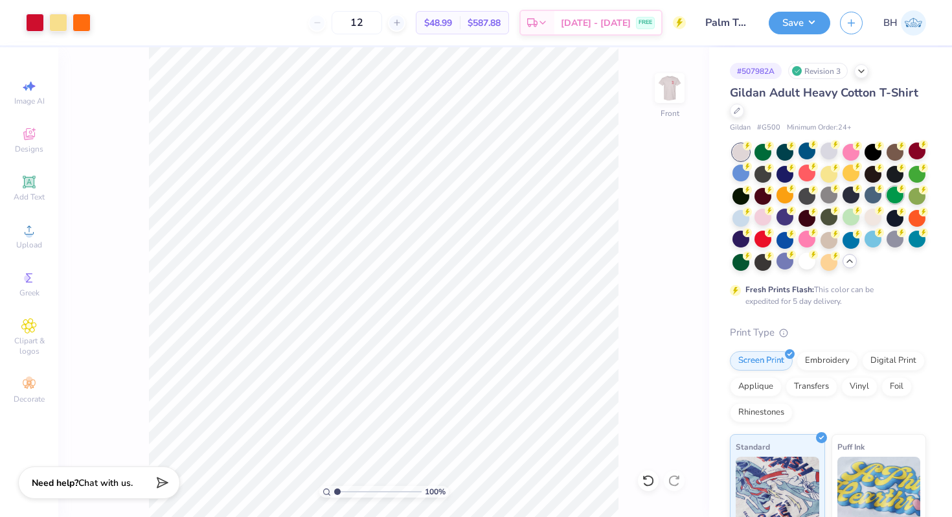
click at [890, 190] on div at bounding box center [895, 195] width 17 height 17
click at [919, 194] on div at bounding box center [917, 195] width 17 height 17
click at [897, 172] on div at bounding box center [895, 173] width 17 height 17
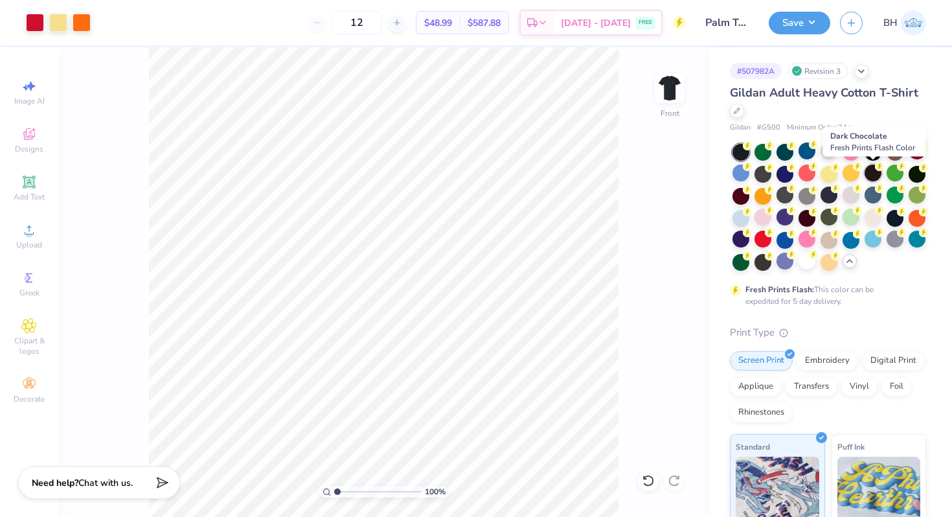
click at [873, 172] on div at bounding box center [873, 173] width 17 height 17
click at [913, 151] on div at bounding box center [917, 151] width 17 height 17
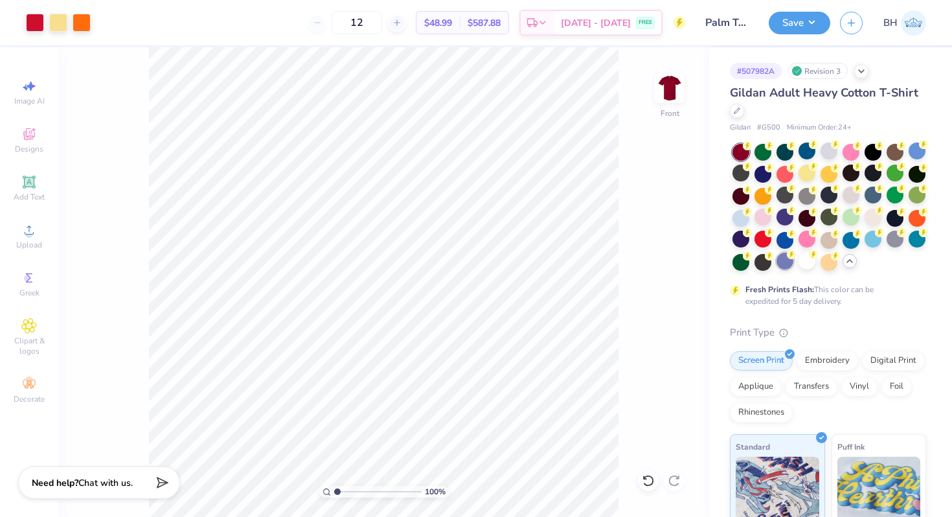
click at [792, 261] on div at bounding box center [785, 261] width 17 height 17
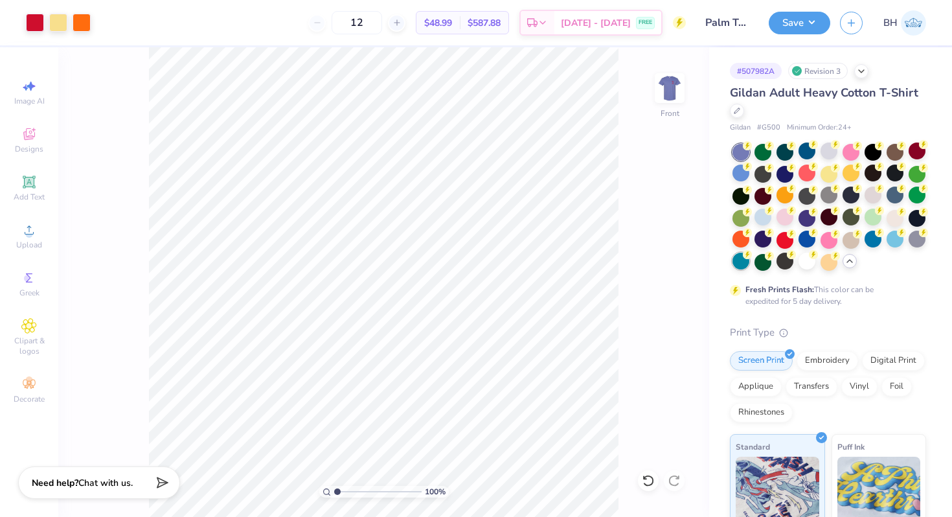
click at [750, 264] on div at bounding box center [830, 207] width 194 height 127
click at [748, 264] on div at bounding box center [741, 261] width 17 height 17
click at [735, 109] on icon at bounding box center [737, 109] width 6 height 6
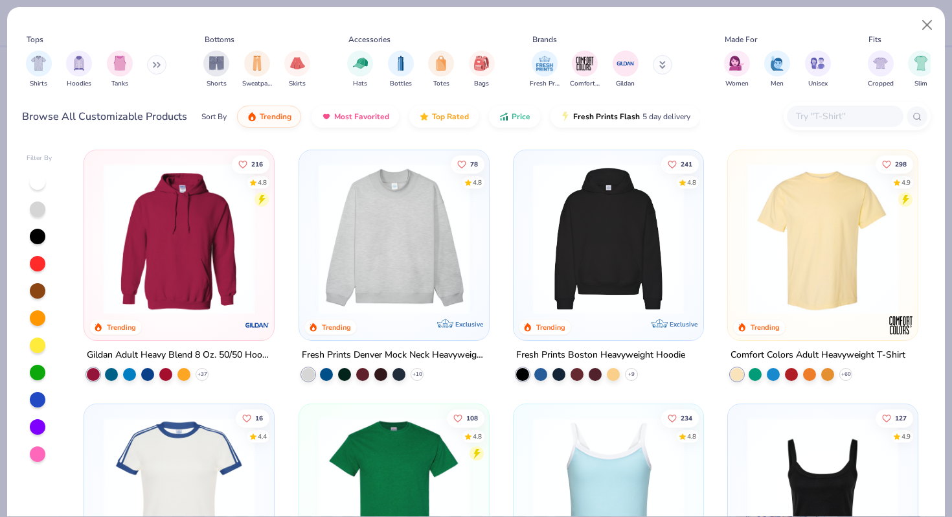
click at [808, 279] on img at bounding box center [823, 238] width 164 height 151
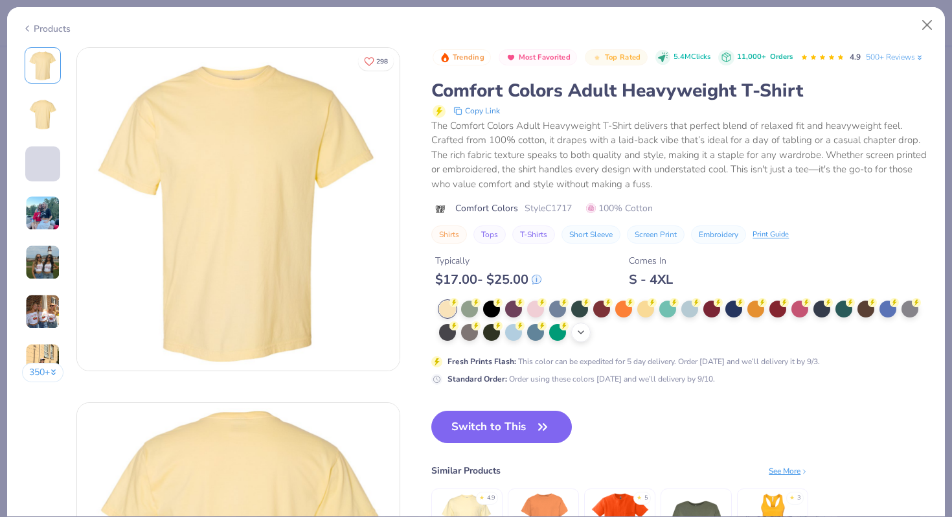
click at [584, 330] on icon at bounding box center [581, 332] width 10 height 10
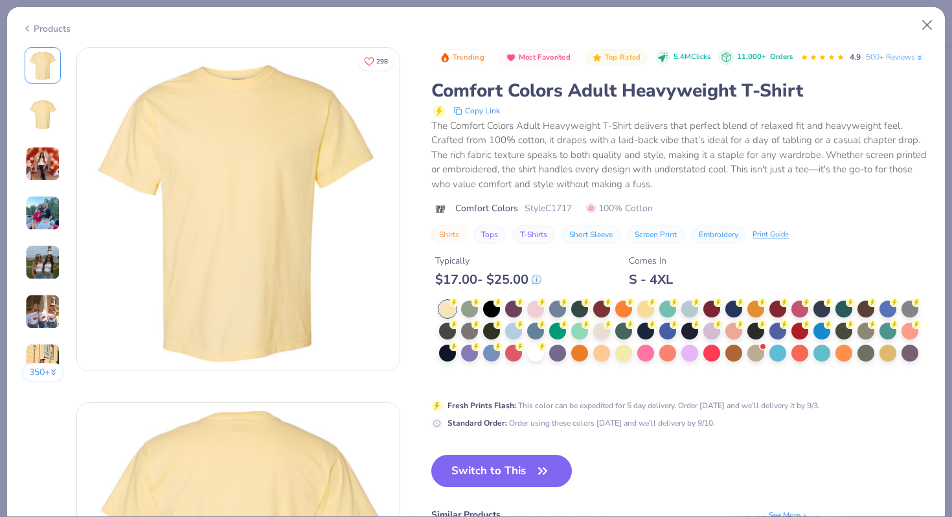
click at [495, 459] on button "Switch to This" at bounding box center [501, 471] width 141 height 32
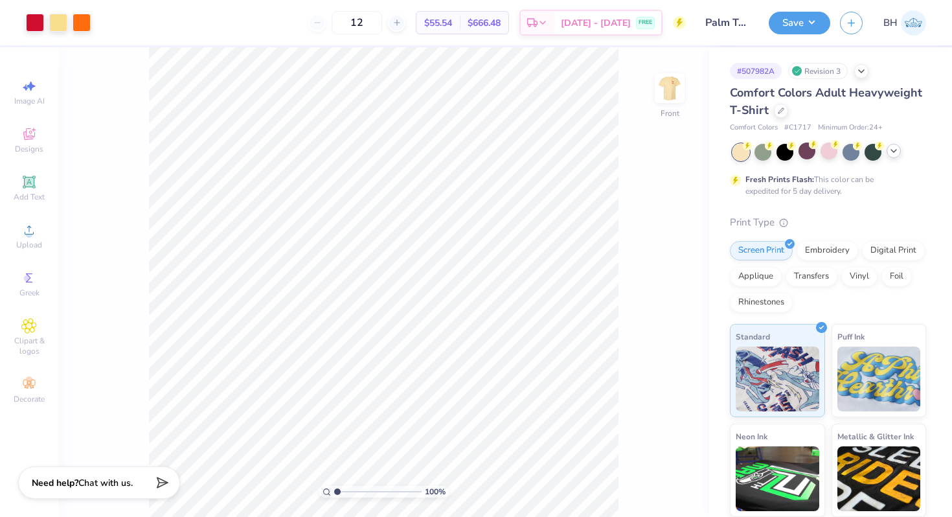
click at [902, 158] on div at bounding box center [830, 152] width 194 height 17
click at [897, 156] on icon at bounding box center [894, 151] width 10 height 10
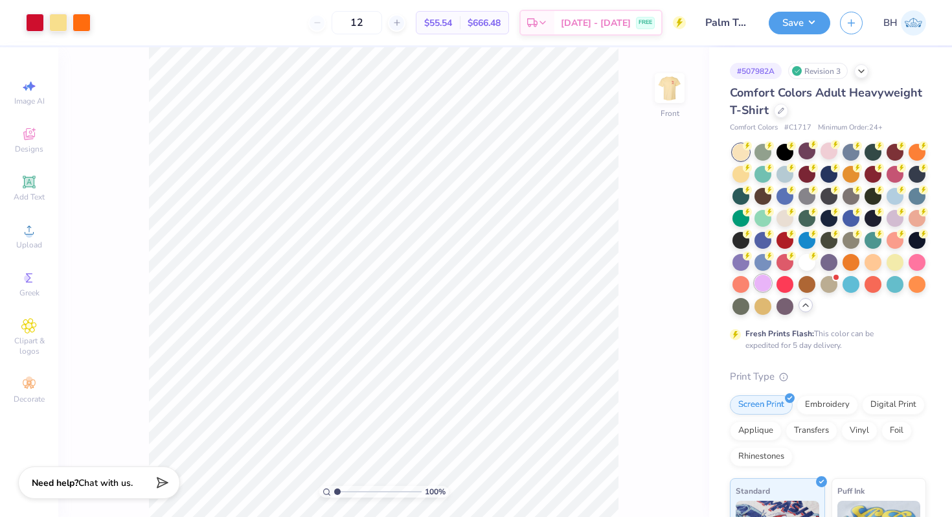
click at [765, 288] on div at bounding box center [763, 283] width 17 height 17
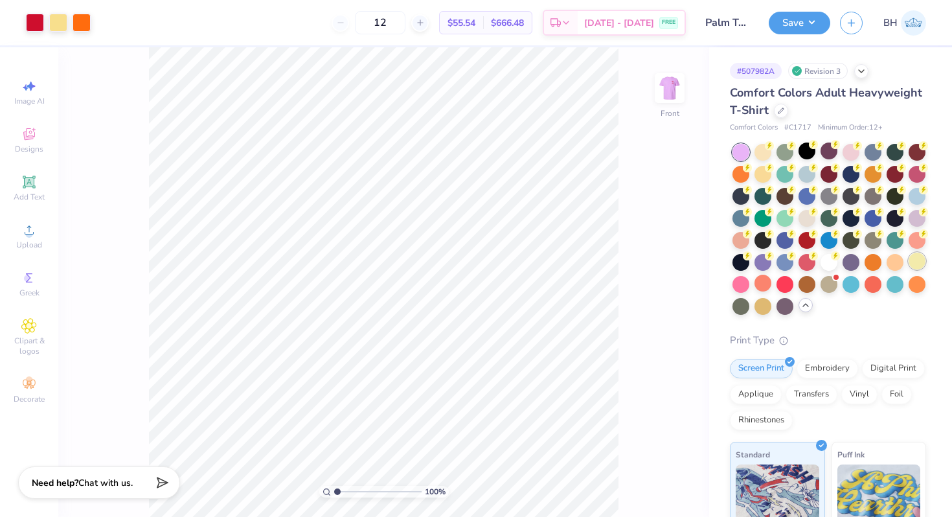
click at [918, 260] on div at bounding box center [917, 261] width 17 height 17
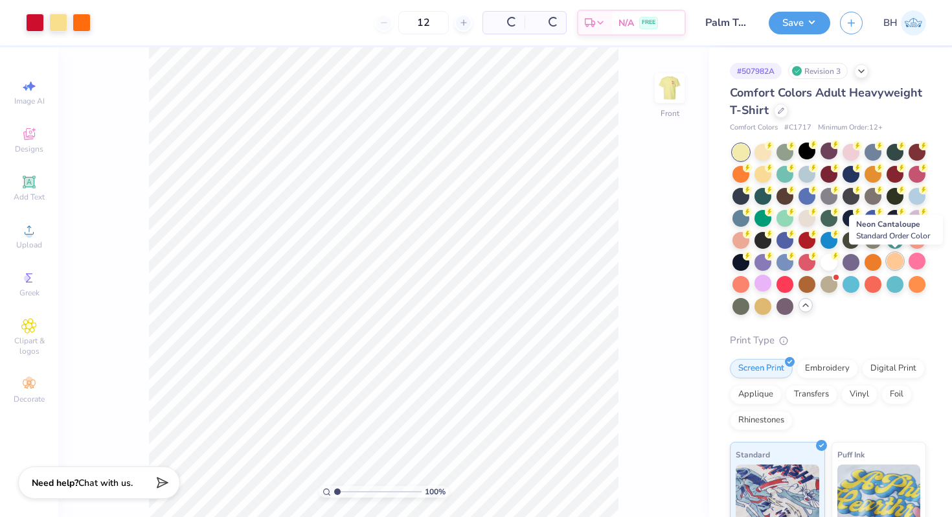
click at [897, 261] on div at bounding box center [895, 261] width 17 height 17
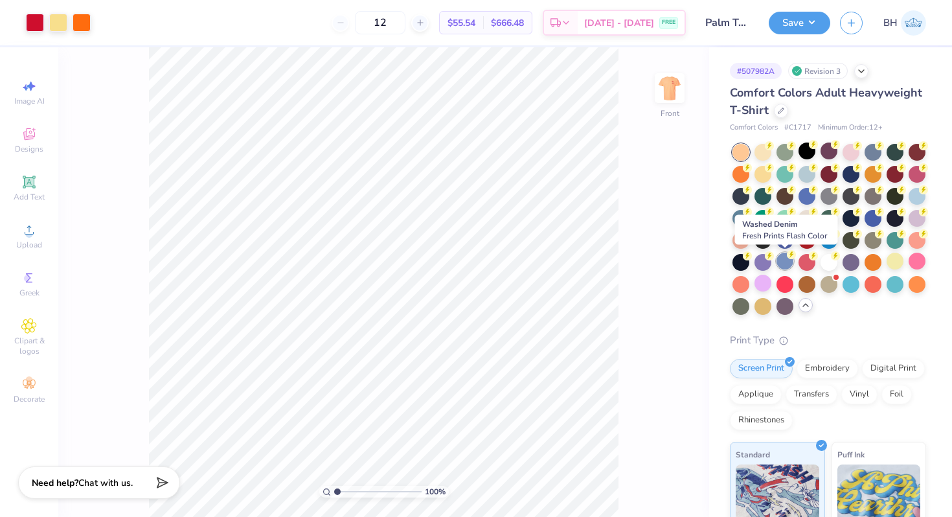
click at [785, 264] on div at bounding box center [785, 261] width 17 height 17
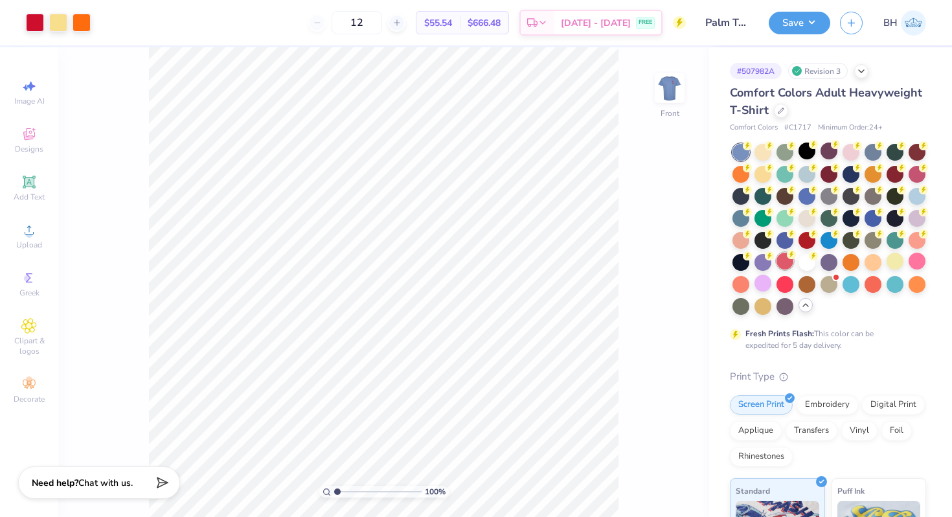
click at [790, 262] on div at bounding box center [785, 261] width 17 height 17
click at [763, 258] on div at bounding box center [763, 261] width 17 height 17
click at [876, 196] on div at bounding box center [873, 195] width 17 height 17
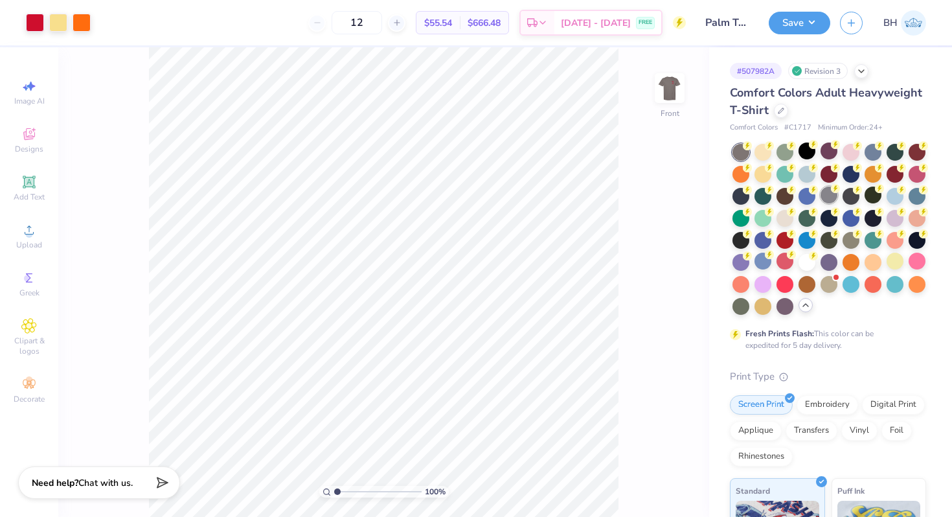
click at [836, 197] on div at bounding box center [829, 195] width 17 height 17
click at [899, 198] on div at bounding box center [895, 195] width 17 height 17
click at [920, 195] on div at bounding box center [917, 195] width 17 height 17
click at [762, 238] on div at bounding box center [763, 239] width 17 height 17
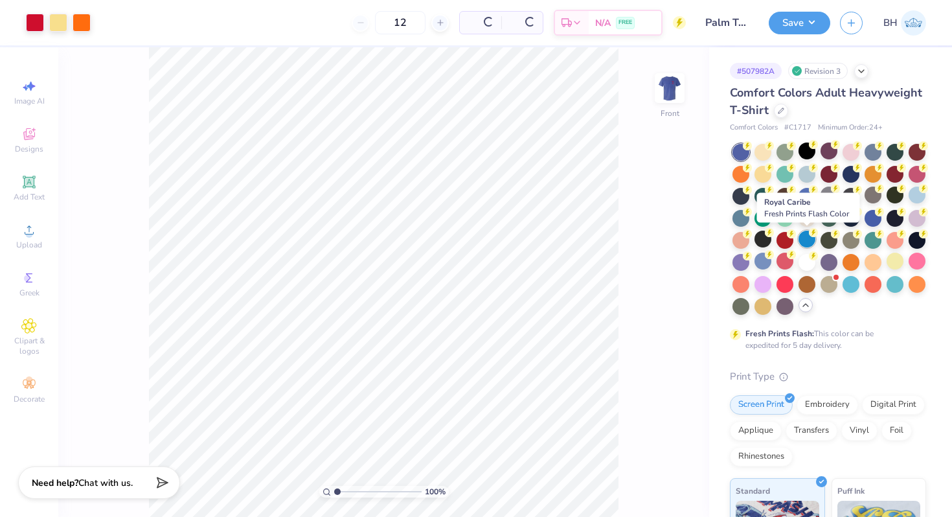
click at [812, 238] on div at bounding box center [807, 239] width 17 height 17
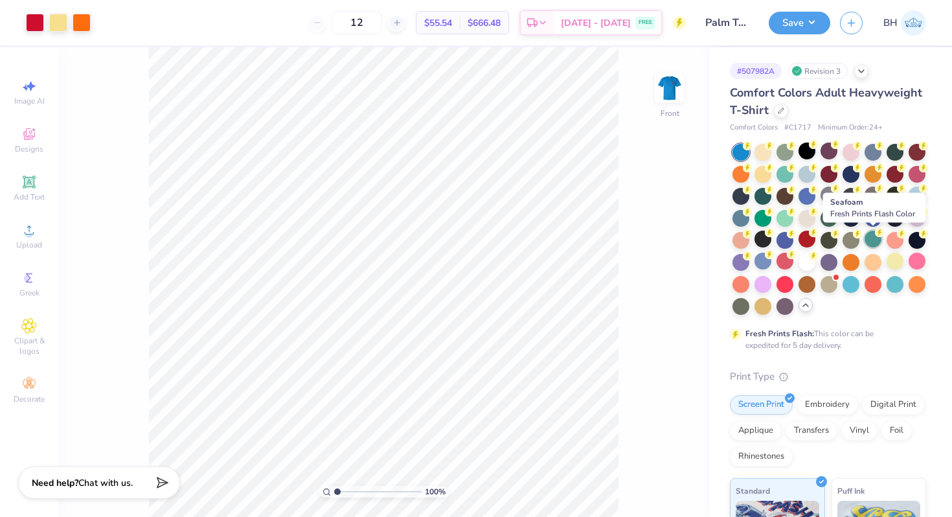
click at [875, 240] on div at bounding box center [873, 239] width 17 height 17
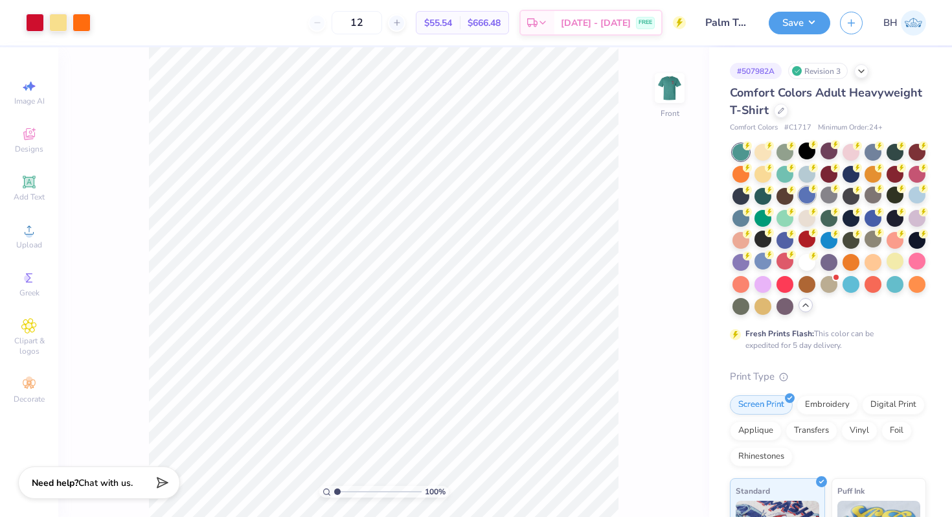
click at [804, 195] on div at bounding box center [807, 195] width 17 height 17
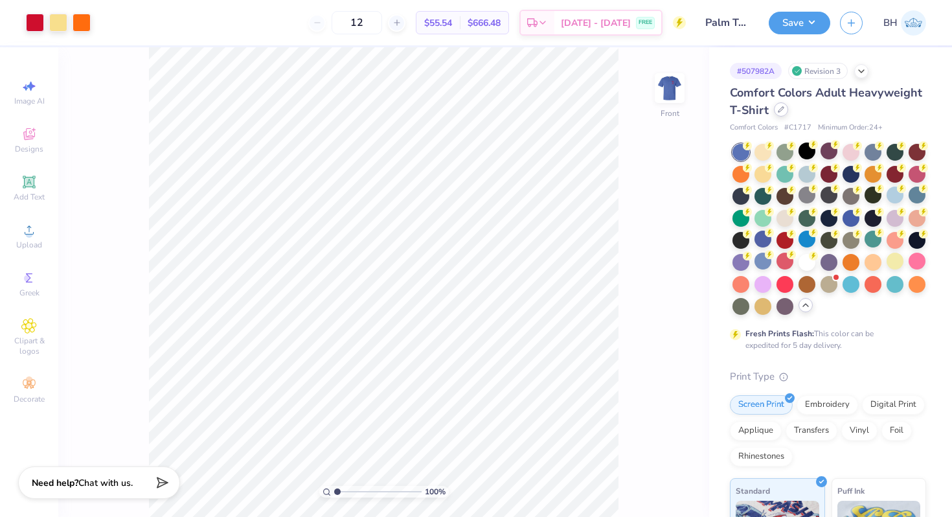
click at [778, 106] on div at bounding box center [781, 109] width 14 height 14
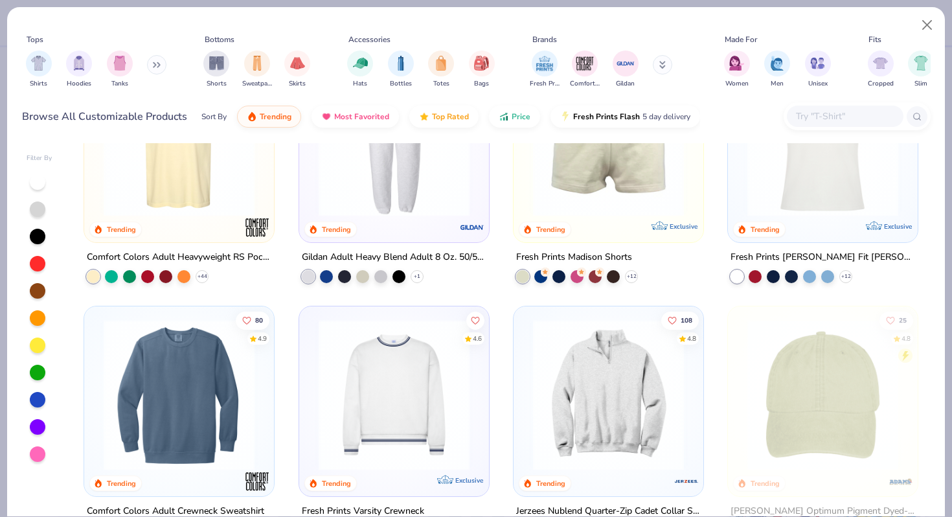
scroll to position [1763, 0]
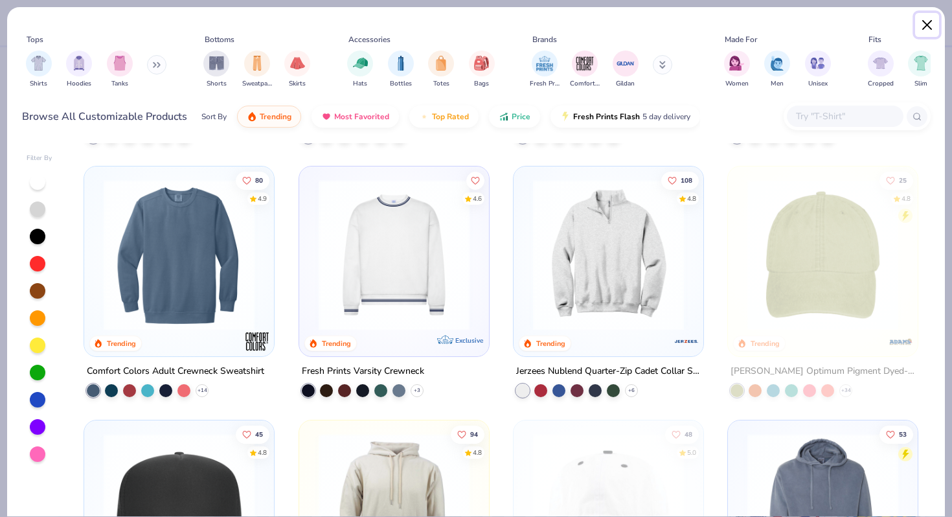
click at [926, 25] on button "Close" at bounding box center [927, 25] width 25 height 25
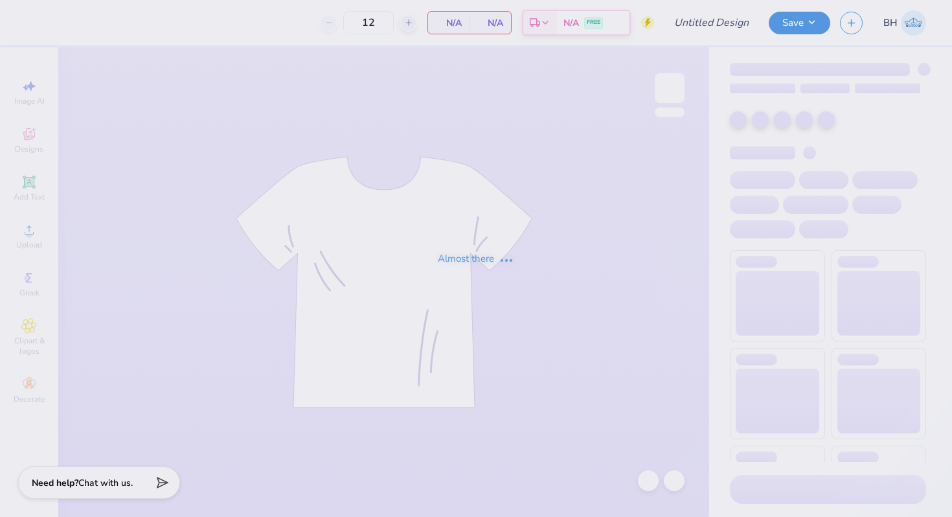
type input "[PERSON_NAME] : [GEOGRAPHIC_DATA][US_STATE]: [PERSON_NAME]"
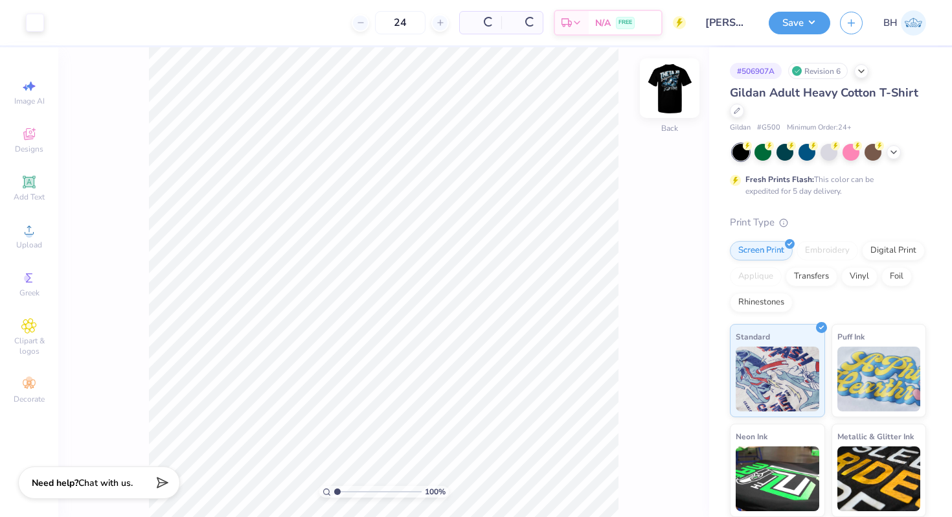
click at [666, 97] on img at bounding box center [670, 88] width 52 height 52
click at [322, 22] on icon at bounding box center [317, 22] width 9 height 9
click at [402, 22] on icon at bounding box center [397, 22] width 9 height 9
type input "24"
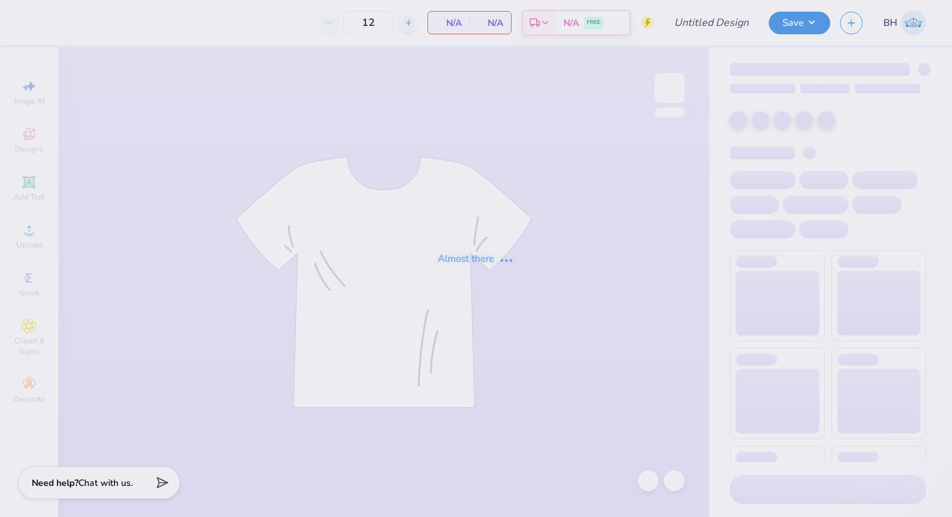
type input "[PERSON_NAME] : [GEOGRAPHIC_DATA][US_STATE]: [PERSON_NAME]"
type input "24"
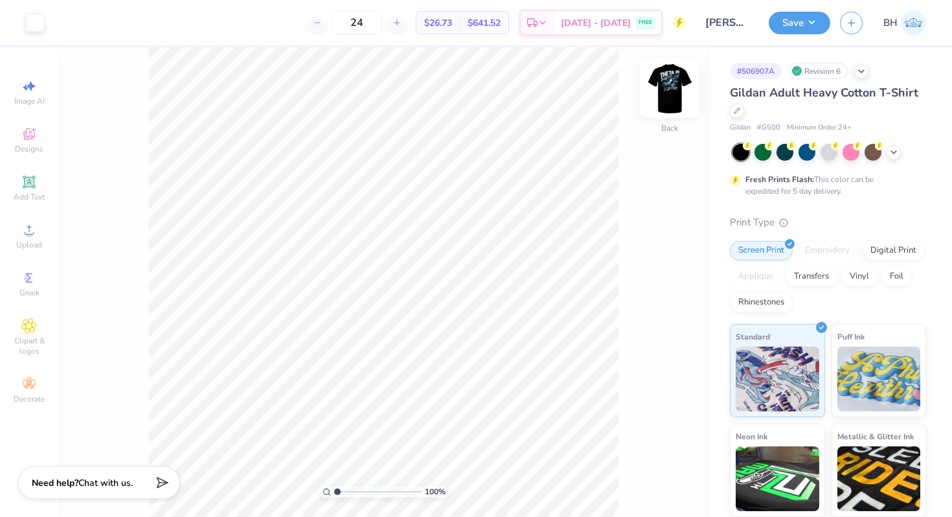
click at [672, 87] on img at bounding box center [670, 88] width 52 height 52
